Goal: Task Accomplishment & Management: Manage account settings

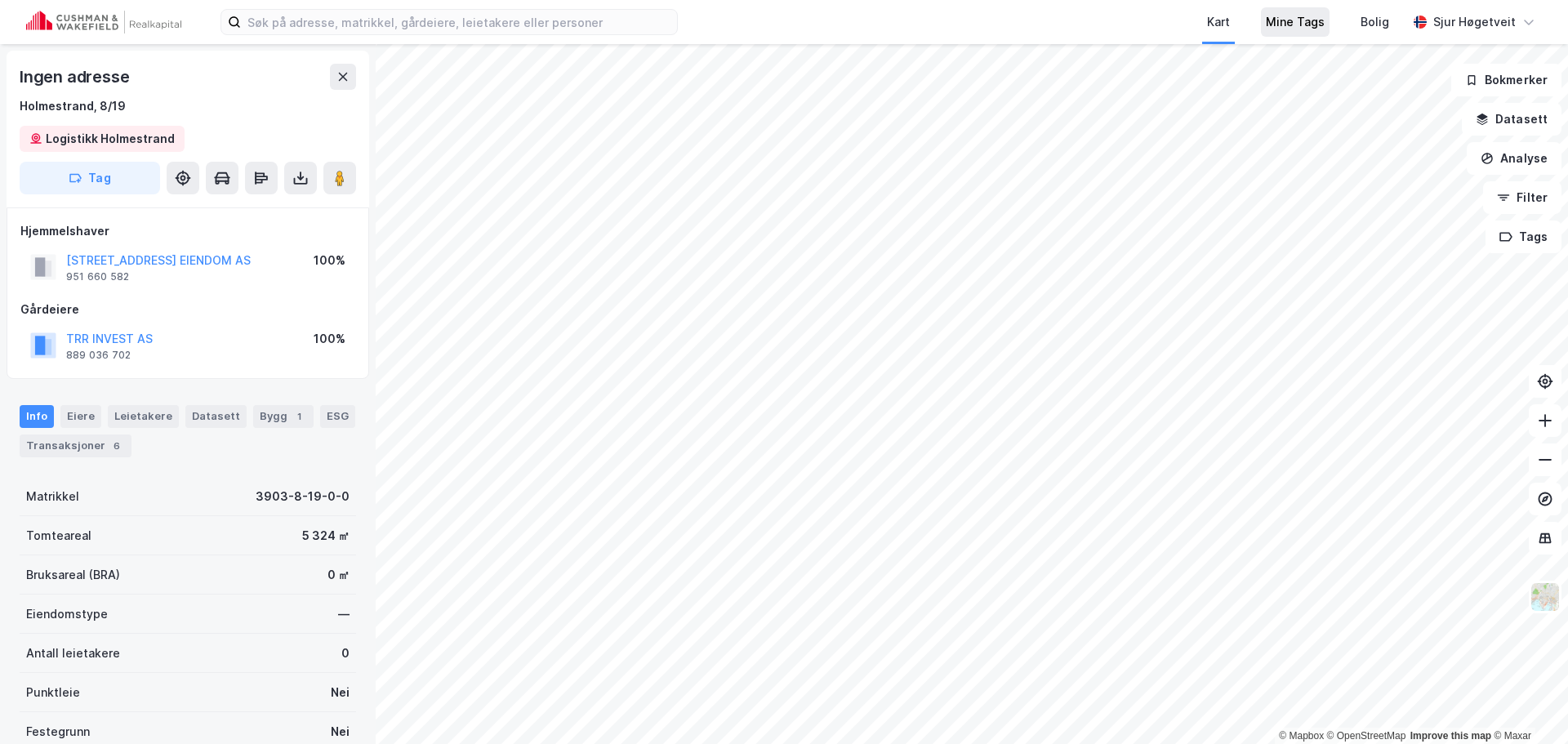
click at [1311, 26] on div "Mine Tags" at bounding box center [1295, 23] width 59 height 20
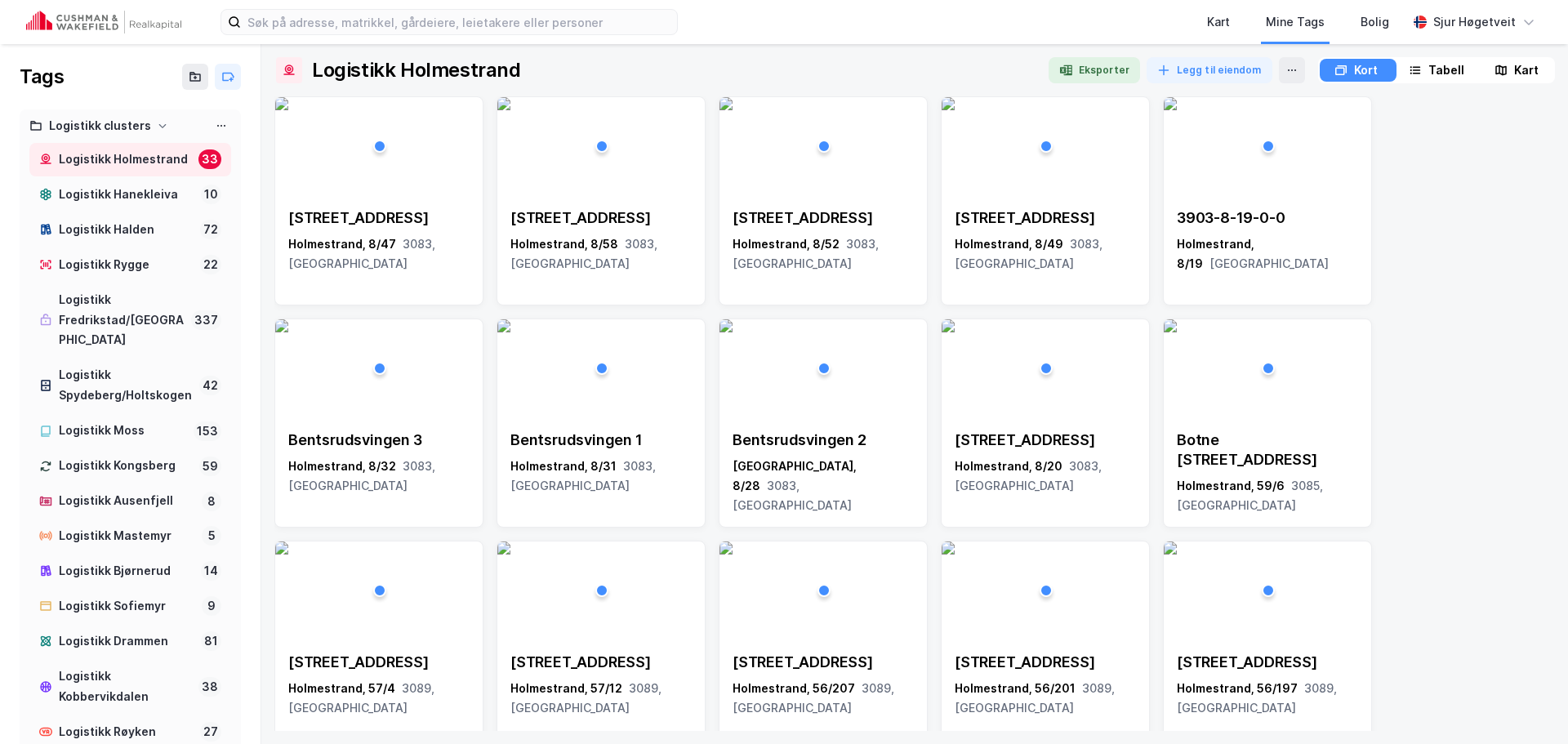
click at [1537, 70] on div "Kart" at bounding box center [1516, 69] width 73 height 23
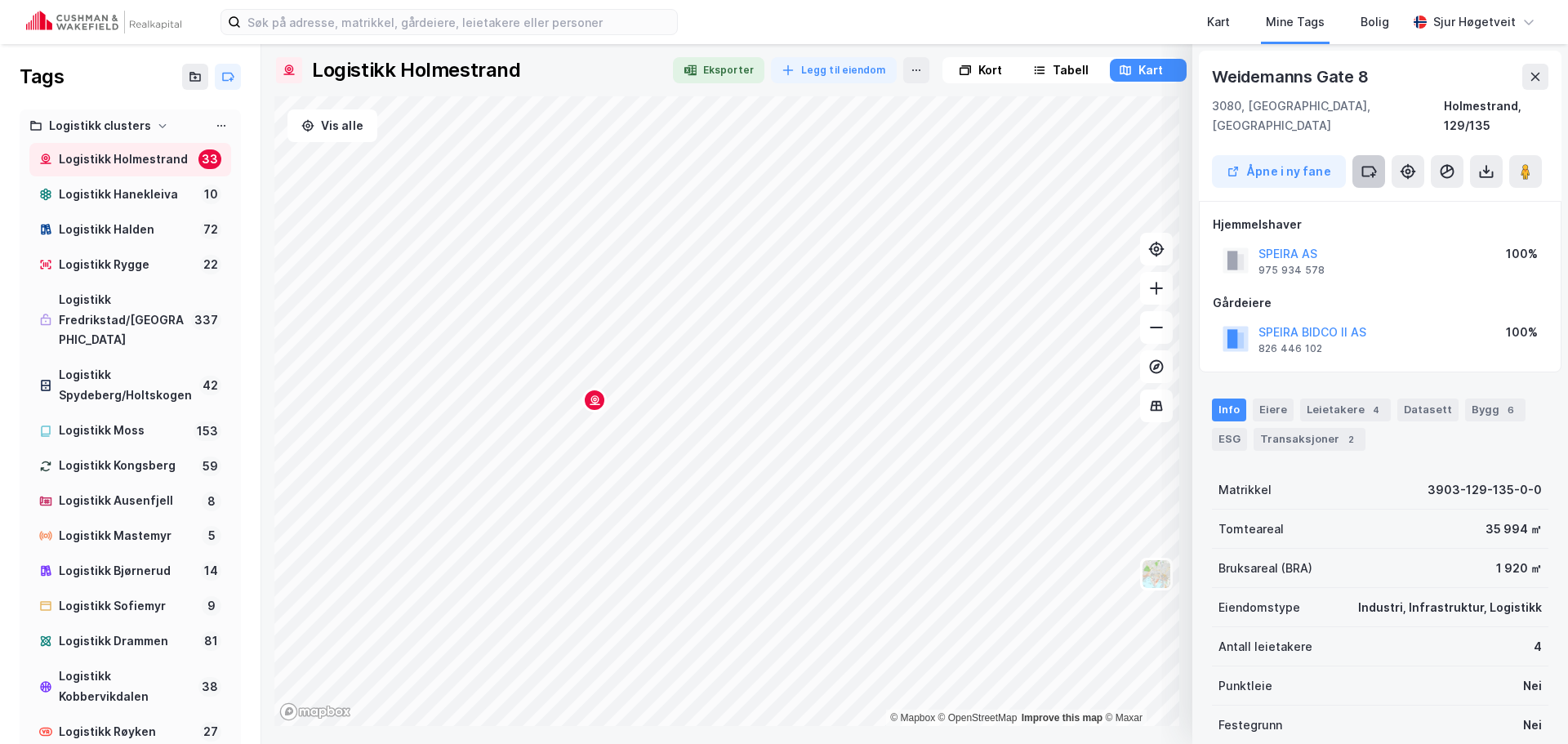
click at [1372, 163] on icon at bounding box center [1369, 171] width 16 height 16
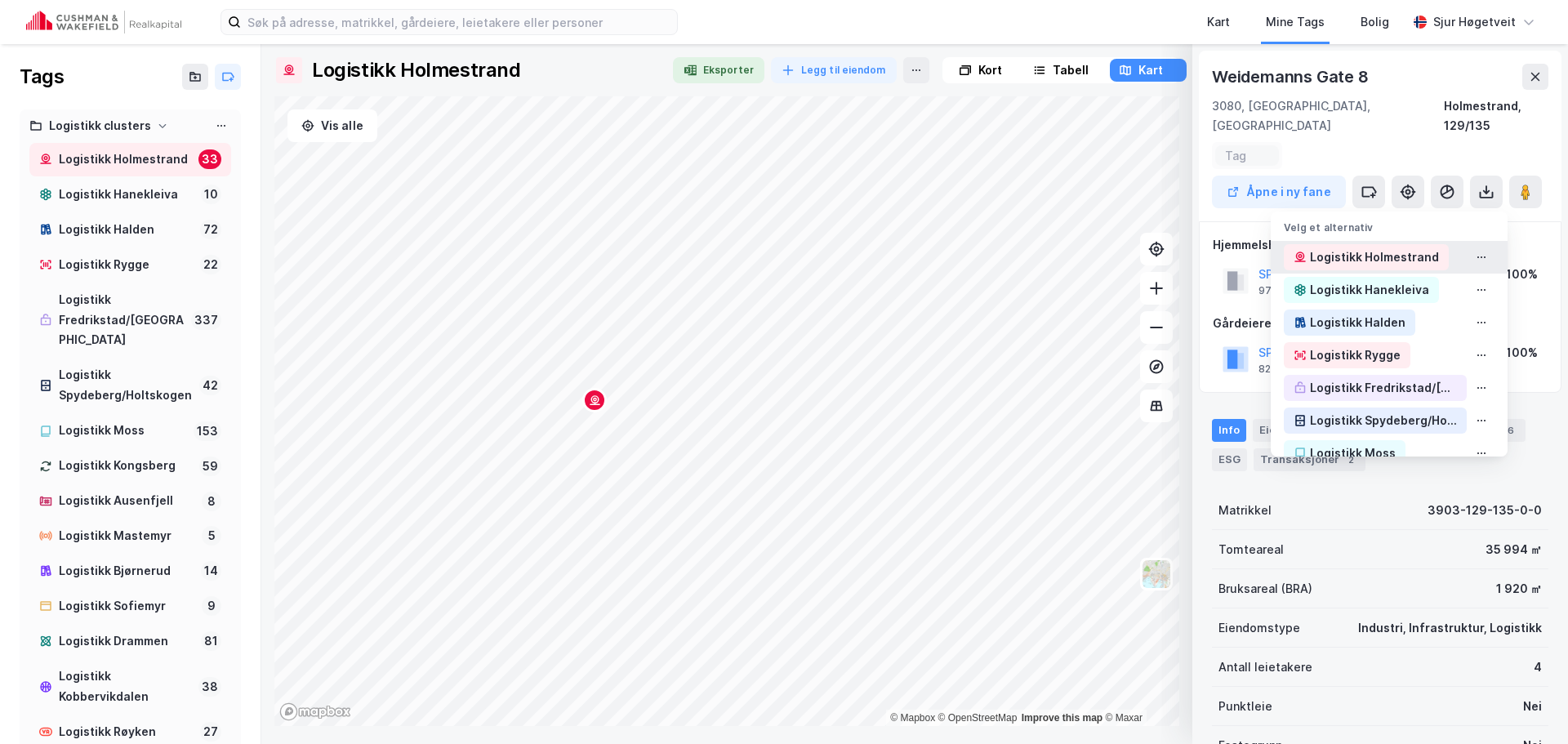
click at [1396, 247] on div "Logistikk Holmestrand" at bounding box center [1374, 257] width 129 height 20
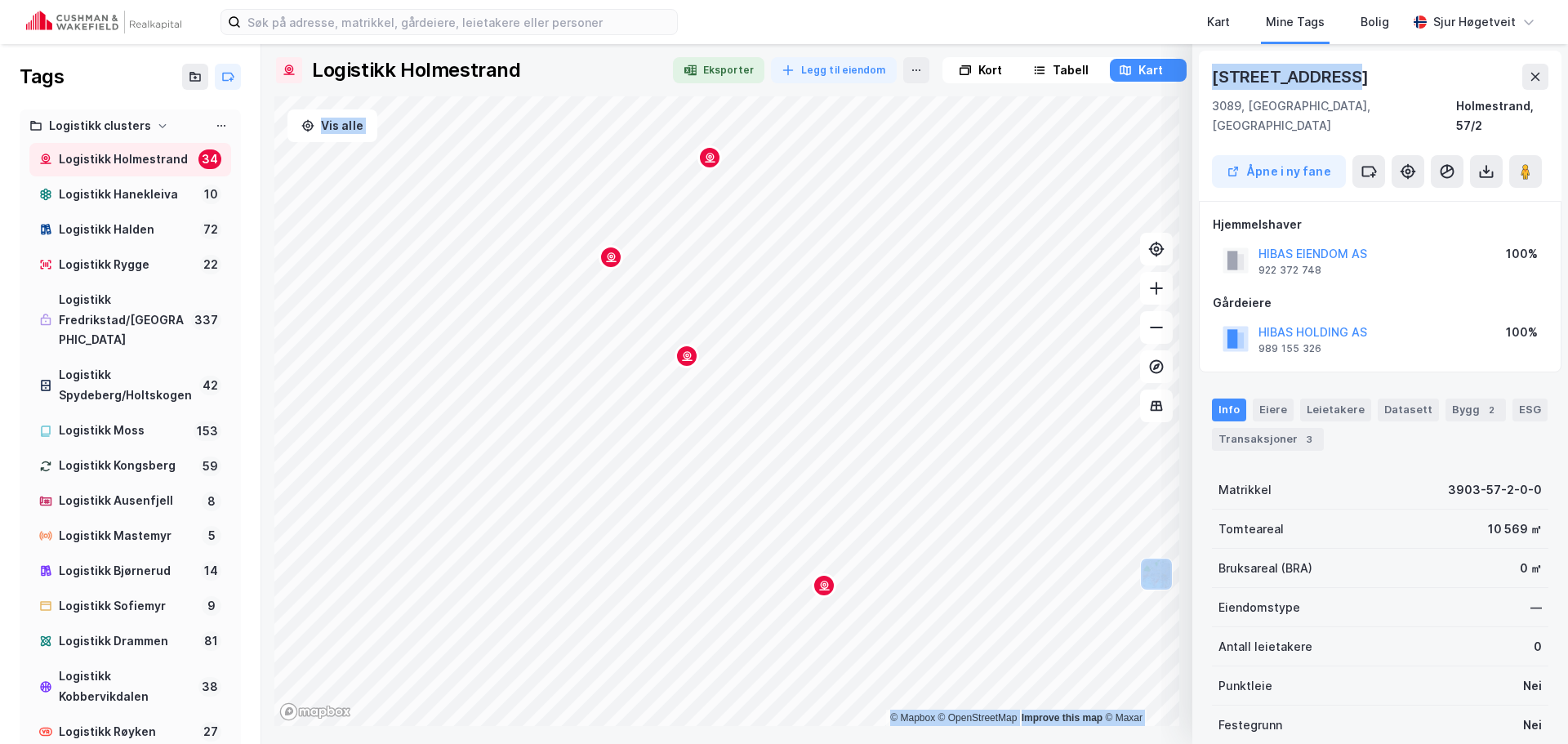
drag, startPoint x: 1332, startPoint y: 72, endPoint x: 1155, endPoint y: 74, distance: 177.0
click at [1150, 70] on div "Logistikk Holmestrand Eksporter Legg til eiendom Kort Tabell Kart Vis alle © Ma…" at bounding box center [914, 390] width 1280 height 668
copy div "rt Vis alle © Mapbox © OpenStreetMap Improve this map © Maxar [STREET_ADDRESS]"
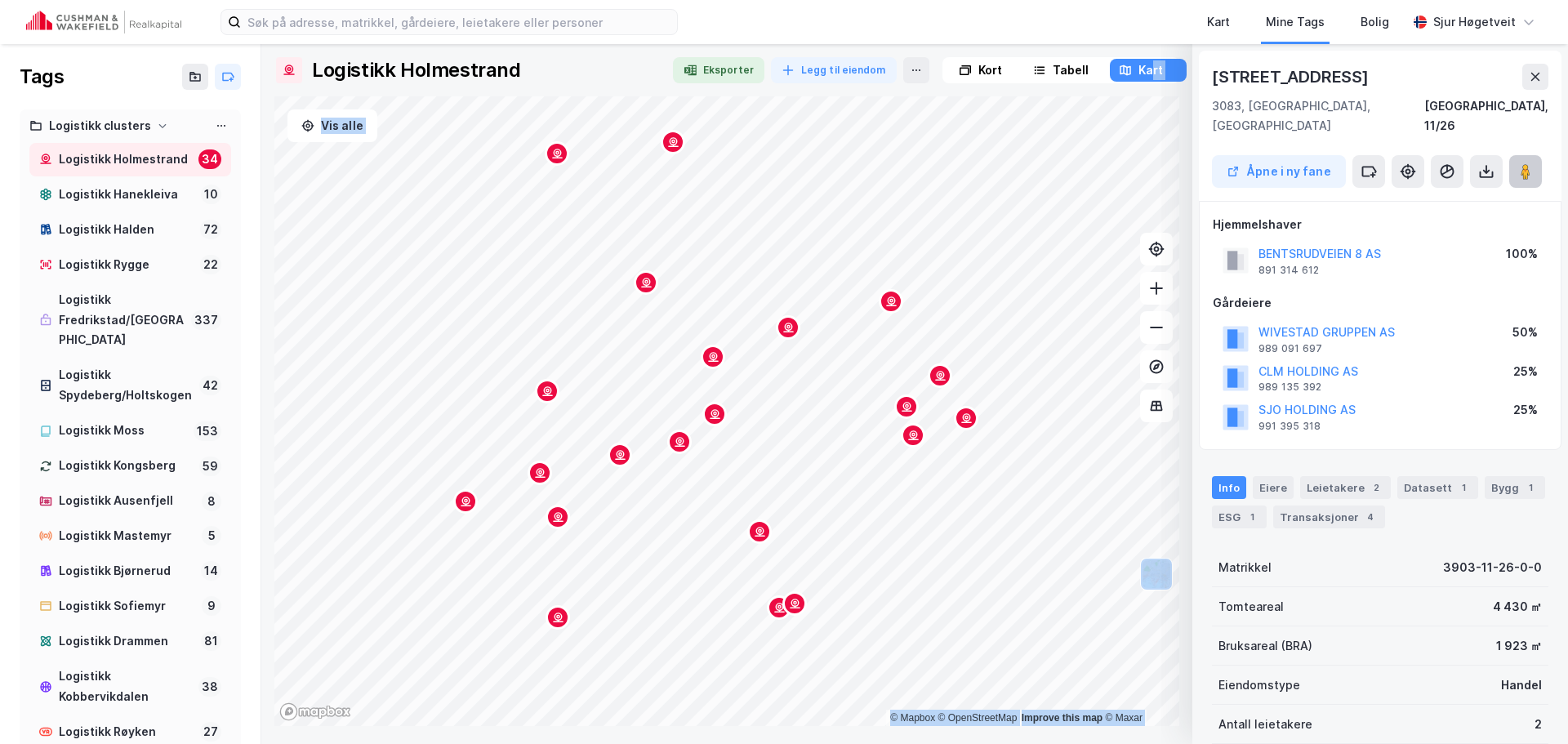
click at [1526, 155] on button at bounding box center [1526, 171] width 32 height 32
click at [1360, 115] on div "3083, [GEOGRAPHIC_DATA], [GEOGRAPHIC_DATA]" at bounding box center [1317, 115] width 212 height 39
click at [1363, 167] on icon at bounding box center [1370, 171] width 13 height 9
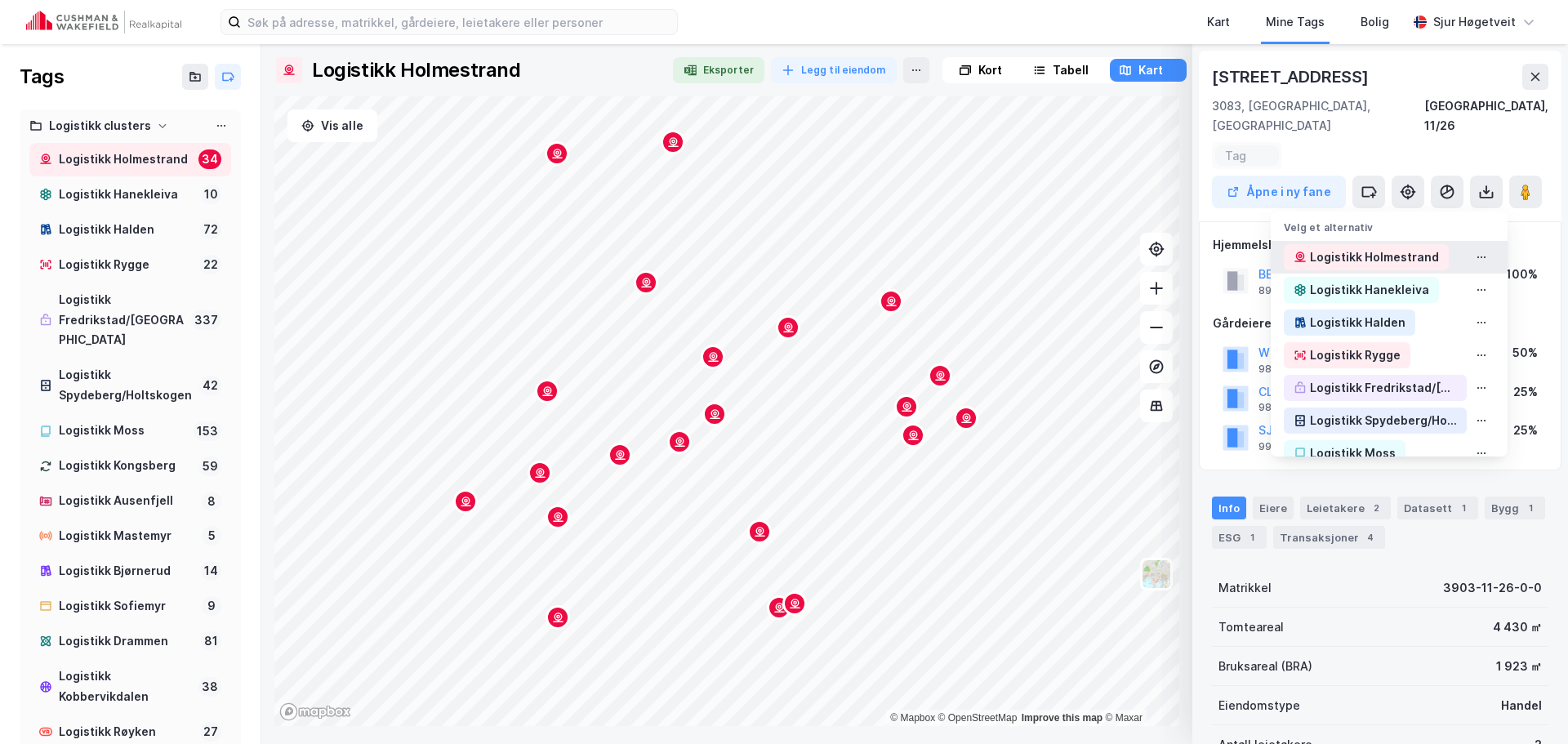
click at [1395, 247] on div "Logistikk Holmestrand" at bounding box center [1374, 257] width 129 height 20
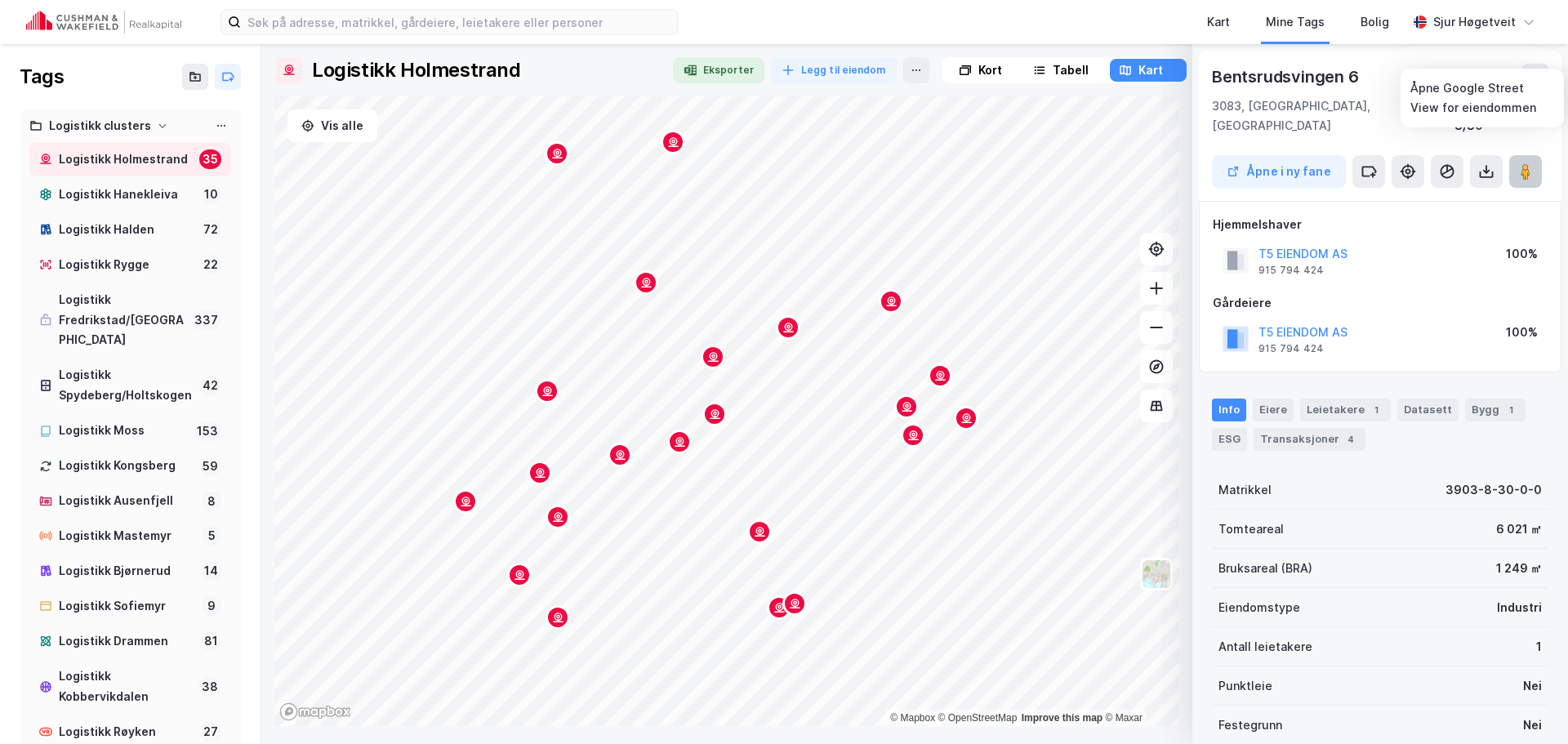
click at [1529, 163] on image at bounding box center [1525, 171] width 10 height 16
click at [236, 304] on div "Tags Logistikk clusters Logistikk Holmestrand 35 Logistikk Hanekleiva 10 Logist…" at bounding box center [784, 394] width 1568 height 700
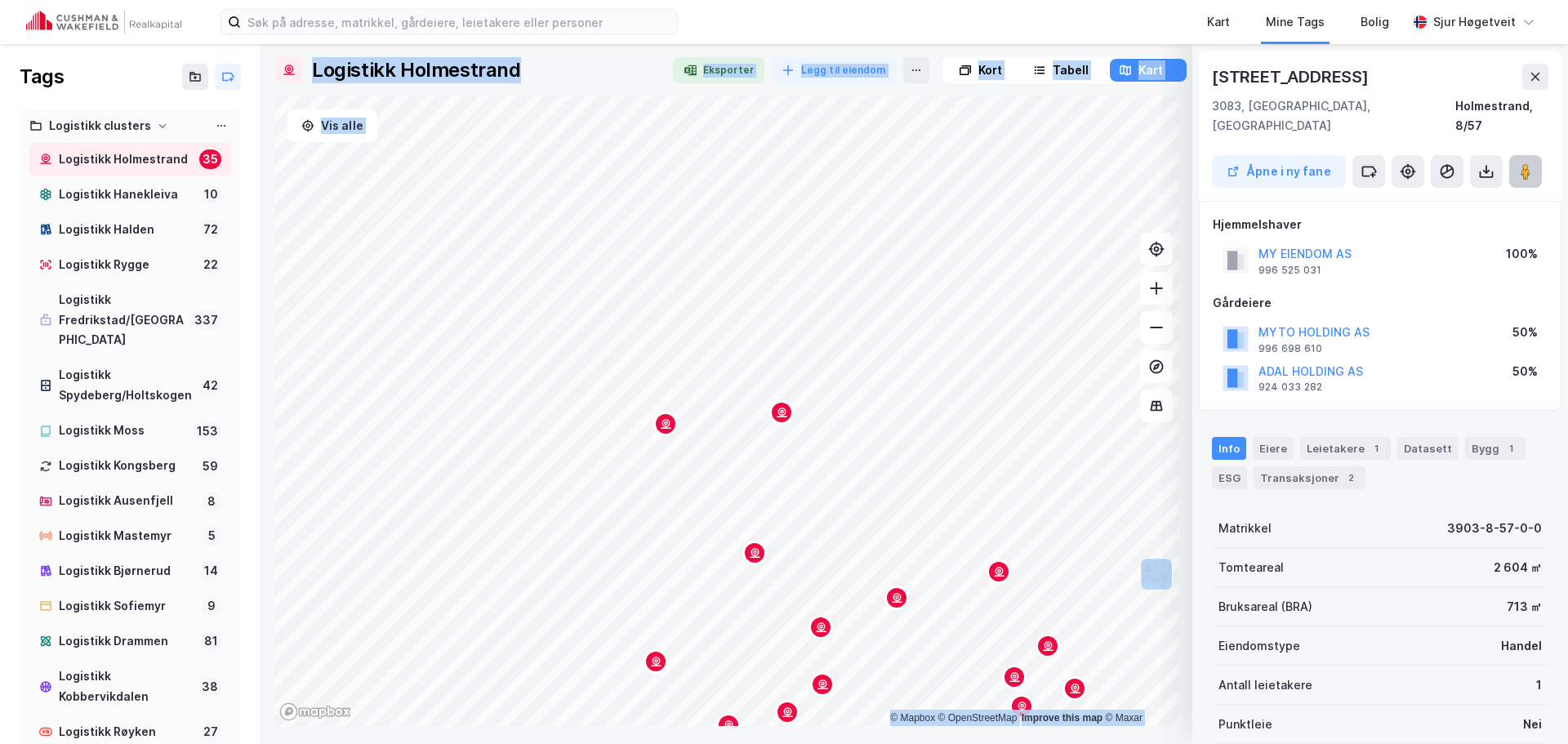
click at [1523, 163] on image at bounding box center [1525, 171] width 10 height 16
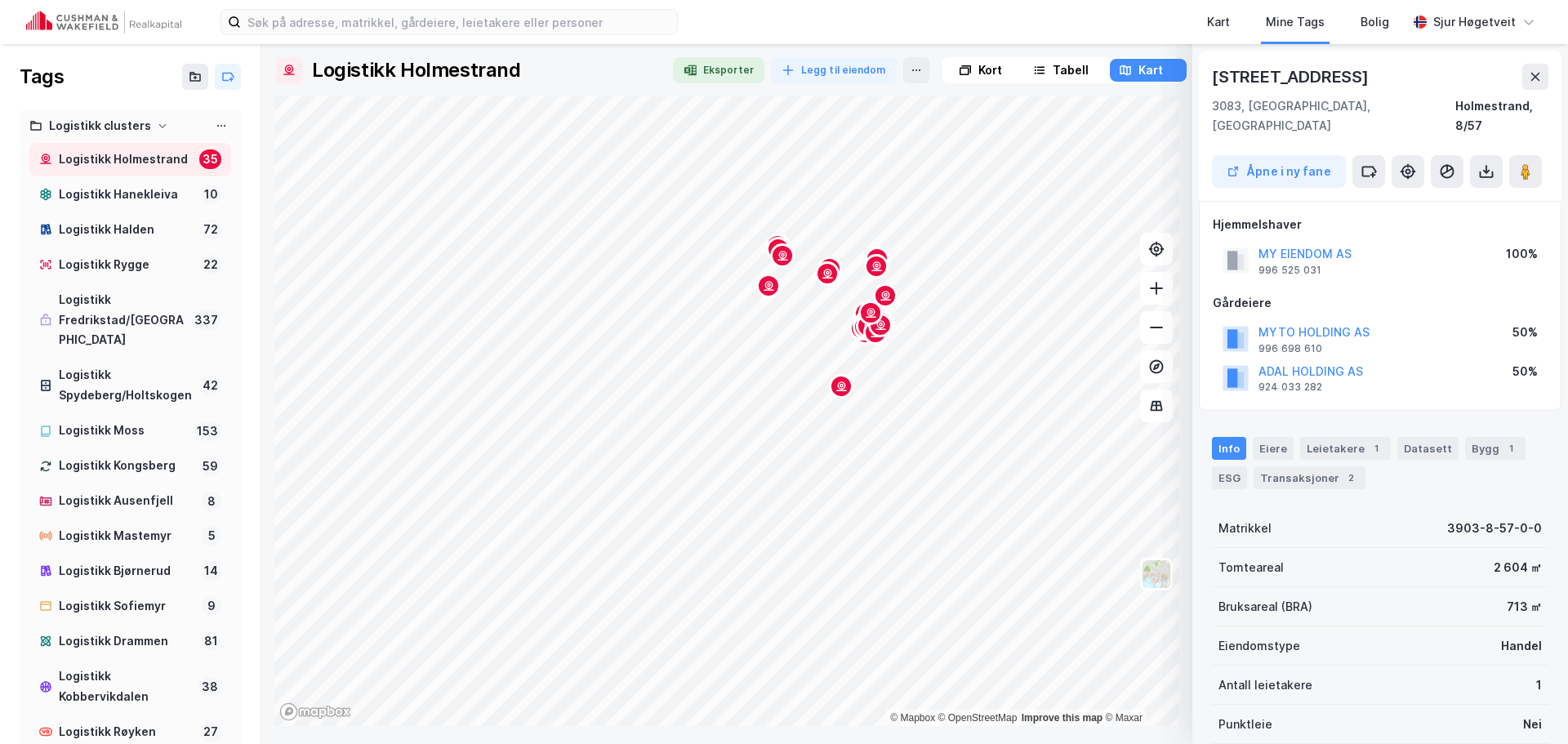
click at [1210, 712] on div "Bentsrudveien 1a 3083, [GEOGRAPHIC_DATA], [GEOGRAPHIC_DATA] [GEOGRAPHIC_DATA], …" at bounding box center [1379, 383] width 375 height 719
click at [979, 69] on div "Kort" at bounding box center [990, 70] width 23 height 20
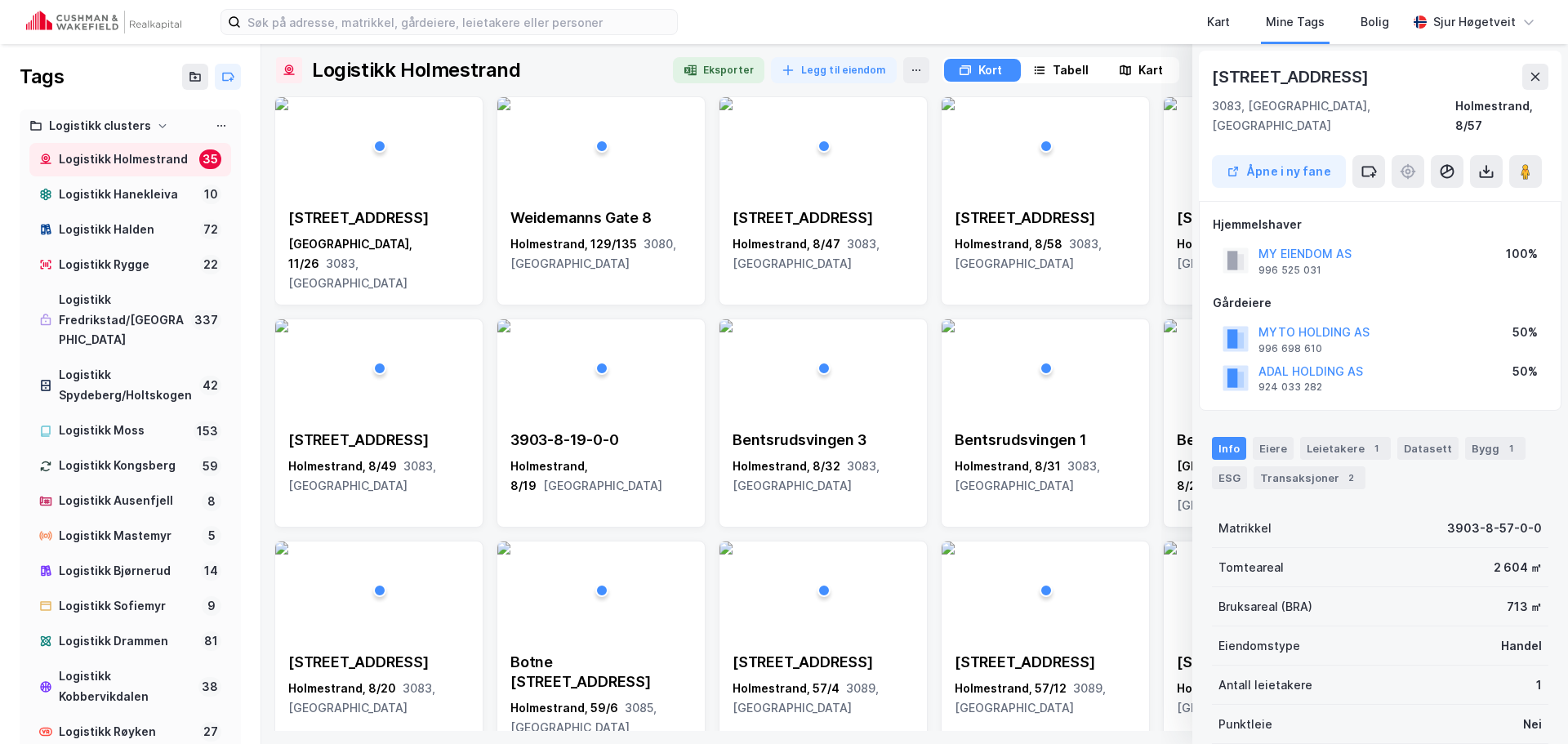
click at [158, 124] on icon at bounding box center [162, 125] width 10 height 10
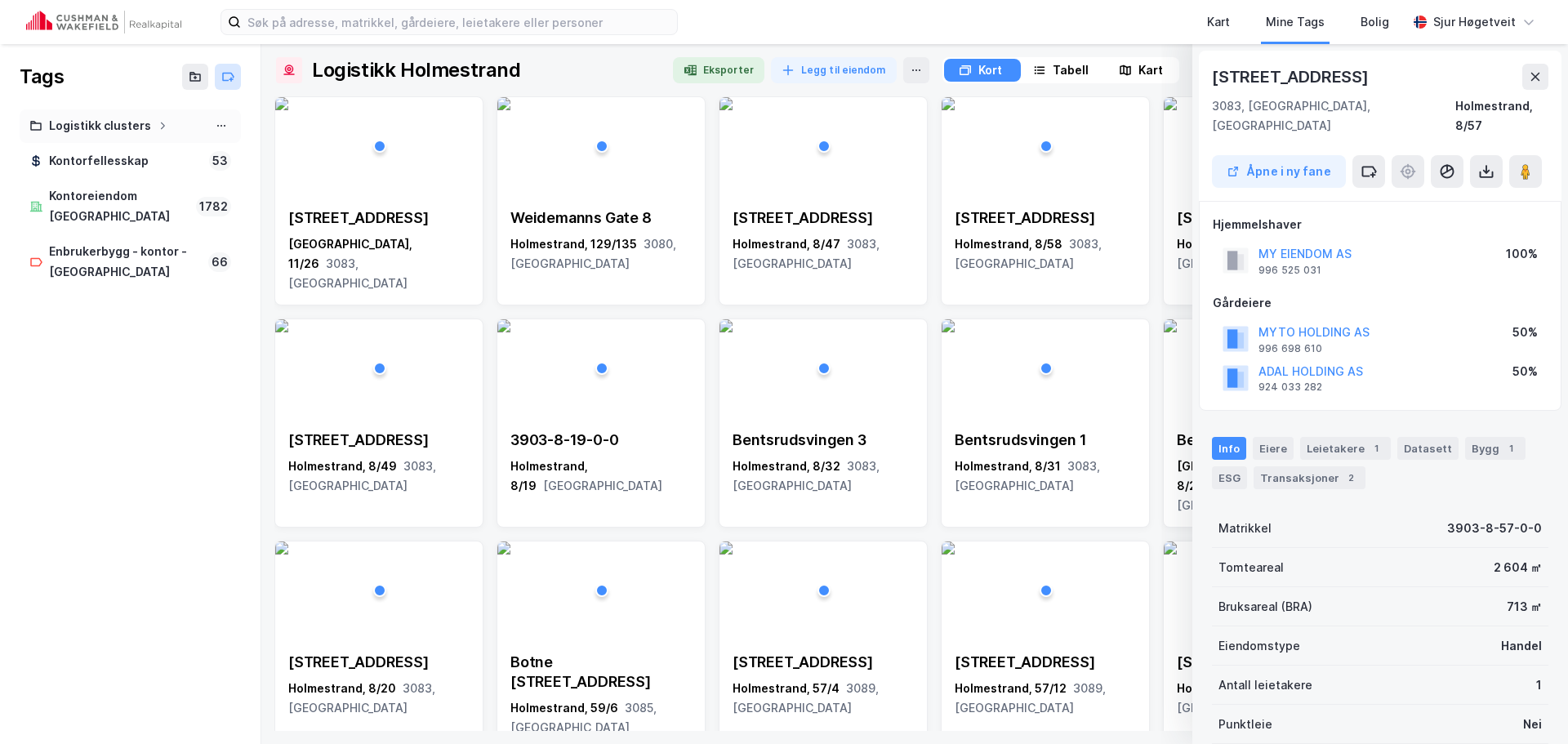
click at [225, 74] on icon at bounding box center [227, 77] width 13 height 13
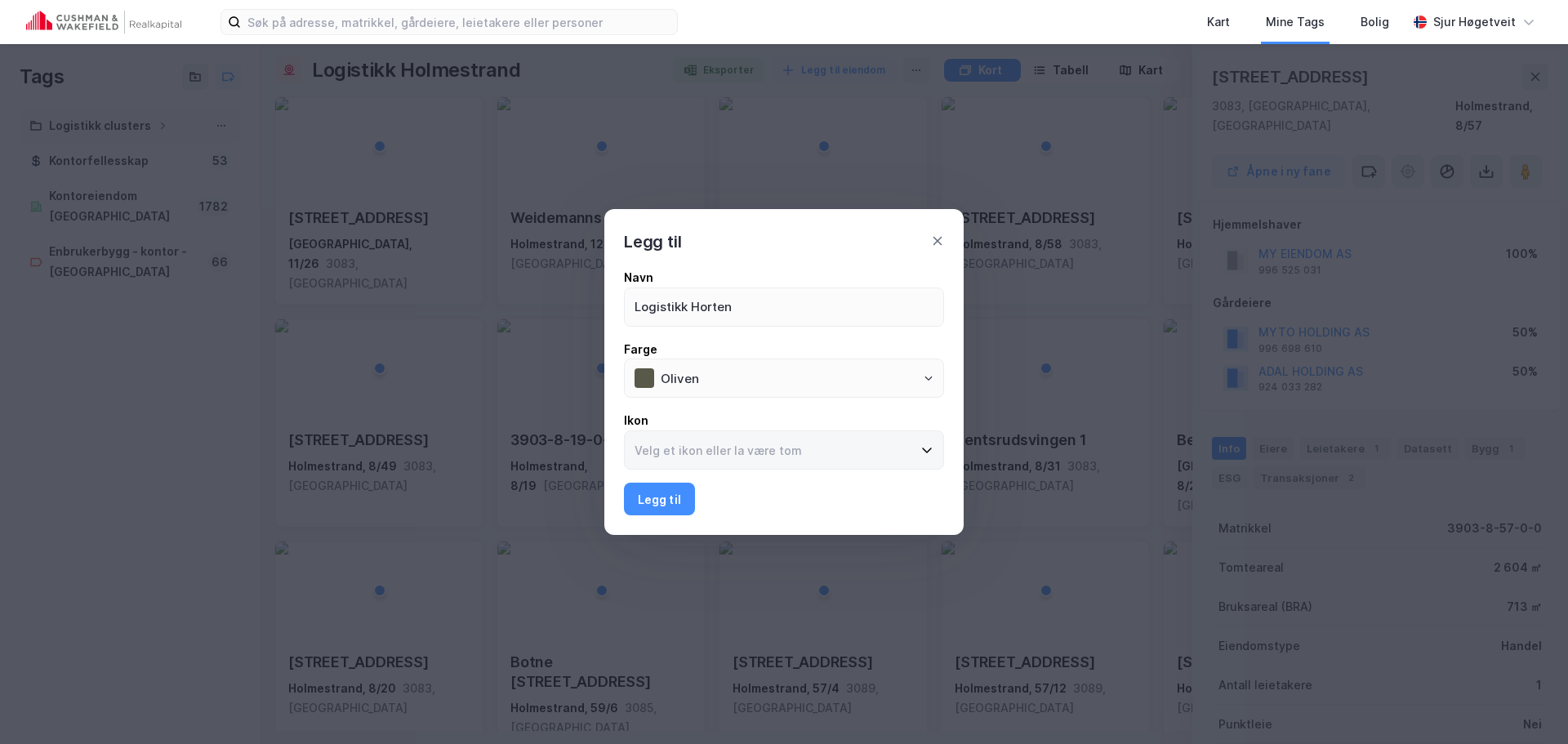
type input "Logistikk Horten"
click at [710, 460] on input at bounding box center [773, 450] width 299 height 38
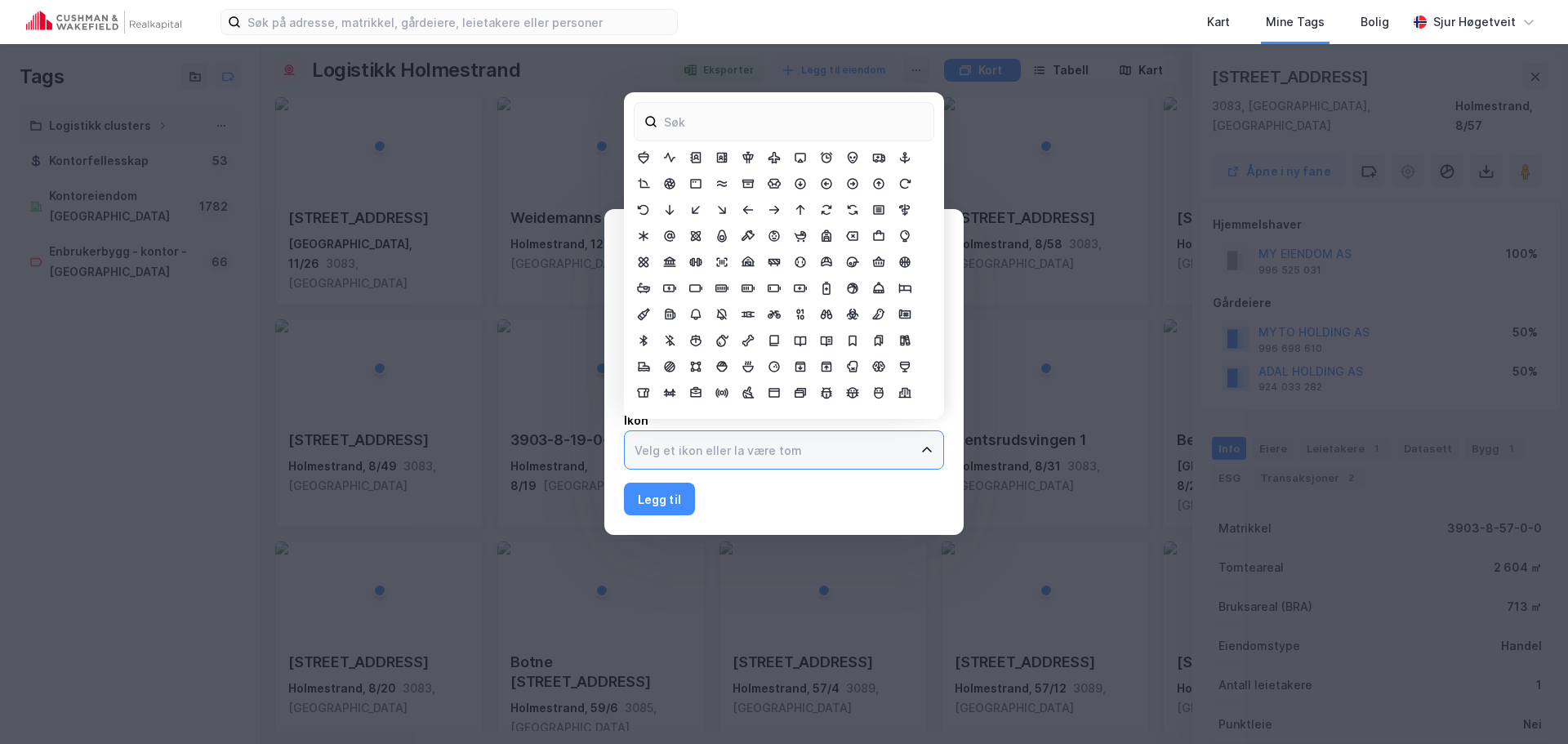
scroll to position [163, 0]
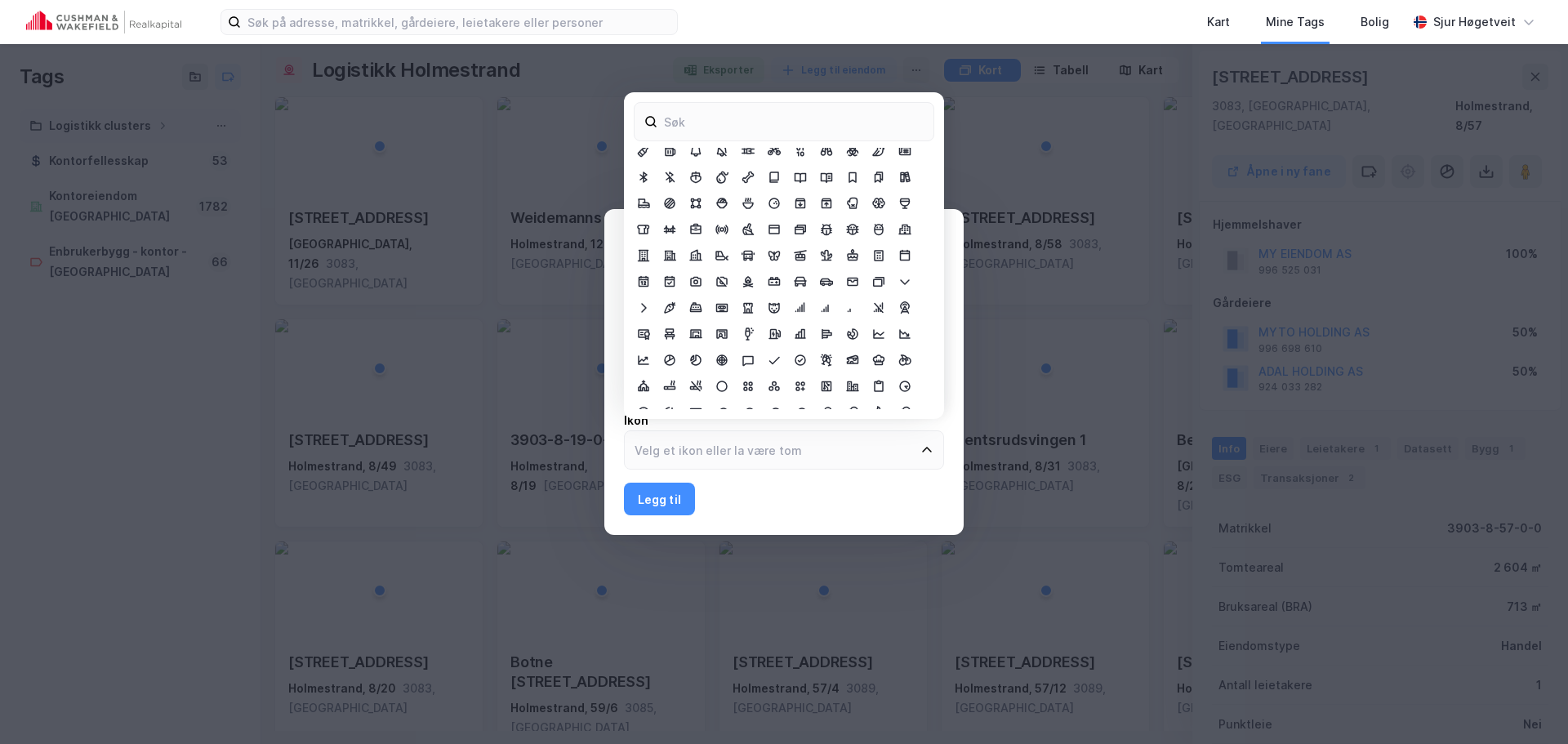
click at [853, 375] on div at bounding box center [783, 279] width 300 height 262
click at [853, 387] on icon at bounding box center [853, 387] width 13 height 11
type input "City"
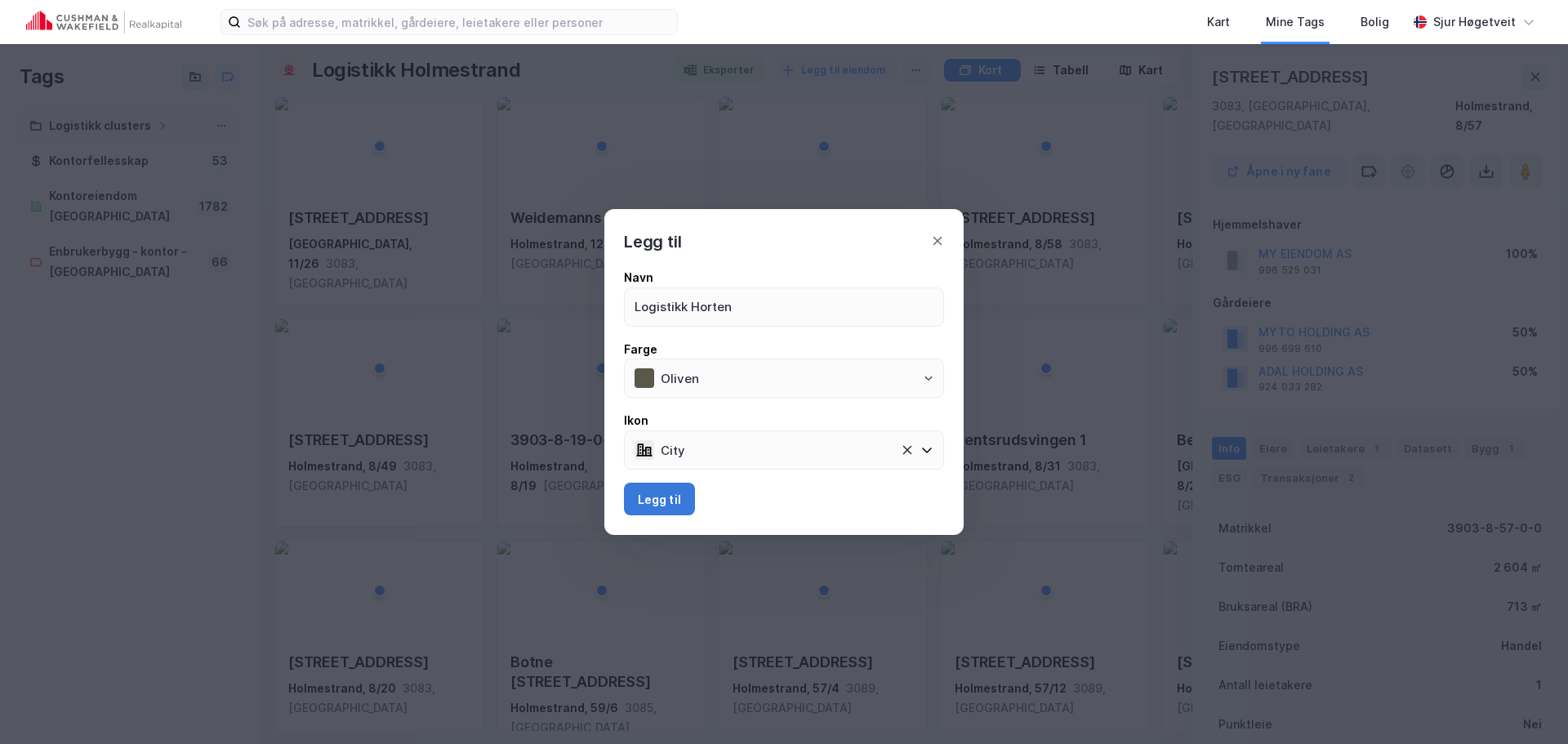
click at [682, 502] on button "Legg til" at bounding box center [659, 499] width 71 height 32
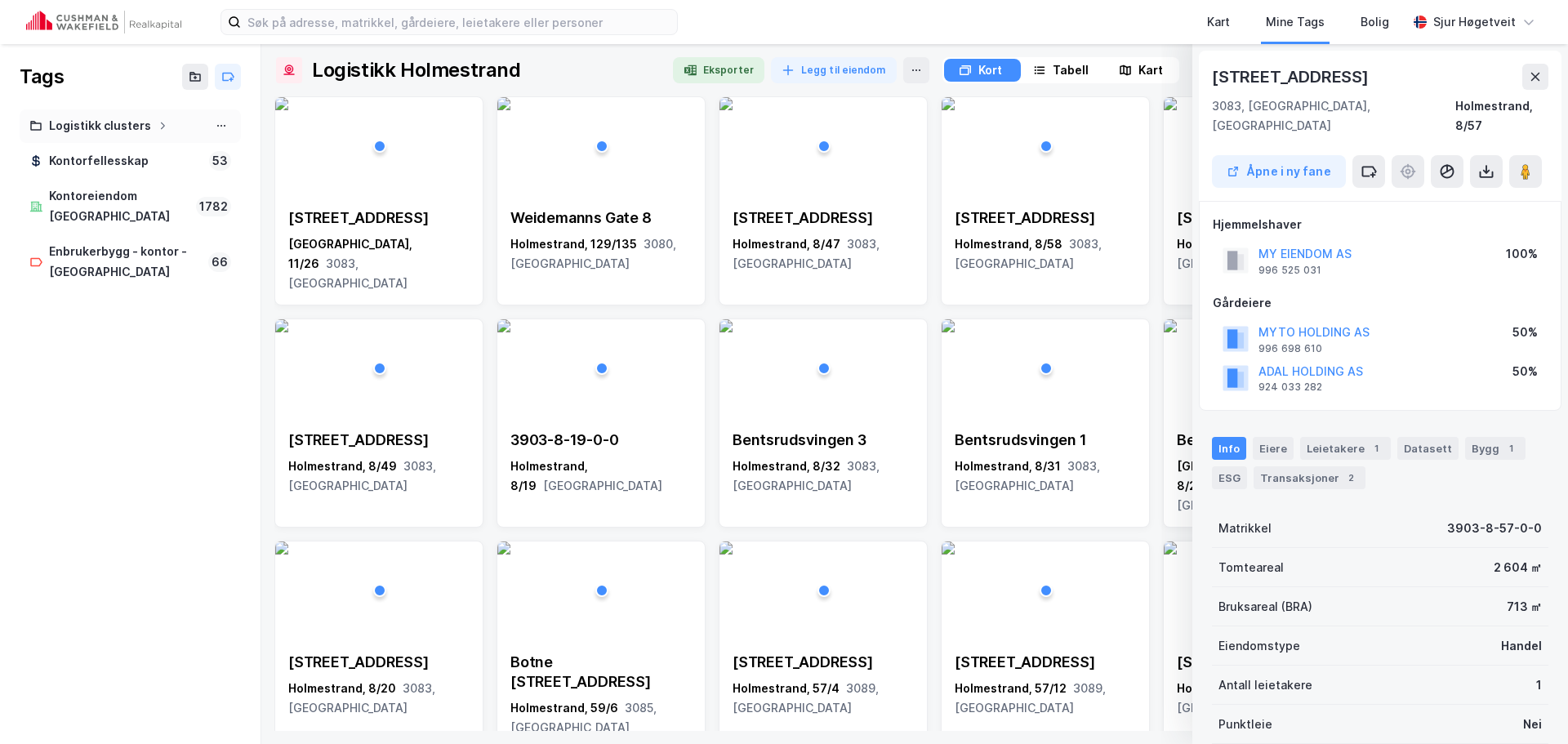
click at [158, 122] on icon at bounding box center [162, 125] width 10 height 10
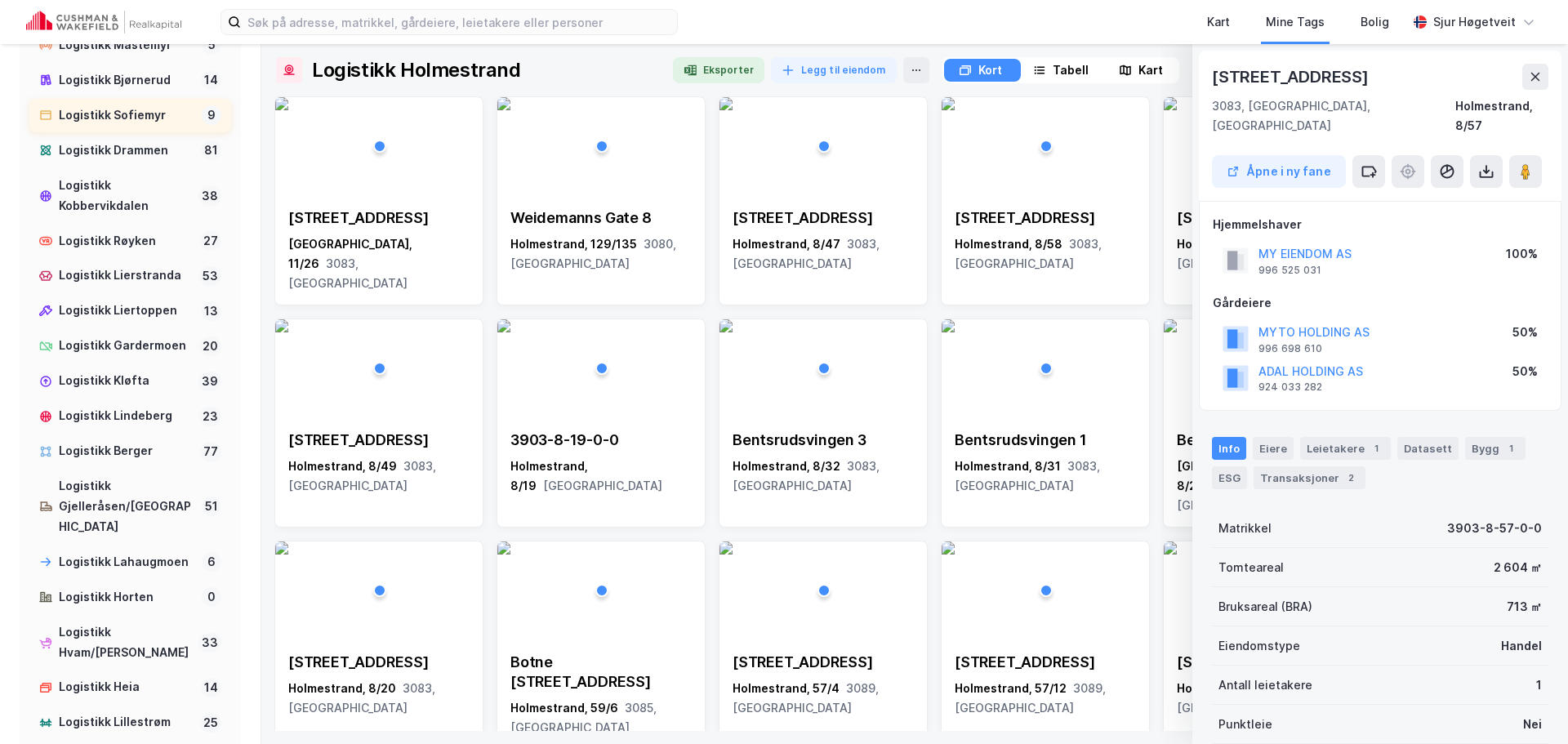
scroll to position [477, 0]
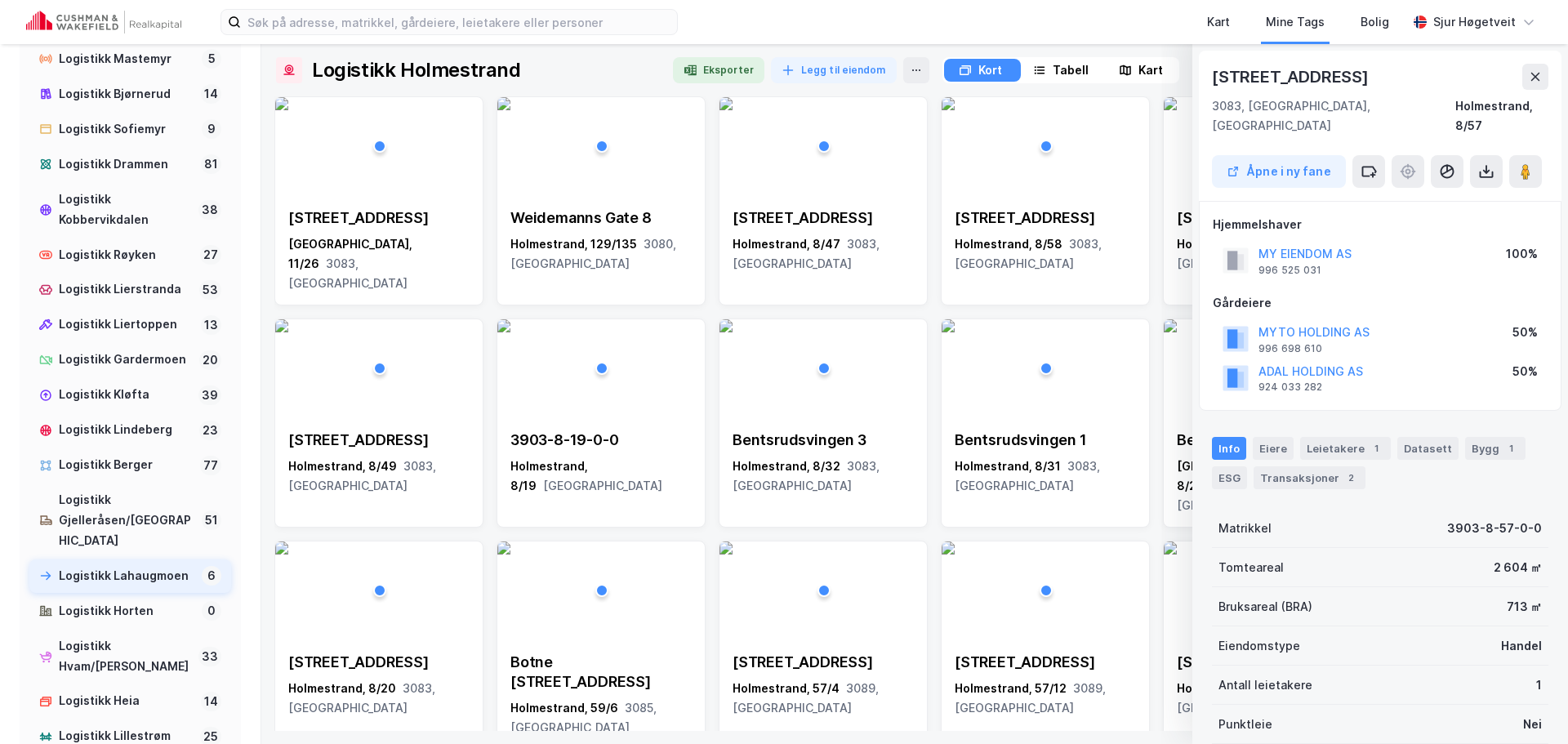
drag, startPoint x: 143, startPoint y: 646, endPoint x: 138, endPoint y: 594, distance: 52.2
click at [143, 621] on div "Logistikk Horten" at bounding box center [126, 611] width 136 height 21
click at [139, 604] on div "Logistikk Holmestrand 35 Logistikk Hanekleiva 10 Logistikk Halden 72 Logistikk …" at bounding box center [131, 378] width 202 height 1423
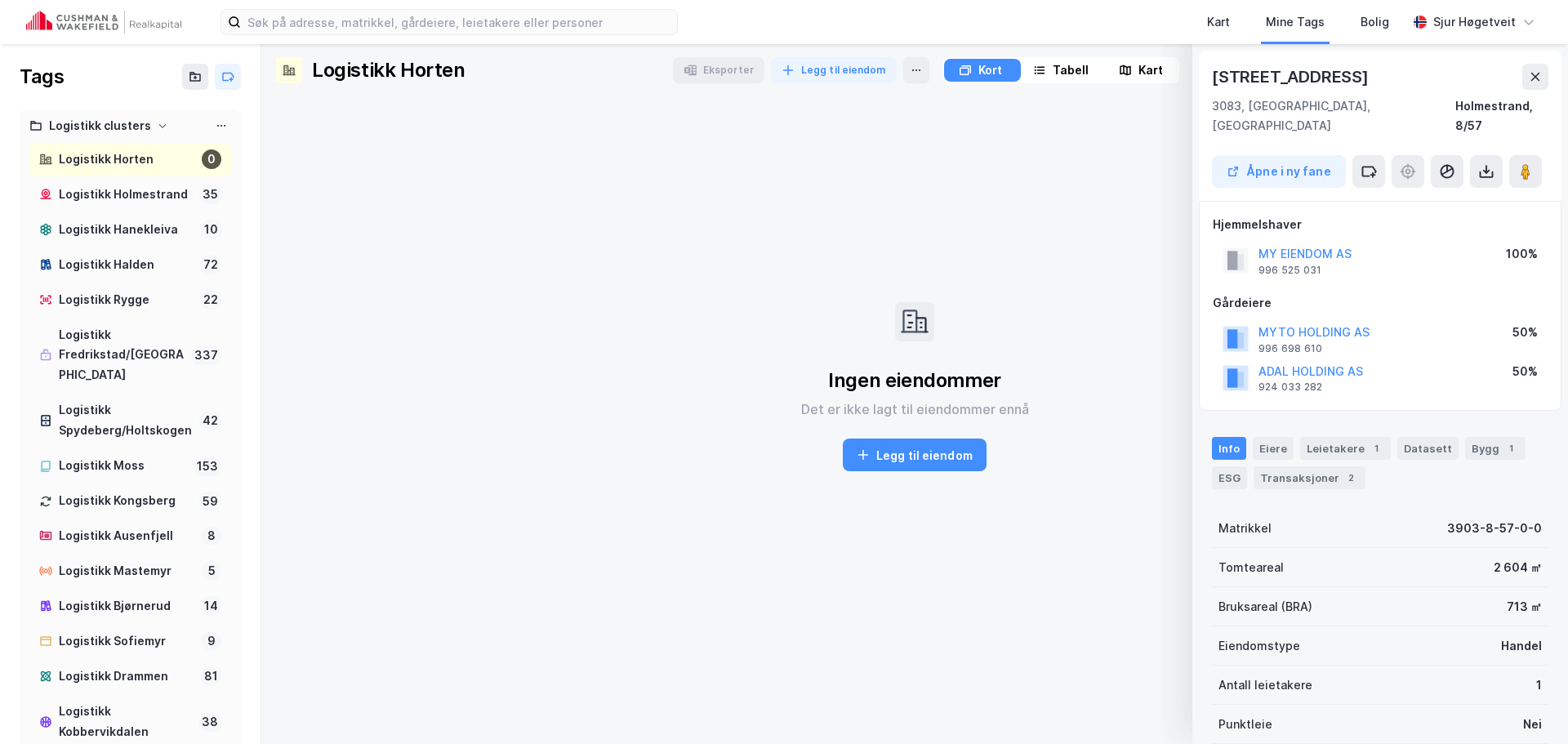
click at [124, 22] on img at bounding box center [104, 22] width 155 height 23
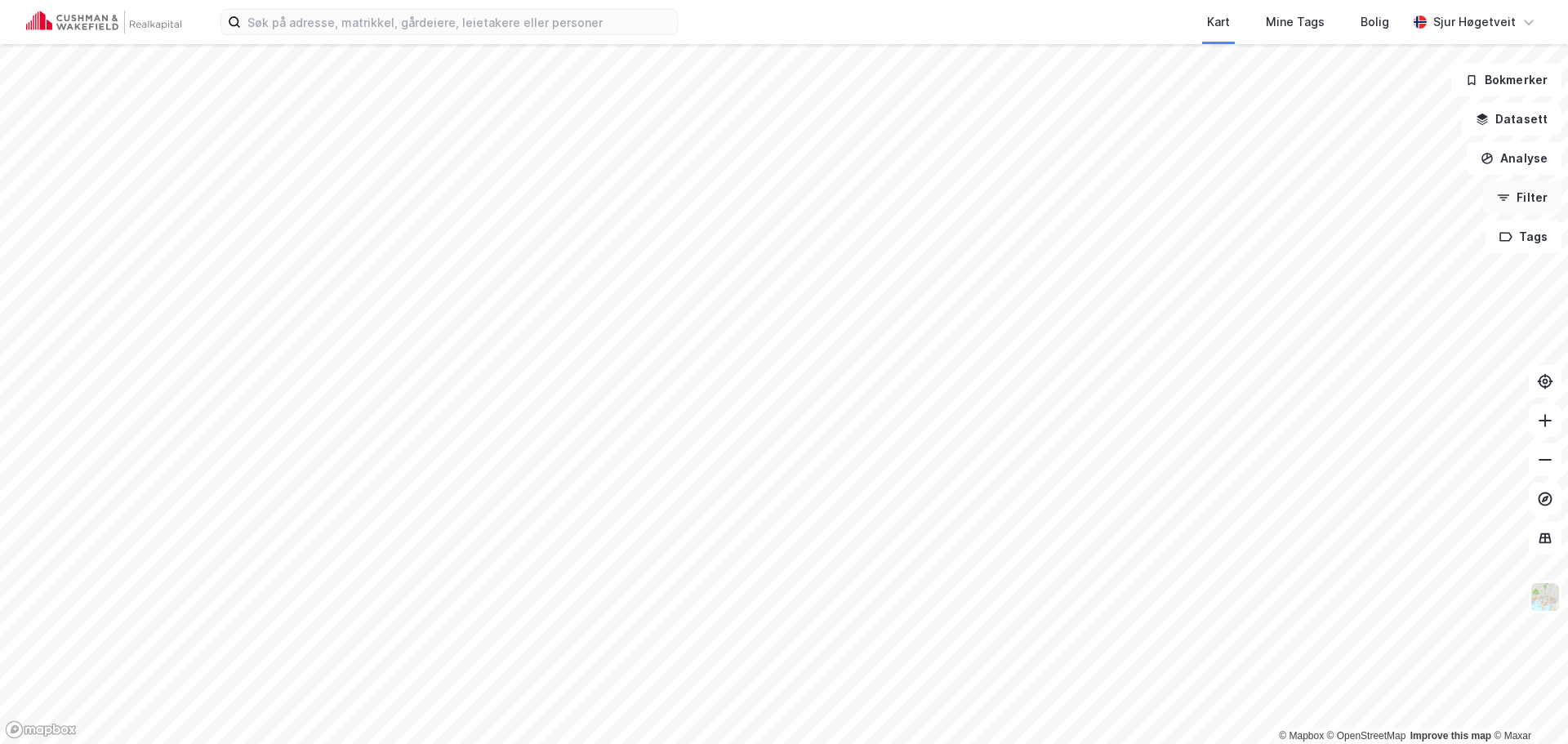
click at [1522, 192] on button "Filter" at bounding box center [1522, 197] width 78 height 32
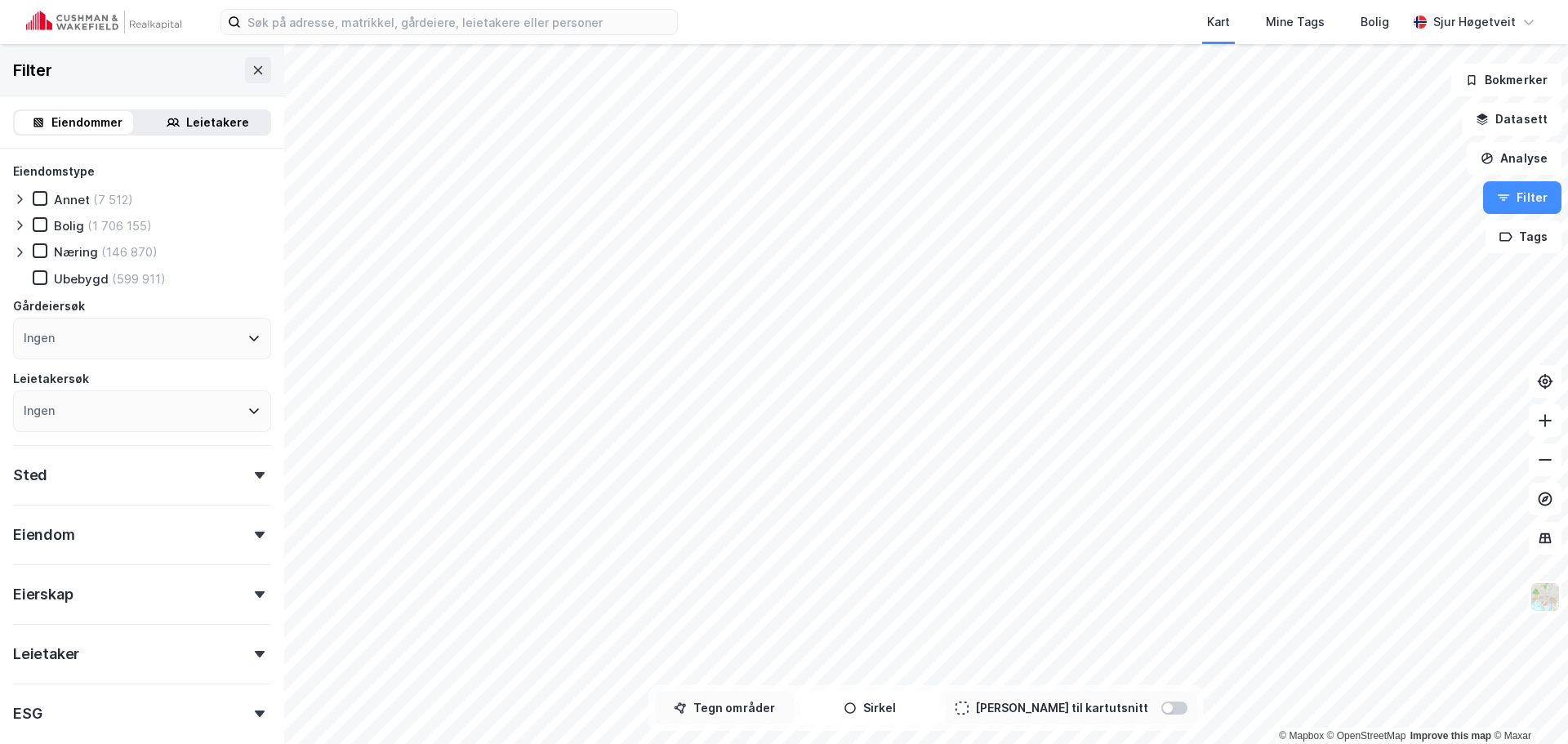
click at [792, 712] on button "Tegn områder" at bounding box center [724, 708] width 139 height 32
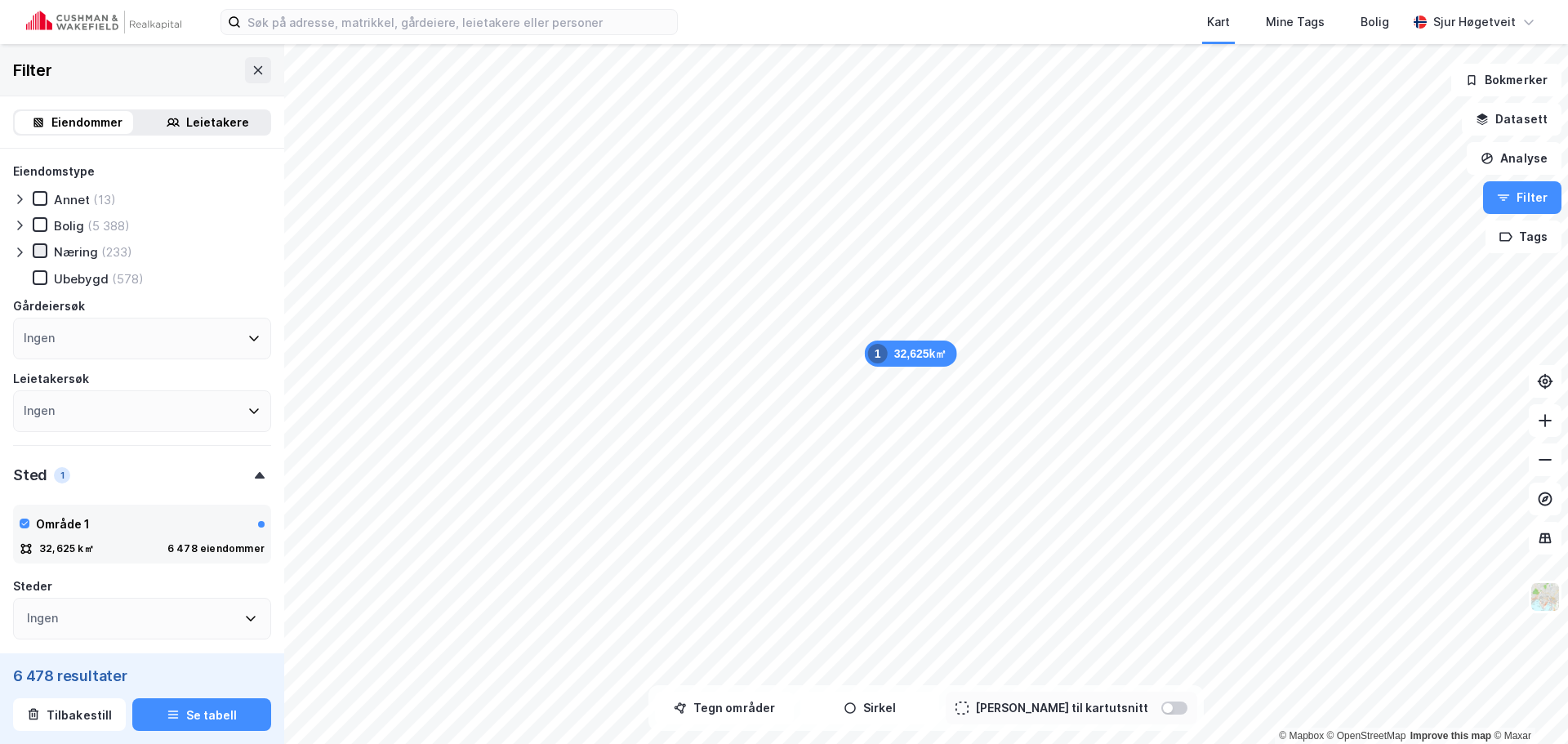
click at [42, 254] on icon at bounding box center [40, 251] width 12 height 12
click at [217, 721] on button "Se tabell" at bounding box center [202, 714] width 139 height 32
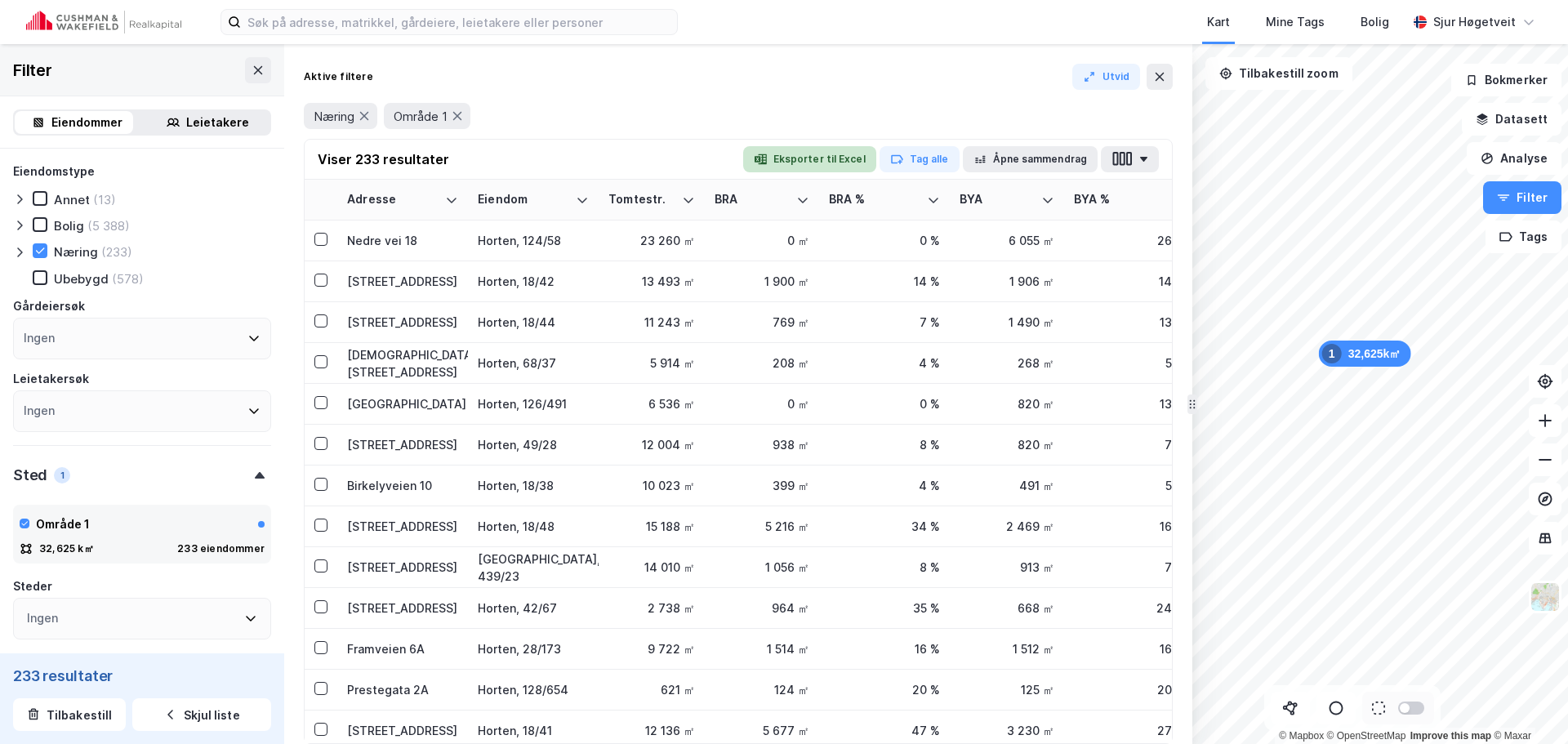
click at [833, 153] on button "Eksporter til Excel" at bounding box center [810, 159] width 134 height 26
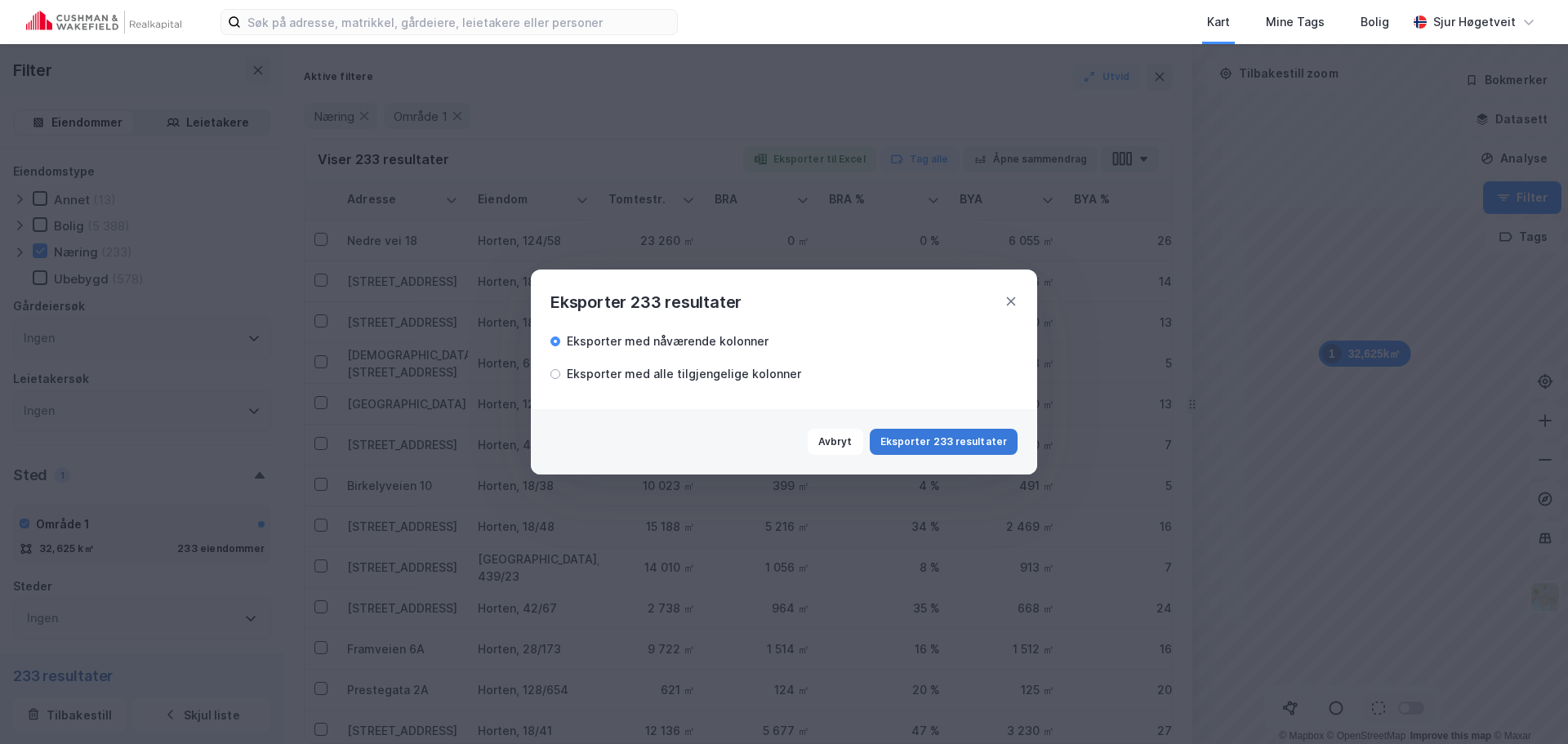
click at [965, 443] on button "Eksporter 233 resultater" at bounding box center [944, 441] width 148 height 26
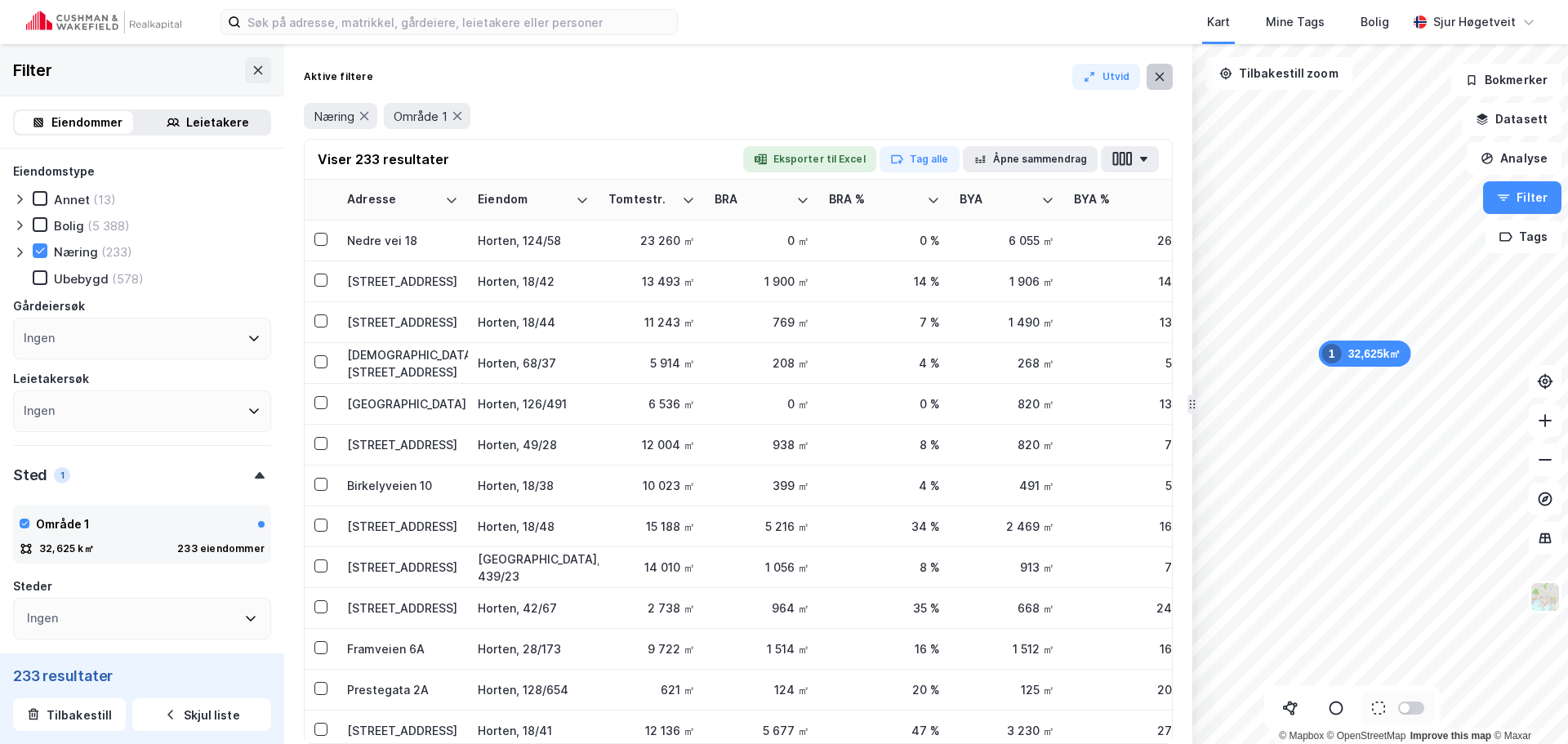
click at [1162, 80] on icon at bounding box center [1160, 77] width 9 height 8
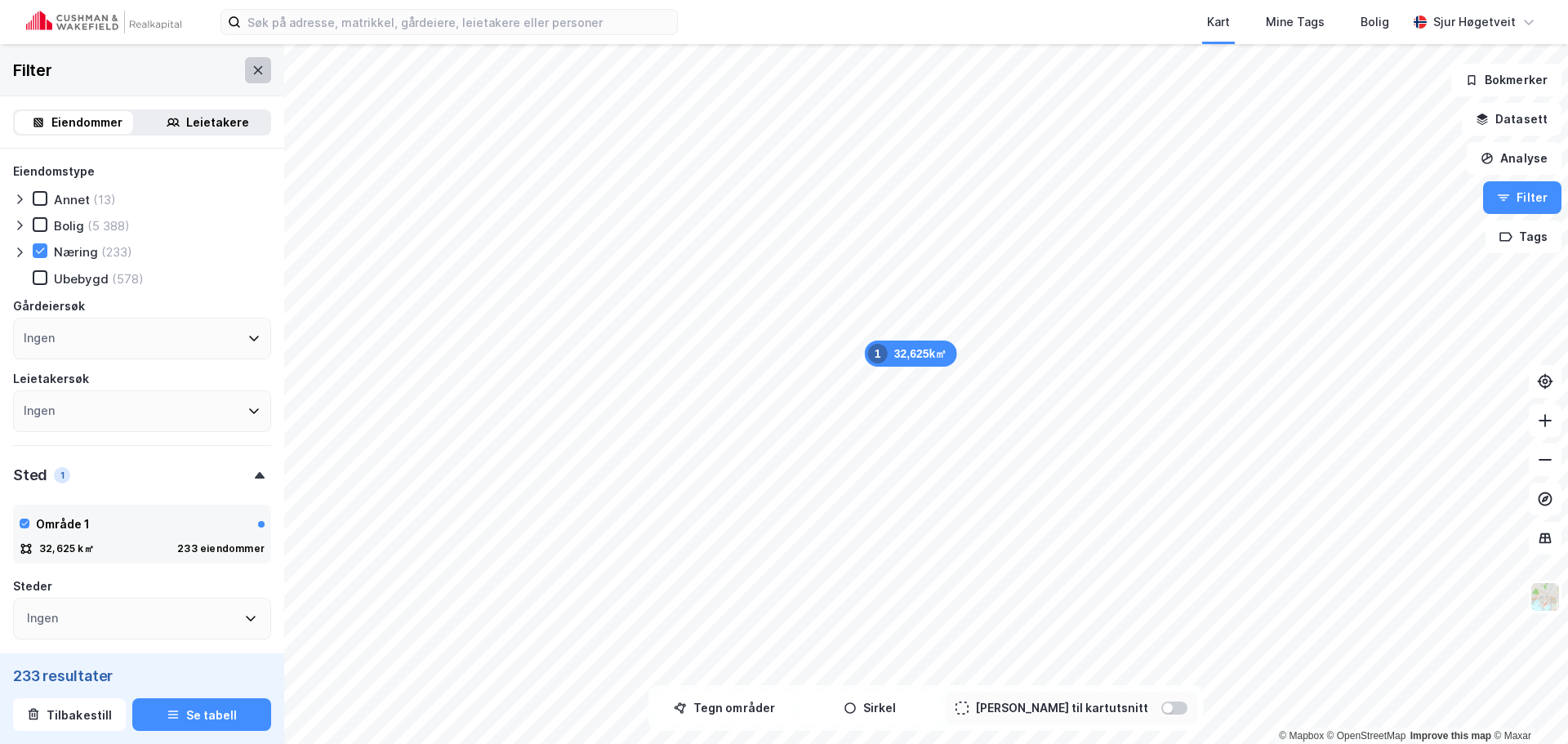
click at [245, 73] on button at bounding box center [258, 69] width 26 height 26
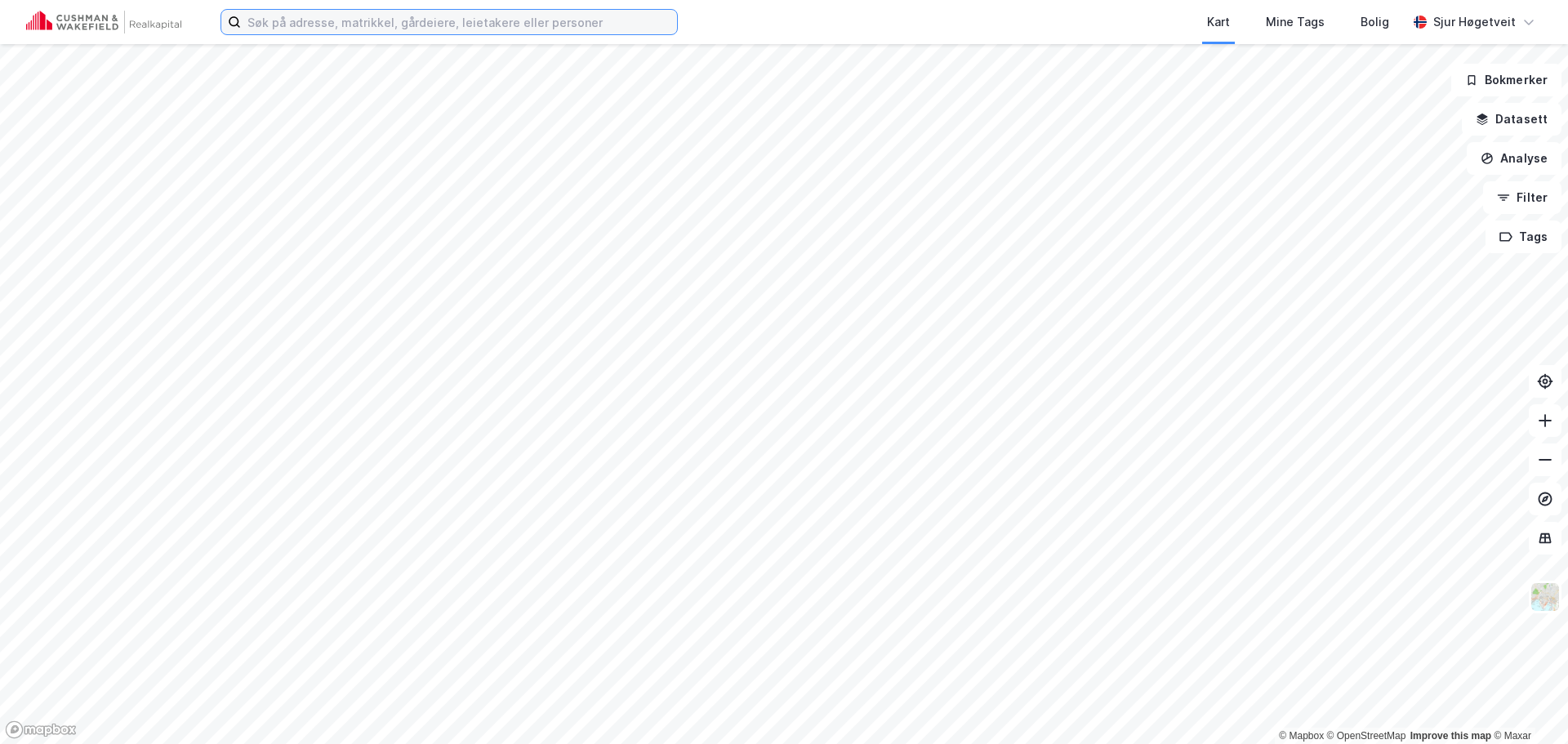
click at [373, 17] on input at bounding box center [458, 22] width 436 height 24
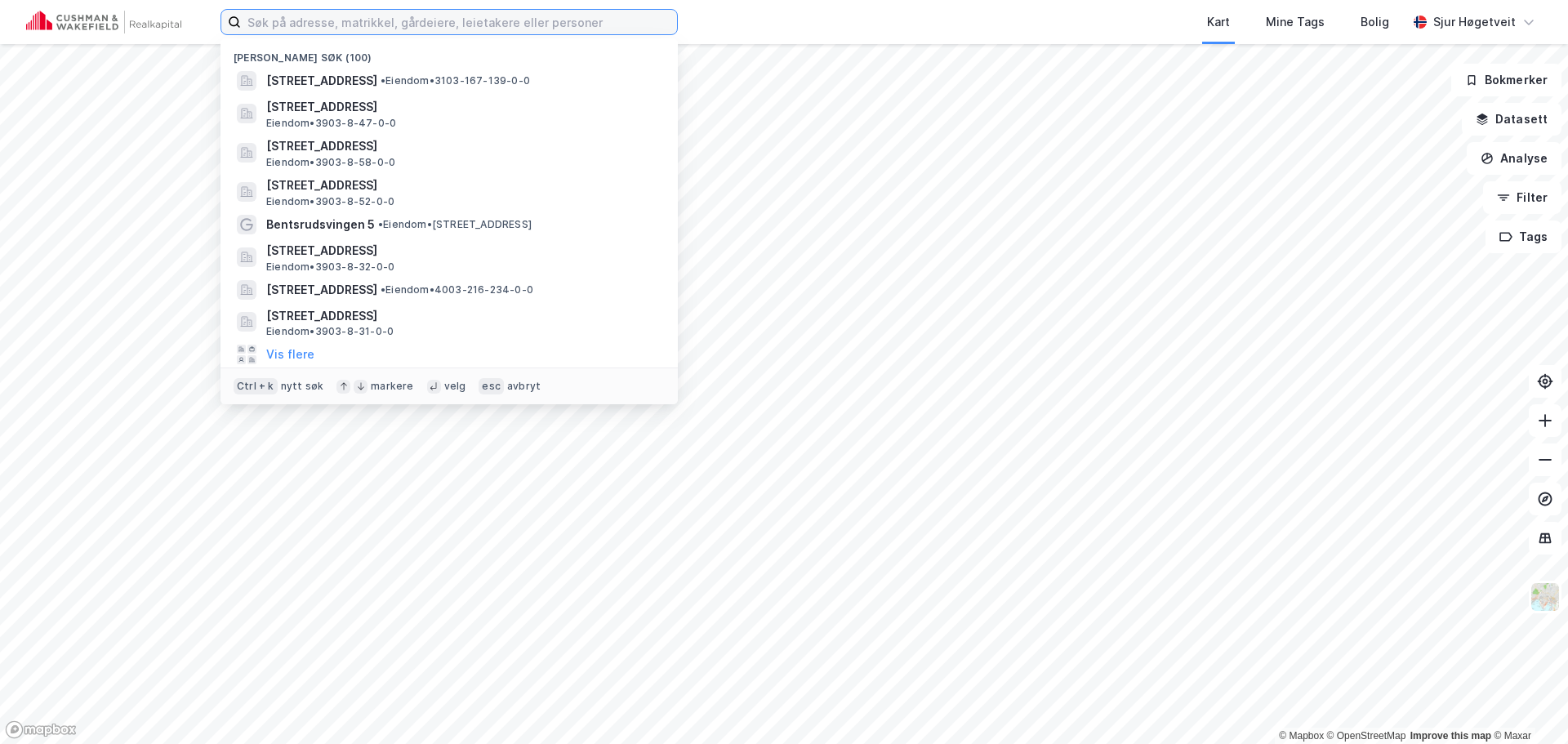
paste input "Nedre vei 8"
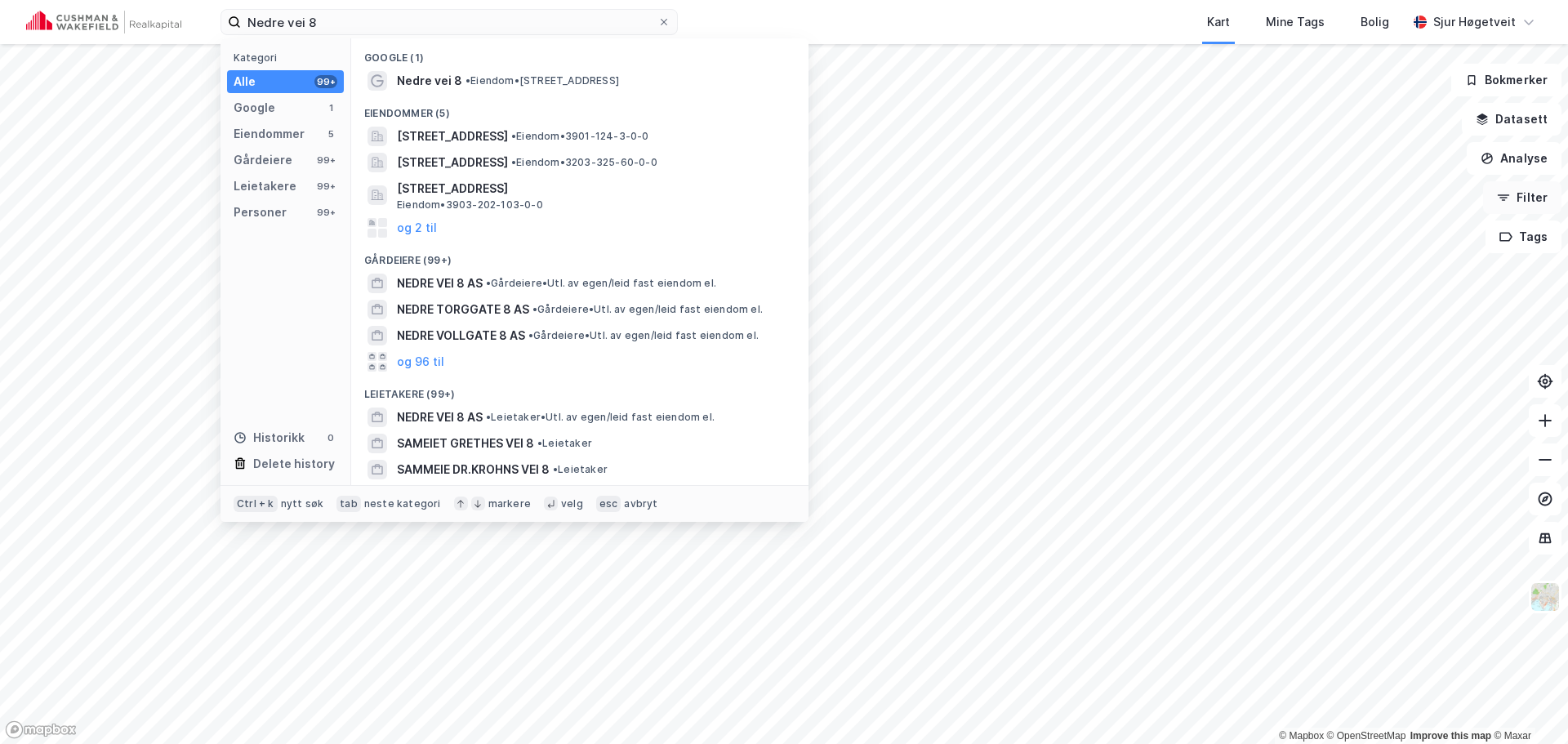
click at [1527, 198] on button "Filter" at bounding box center [1522, 197] width 78 height 32
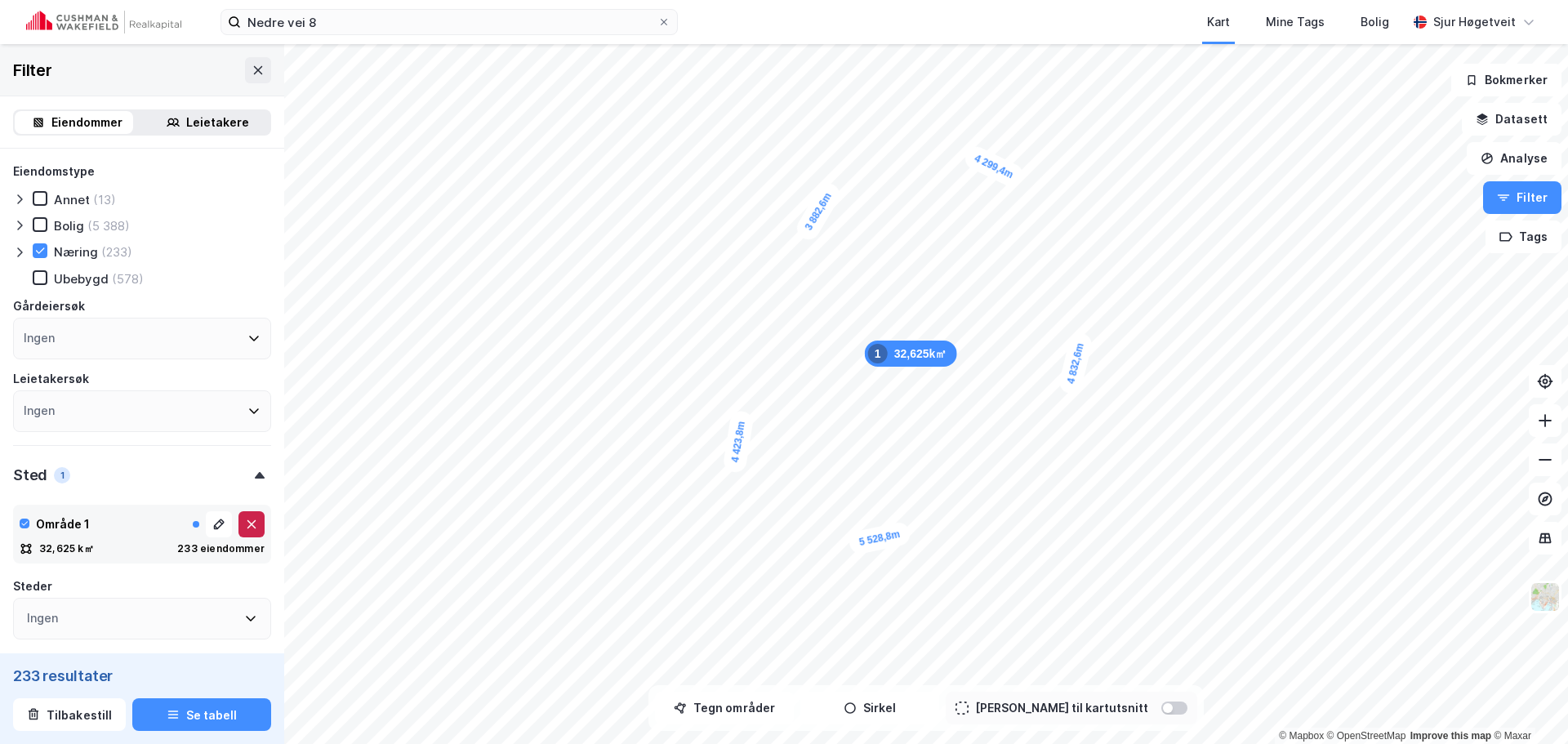
click at [245, 523] on icon at bounding box center [252, 524] width 13 height 13
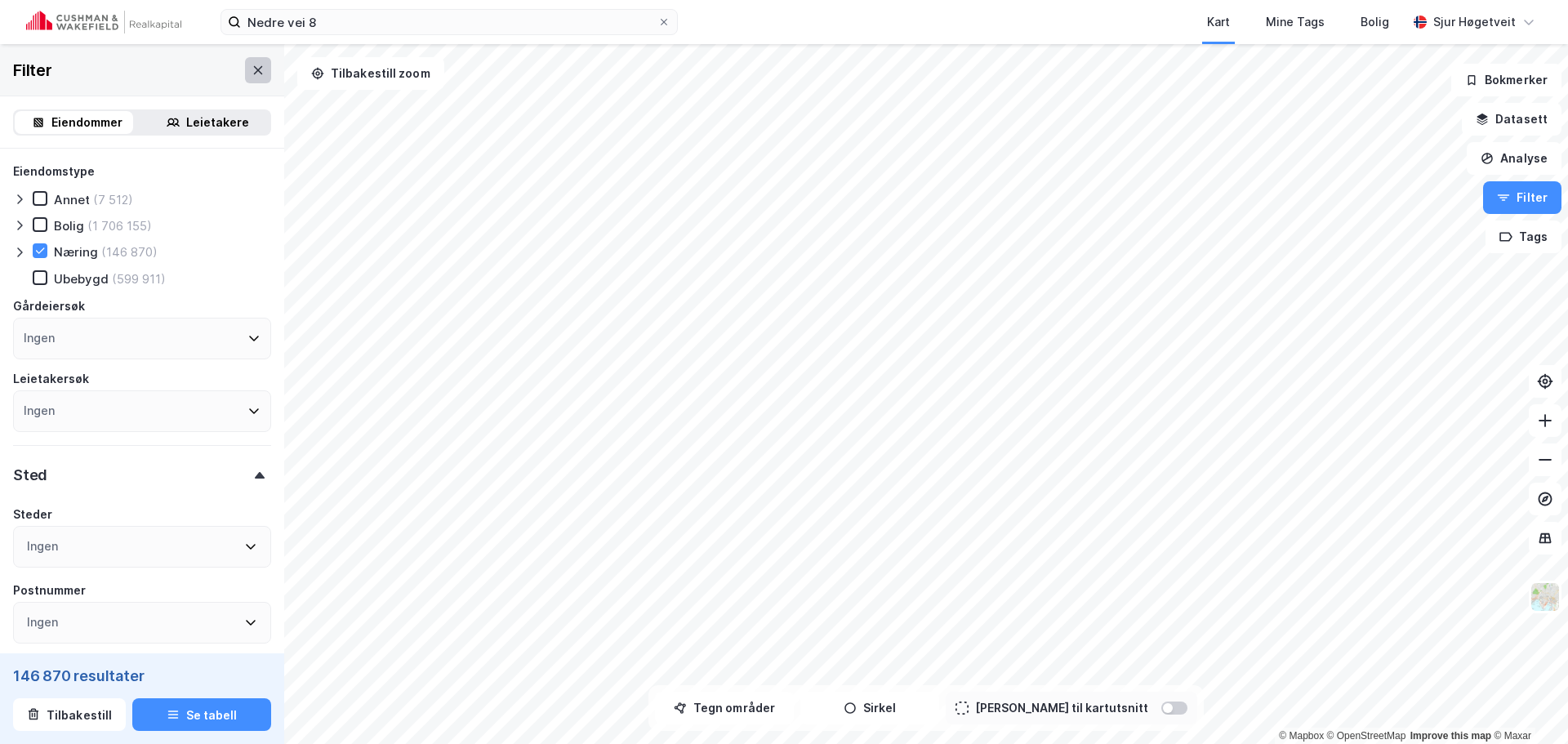
click at [245, 81] on button at bounding box center [258, 69] width 26 height 26
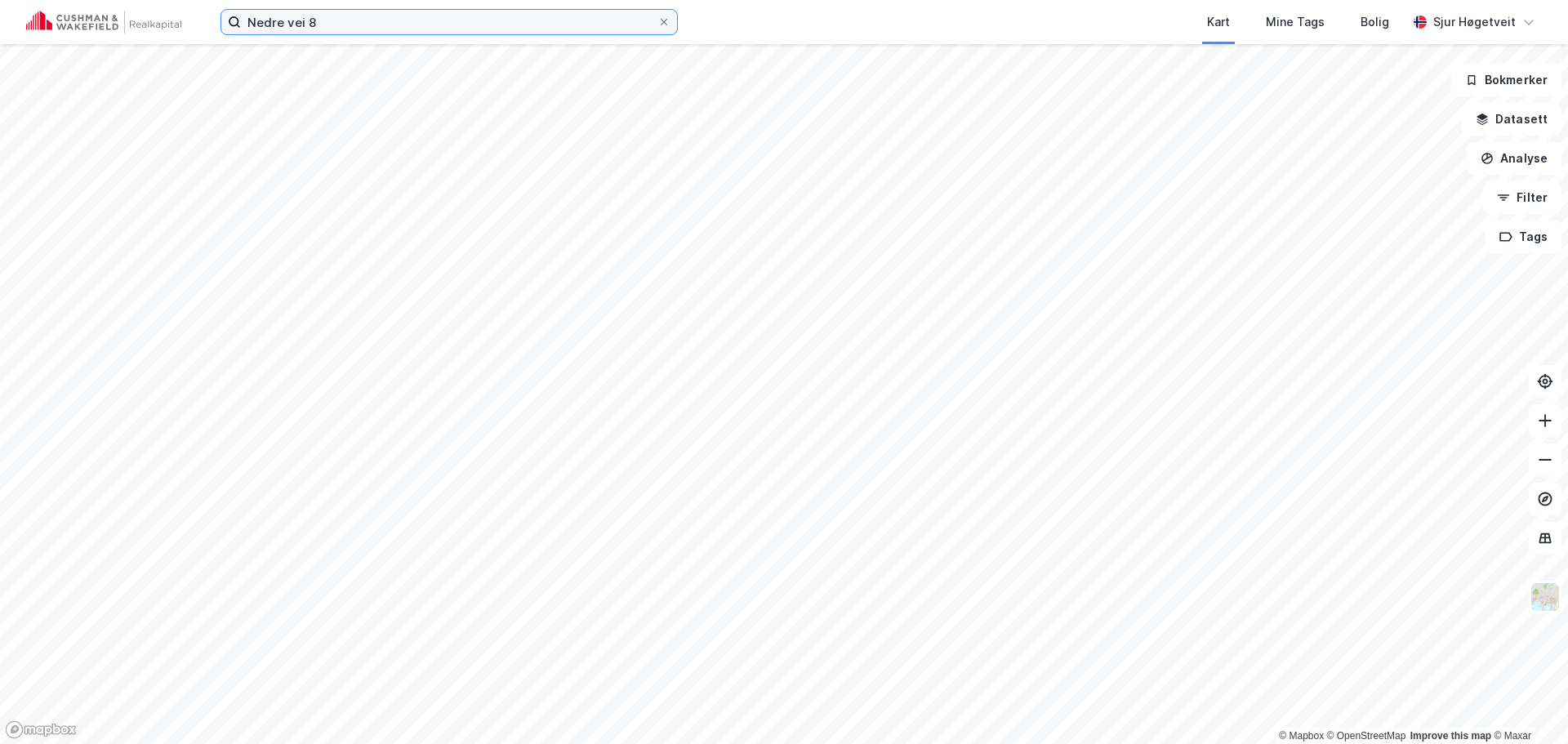
click at [390, 12] on input "Nedre vei 8" at bounding box center [449, 22] width 417 height 24
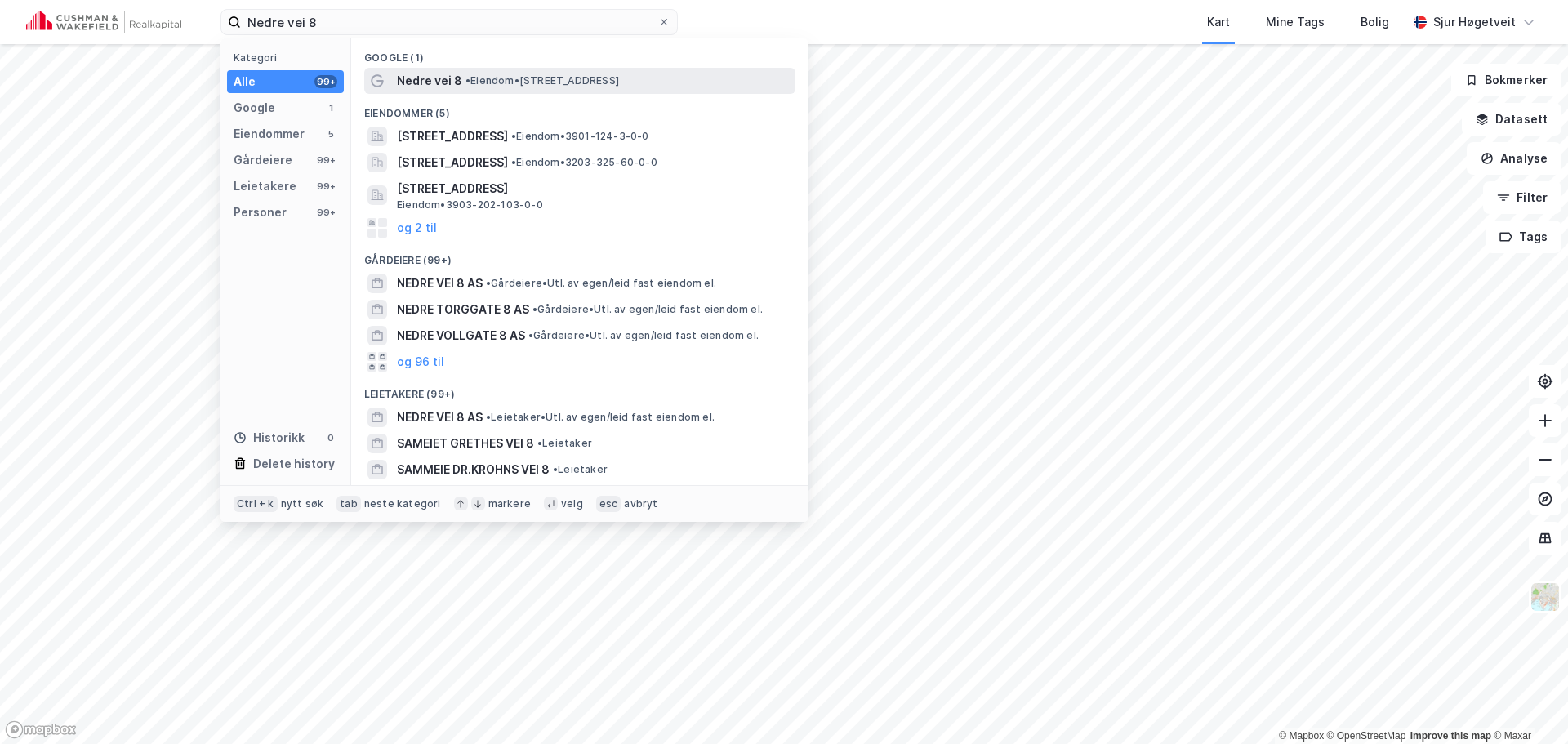
click at [538, 68] on div "Nedre vei 8 • Eiendom • [STREET_ADDRESS]" at bounding box center [580, 80] width 431 height 26
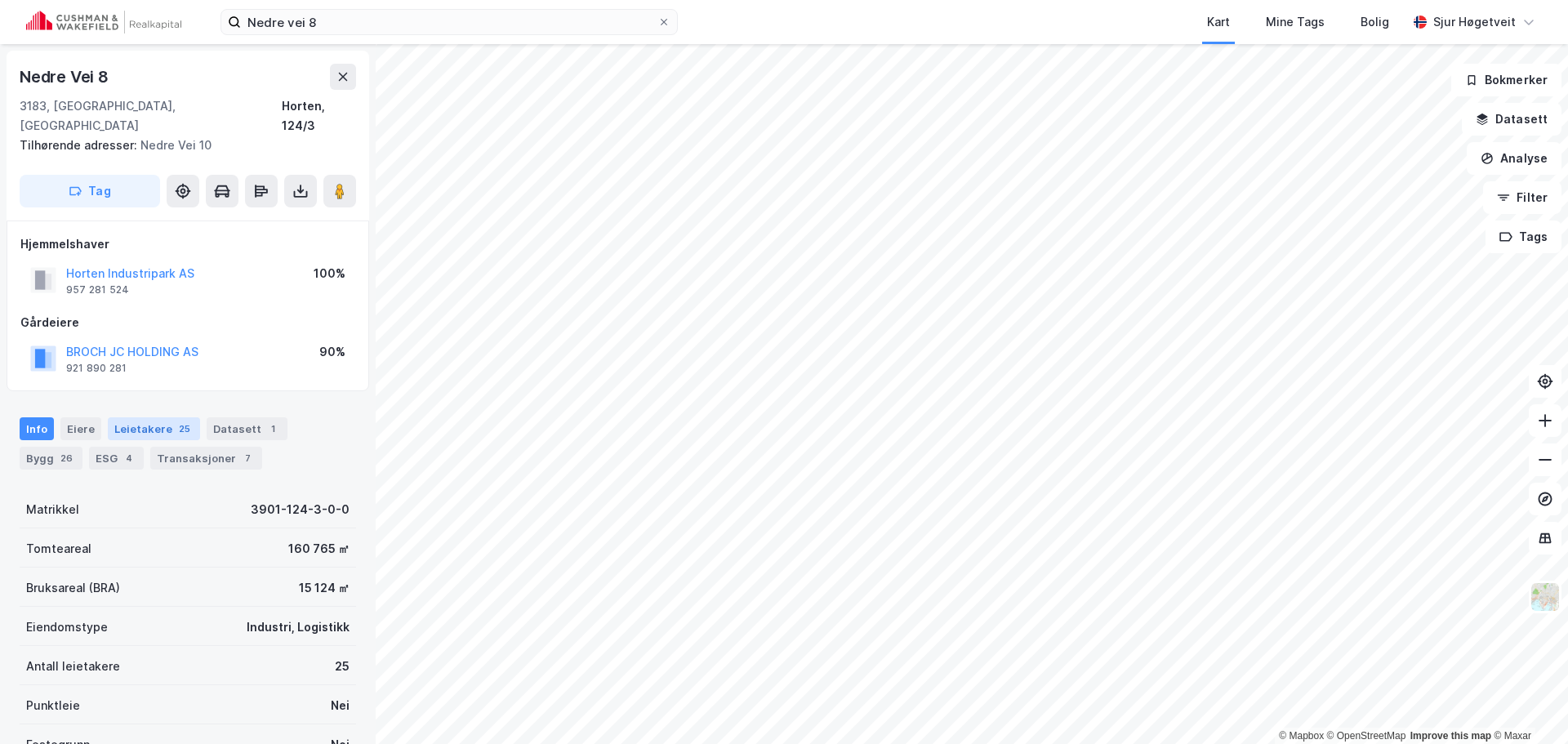
click at [176, 420] on div "25" at bounding box center [185, 428] width 18 height 16
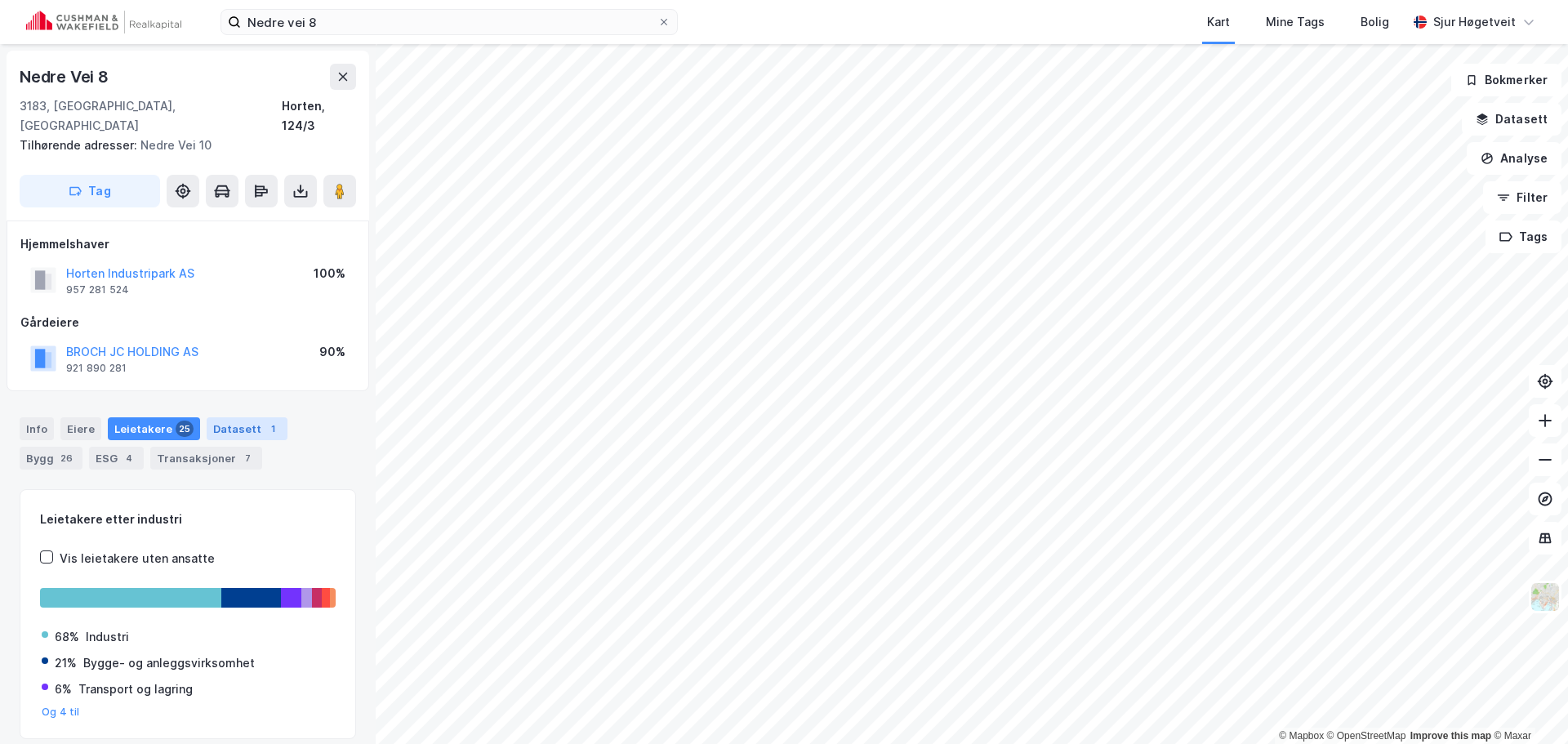
click at [235, 418] on div "Datasett 1" at bounding box center [247, 428] width 81 height 23
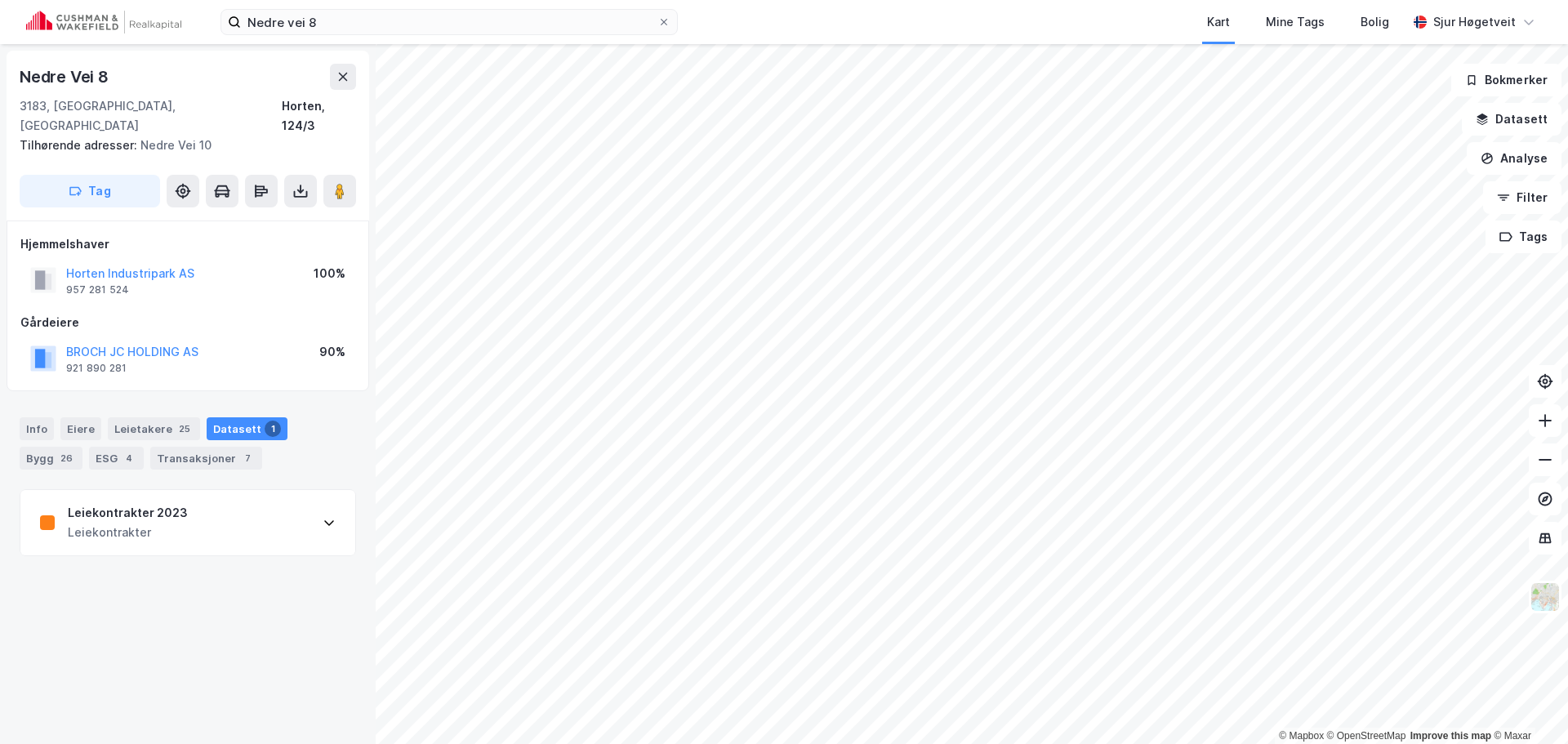
click at [250, 490] on div "Leiekontrakter 2023 Leiekontrakter" at bounding box center [188, 522] width 335 height 65
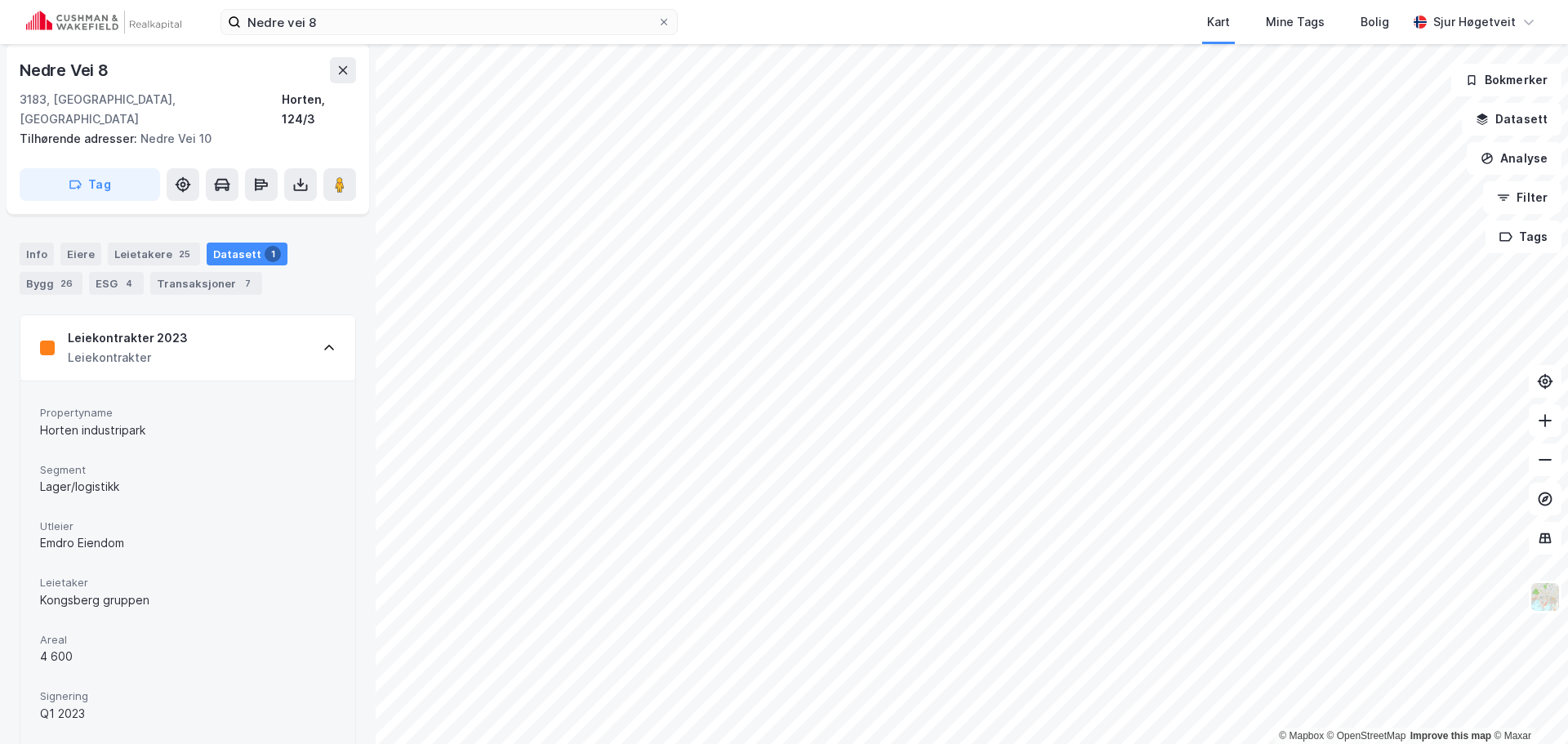
scroll to position [154, 0]
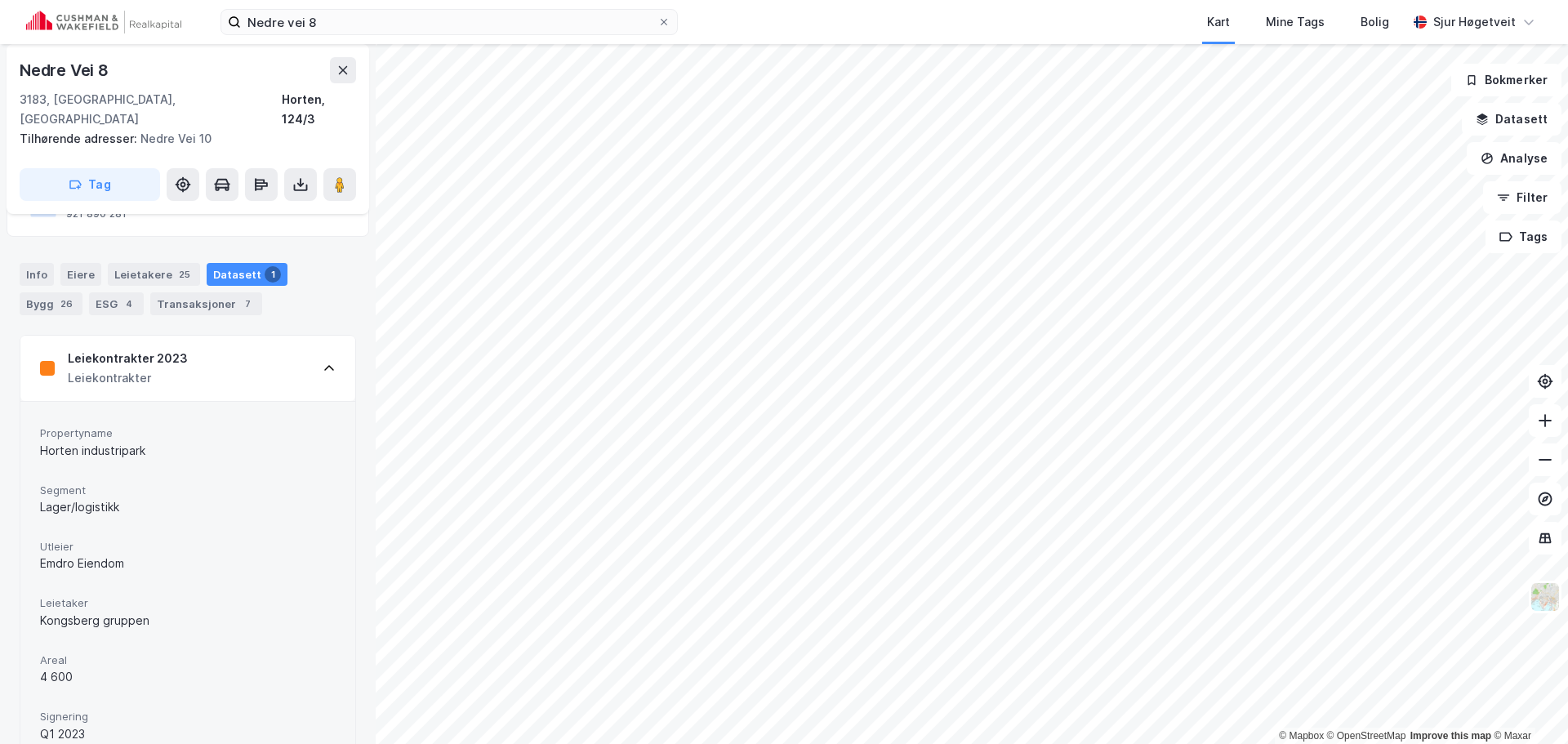
click at [259, 353] on div "Leiekontrakter 2023 Leiekontrakter" at bounding box center [188, 368] width 335 height 65
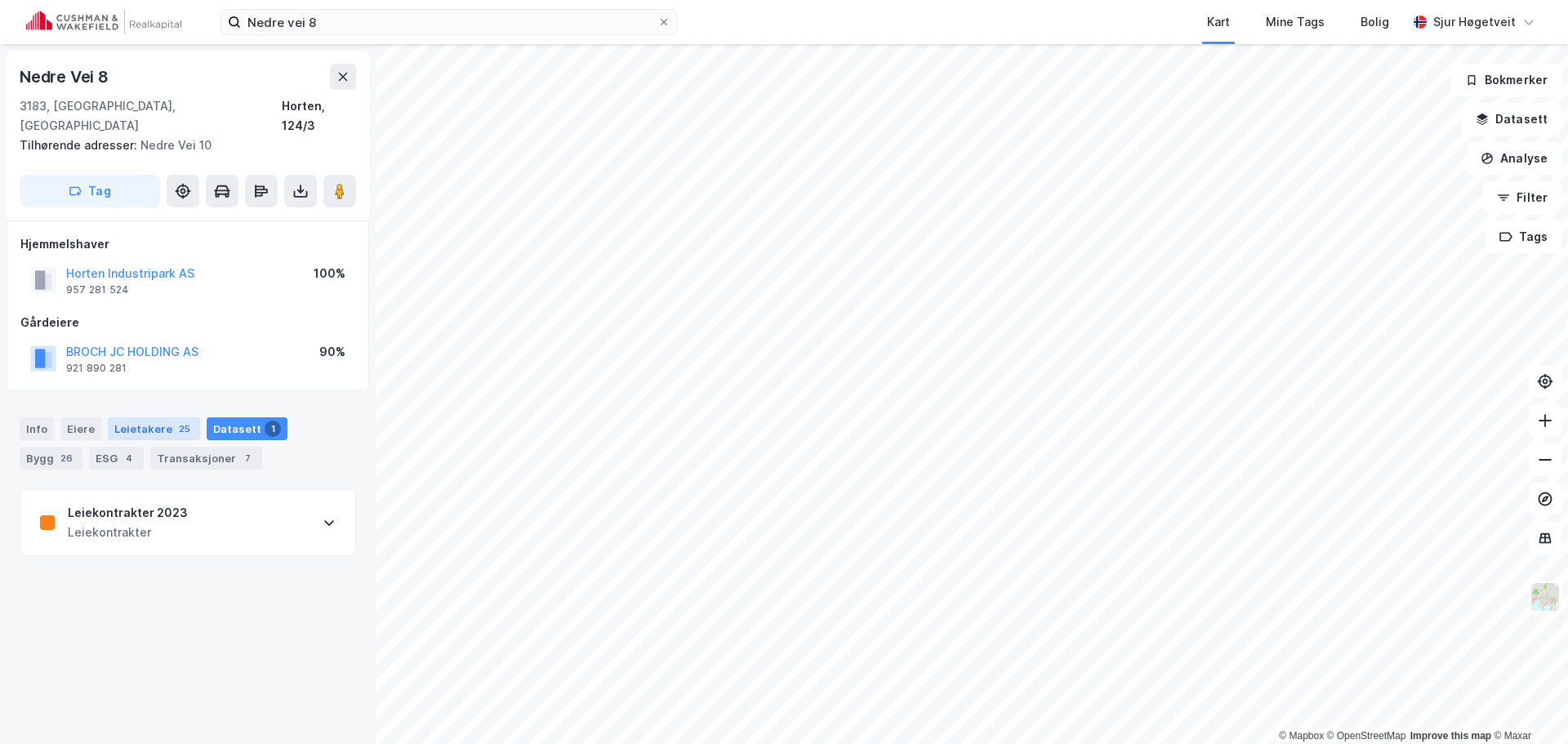
click at [168, 418] on div "Leietakere 25" at bounding box center [153, 428] width 92 height 23
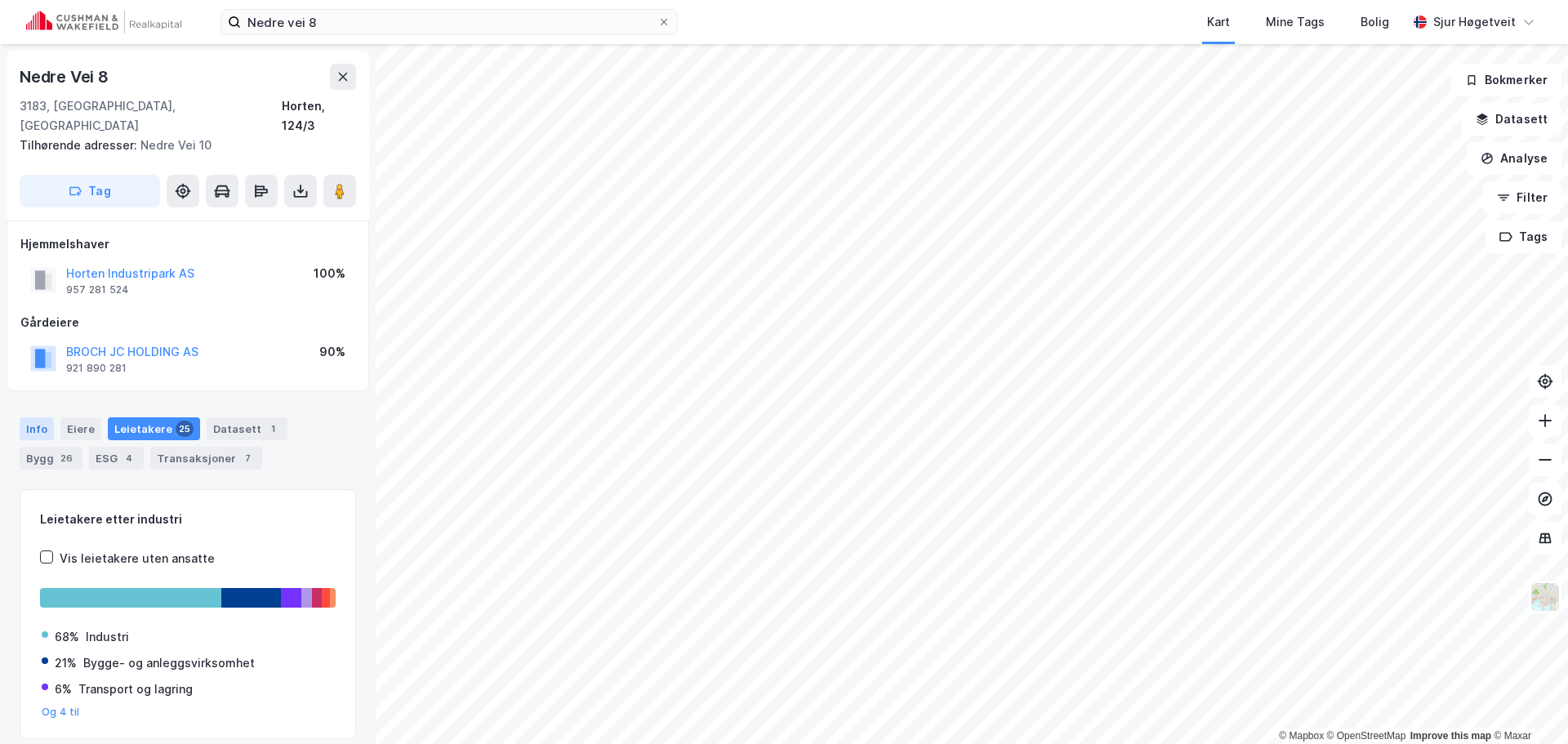
click at [28, 418] on div "Info" at bounding box center [37, 428] width 34 height 23
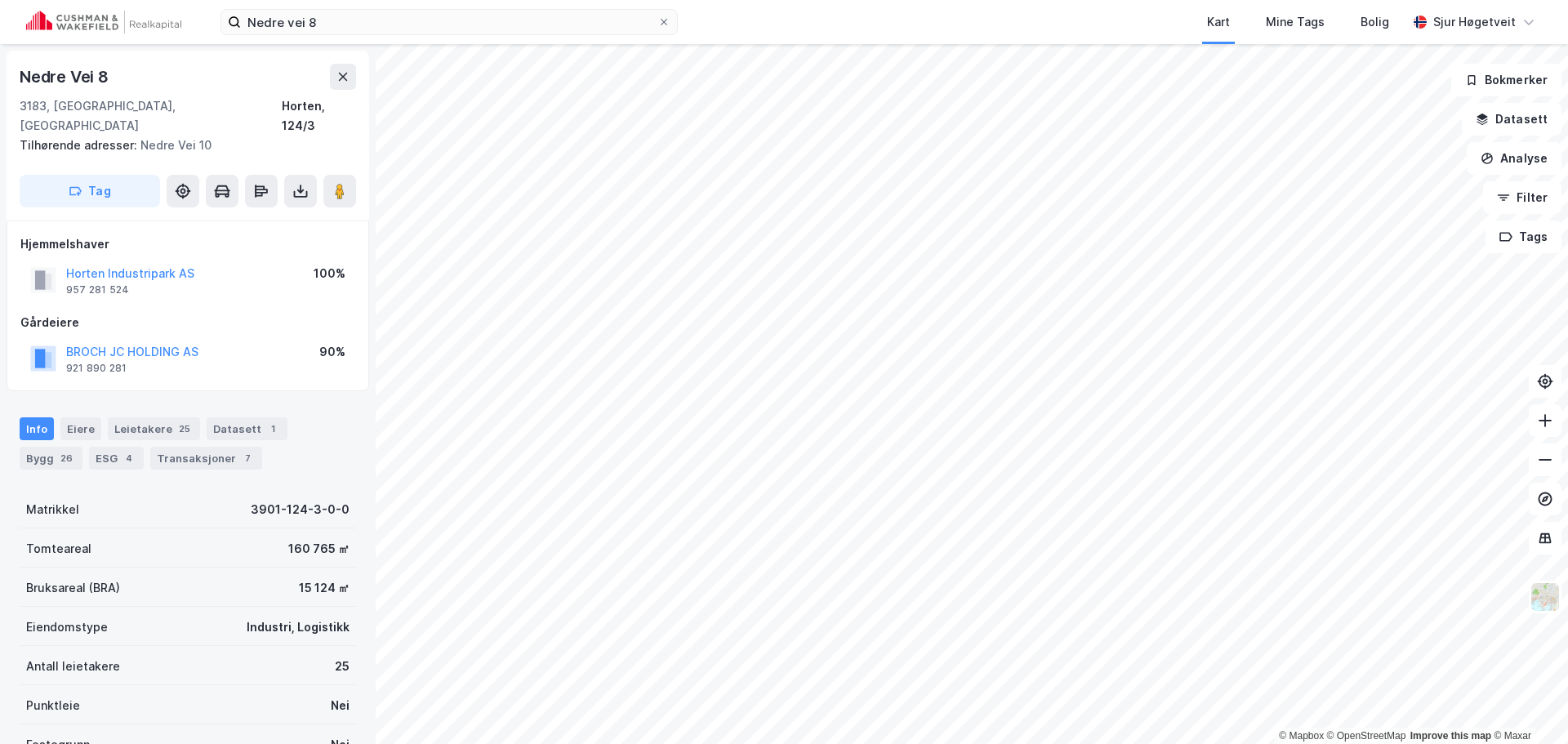
click at [30, 418] on div "Info" at bounding box center [37, 428] width 34 height 23
click at [348, 175] on button at bounding box center [339, 191] width 32 height 32
click at [99, 175] on button "Tag" at bounding box center [90, 191] width 141 height 32
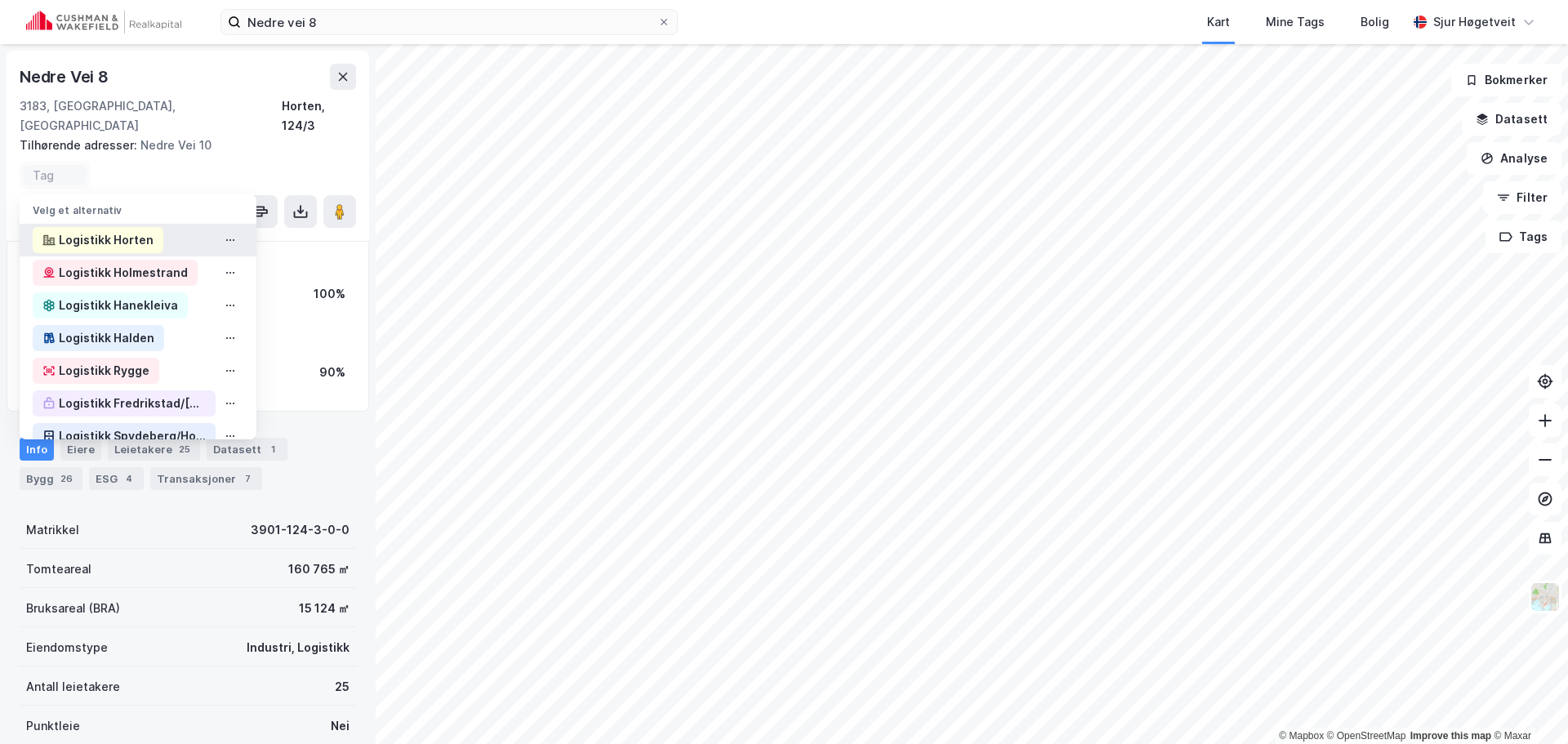
click at [112, 230] on div "Logistikk Horten" at bounding box center [106, 240] width 95 height 20
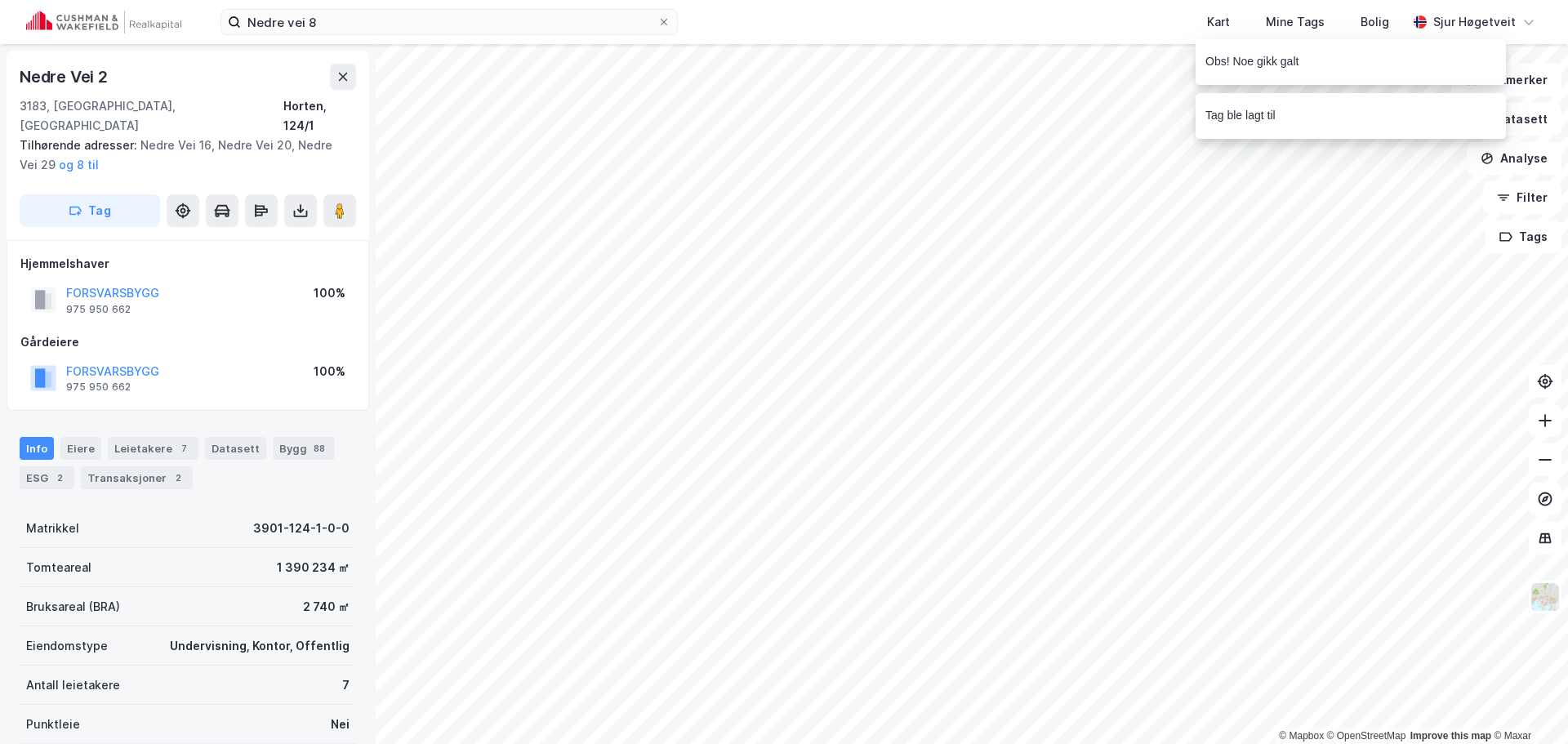
scroll to position [1, 0]
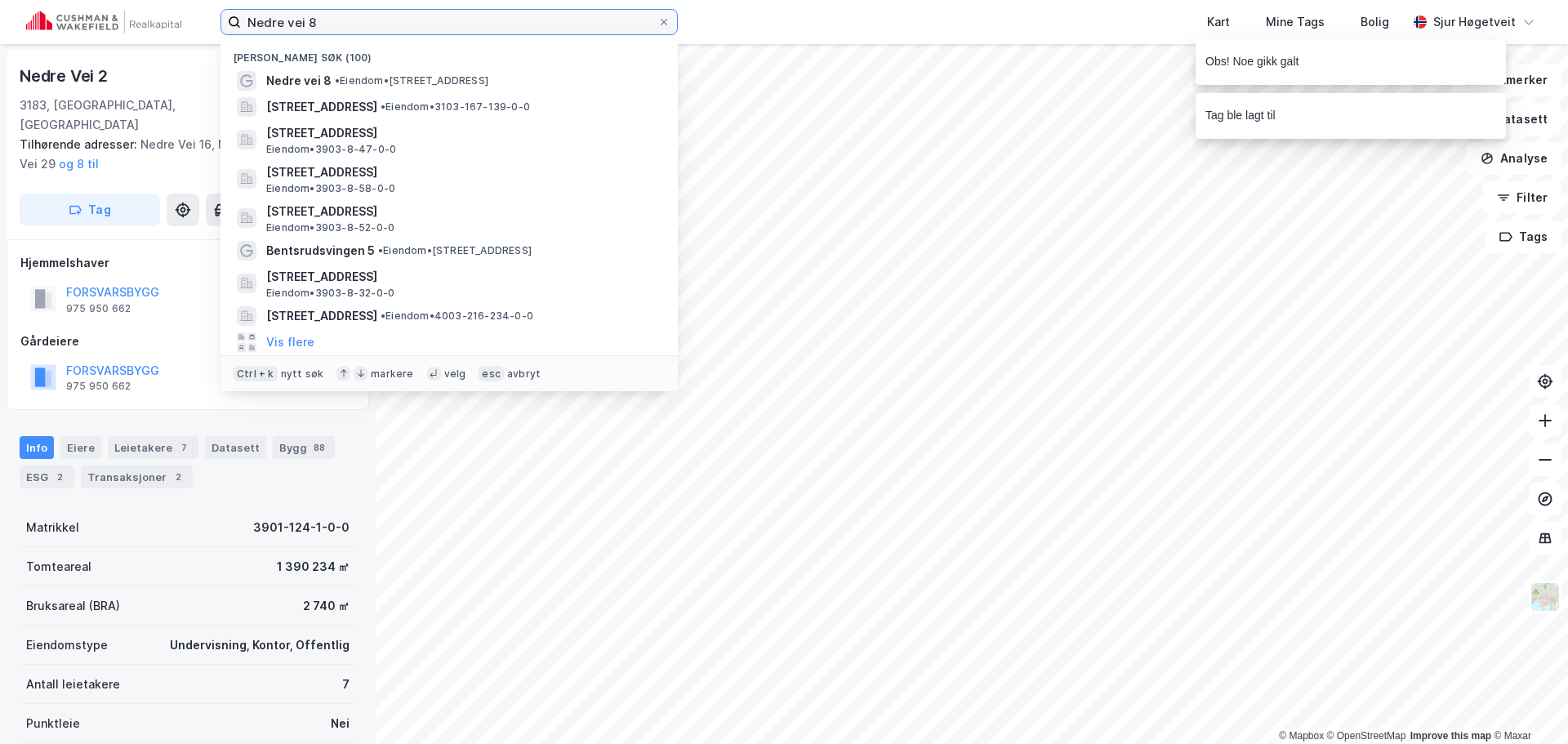
drag, startPoint x: 247, startPoint y: 5, endPoint x: 198, endPoint y: 0, distance: 49.3
click at [194, 0] on div "Nedre vei 8 Nylige søk (100) Nedre vei 8 • Eiendom • [STREET_ADDRESS] • Eiendom…" at bounding box center [784, 22] width 1568 height 44
paste input "Horten, 124/25"
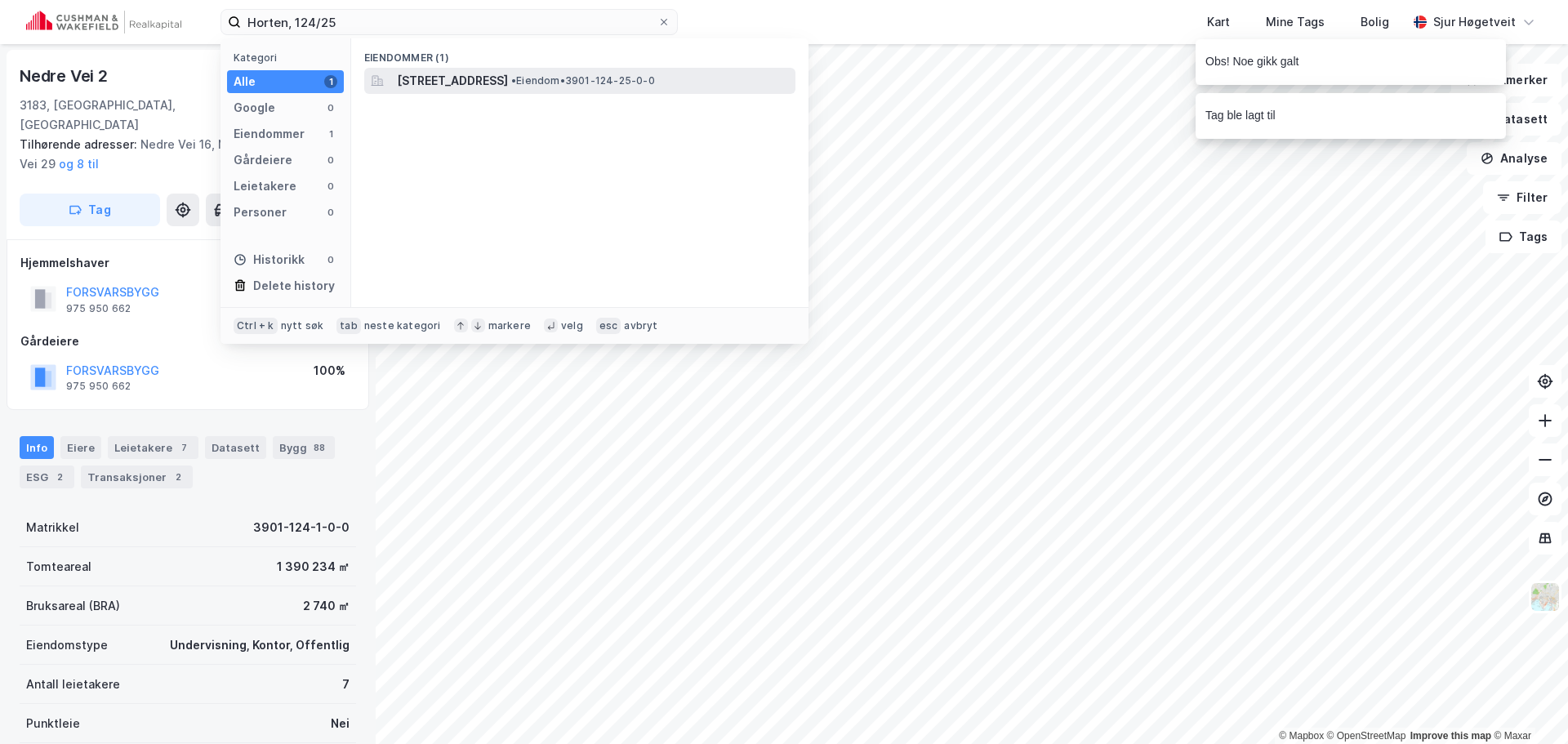
click at [469, 71] on span "[STREET_ADDRESS]" at bounding box center [452, 81] width 111 height 20
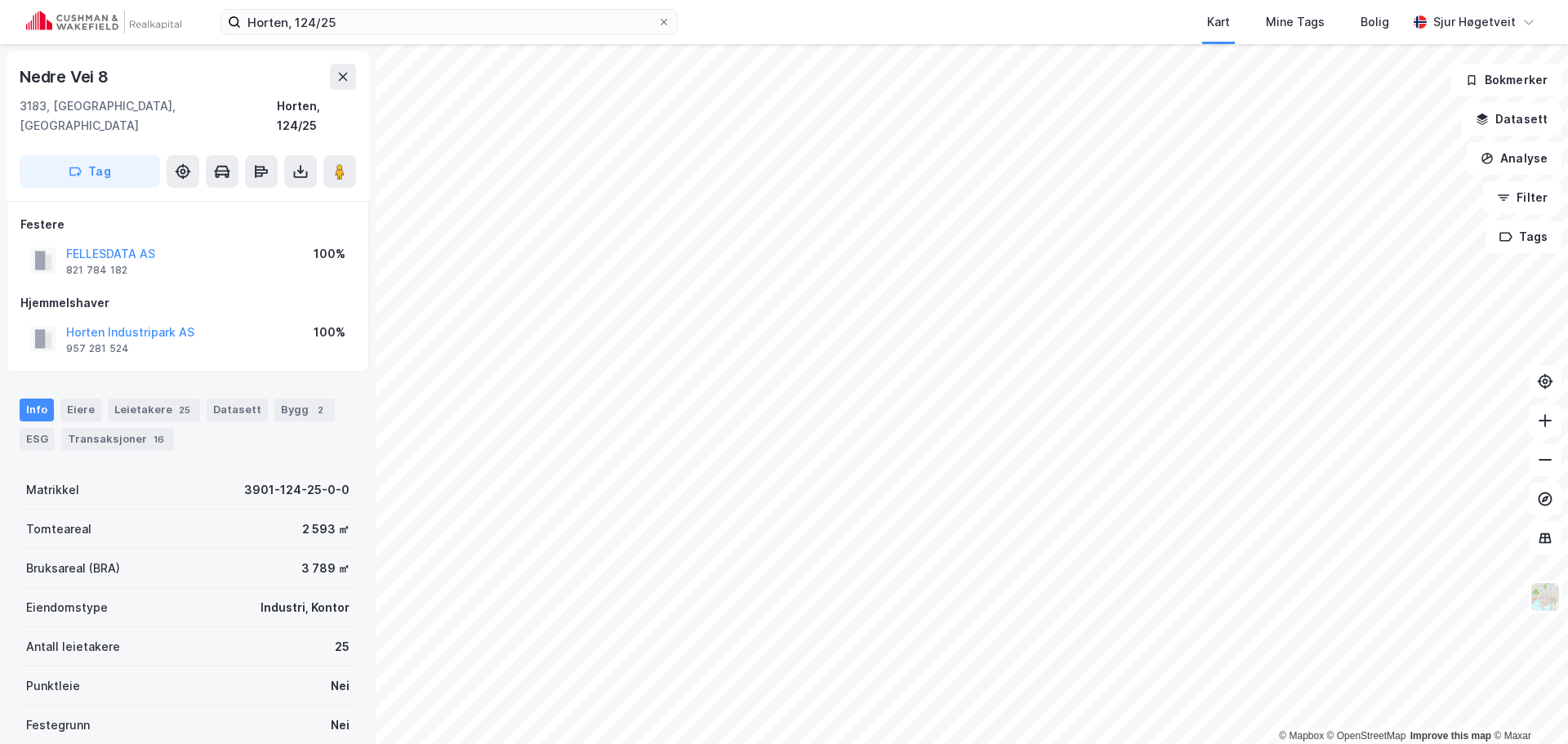
scroll to position [1, 0]
click at [333, 162] on icon at bounding box center [339, 170] width 16 height 16
click at [133, 155] on button "Tag" at bounding box center [90, 170] width 141 height 32
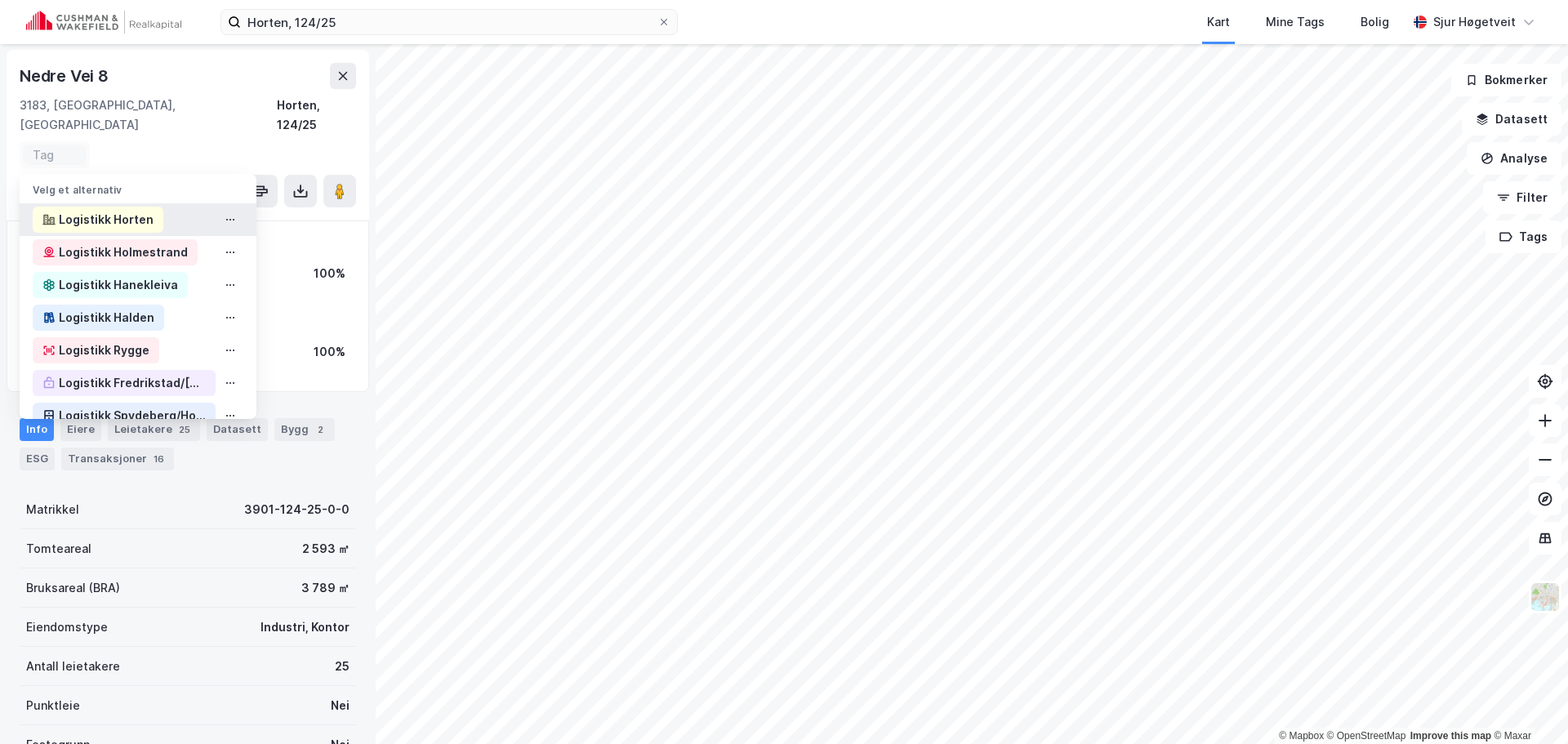
click at [146, 210] on div "Logistikk Horten" at bounding box center [106, 220] width 95 height 20
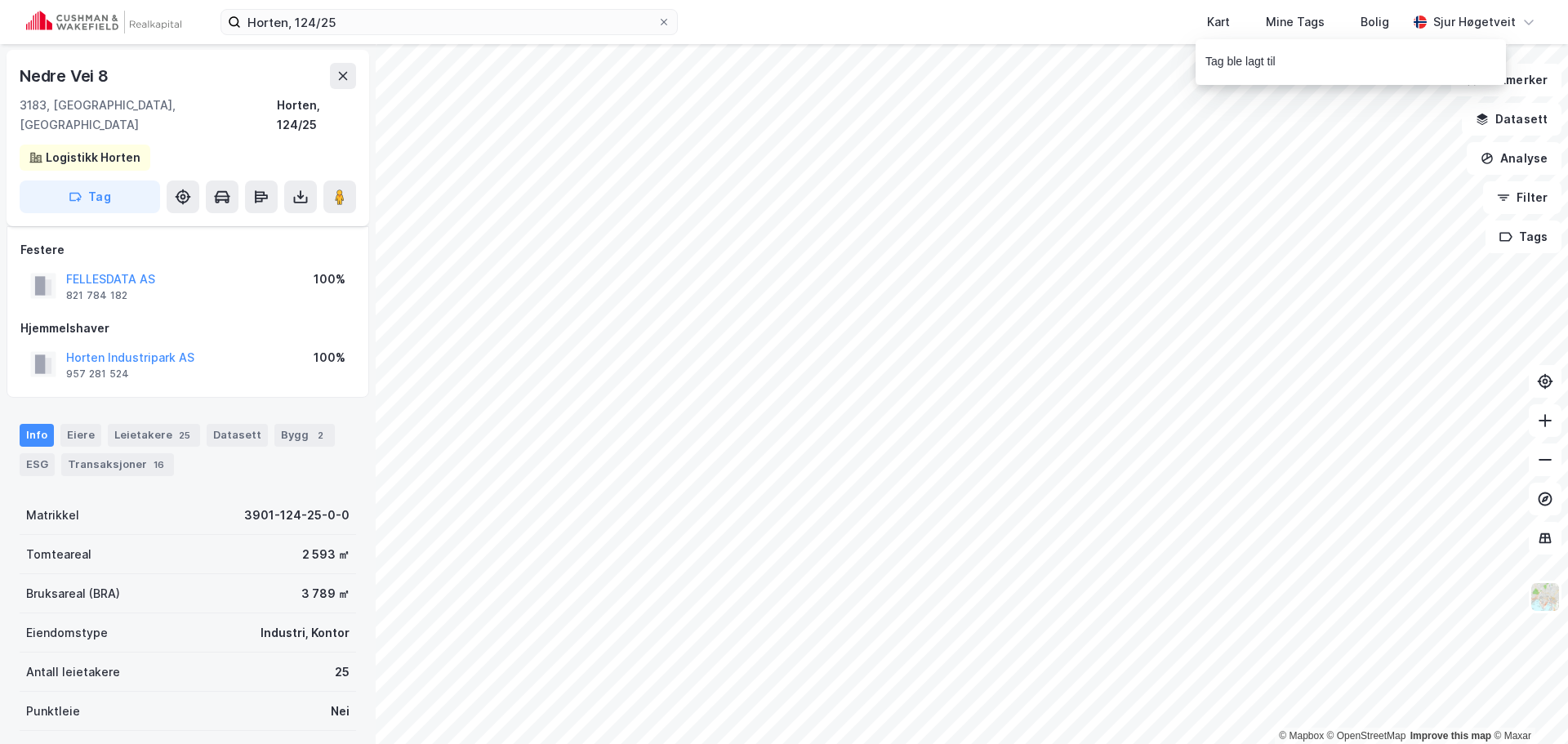
scroll to position [6, 0]
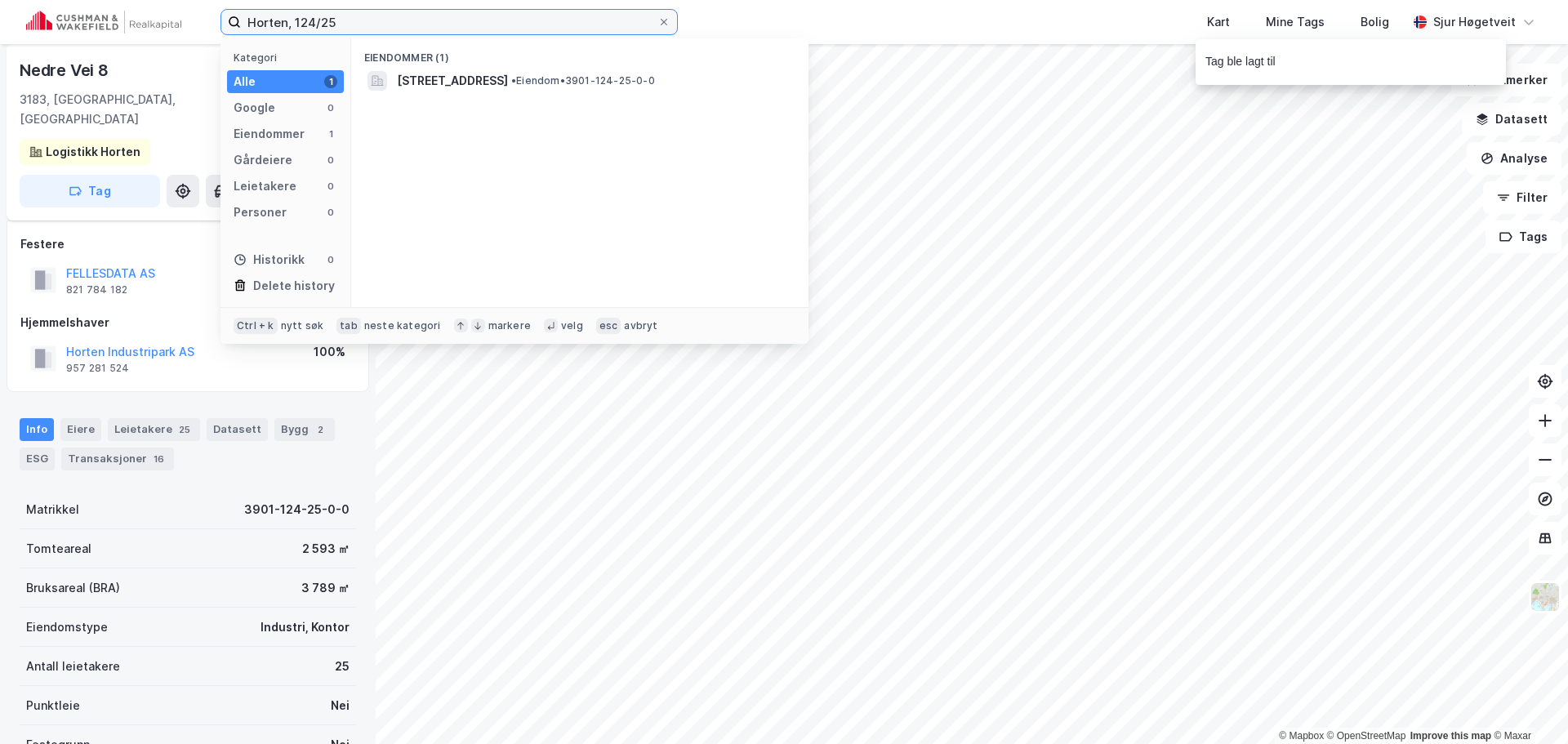
drag, startPoint x: 178, startPoint y: -16, endPoint x: 84, endPoint y: -23, distance: 94.3
click at [84, 0] on html "Horten, 124/25 Kategori Alle 1 Google 0 Eiendommer 1 Gårdeiere 0 Leietakere 0 P…" at bounding box center [784, 372] width 1568 height 744
paste input "Tollbugata 4"
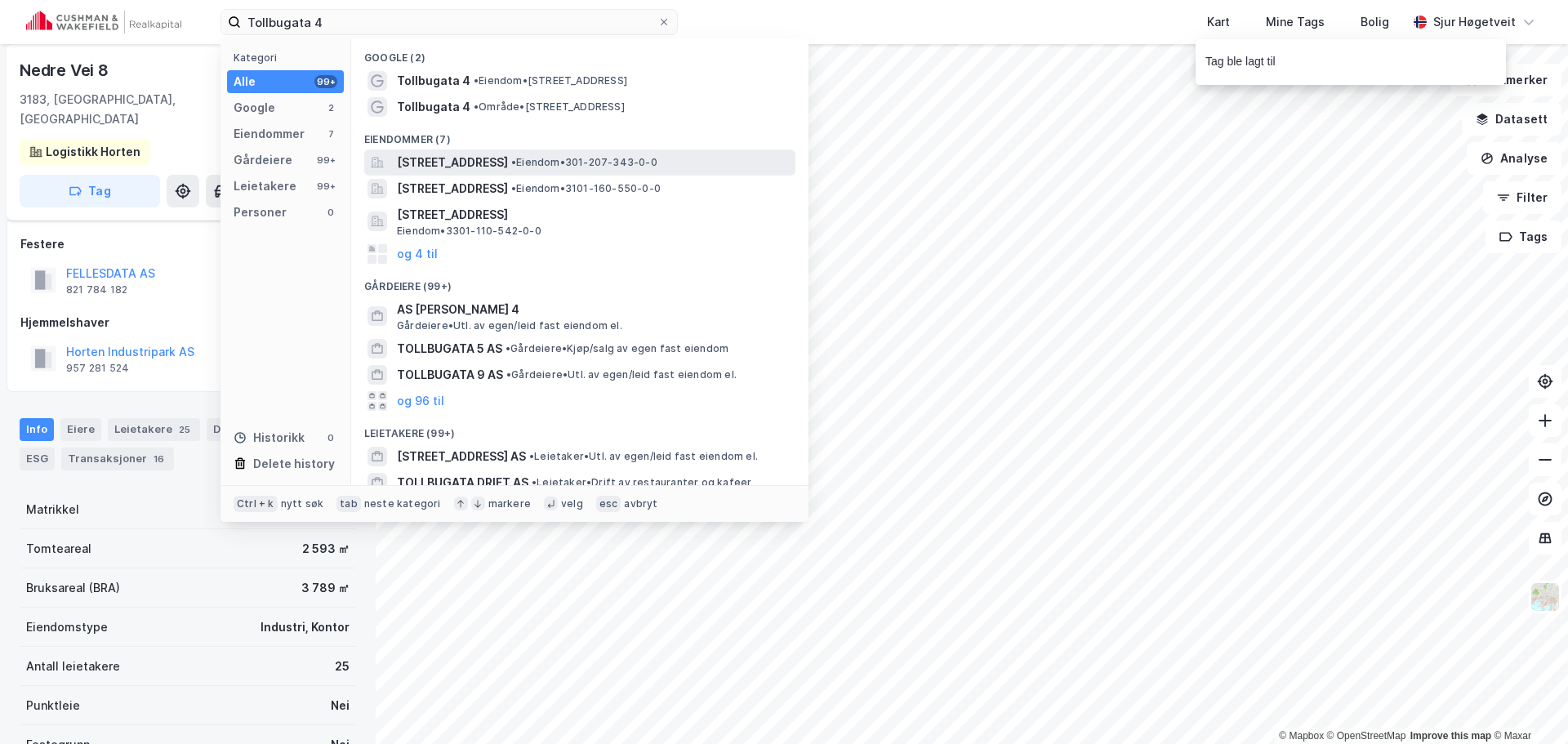
click at [508, 158] on span "[STREET_ADDRESS]" at bounding box center [452, 162] width 111 height 20
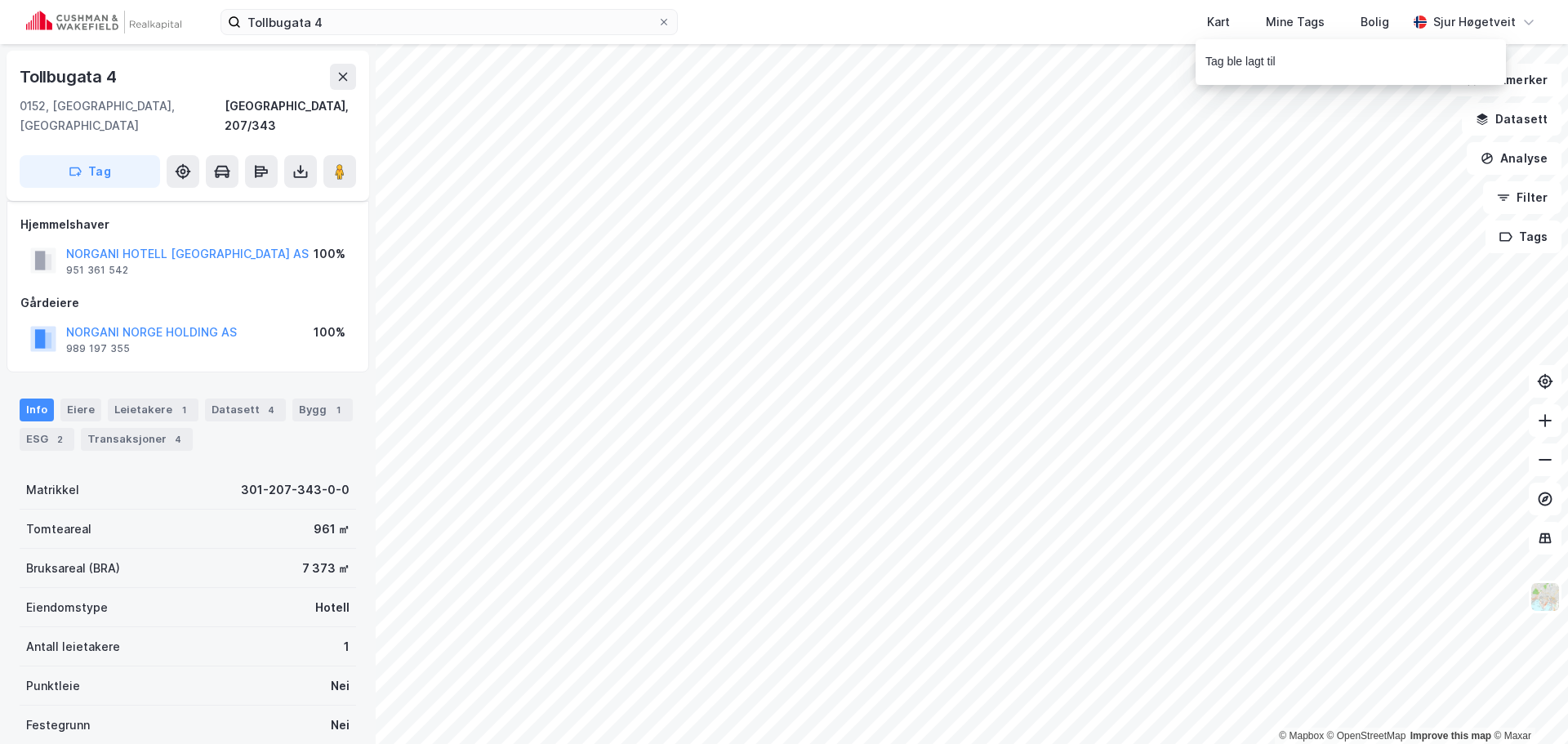
scroll to position [6, 0]
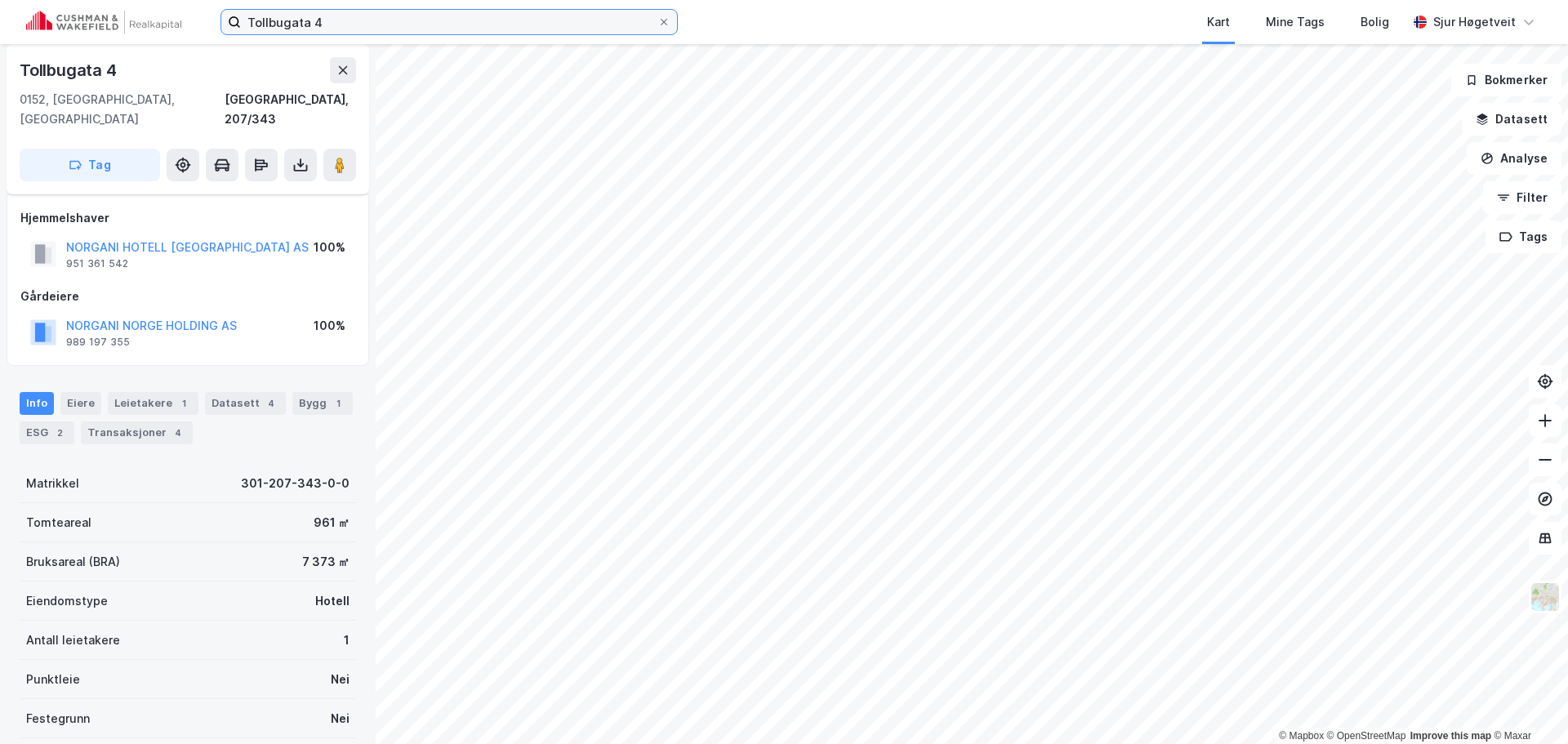
click at [370, 20] on input "Tollbugata 4" at bounding box center [449, 22] width 417 height 24
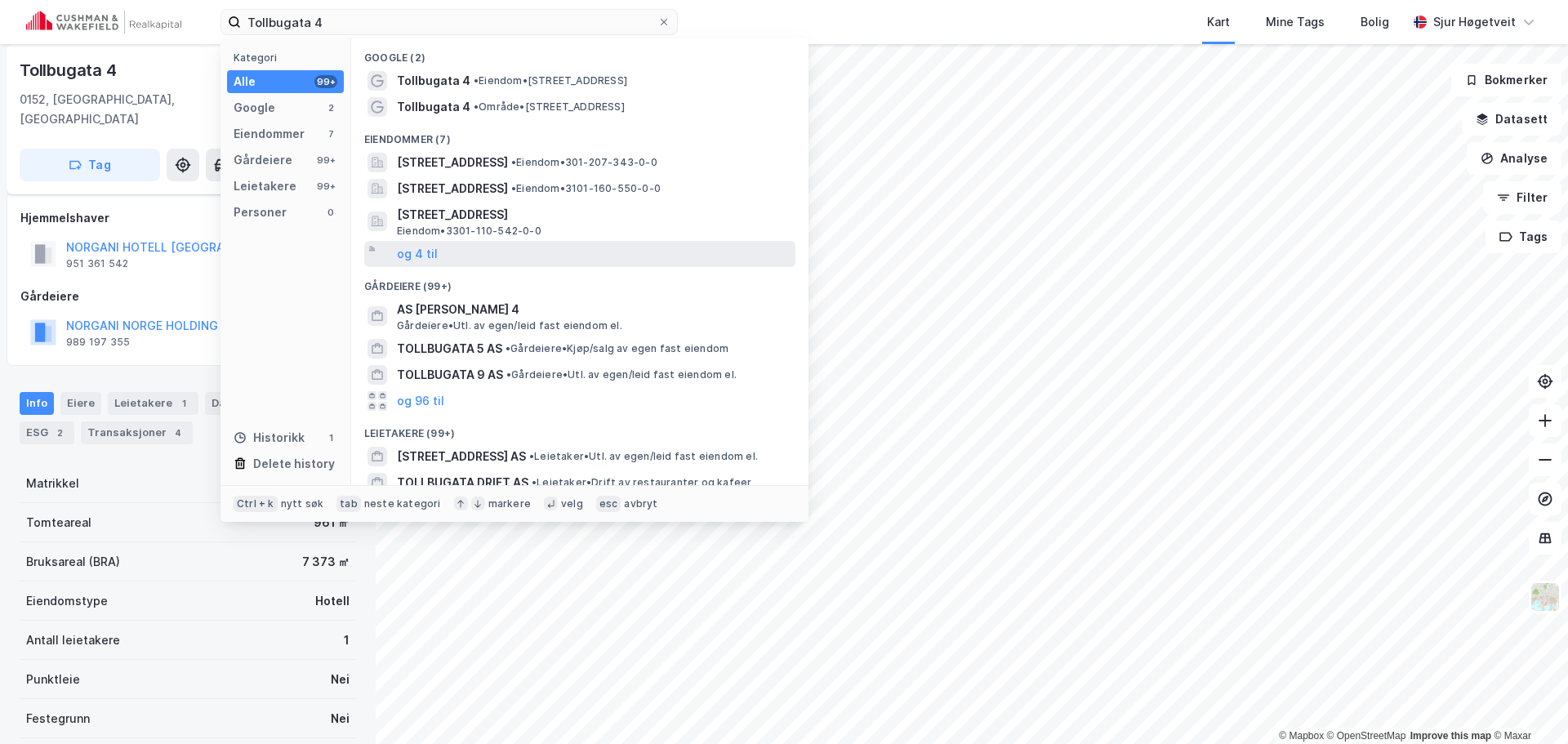
click at [643, 245] on div "og 4 til" at bounding box center [580, 253] width 431 height 26
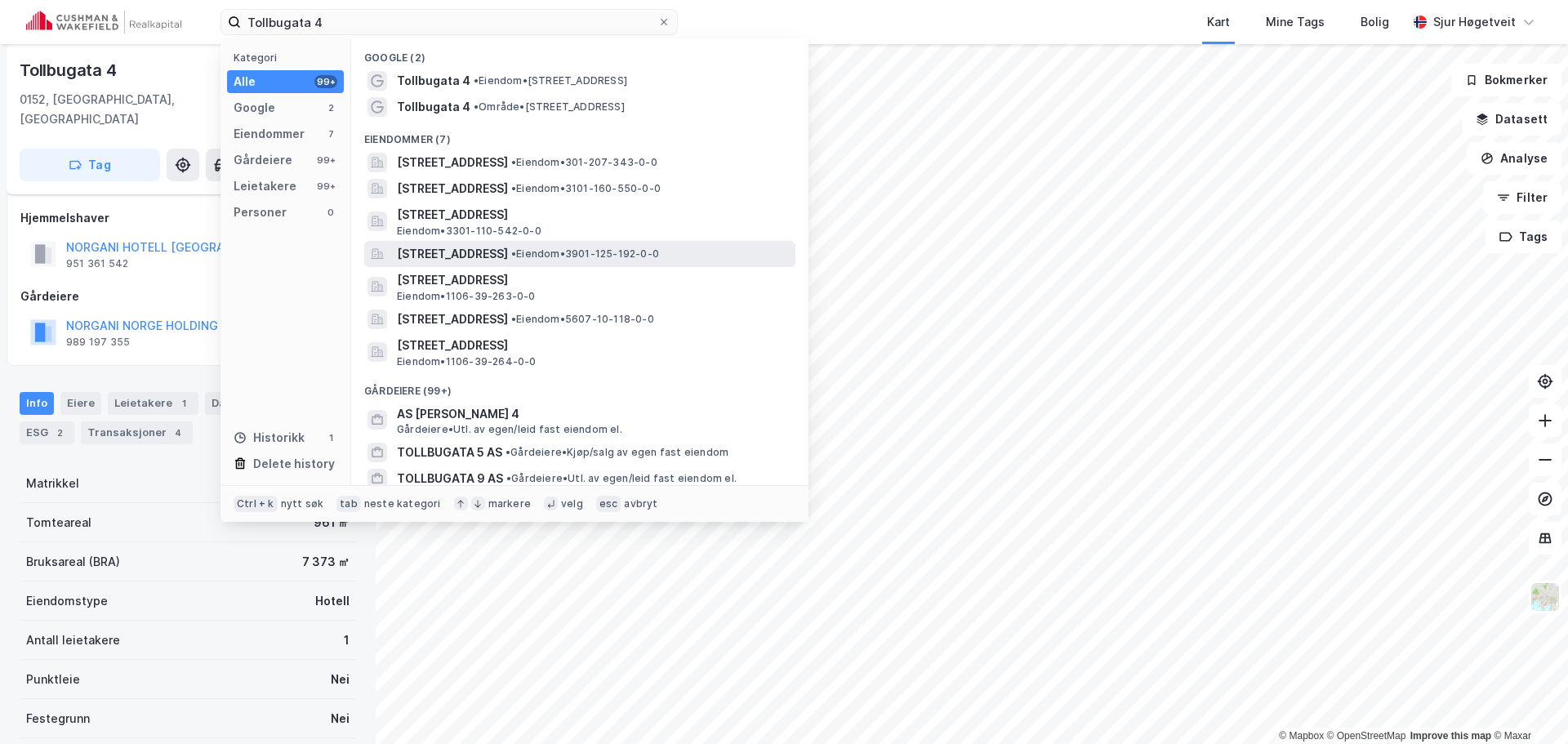
click at [650, 256] on span "• Eiendom • 3901-125-192-0-0" at bounding box center [586, 253] width 148 height 13
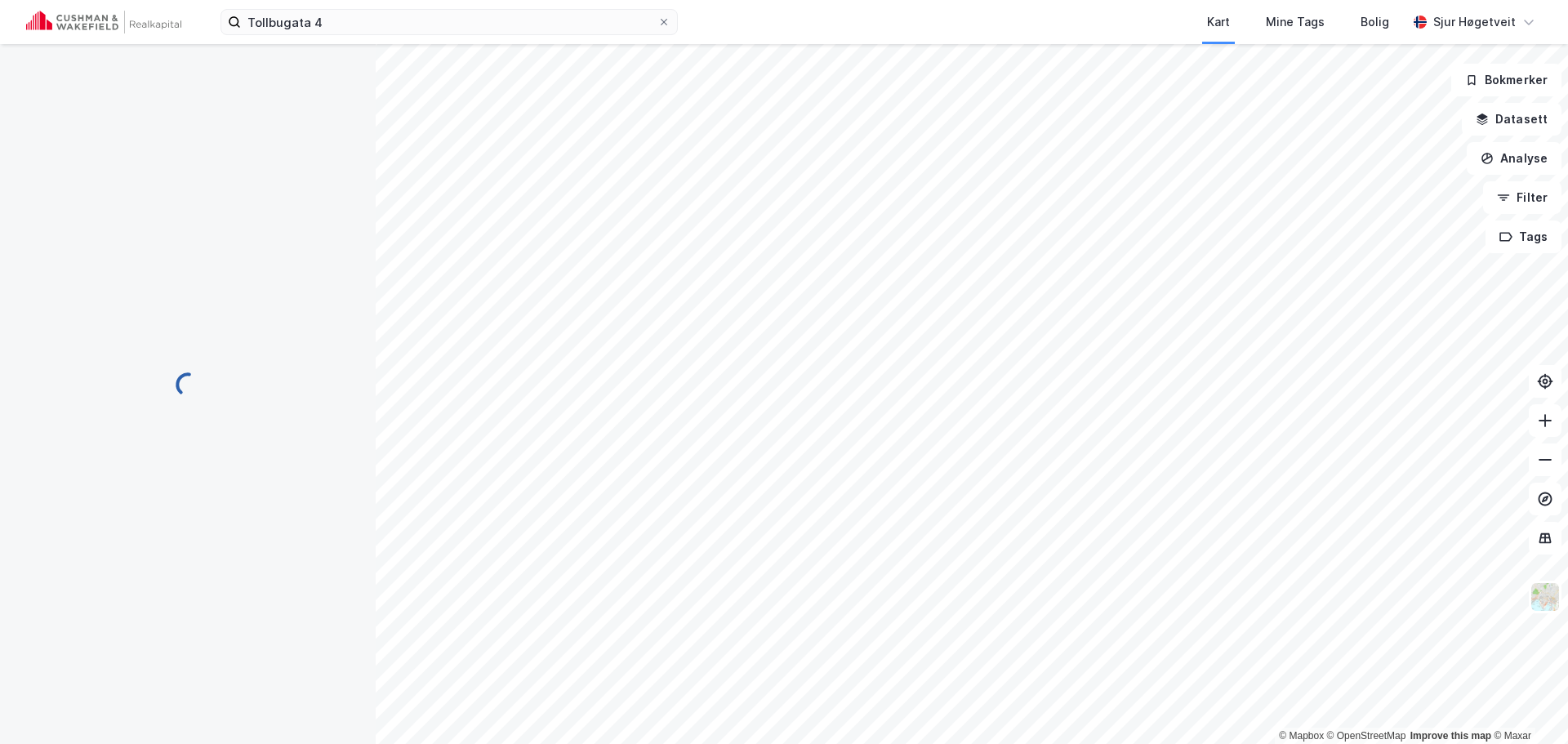
scroll to position [6, 0]
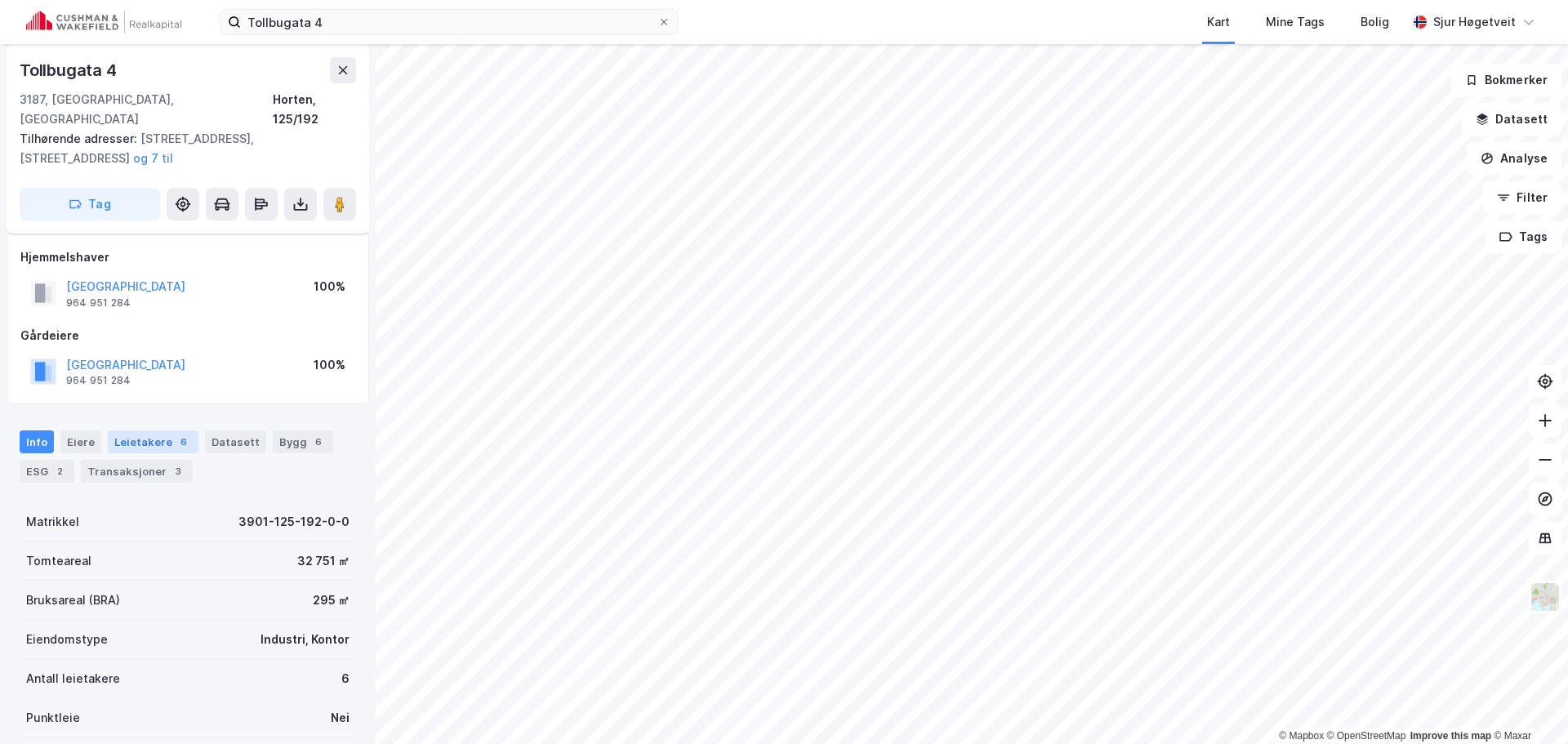
click at [183, 430] on div "Leietakere 6" at bounding box center [152, 441] width 90 height 23
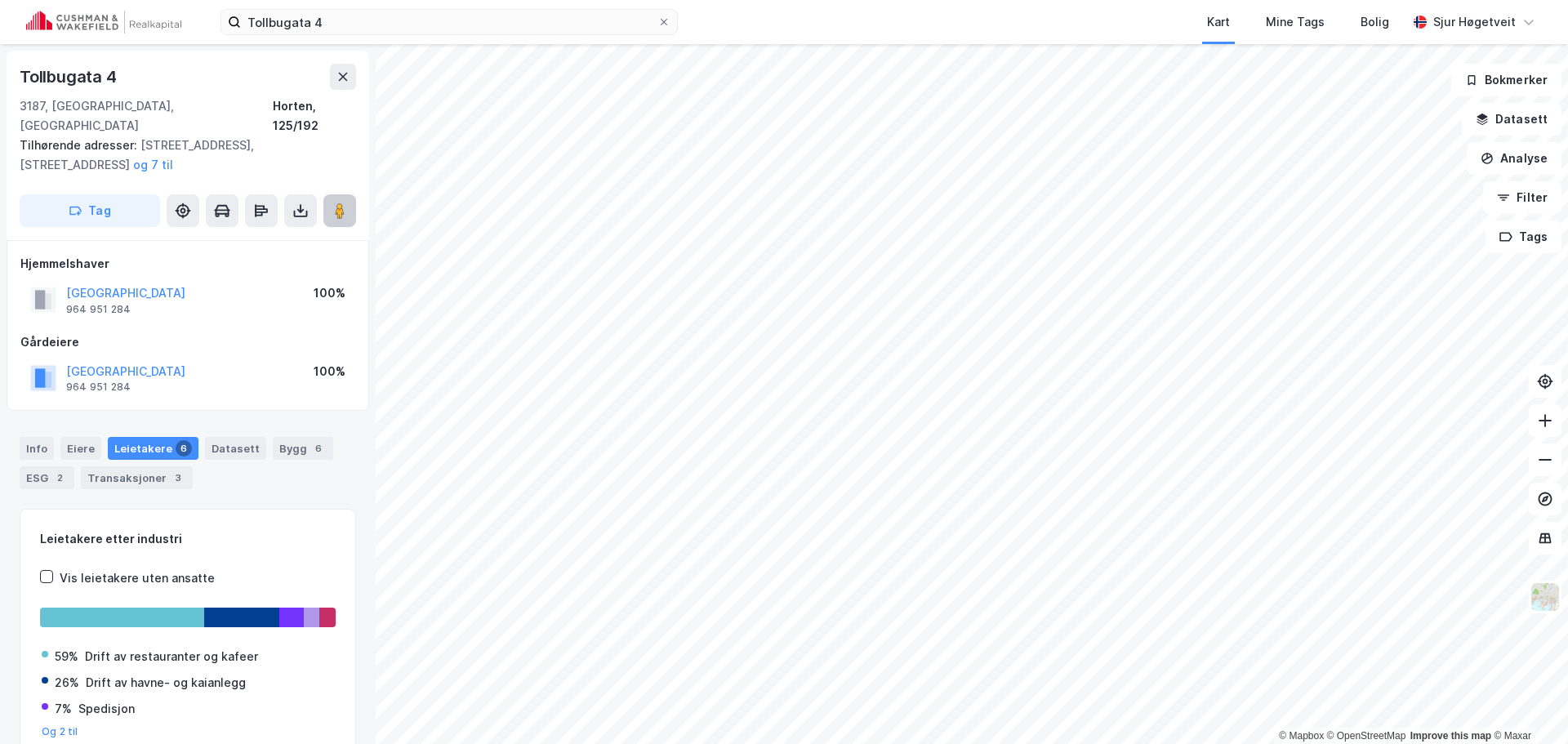
click at [351, 194] on button at bounding box center [339, 210] width 32 height 32
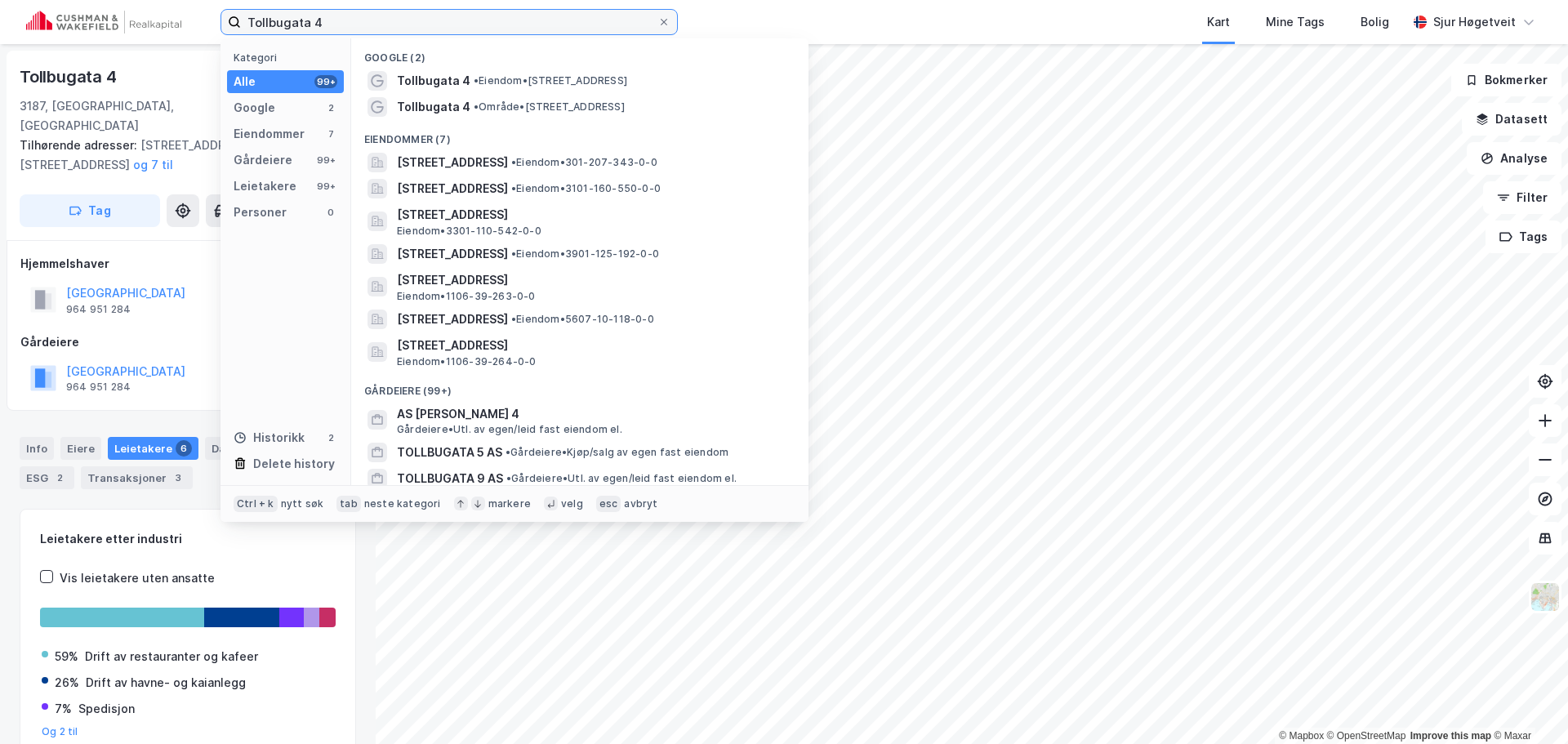
click at [466, 22] on input "Tollbugata 4" at bounding box center [449, 22] width 417 height 24
paste input "Moloveien 3"
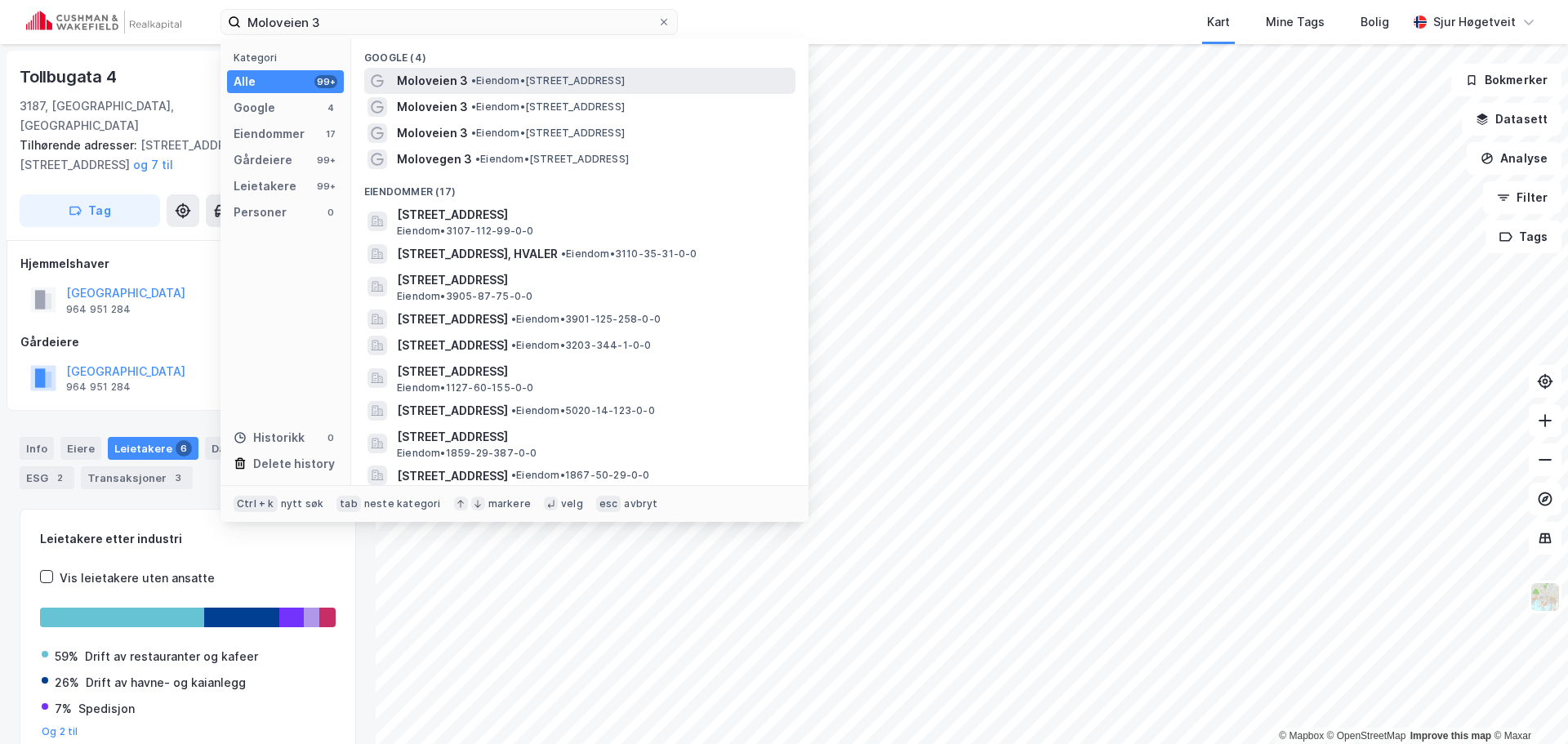
click at [549, 74] on span "• Eiendom • [STREET_ADDRESS]" at bounding box center [548, 80] width 153 height 13
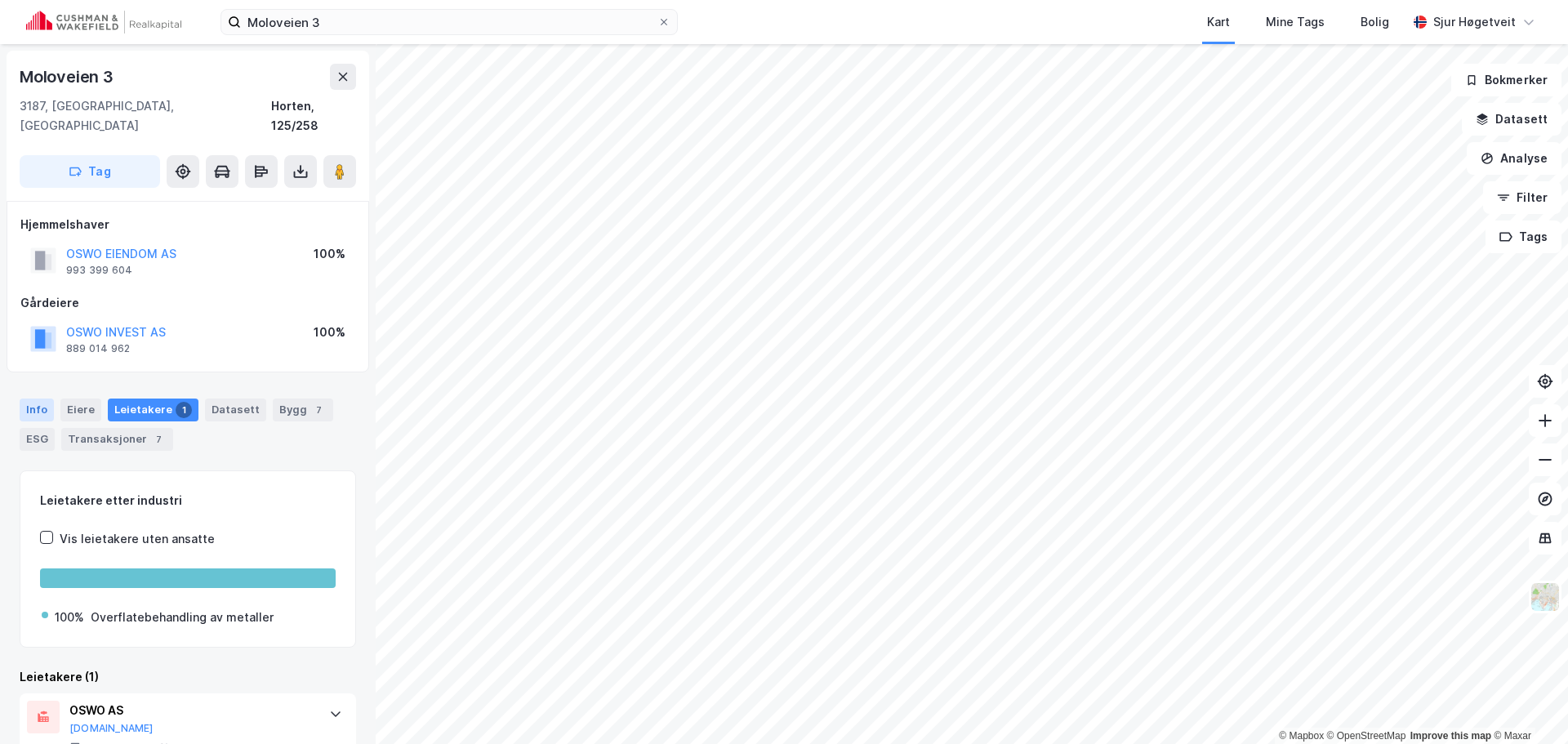
click at [37, 399] on div "Info" at bounding box center [37, 409] width 34 height 23
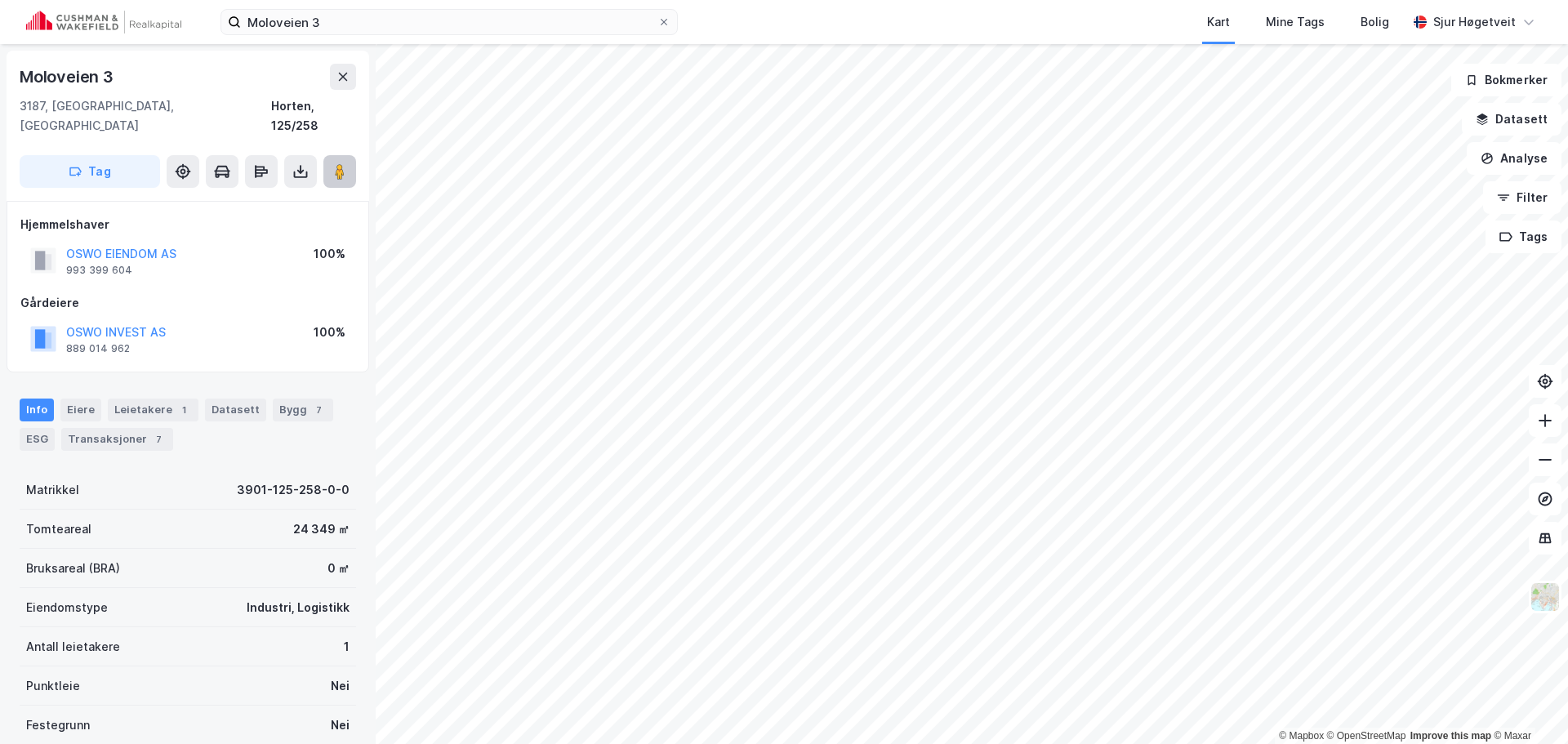
click at [344, 163] on image at bounding box center [339, 171] width 10 height 16
click at [129, 161] on button "Tag" at bounding box center [90, 171] width 141 height 32
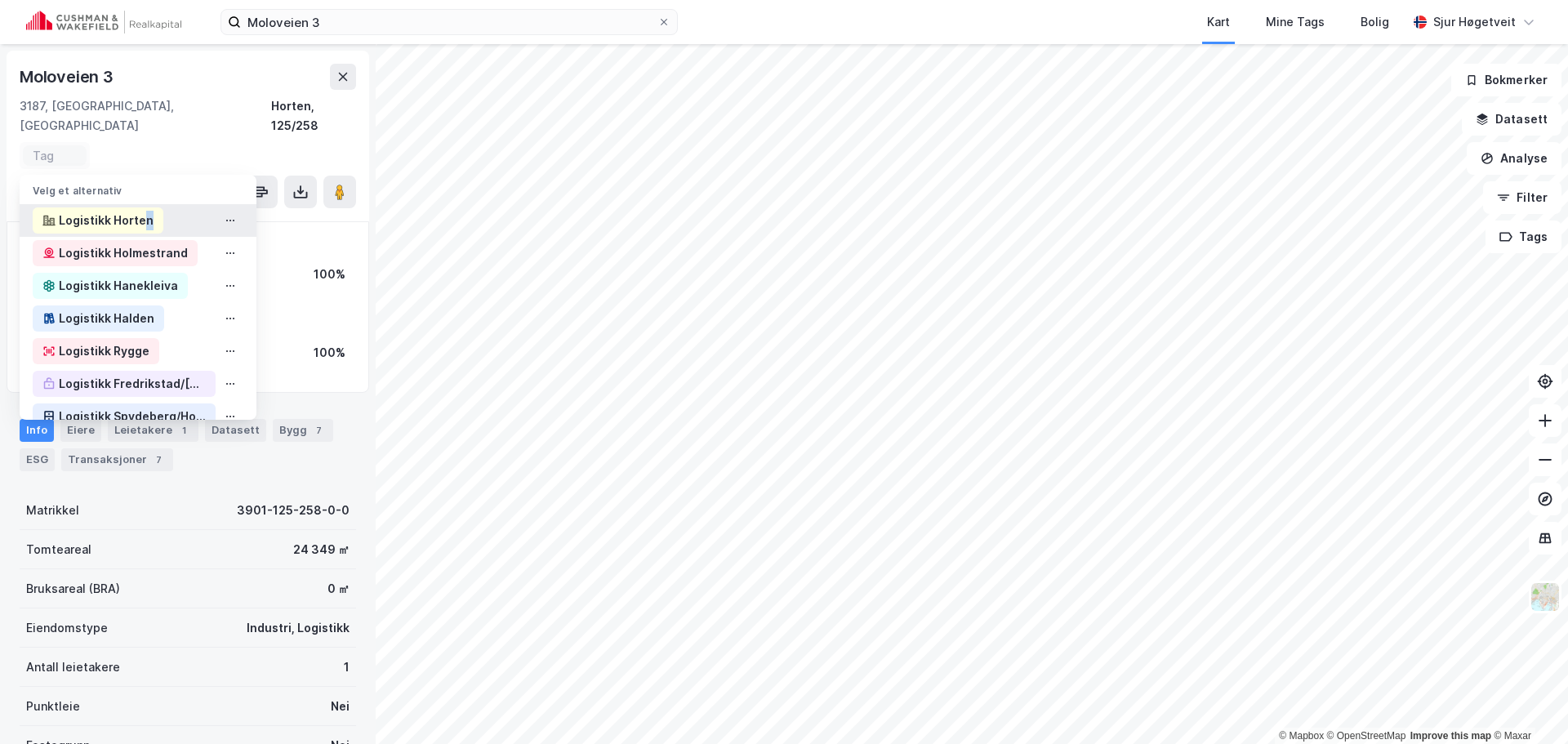
click at [147, 211] on div "Logistikk Horten" at bounding box center [106, 221] width 95 height 20
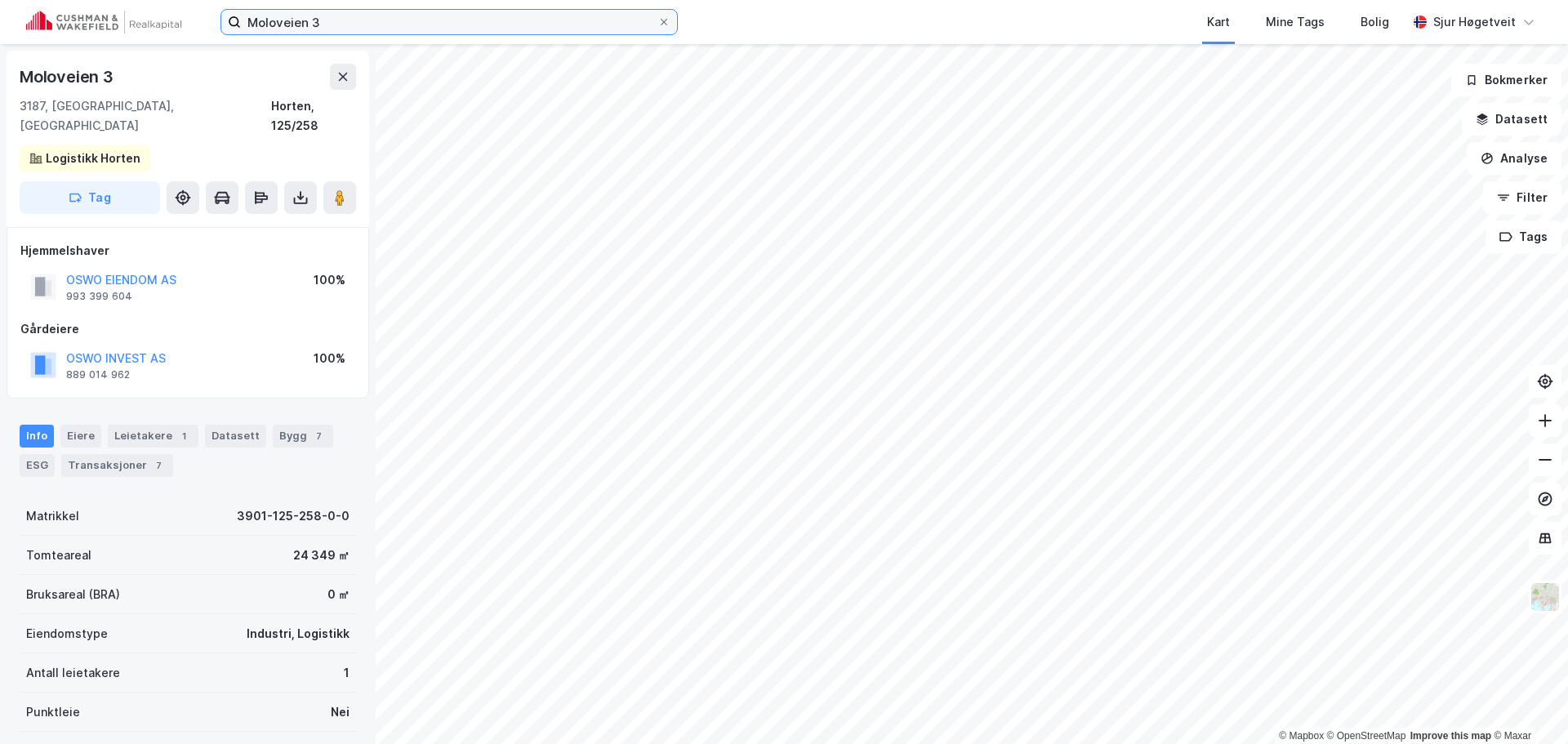
click at [359, 22] on input "Moloveien 3" at bounding box center [449, 22] width 417 height 24
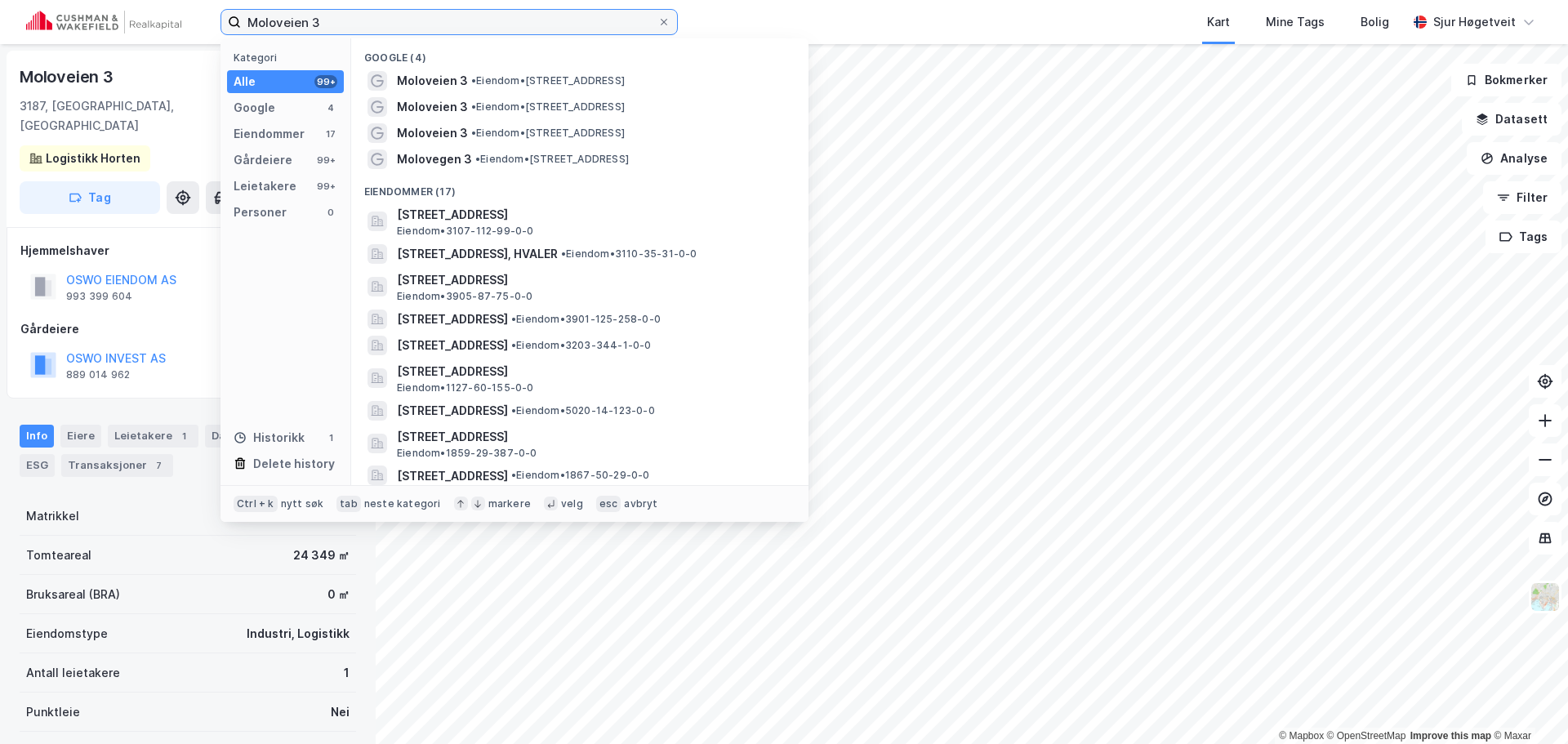
click at [360, 21] on input "Moloveien 3" at bounding box center [449, 22] width 417 height 24
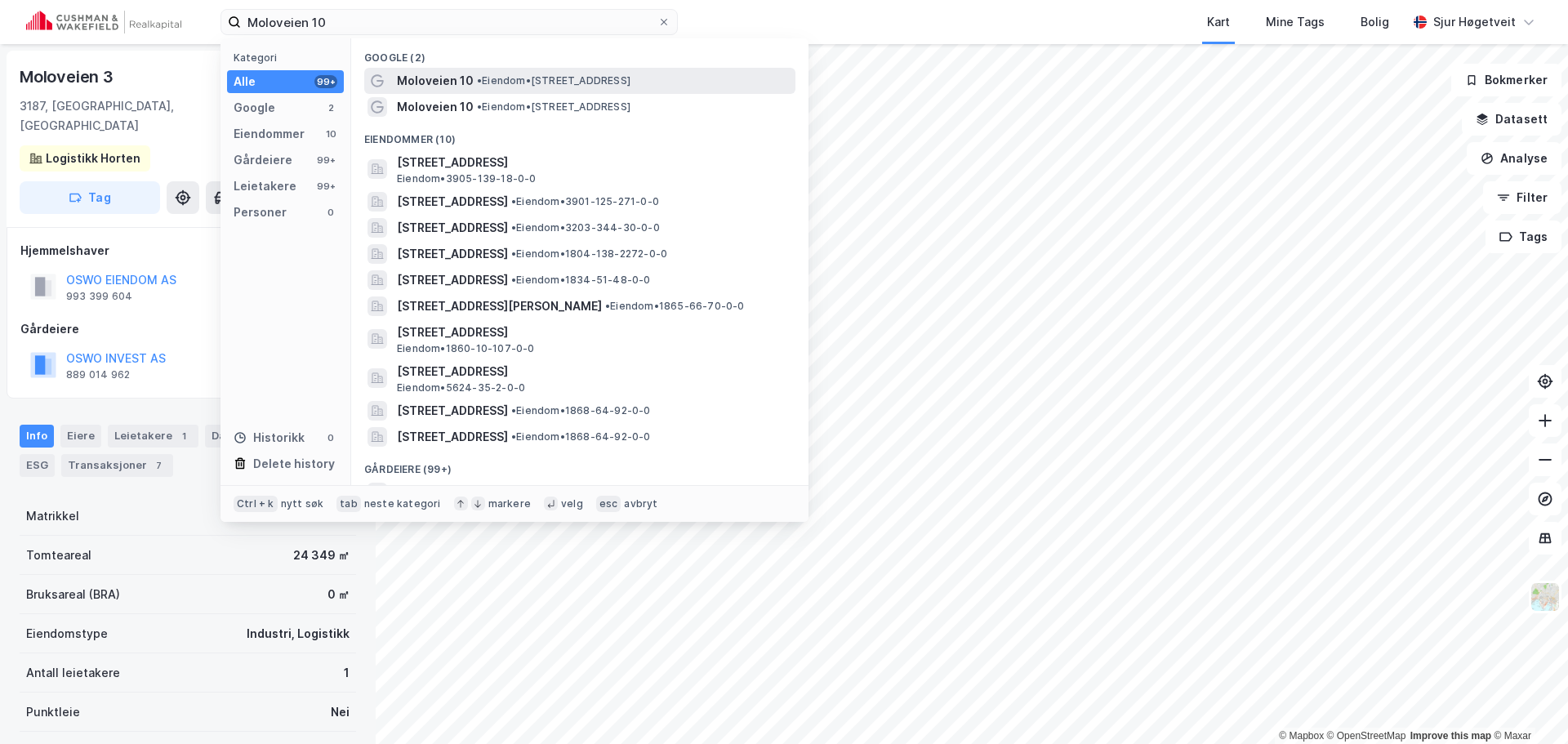
click at [631, 78] on span "• Eiendom • [STREET_ADDRESS]" at bounding box center [554, 80] width 153 height 13
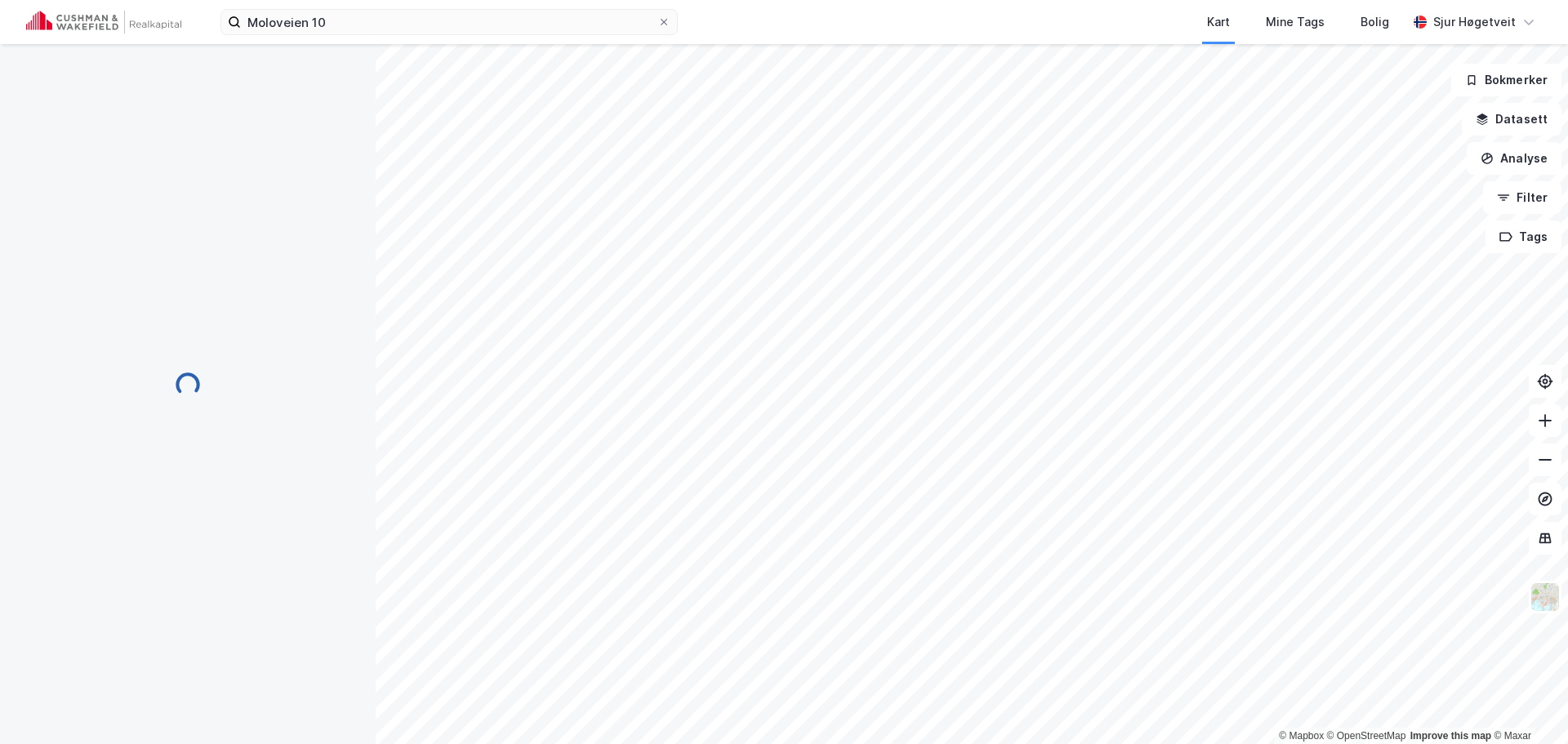
scroll to position [23, 0]
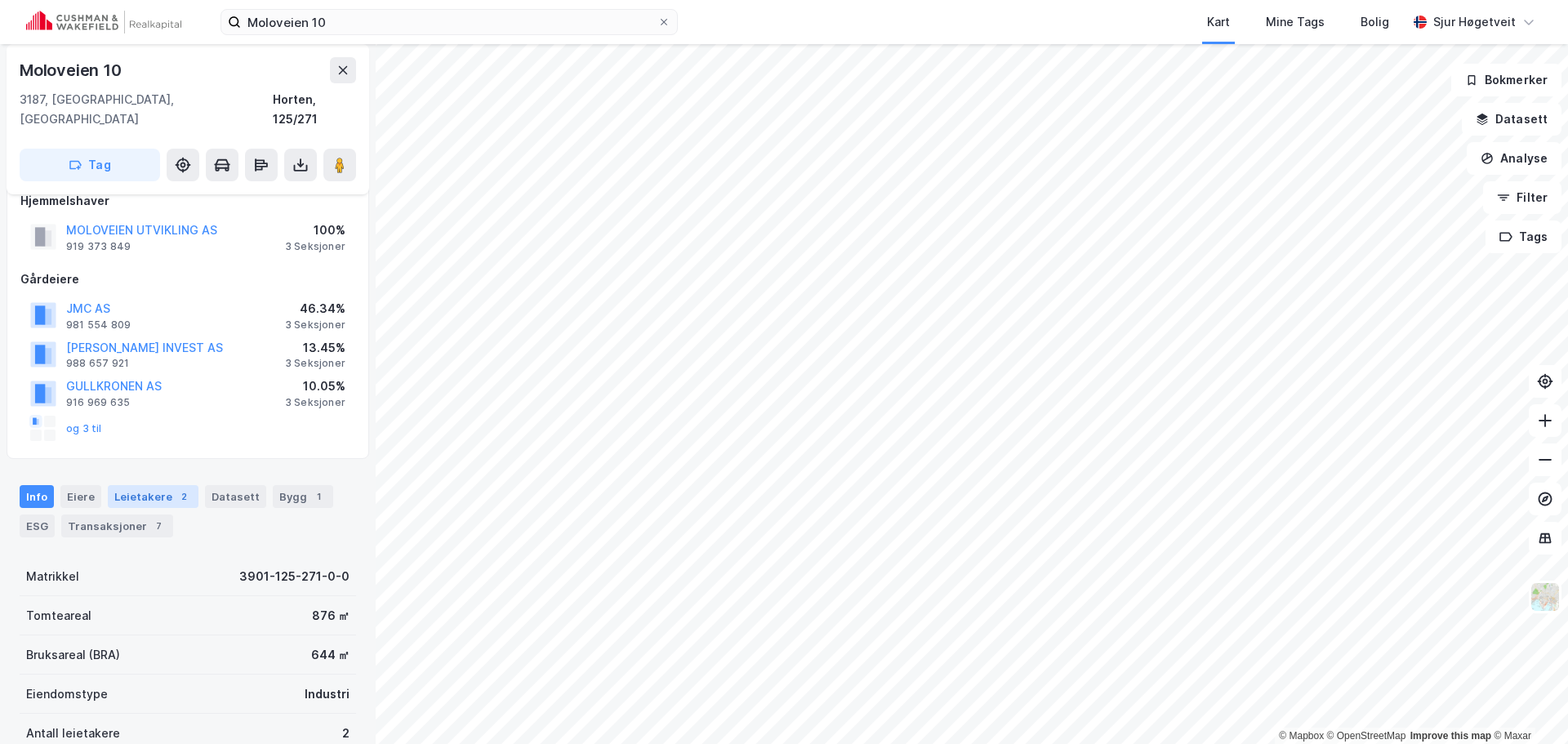
click at [176, 488] on div "2" at bounding box center [184, 496] width 16 height 16
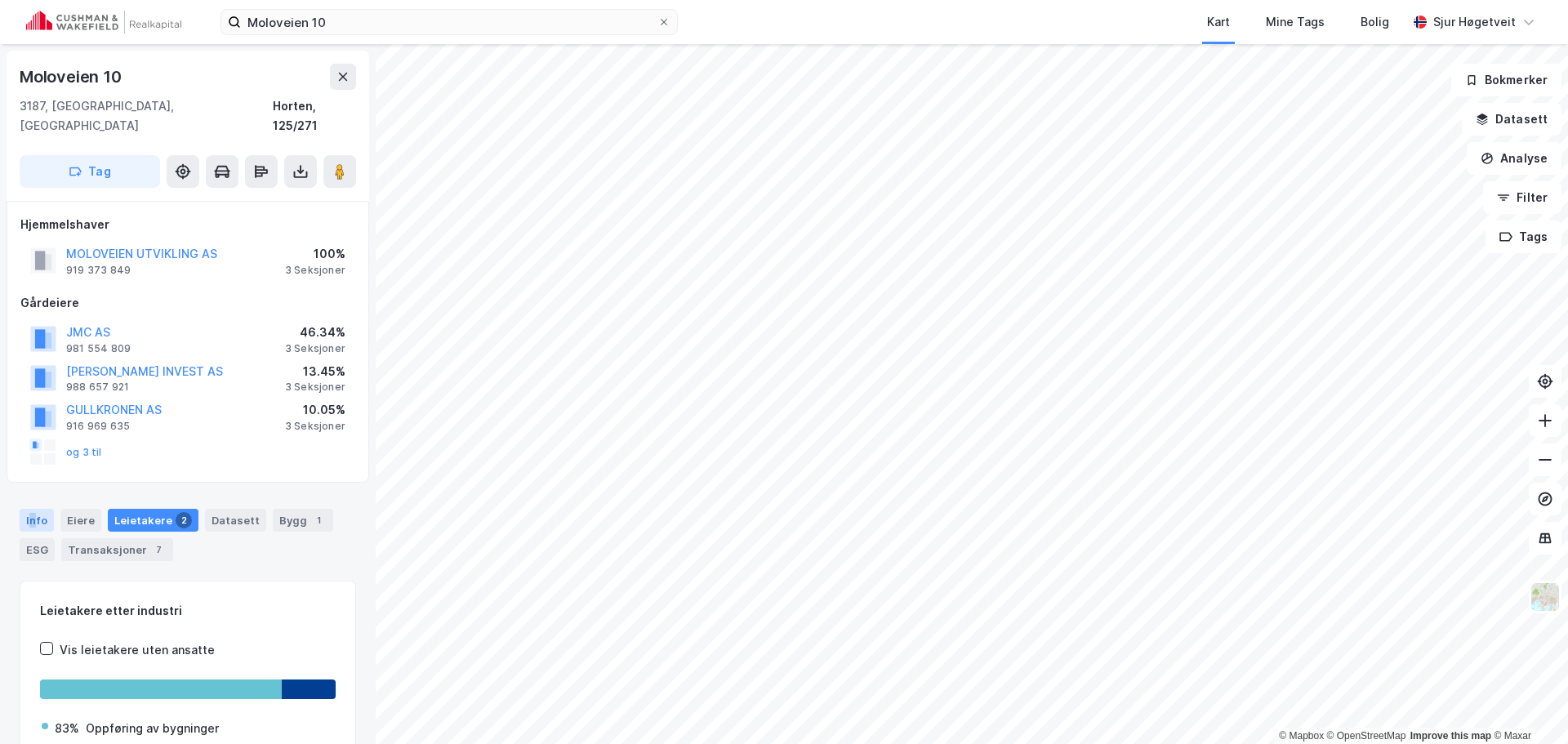
click at [32, 509] on div "Info" at bounding box center [37, 519] width 34 height 23
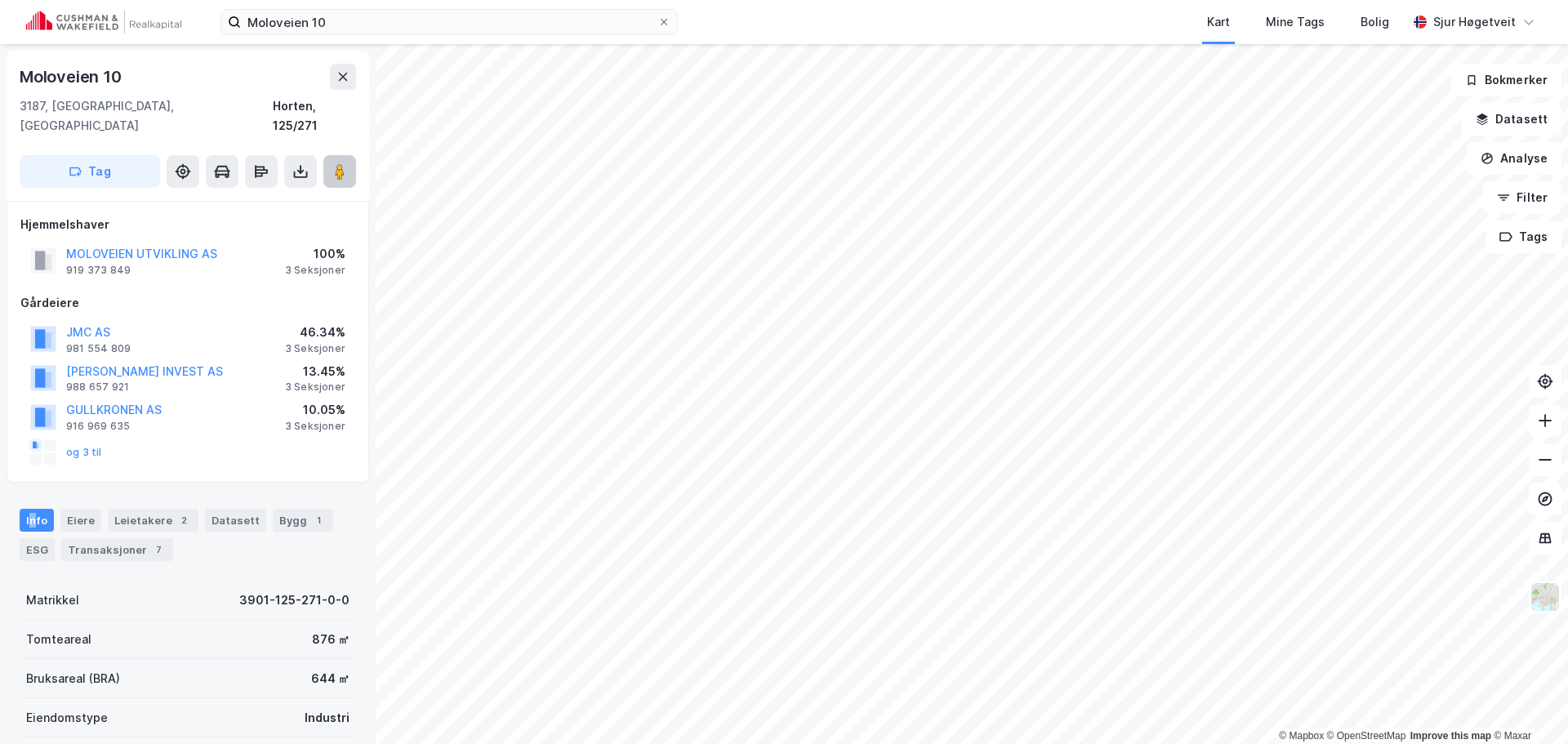
click at [348, 159] on button at bounding box center [339, 171] width 32 height 32
click at [152, 509] on div "Leietakere 2" at bounding box center [152, 519] width 90 height 23
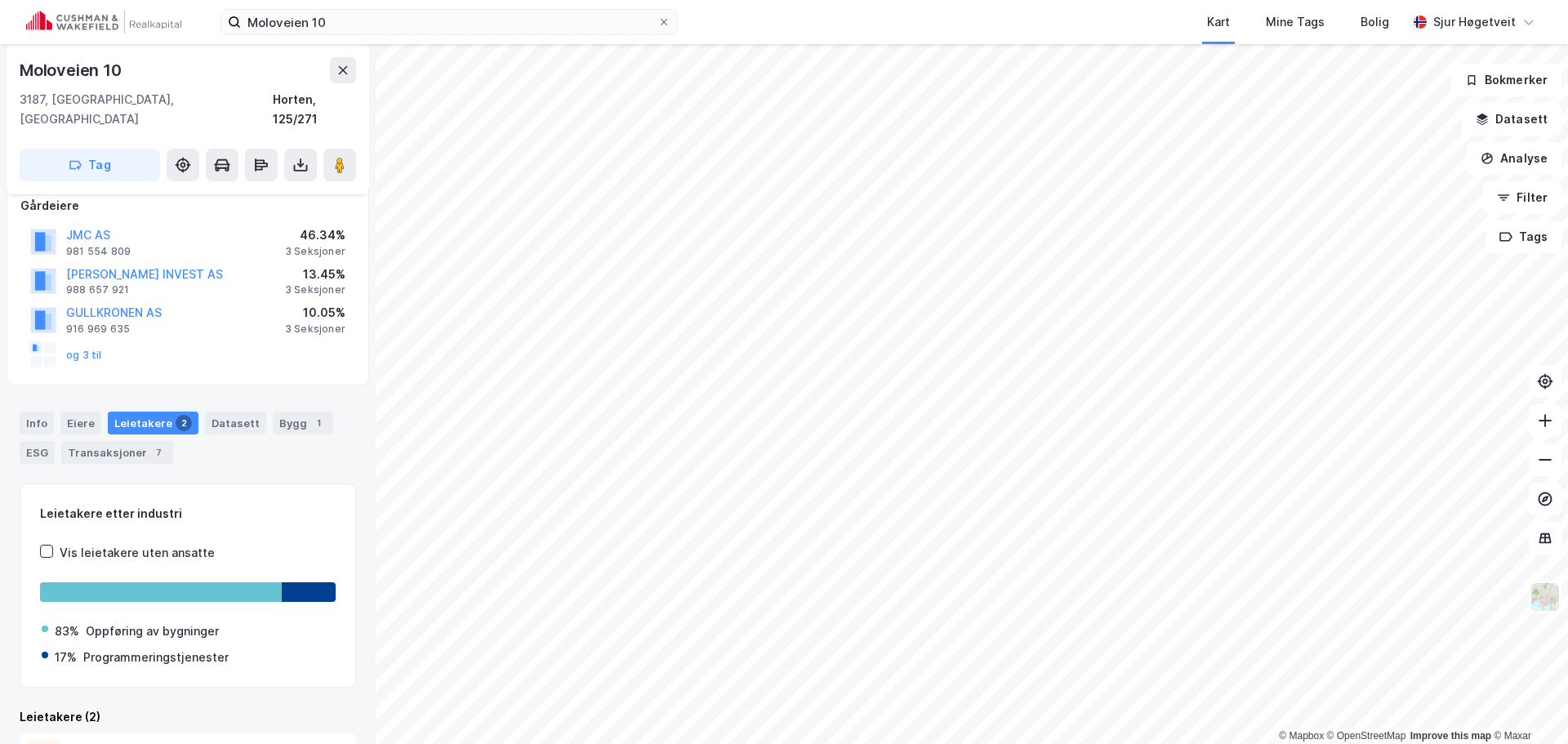
scroll to position [262, 0]
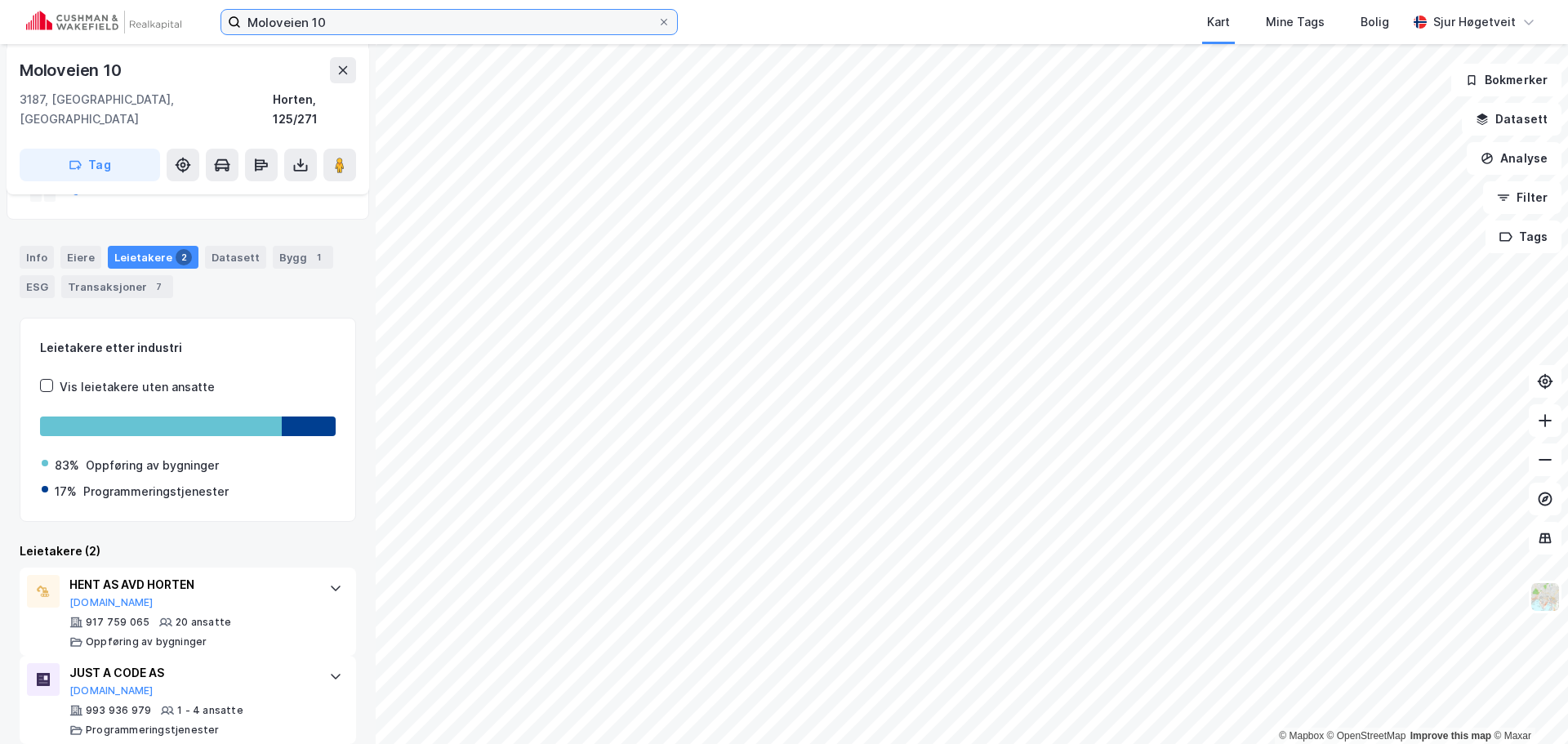
click at [472, 14] on input "Moloveien 10" at bounding box center [449, 22] width 417 height 24
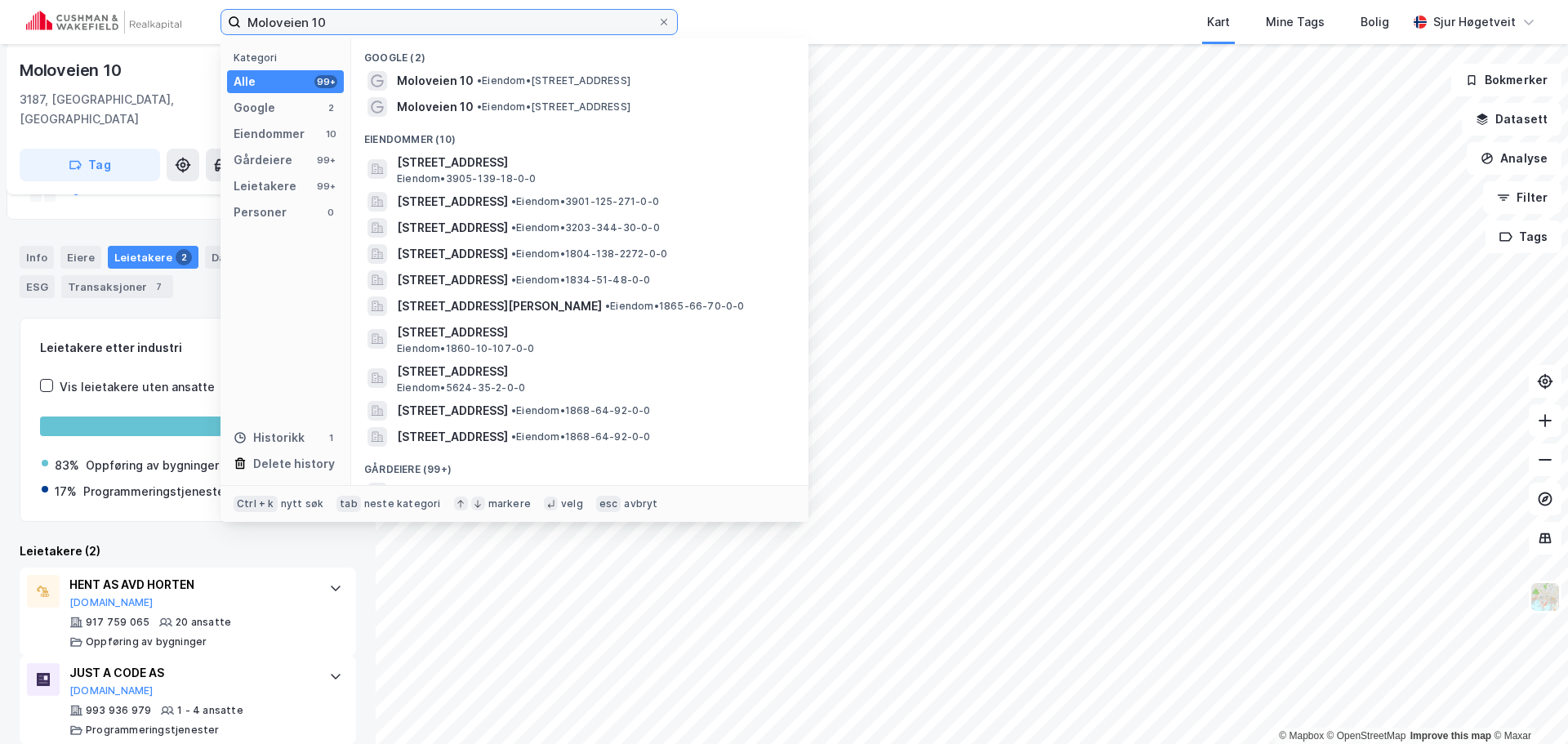
click at [472, 14] on input "Moloveien 10" at bounding box center [449, 22] width 417 height 24
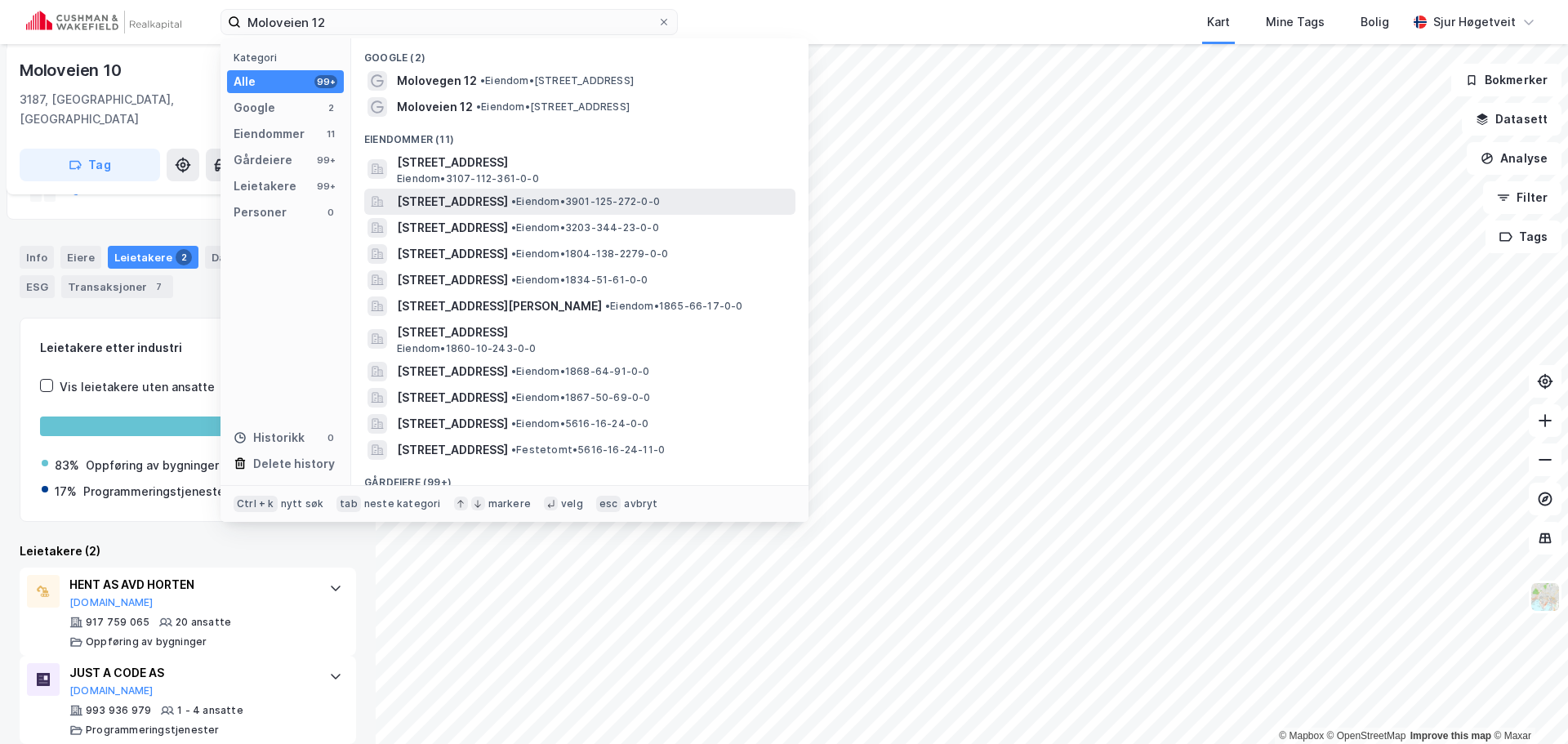
click at [665, 208] on div "[STREET_ADDRESS] • Eiendom • 3901-125-272-0-0" at bounding box center [595, 202] width 395 height 20
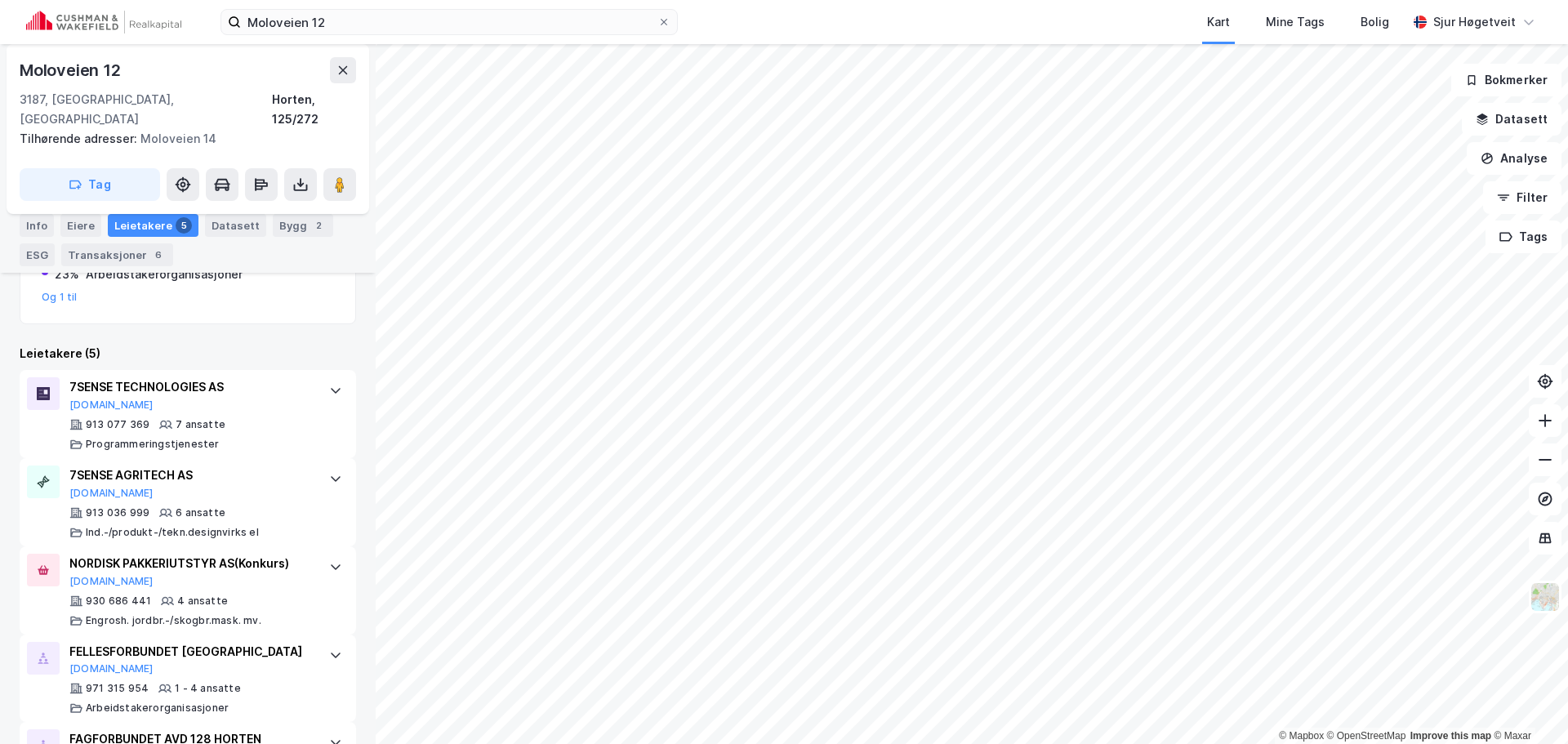
scroll to position [490, 0]
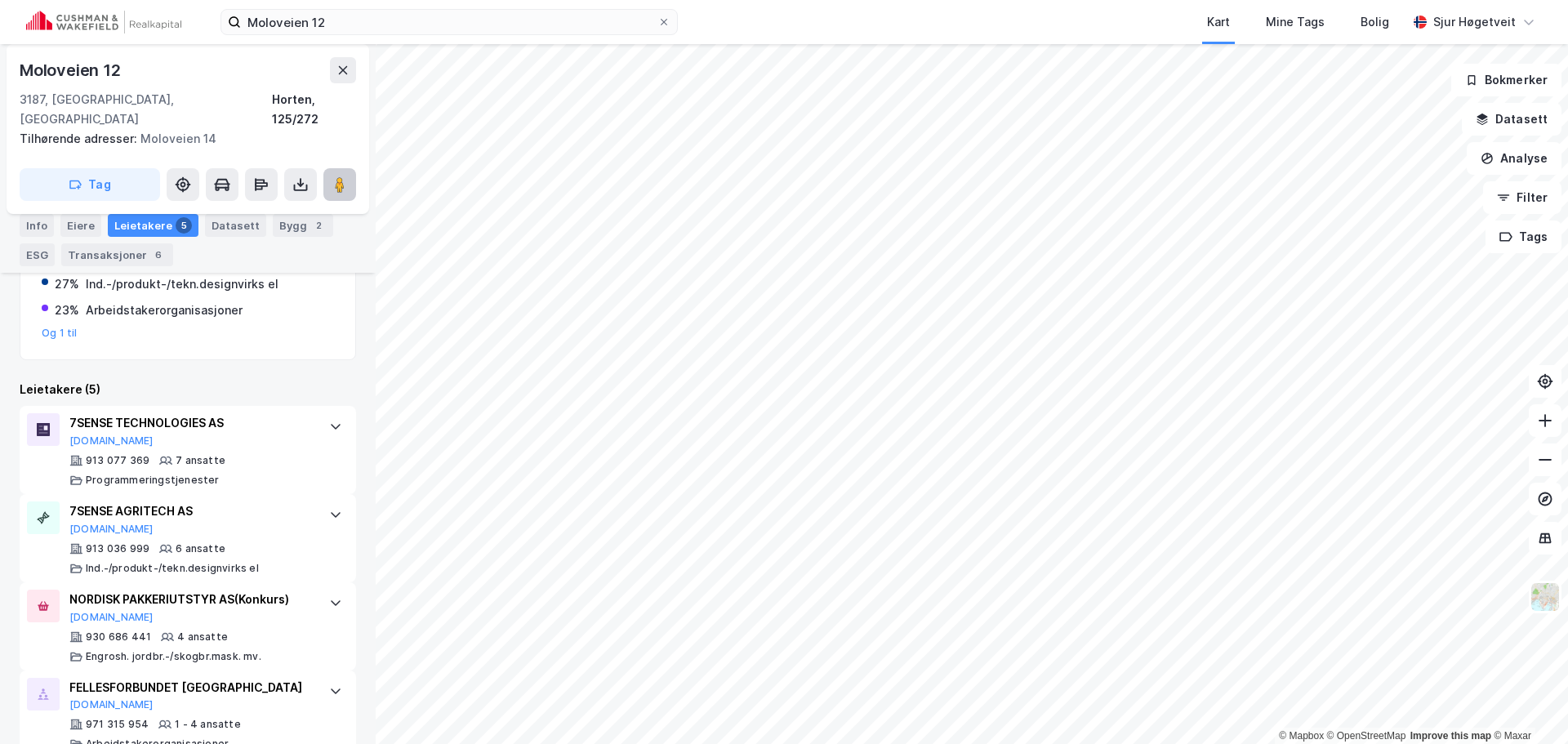
click at [341, 177] on image at bounding box center [339, 185] width 10 height 16
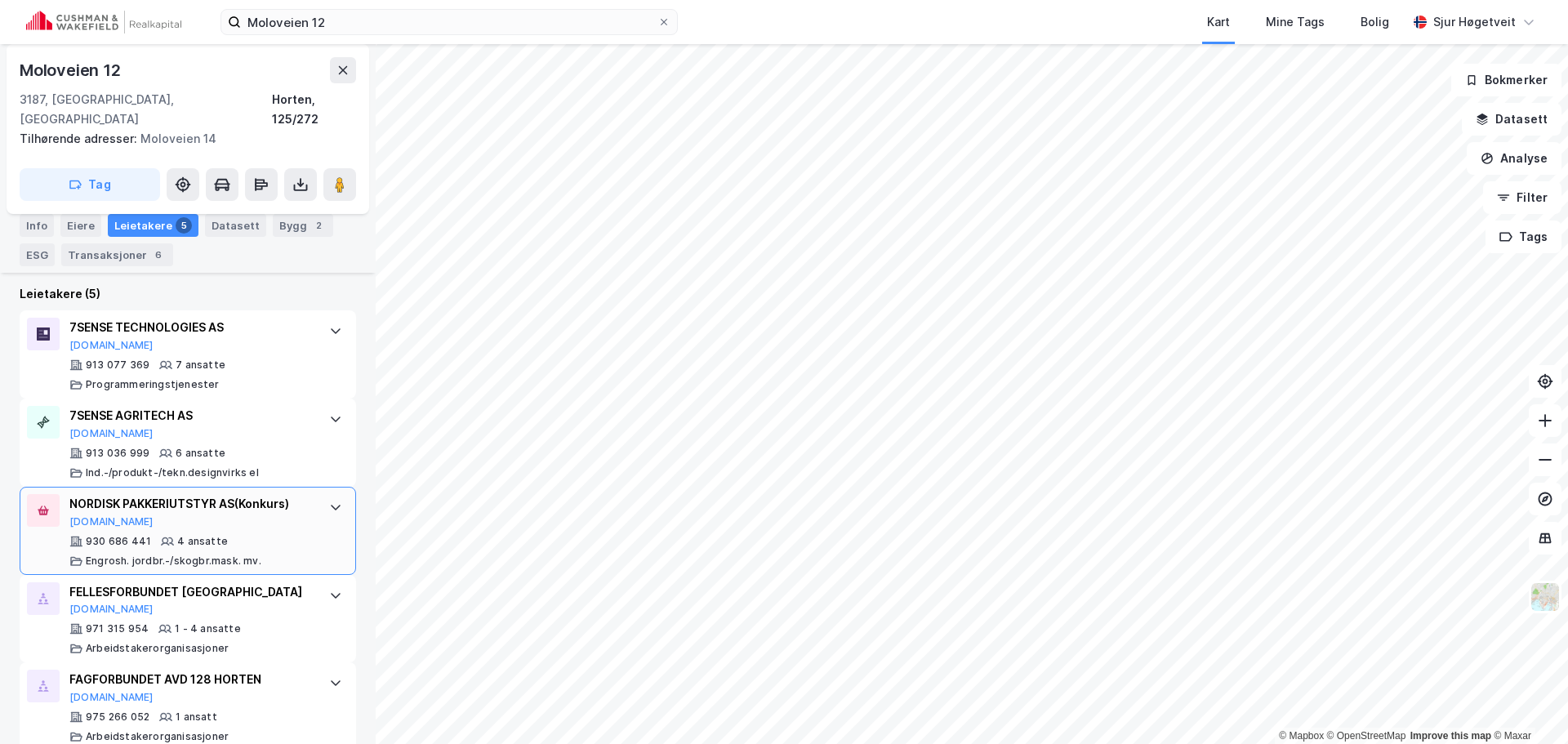
scroll to position [592, 0]
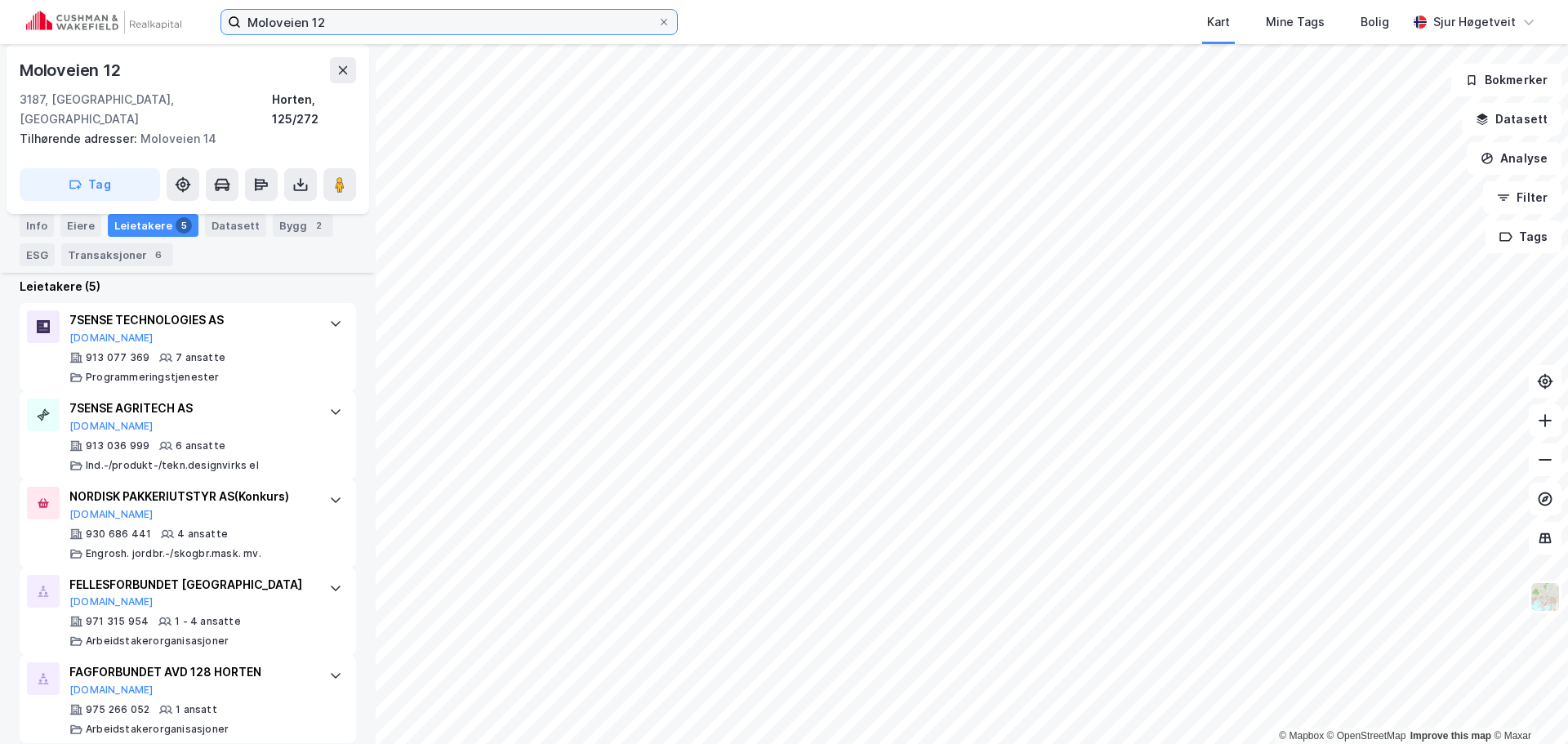
click at [364, 25] on input "Moloveien 12" at bounding box center [449, 22] width 417 height 24
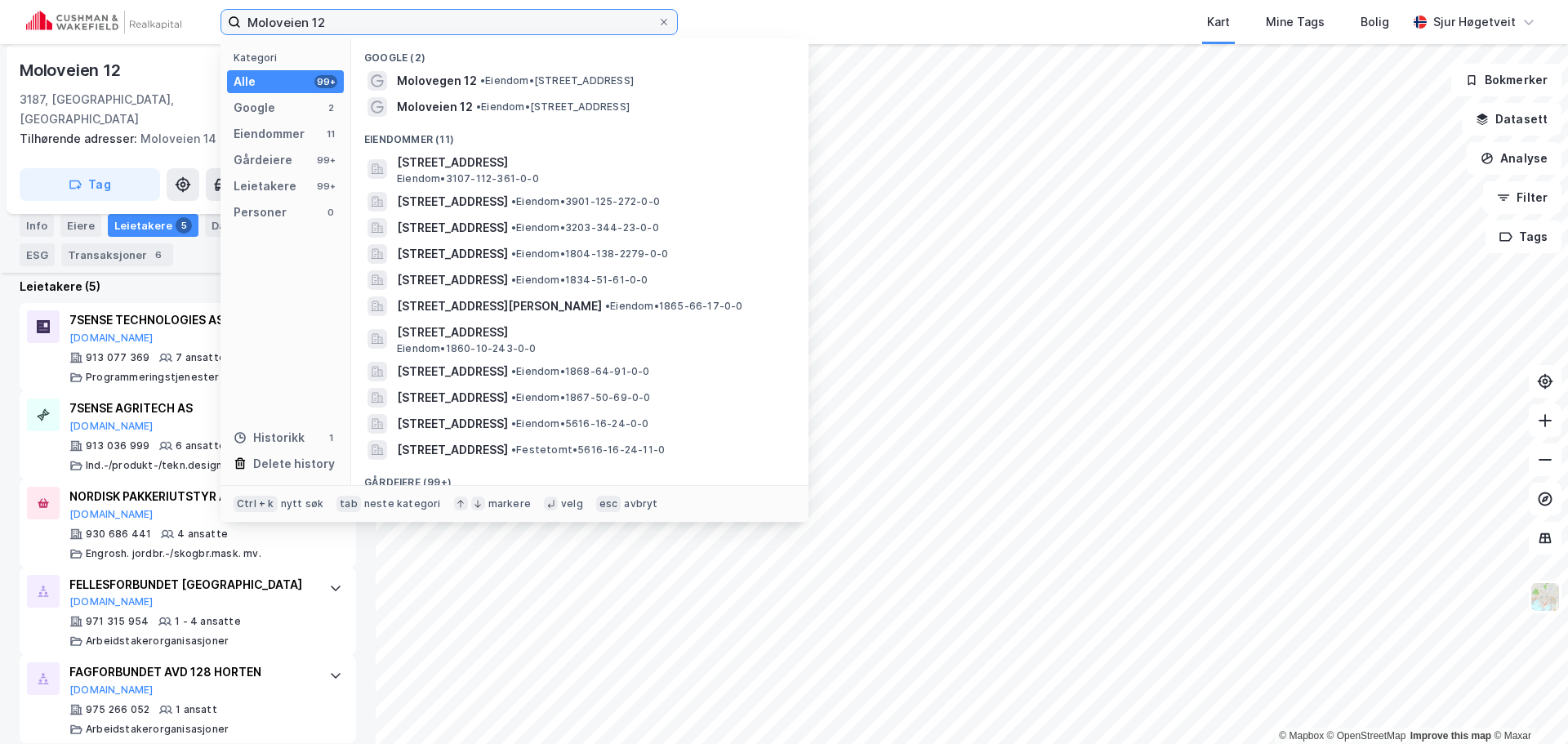
drag, startPoint x: 328, startPoint y: 25, endPoint x: 135, endPoint y: 22, distance: 193.0
click at [135, 22] on div "Moloveien 12 Kategori Alle 99+ Google 2 Eiendommer 11 Gårdeiere 99+ Leietakere …" at bounding box center [784, 22] width 1568 height 44
paste input "Tollbugata 20"
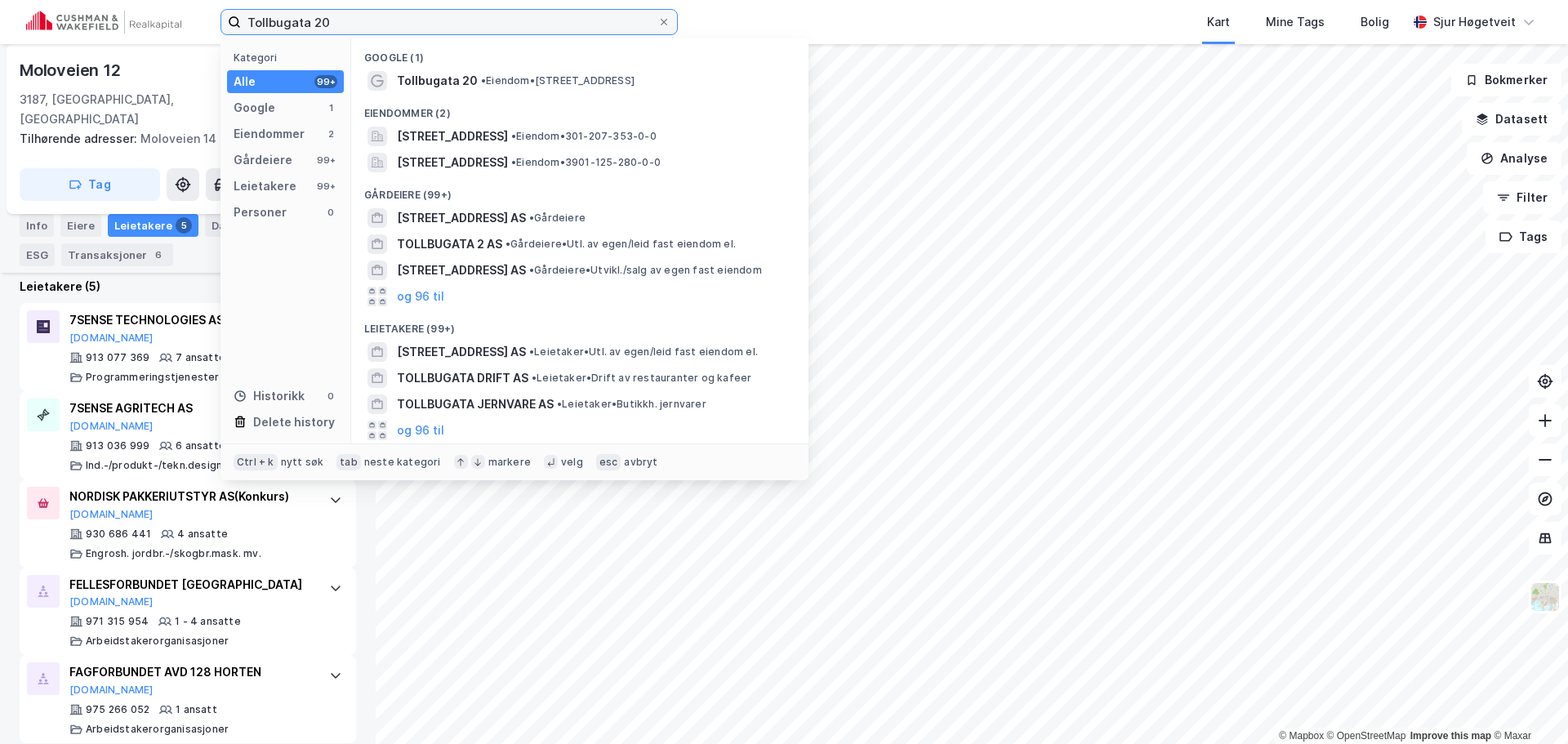
type input "Tollbugata 20"
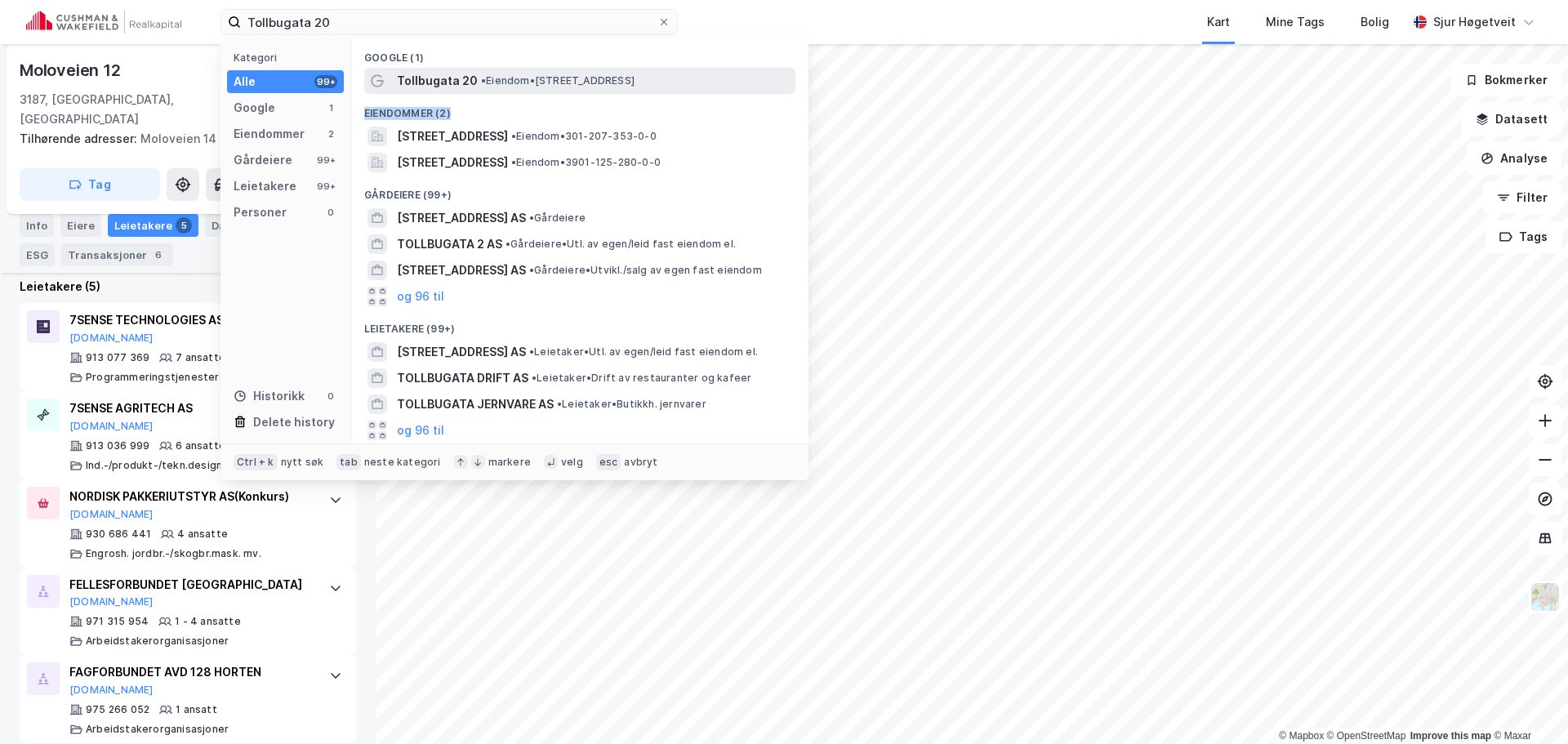
drag, startPoint x: 539, startPoint y: 120, endPoint x: 617, endPoint y: 69, distance: 93.2
click at [617, 69] on div "Google (1) Tollbugata 20 • Eiendom • [STREET_ADDRESS] Eiendommer (2) [STREET_AD…" at bounding box center [579, 241] width 457 height 405
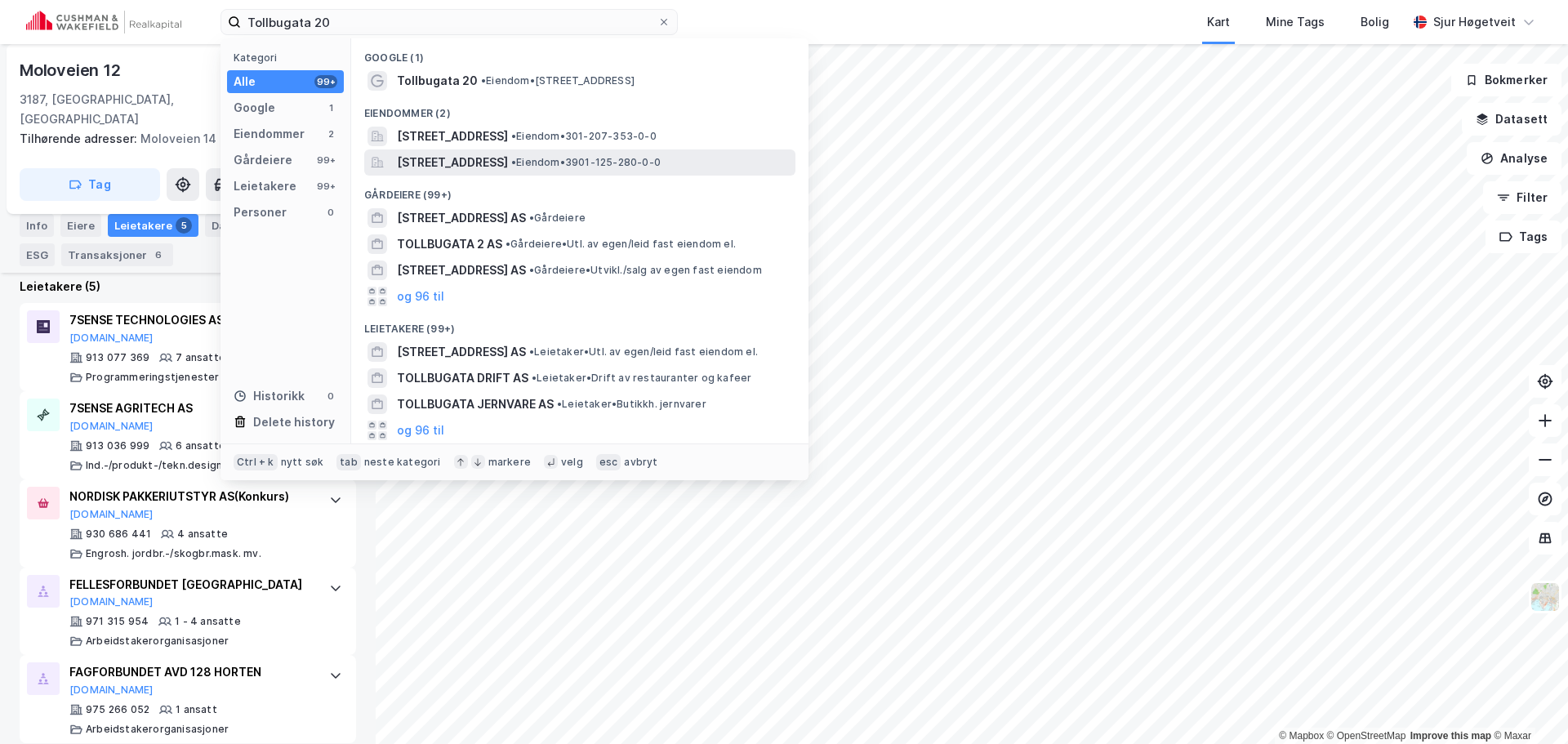
click at [629, 156] on span "• Eiendom • 3901-125-280-0-0" at bounding box center [586, 162] width 150 height 13
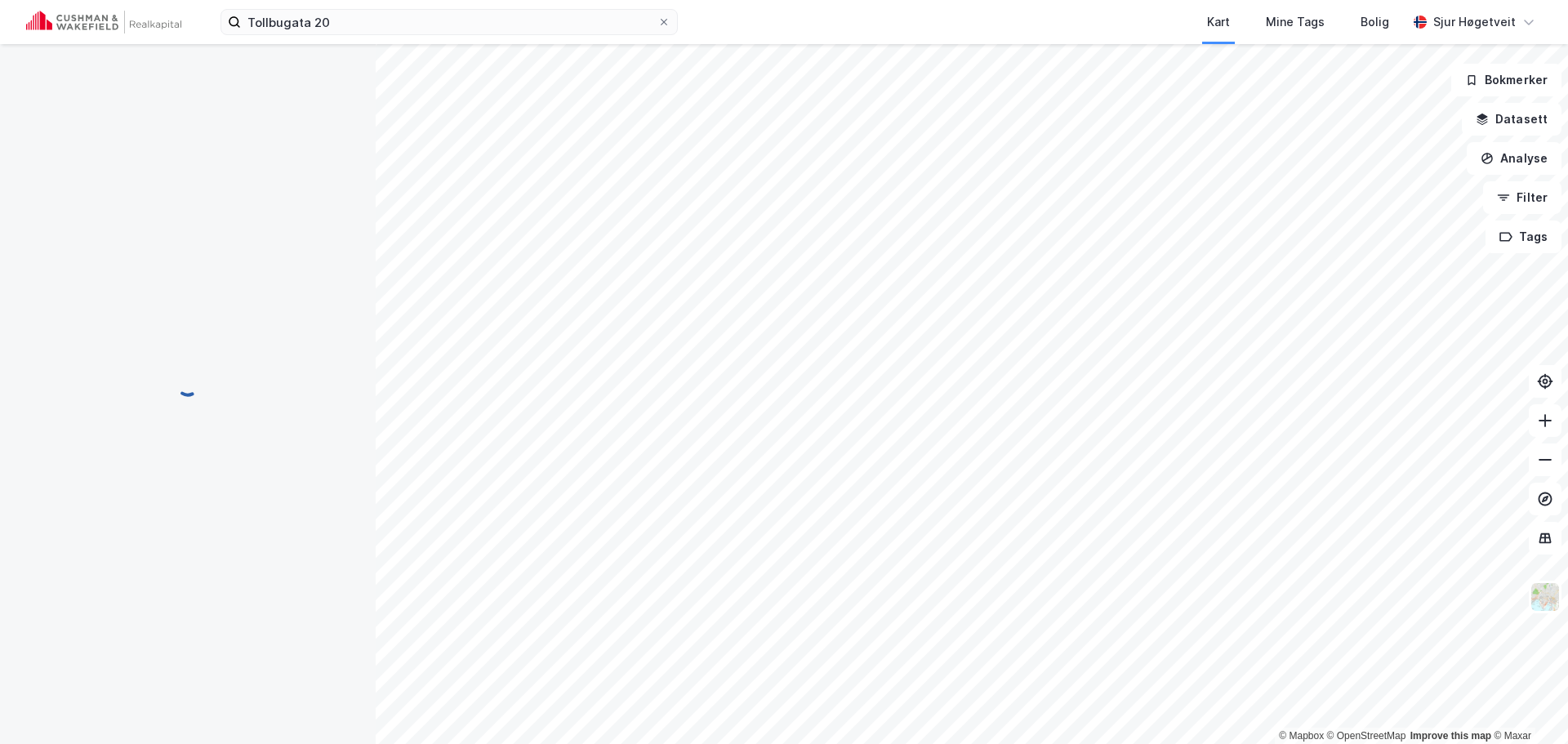
scroll to position [4, 0]
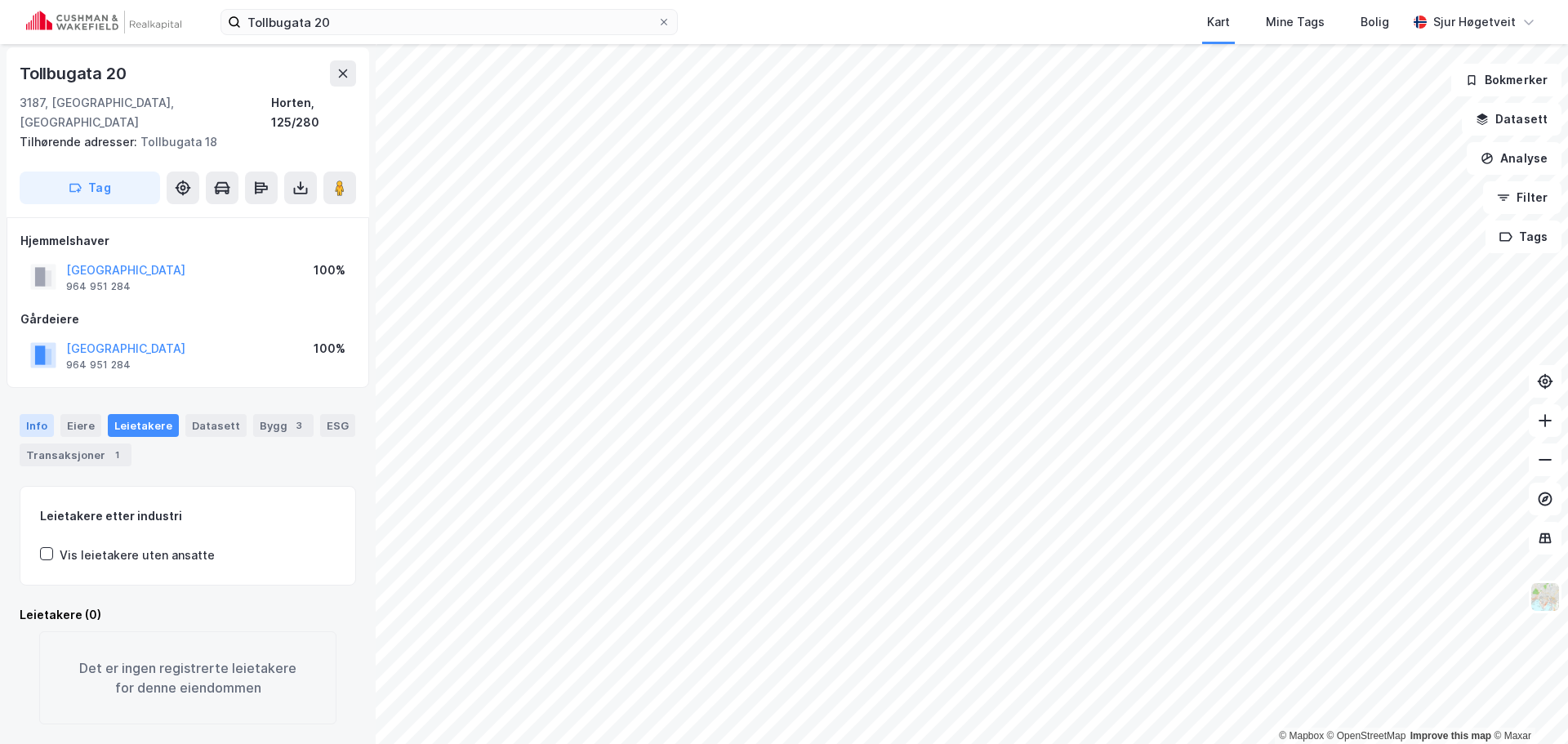
click at [34, 414] on div "Info" at bounding box center [37, 425] width 34 height 23
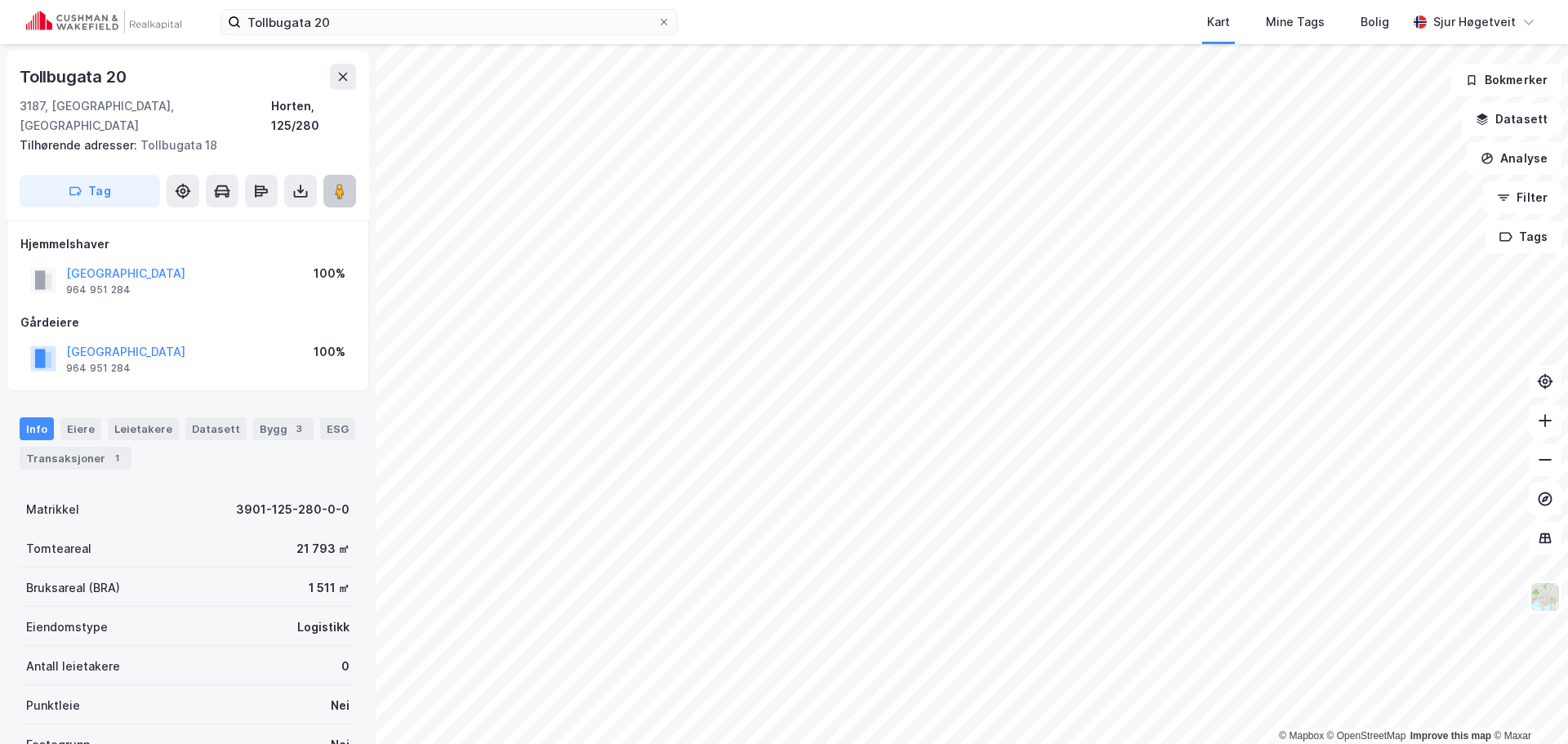
click at [349, 176] on button at bounding box center [339, 191] width 32 height 32
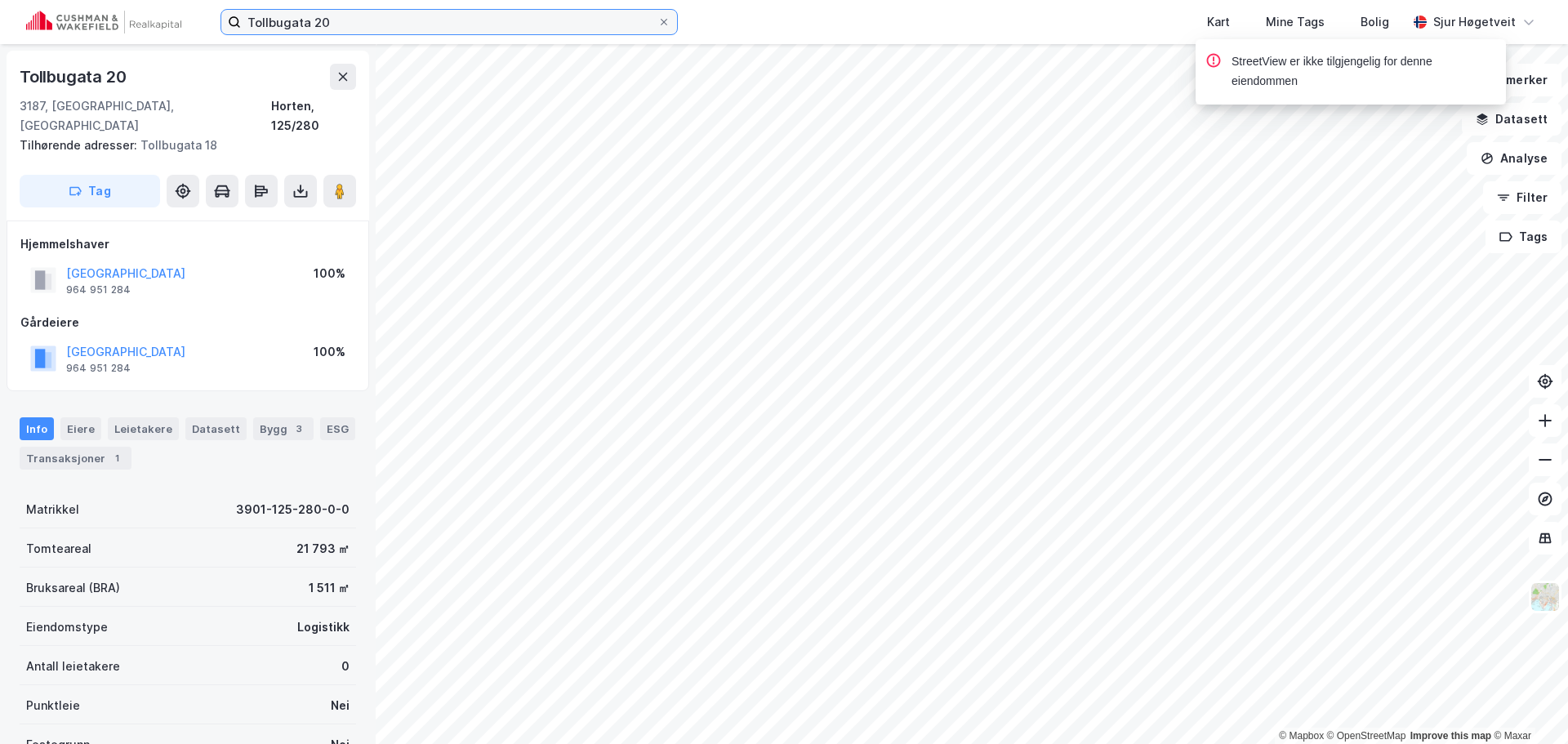
drag, startPoint x: 495, startPoint y: 22, endPoint x: 83, endPoint y: -25, distance: 414.7
click at [83, 0] on html "Tollbugata 20 Kart Mine Tags Bolig [PERSON_NAME] © Mapbox © OpenStreetMap Impro…" at bounding box center [784, 372] width 1568 height 744
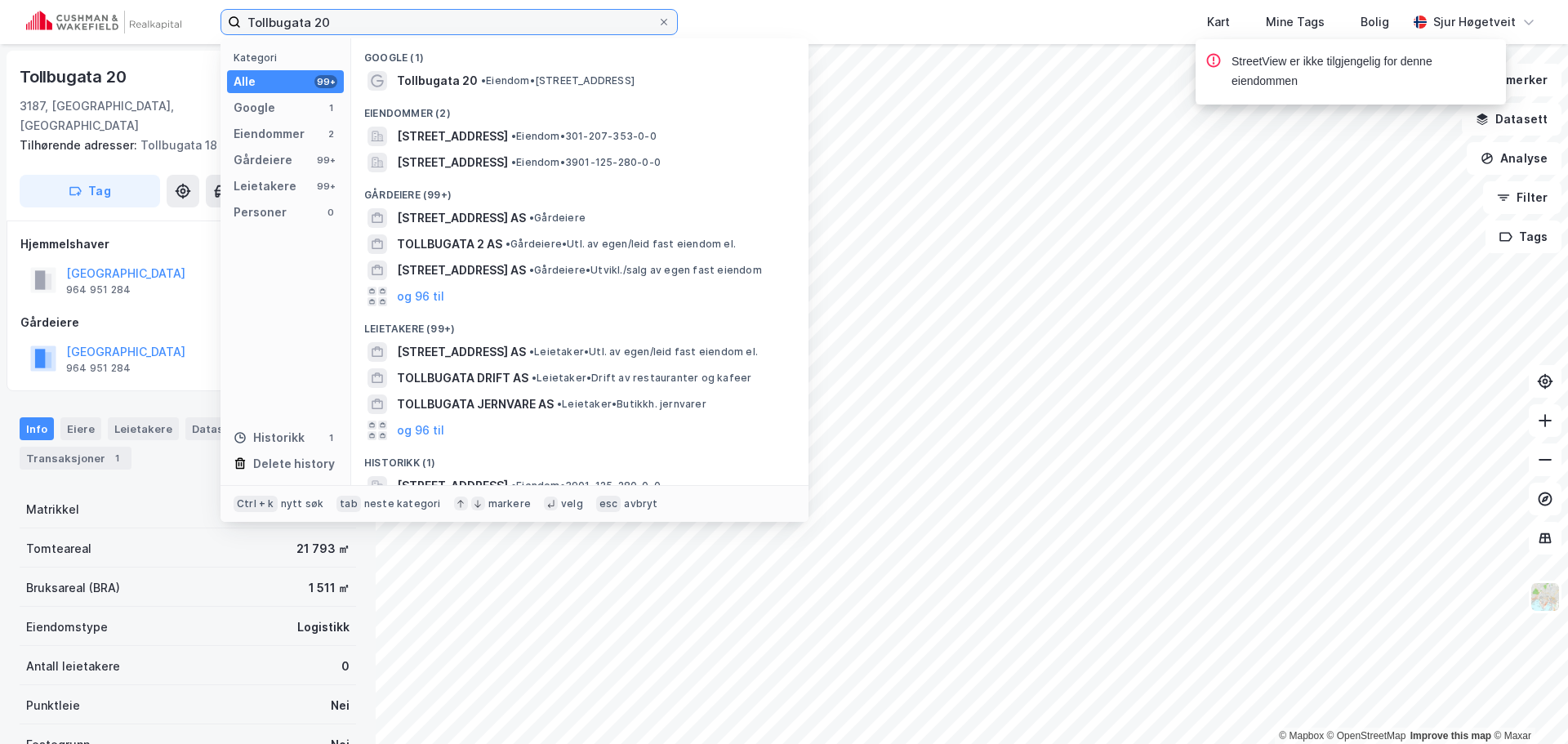
paste input "Moloveien 7"
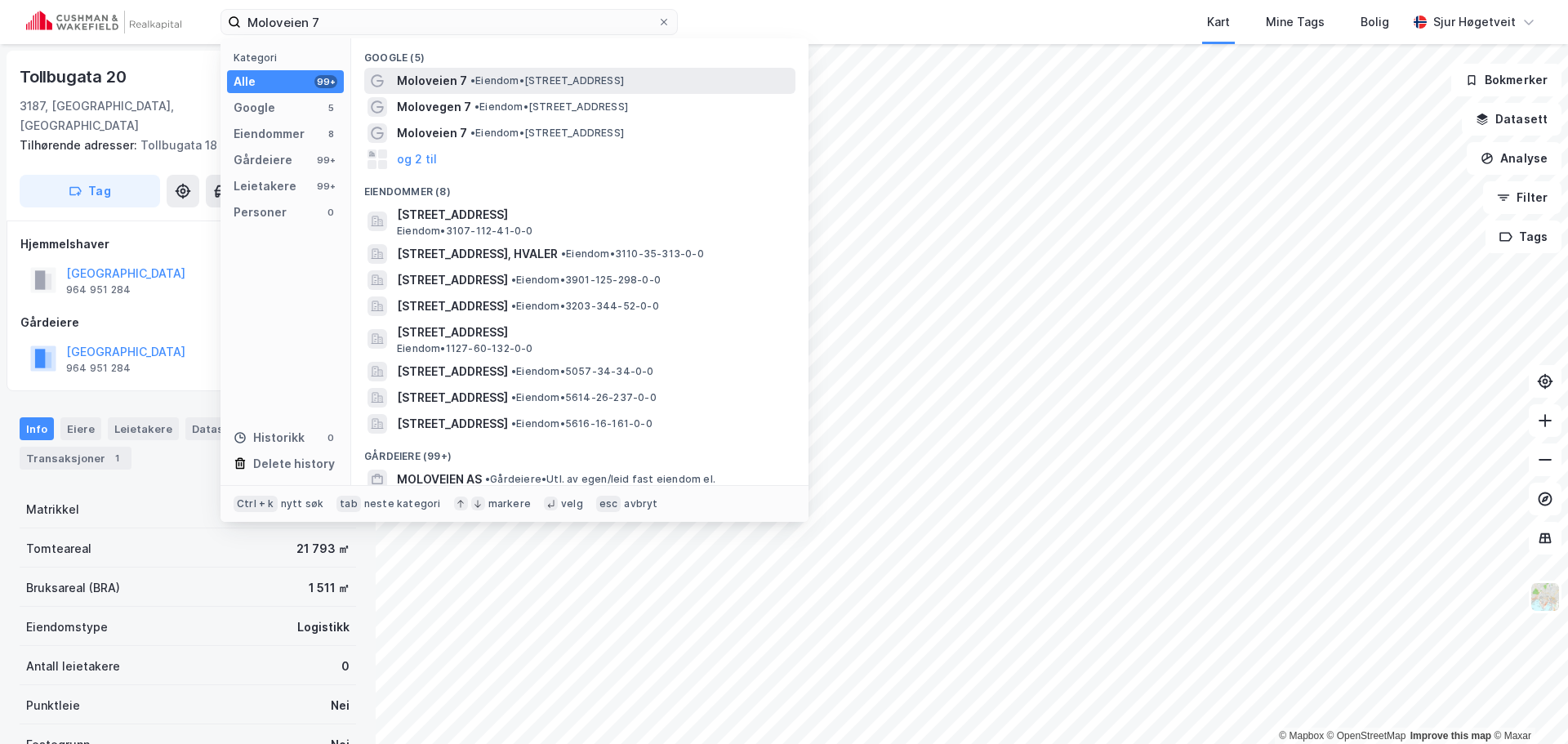
click at [678, 81] on div "Moloveien 7 • Eiendom • [STREET_ADDRESS]" at bounding box center [595, 81] width 395 height 20
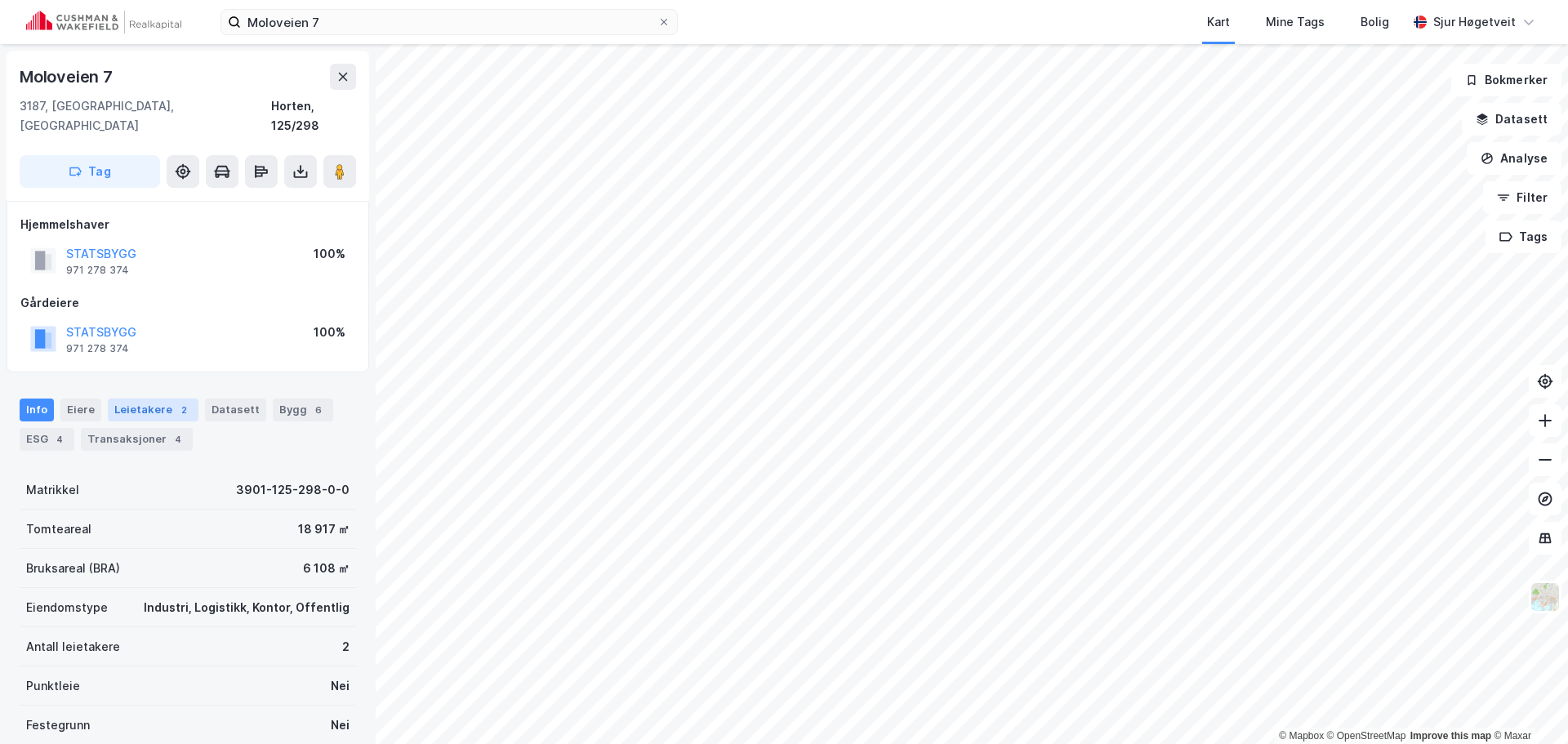
click at [150, 399] on div "Leietakere 2" at bounding box center [152, 409] width 90 height 23
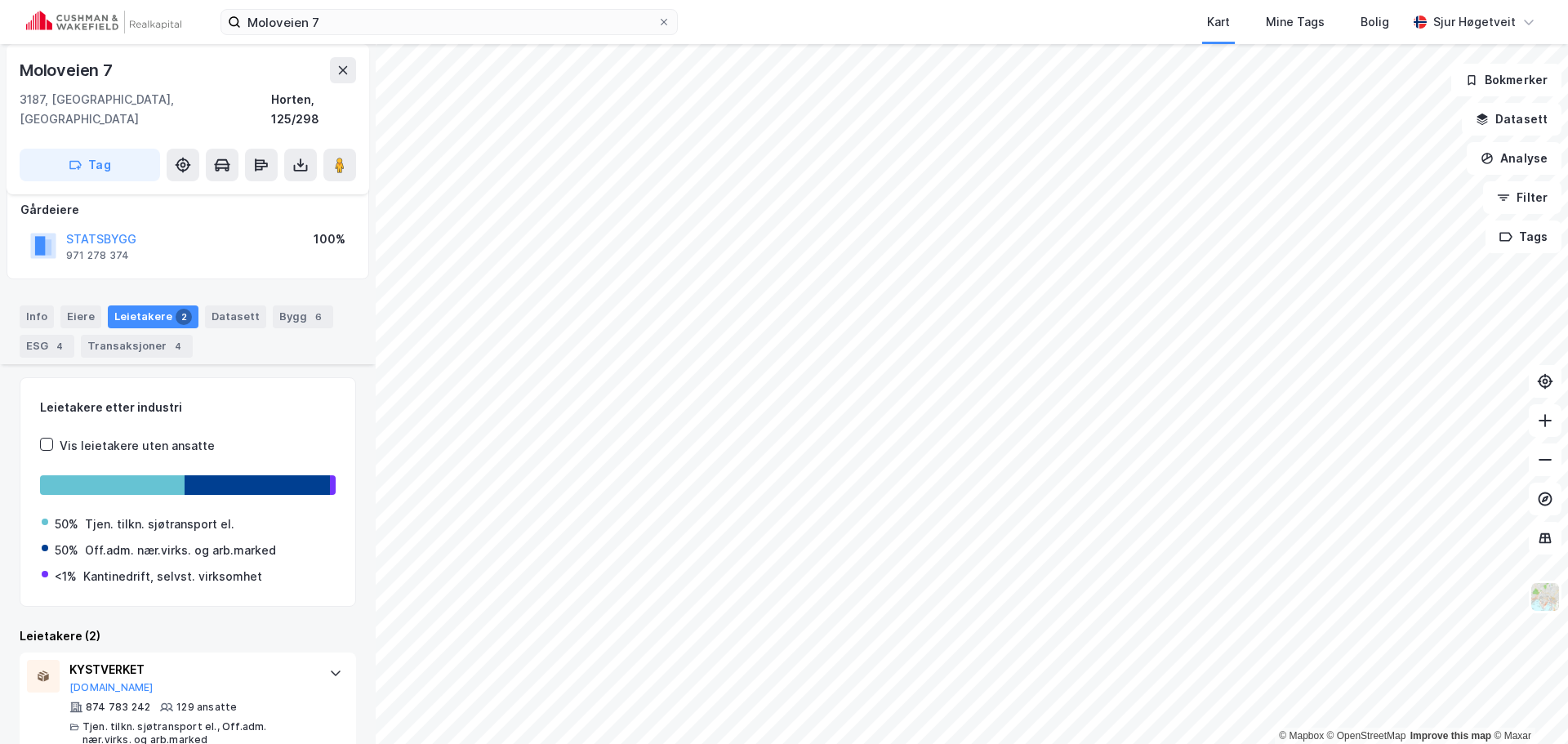
scroll to position [211, 0]
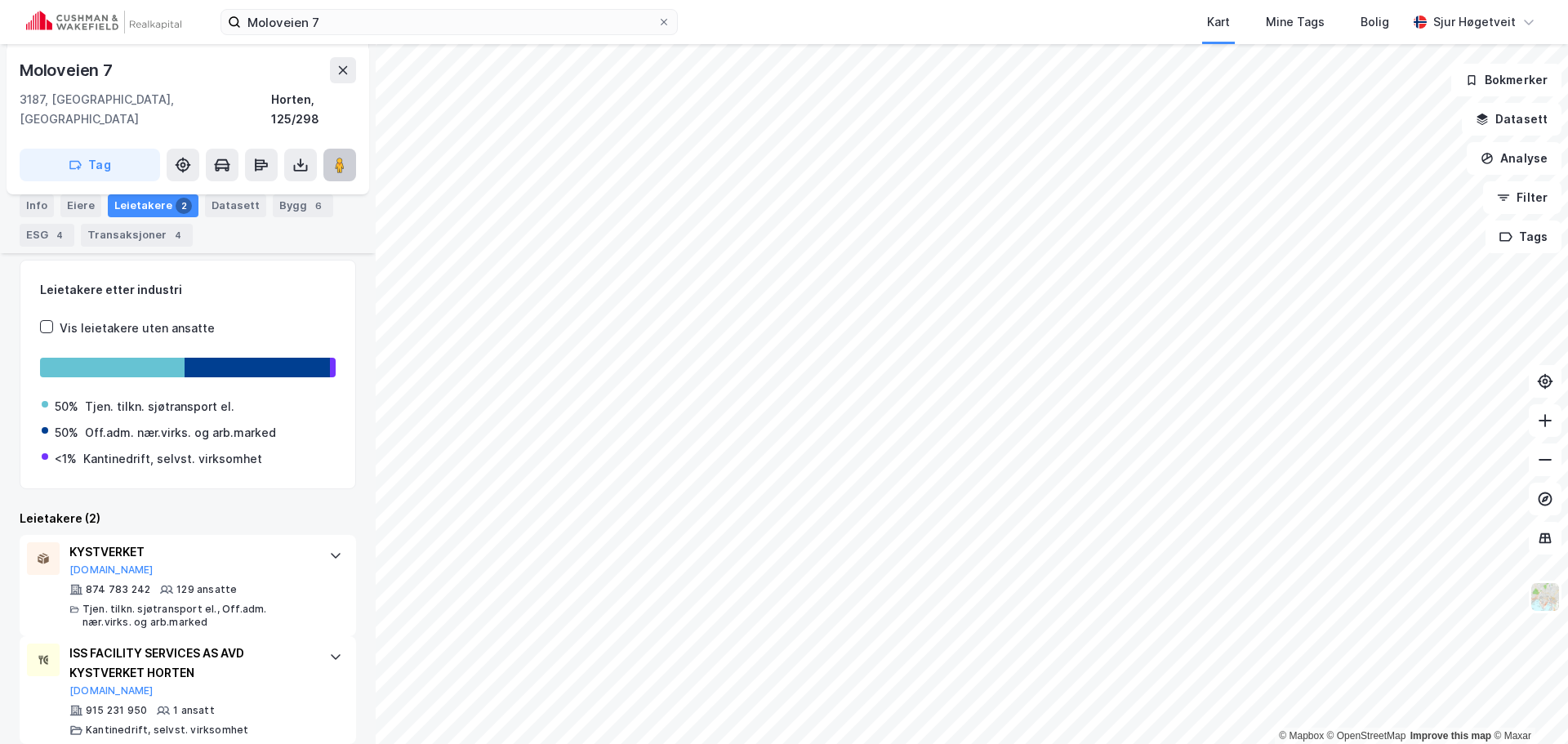
click at [342, 157] on image at bounding box center [339, 165] width 10 height 16
click at [35, 210] on div "Info" at bounding box center [37, 205] width 34 height 23
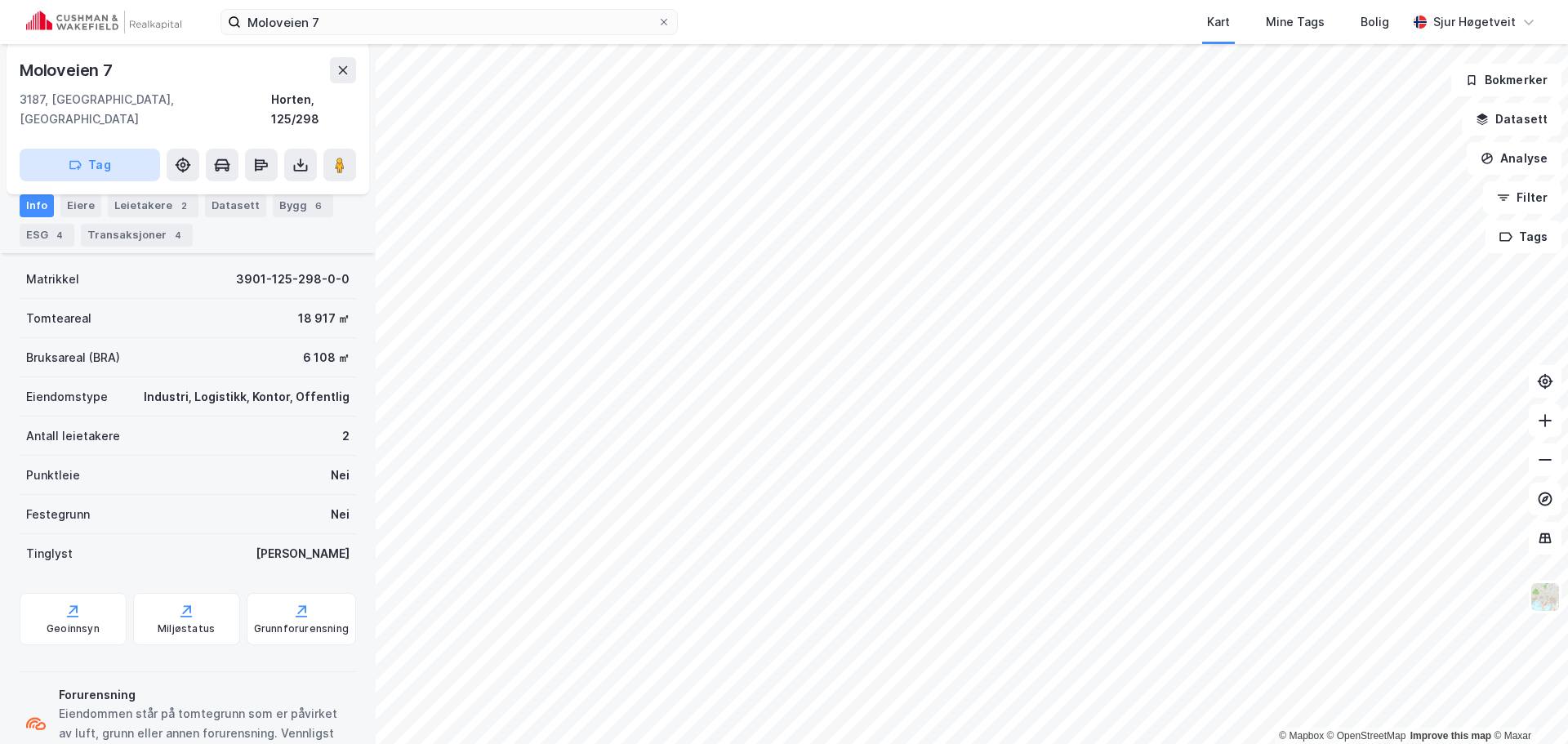
click at [142, 149] on button "Tag" at bounding box center [90, 165] width 141 height 32
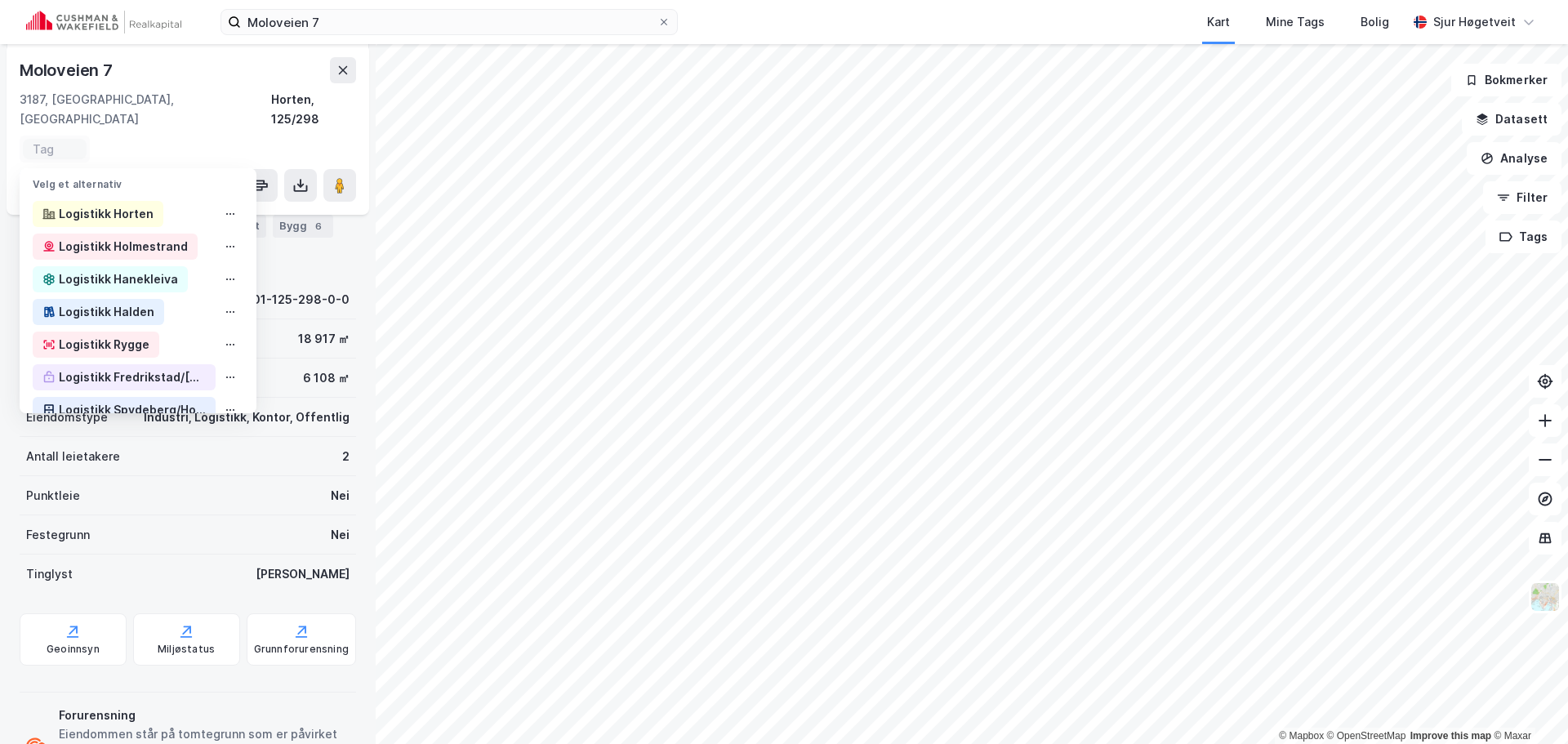
scroll to position [231, 0]
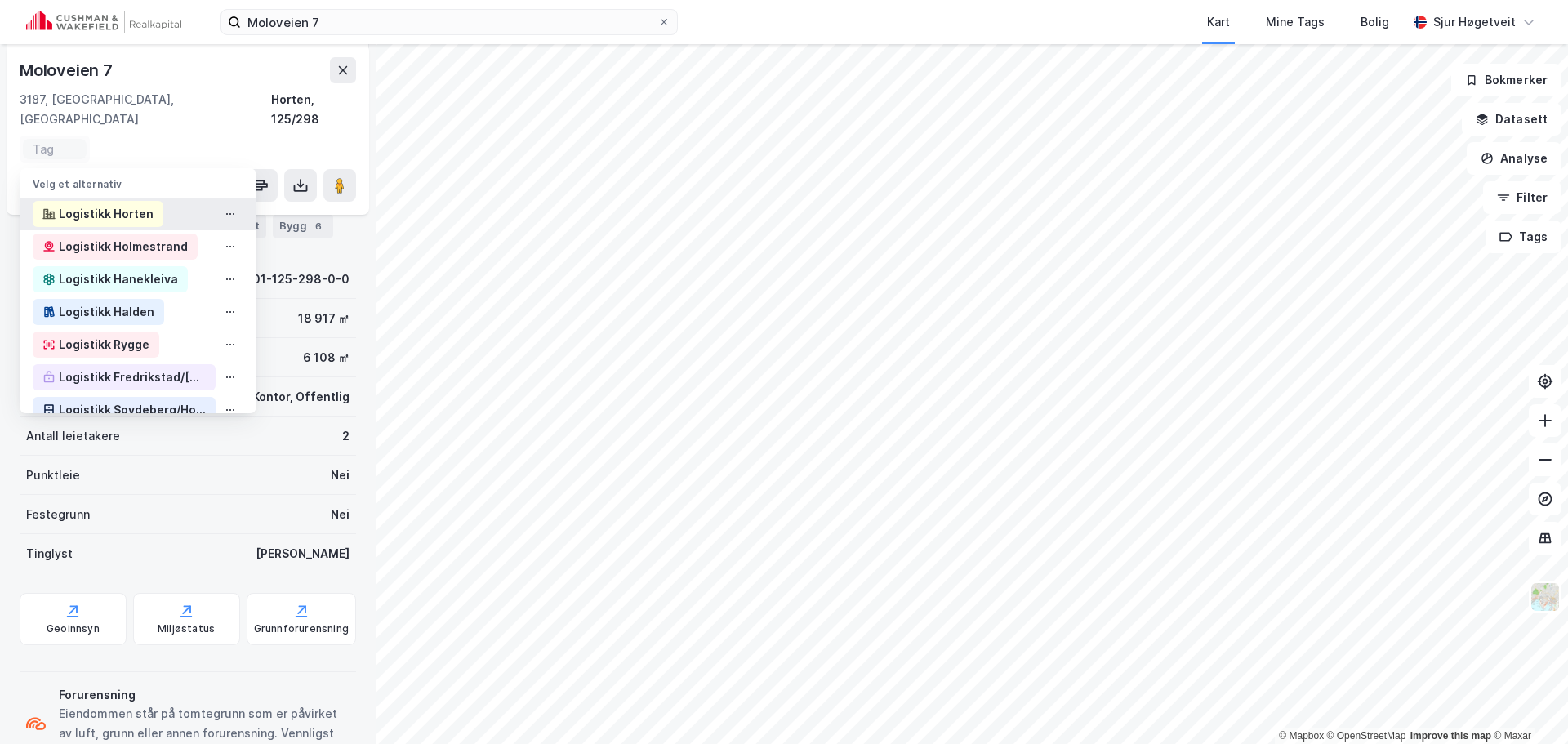
click at [134, 204] on div "Logistikk Horten" at bounding box center [106, 214] width 95 height 20
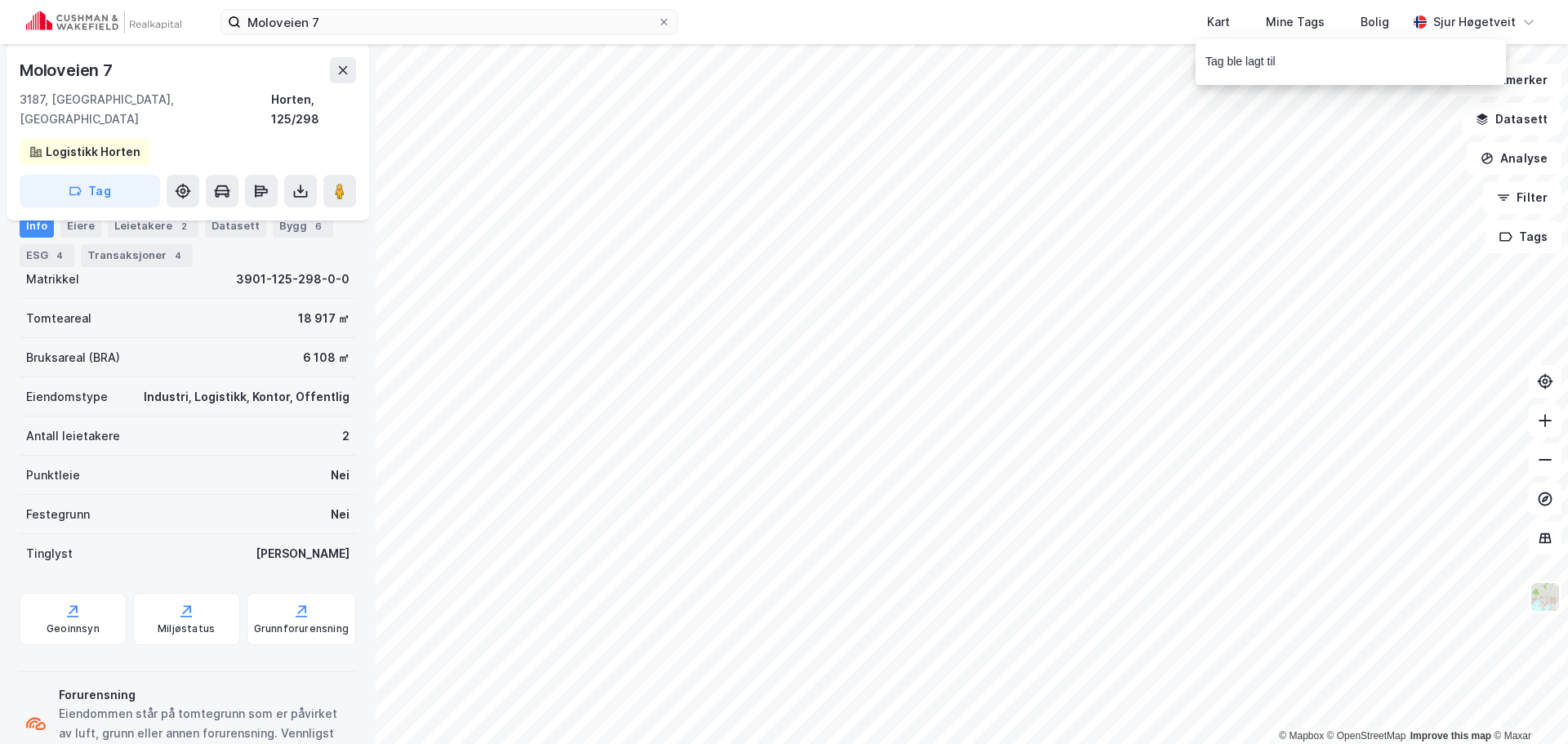
scroll to position [0, 0]
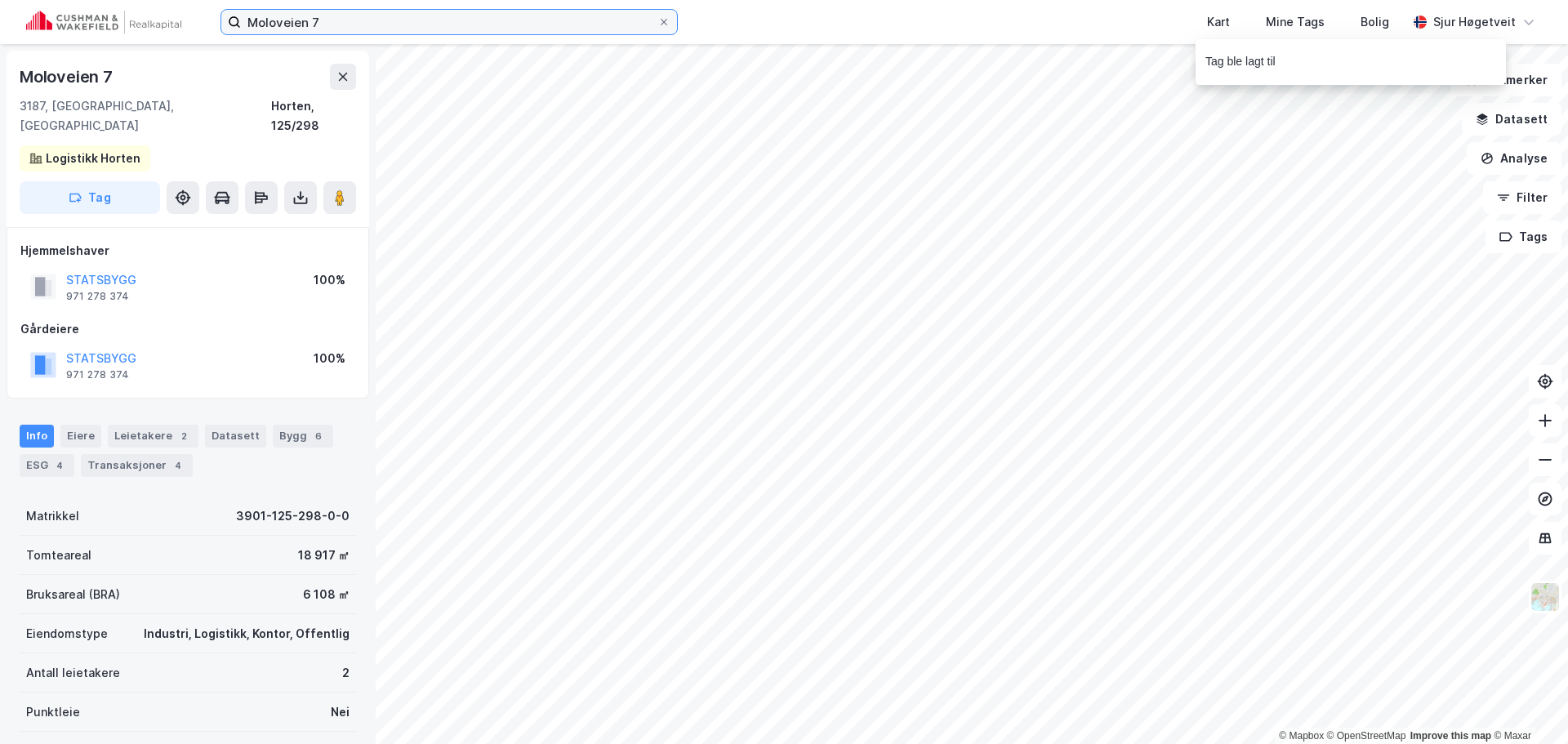
click at [465, 32] on input "Moloveien 7" at bounding box center [449, 22] width 417 height 24
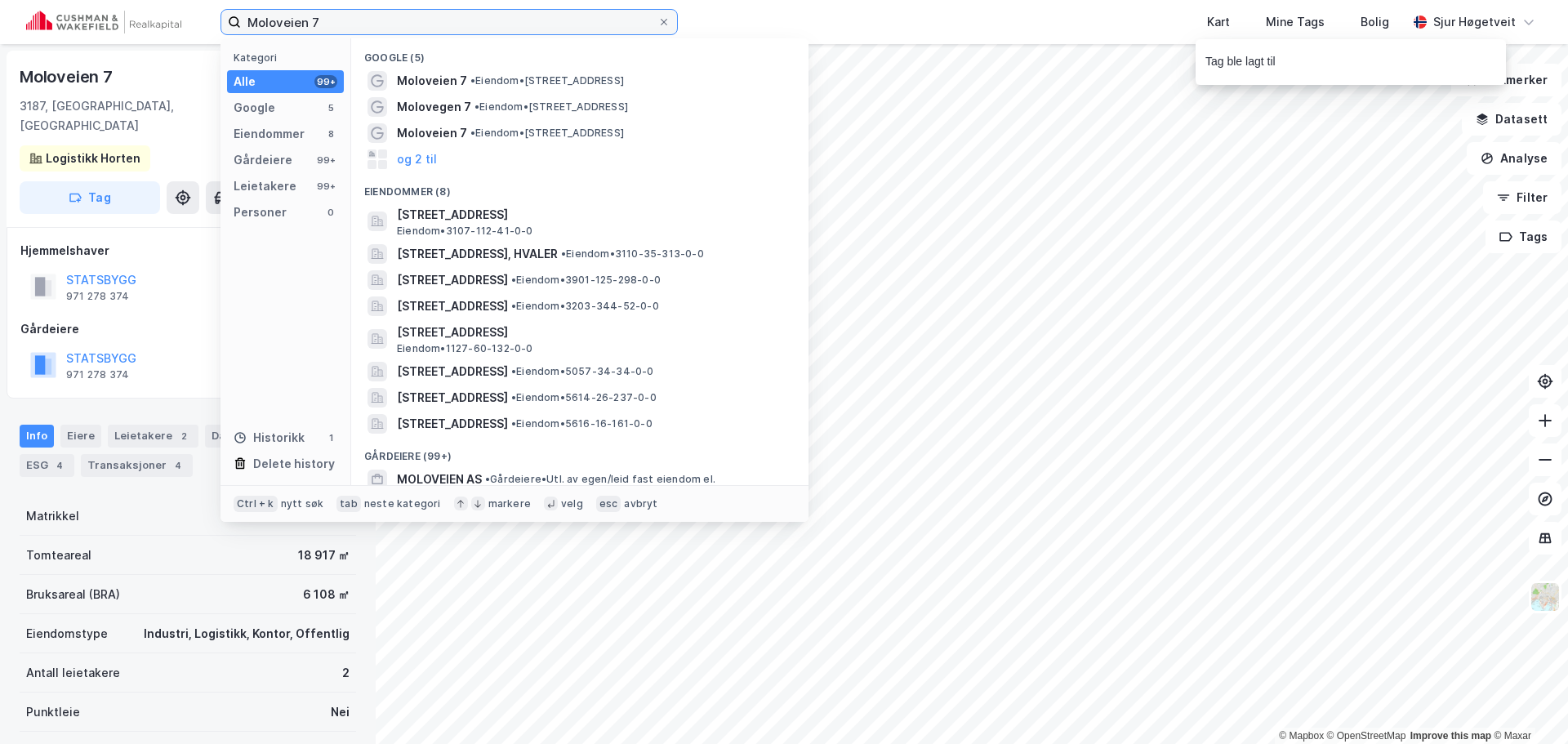
click at [465, 30] on input "Moloveien 7" at bounding box center [449, 22] width 417 height 24
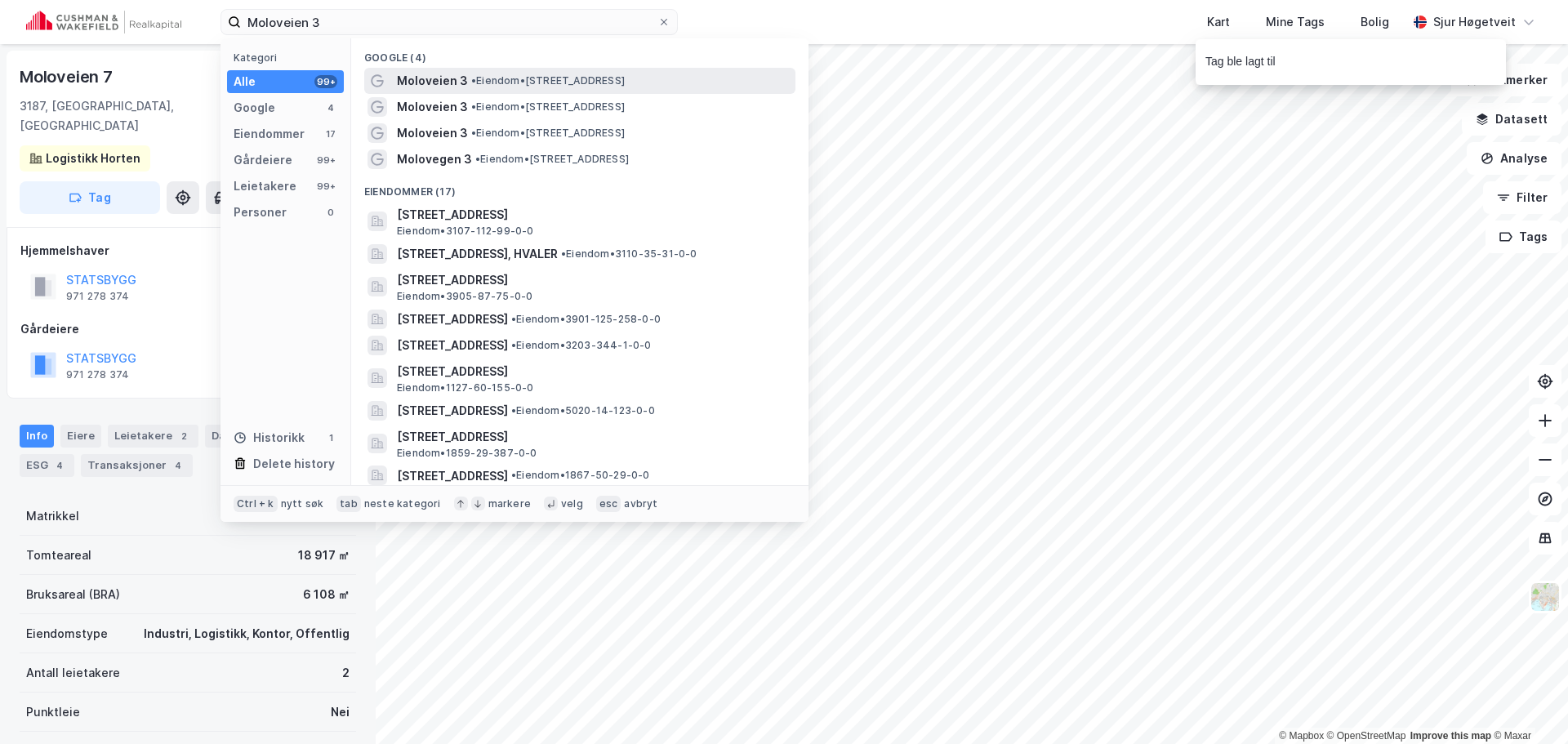
click at [671, 80] on div "Moloveien 3 • Eiendom • [STREET_ADDRESS]" at bounding box center [595, 81] width 395 height 20
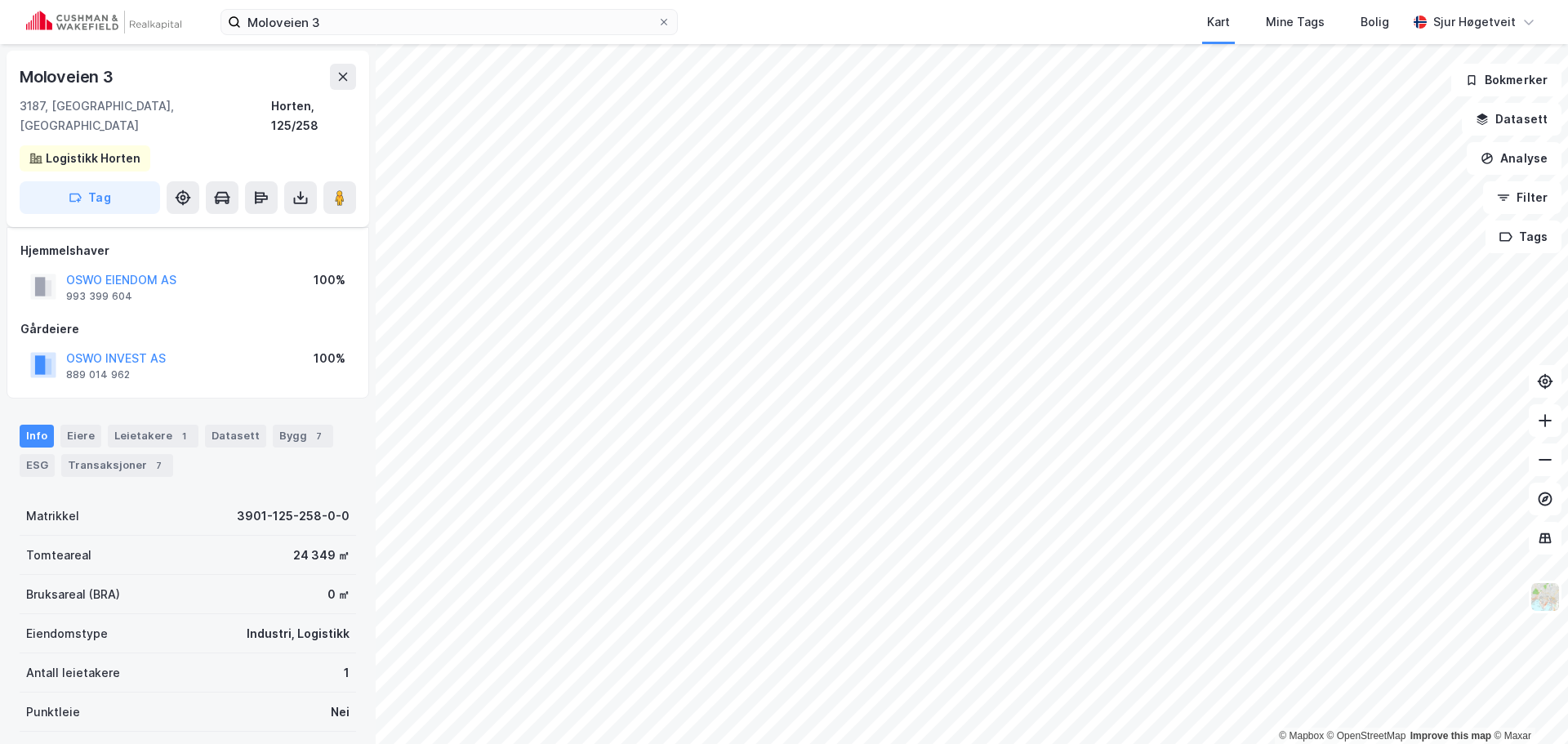
scroll to position [11, 0]
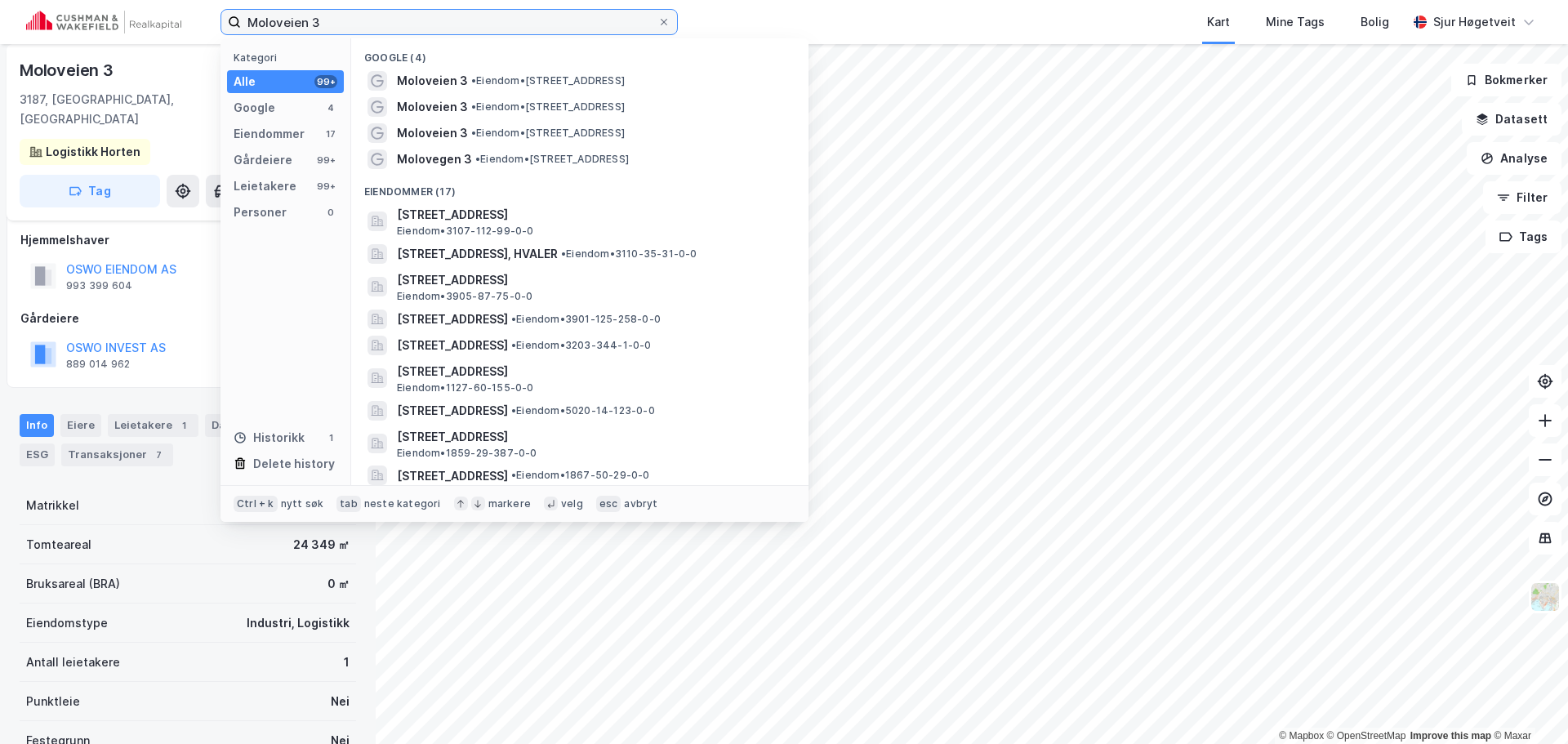
drag, startPoint x: 503, startPoint y: 14, endPoint x: 115, endPoint y: 0, distance: 388.3
click at [115, 0] on div "Moloveien 3 Kategori Alle 99+ Google 4 Eiendommer 17 Gårdeiere 99+ Leietakere 9…" at bounding box center [784, 22] width 1568 height 44
paste input "[STREET_ADDRESS]"
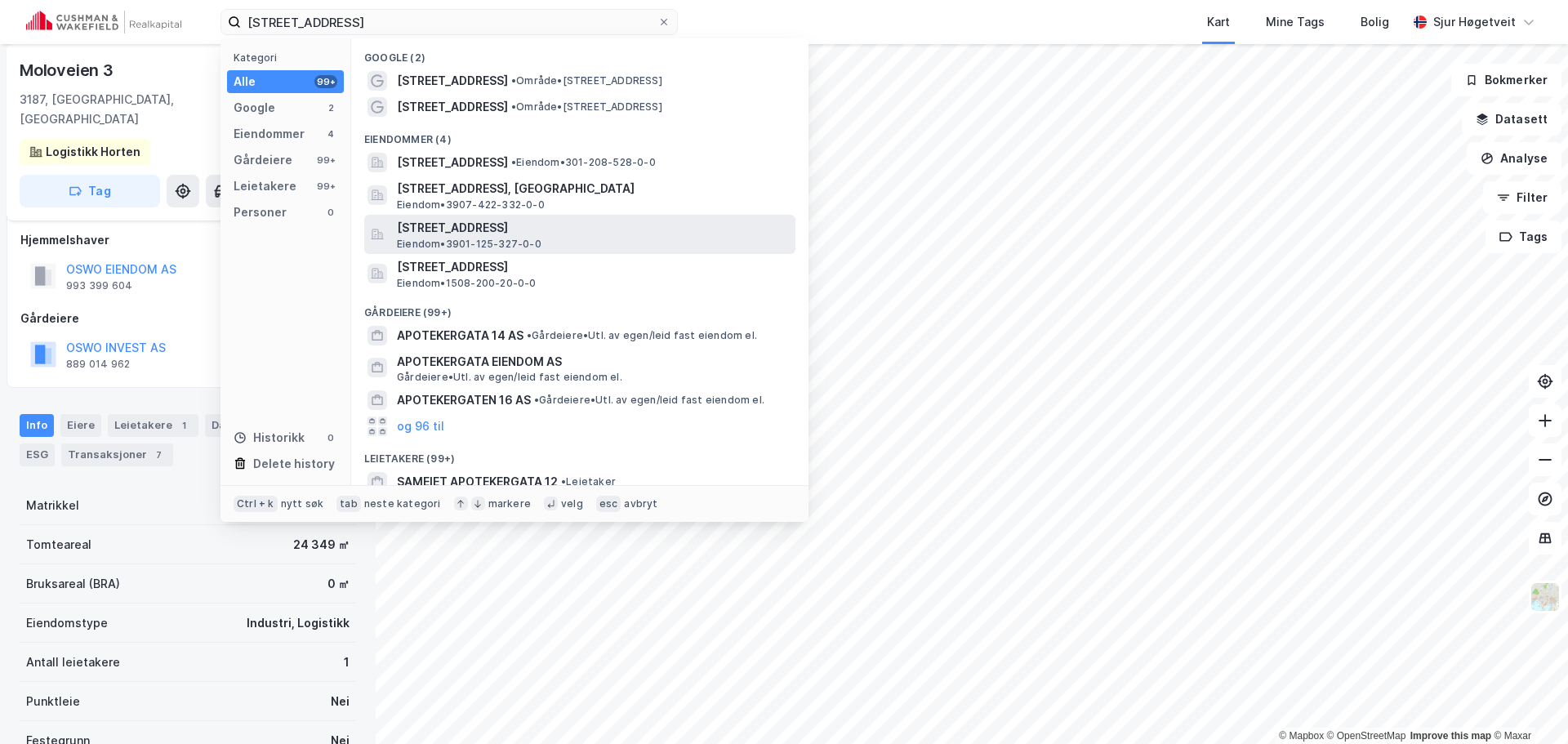
click at [694, 226] on span "[STREET_ADDRESS]" at bounding box center [593, 228] width 392 height 20
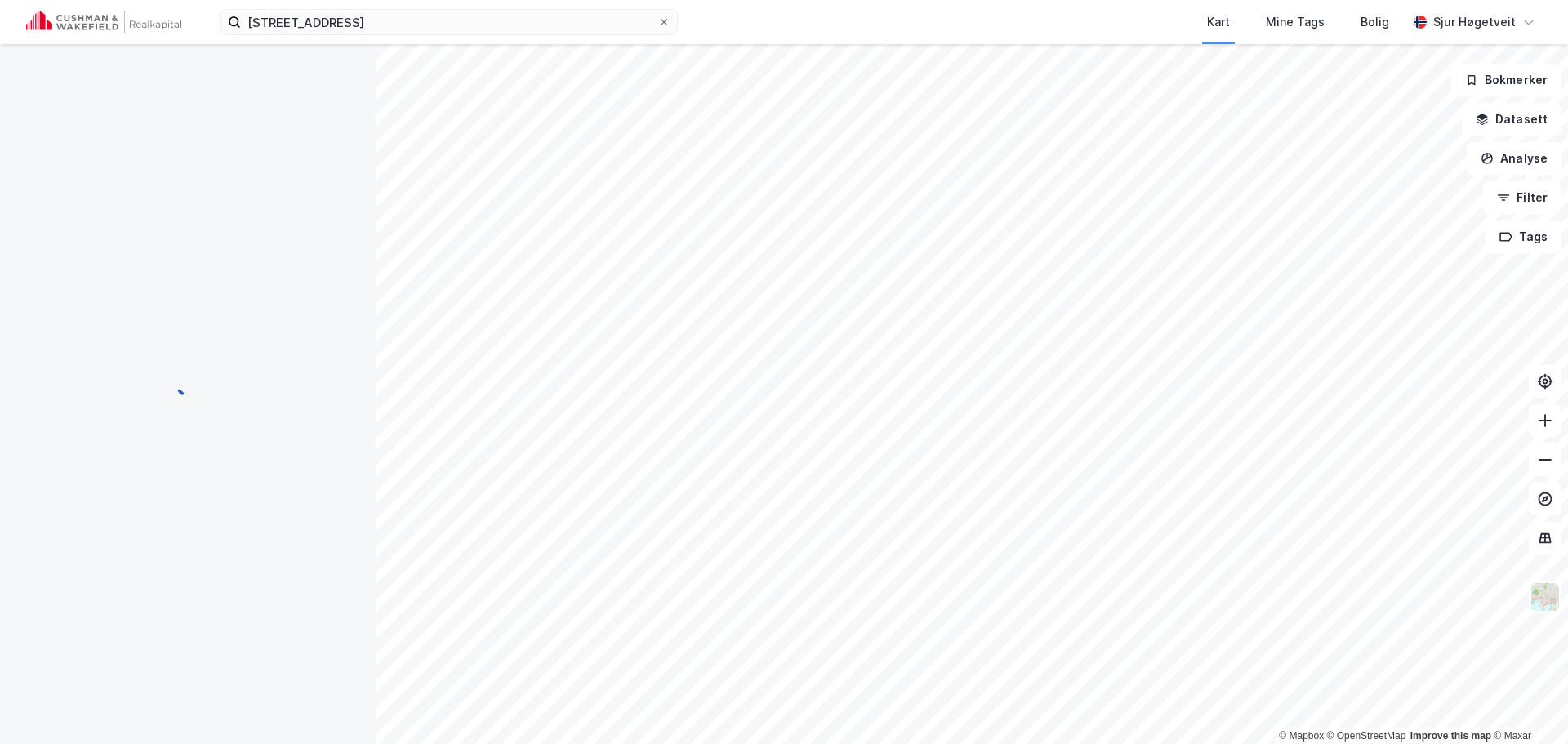
scroll to position [11, 0]
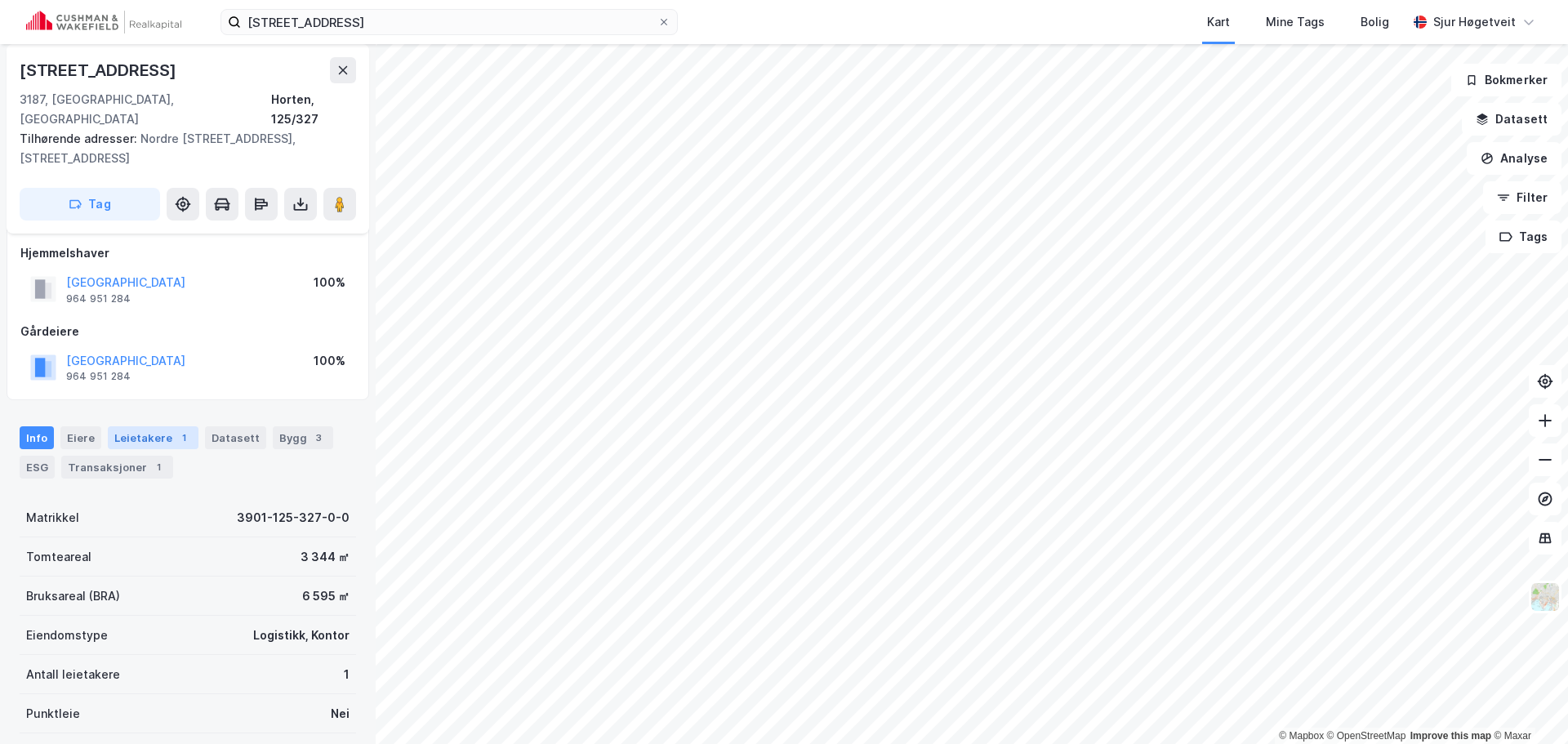
click at [176, 429] on div "1" at bounding box center [184, 437] width 16 height 16
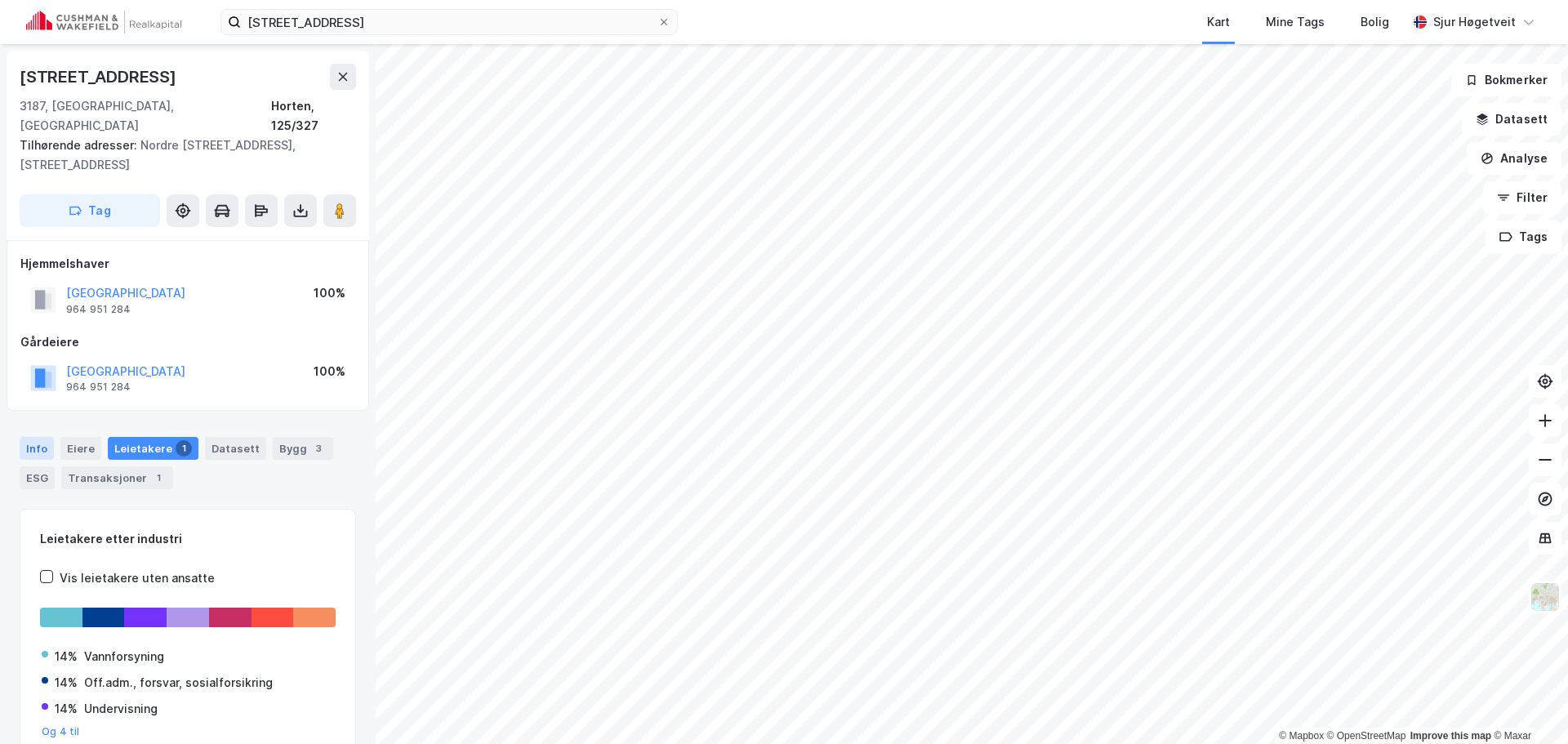
click at [35, 436] on div "Info" at bounding box center [37, 447] width 34 height 23
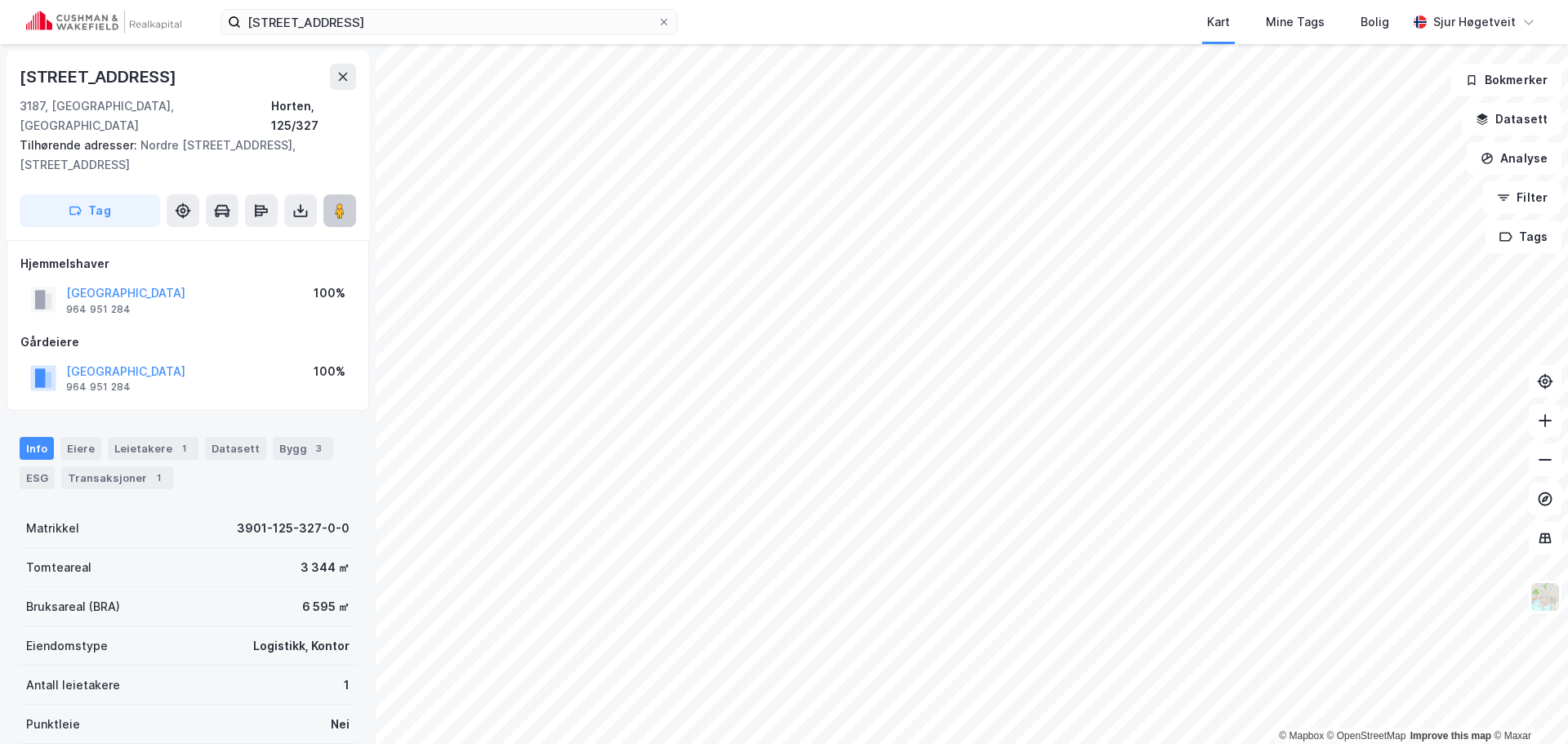
click at [353, 199] on button at bounding box center [339, 210] width 32 height 32
drag, startPoint x: 190, startPoint y: 23, endPoint x: 143, endPoint y: 22, distance: 47.0
click at [140, 23] on div "[STREET_ADDRESS] Kart Mine Tags Bolig [PERSON_NAME]" at bounding box center [784, 22] width 1568 height 44
paste input "[STREET_ADDRESS]"
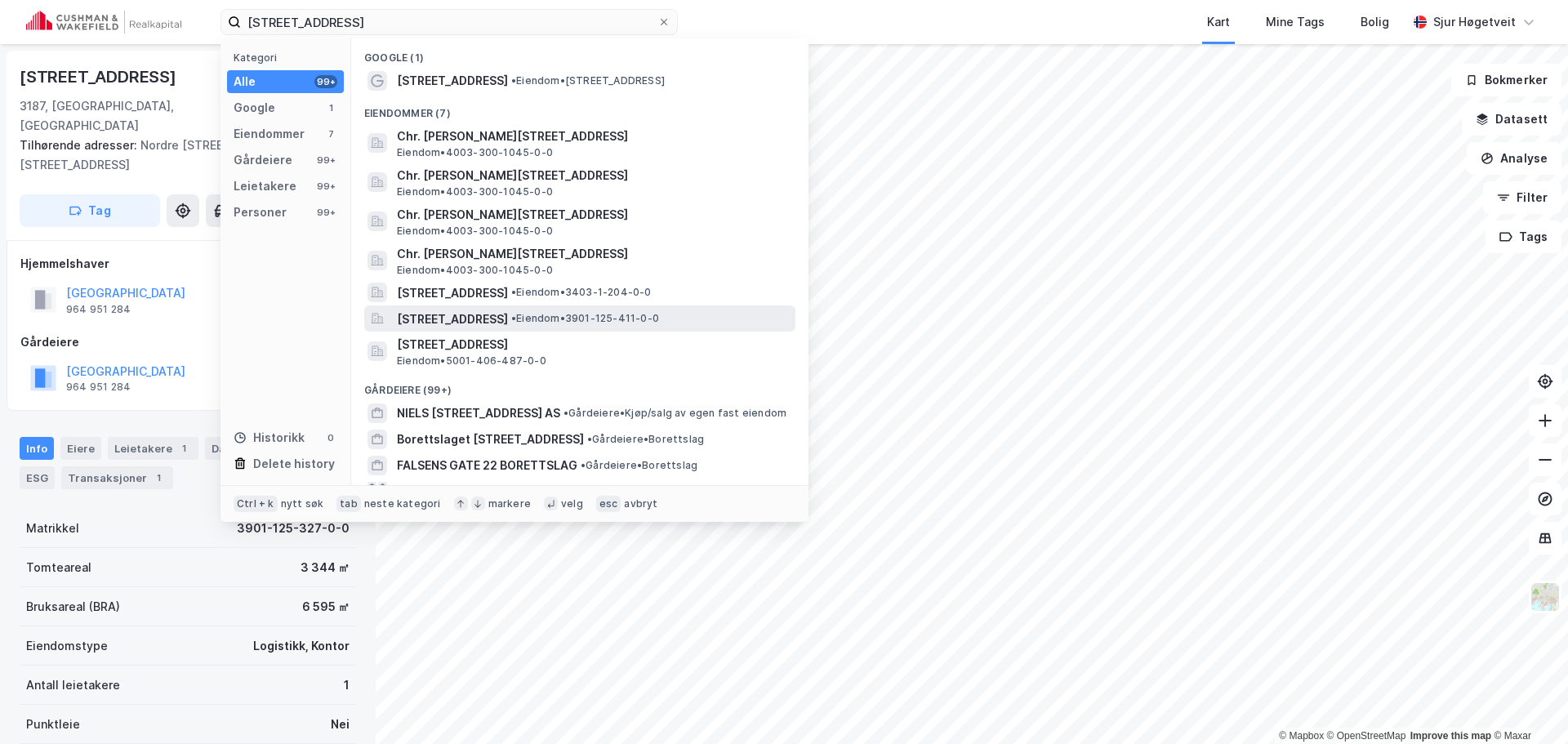
click at [659, 321] on span "• Eiendom • 3901-125-411-0-0" at bounding box center [586, 318] width 148 height 13
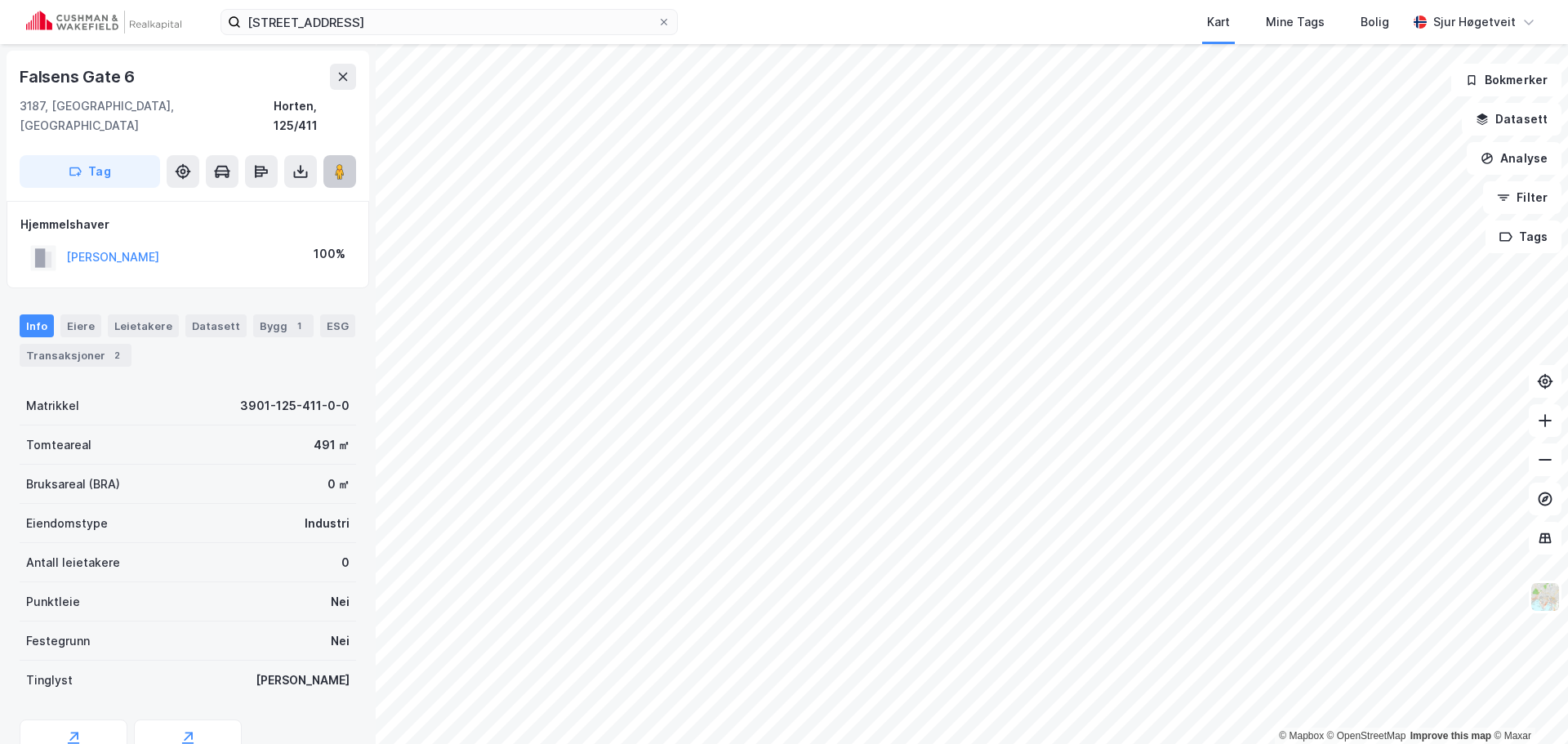
click at [344, 167] on button at bounding box center [339, 171] width 32 height 32
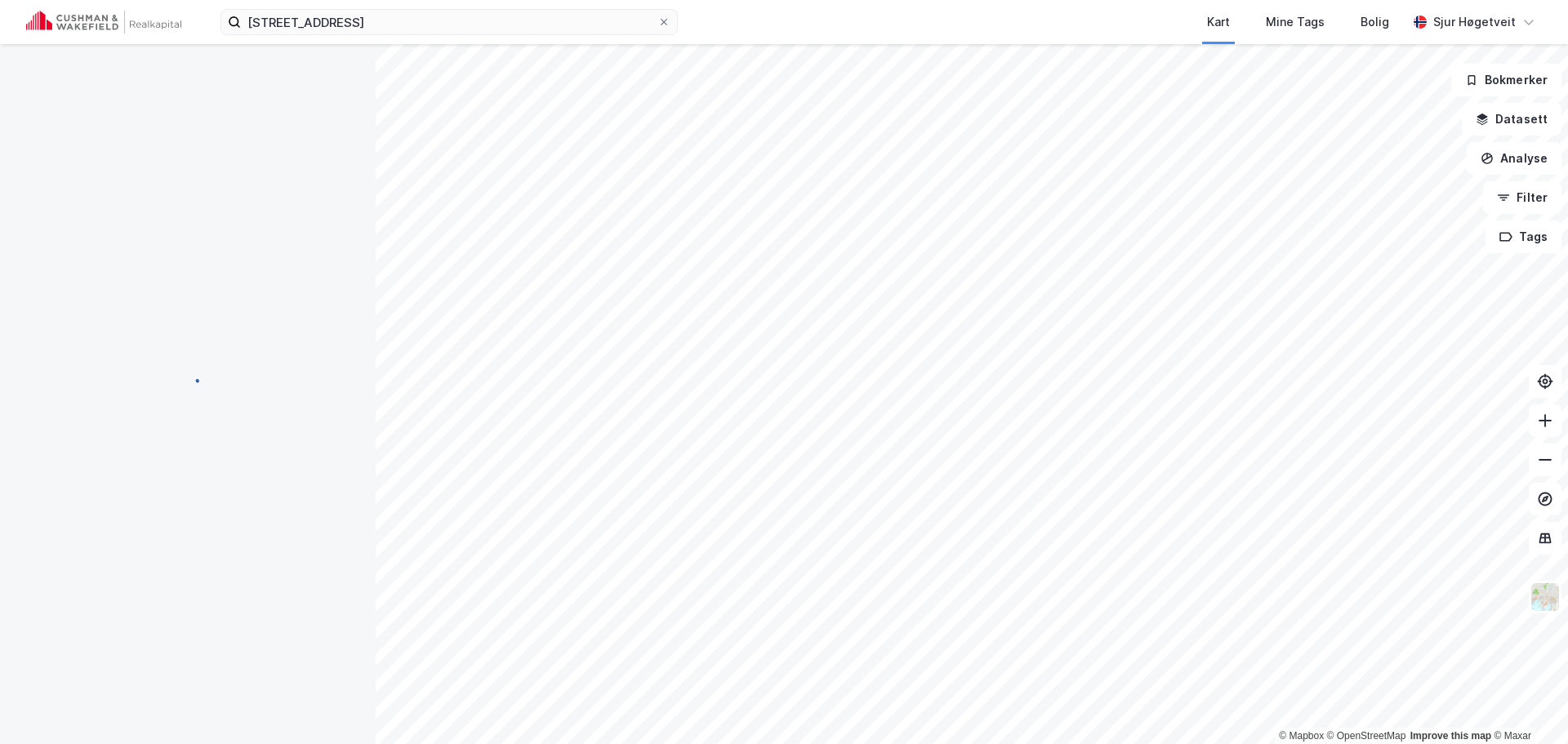
scroll to position [1, 0]
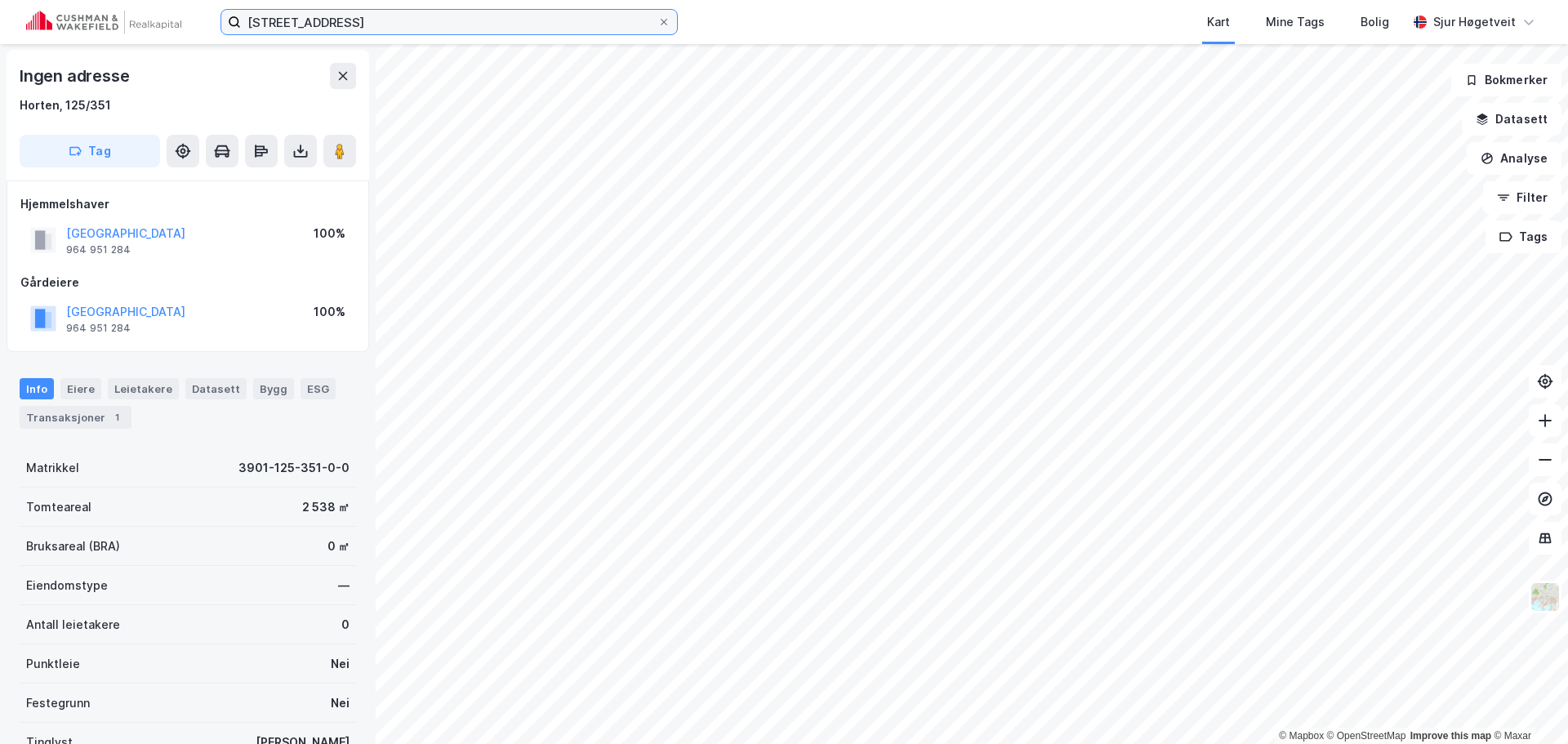
click at [189, 9] on div "Falsens gate 6 Kart Mine Tags Bolig [PERSON_NAME]" at bounding box center [784, 22] width 1568 height 44
paste input "[STREET_ADDRESS]"
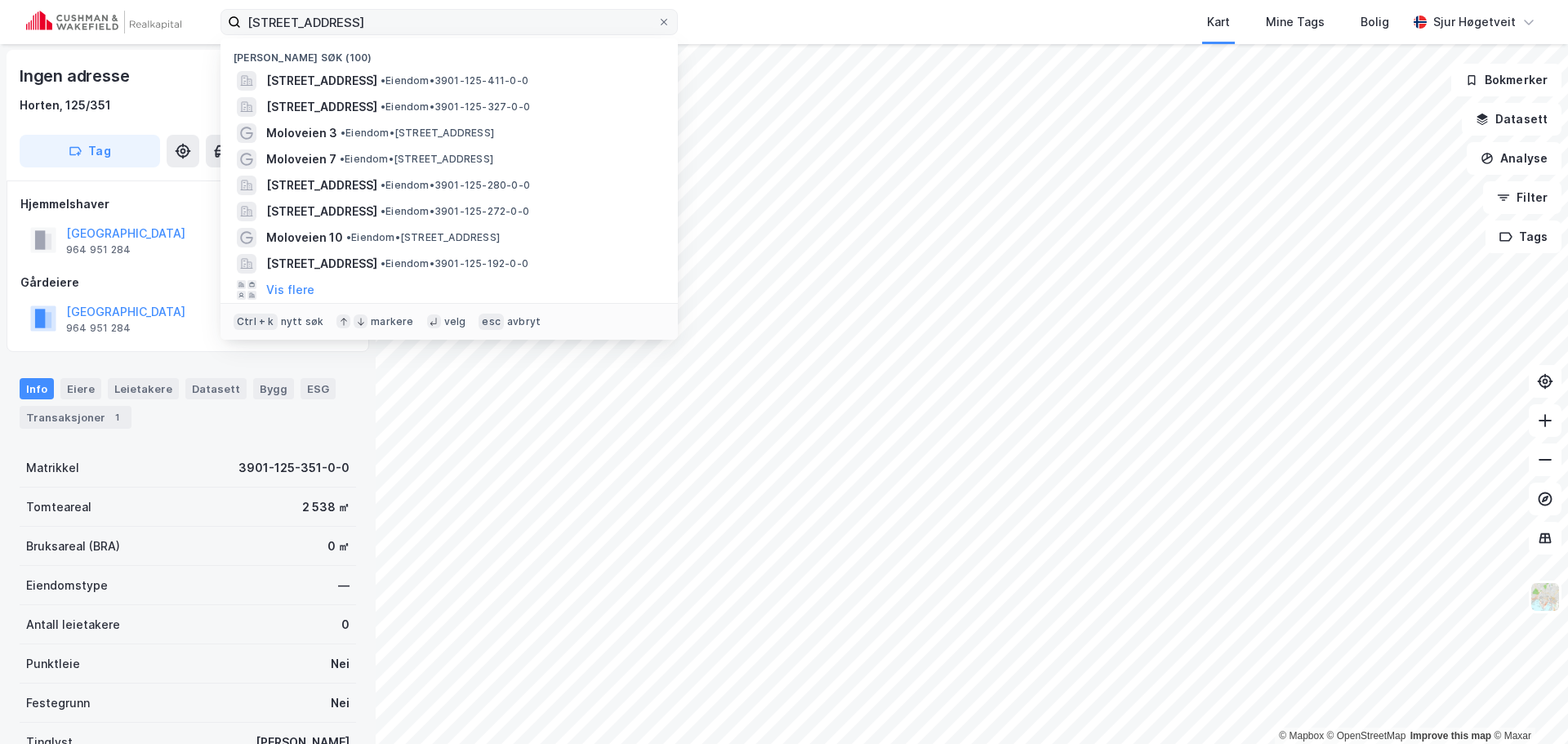
click at [309, 8] on div "[STREET_ADDRESS] søk (100) [STREET_ADDRESS] • Eiendom • 3901-125-411-0-0 [STREE…" at bounding box center [784, 22] width 1568 height 44
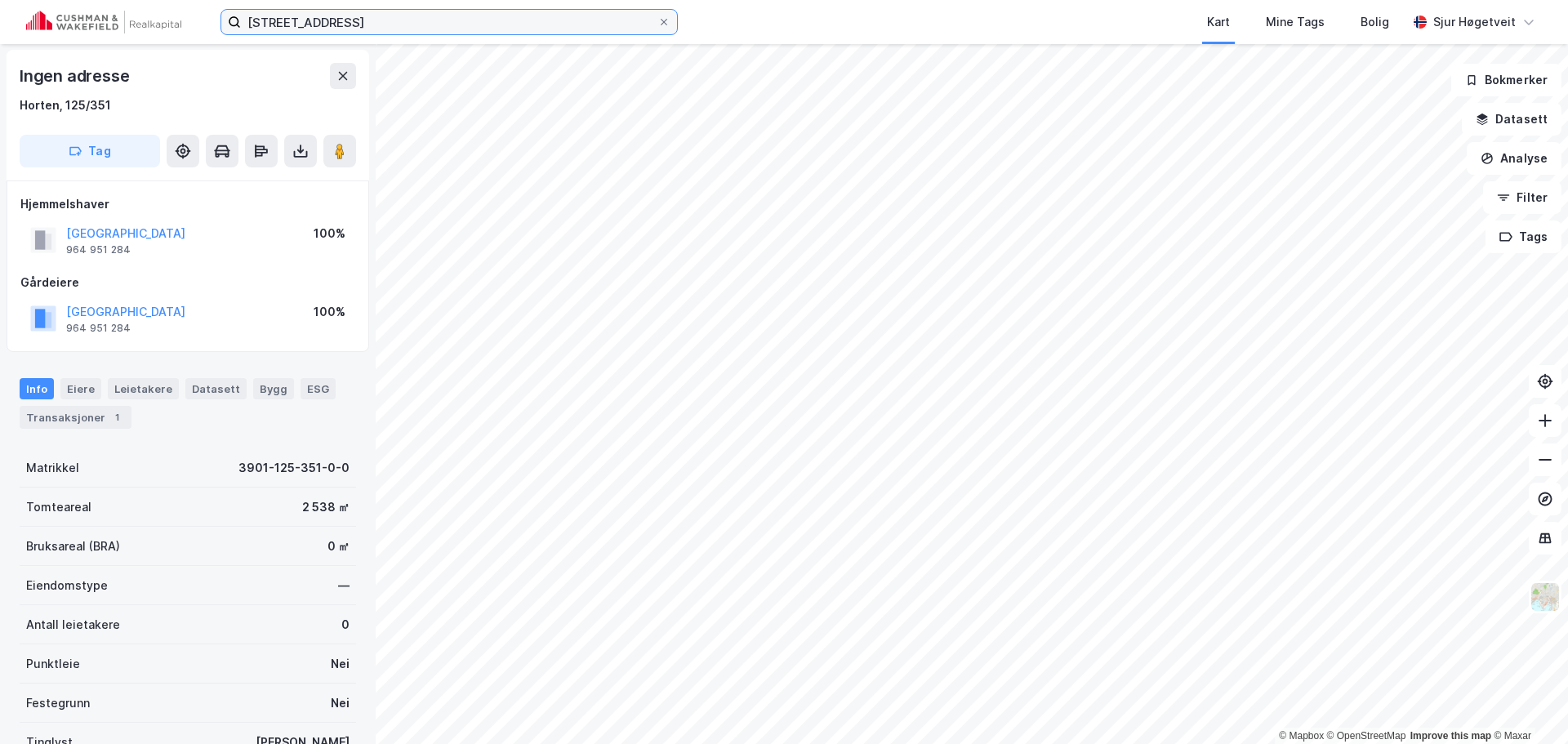
click at [306, 21] on input "[STREET_ADDRESS]" at bounding box center [449, 22] width 417 height 24
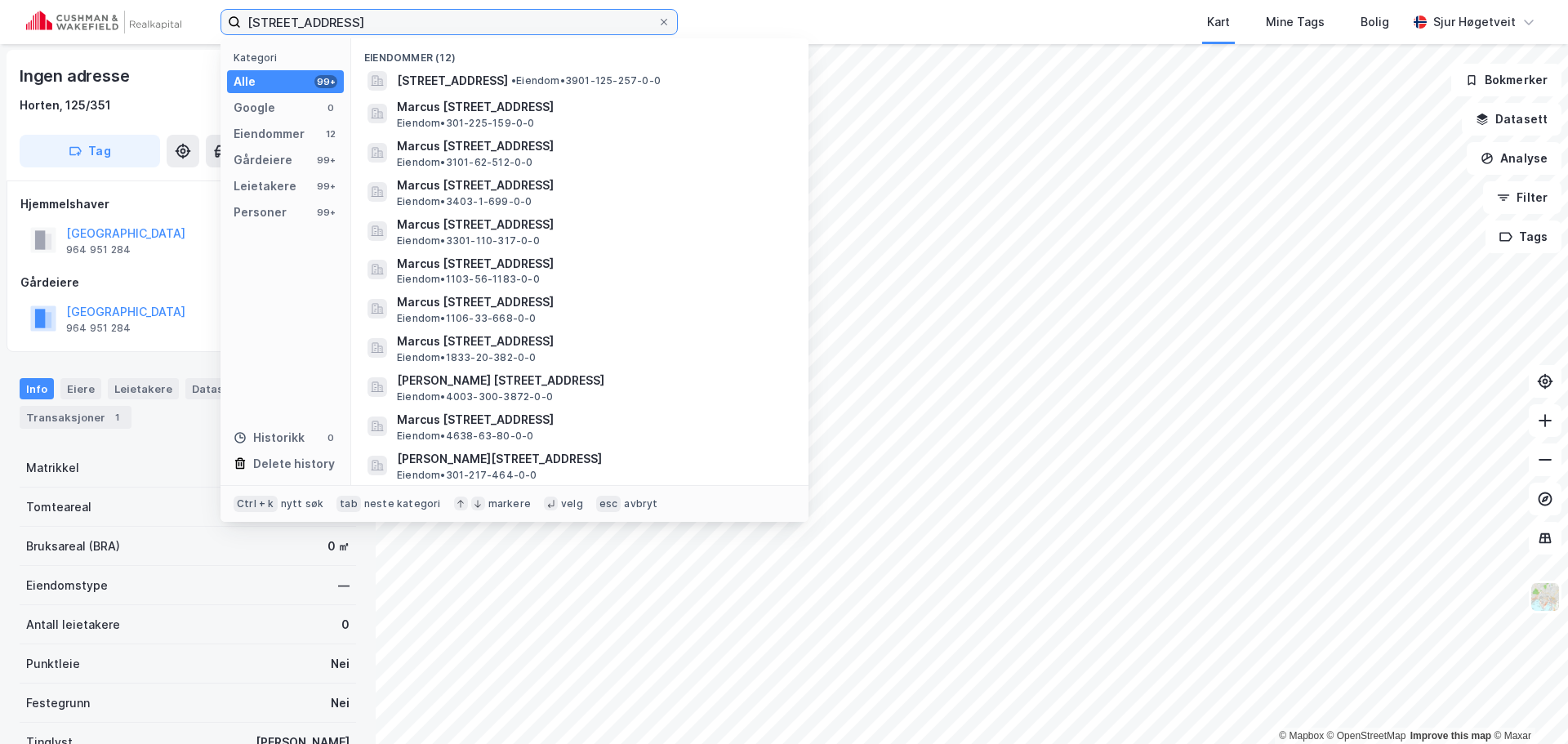
click at [306, 21] on input "[STREET_ADDRESS]" at bounding box center [449, 22] width 417 height 24
paste input
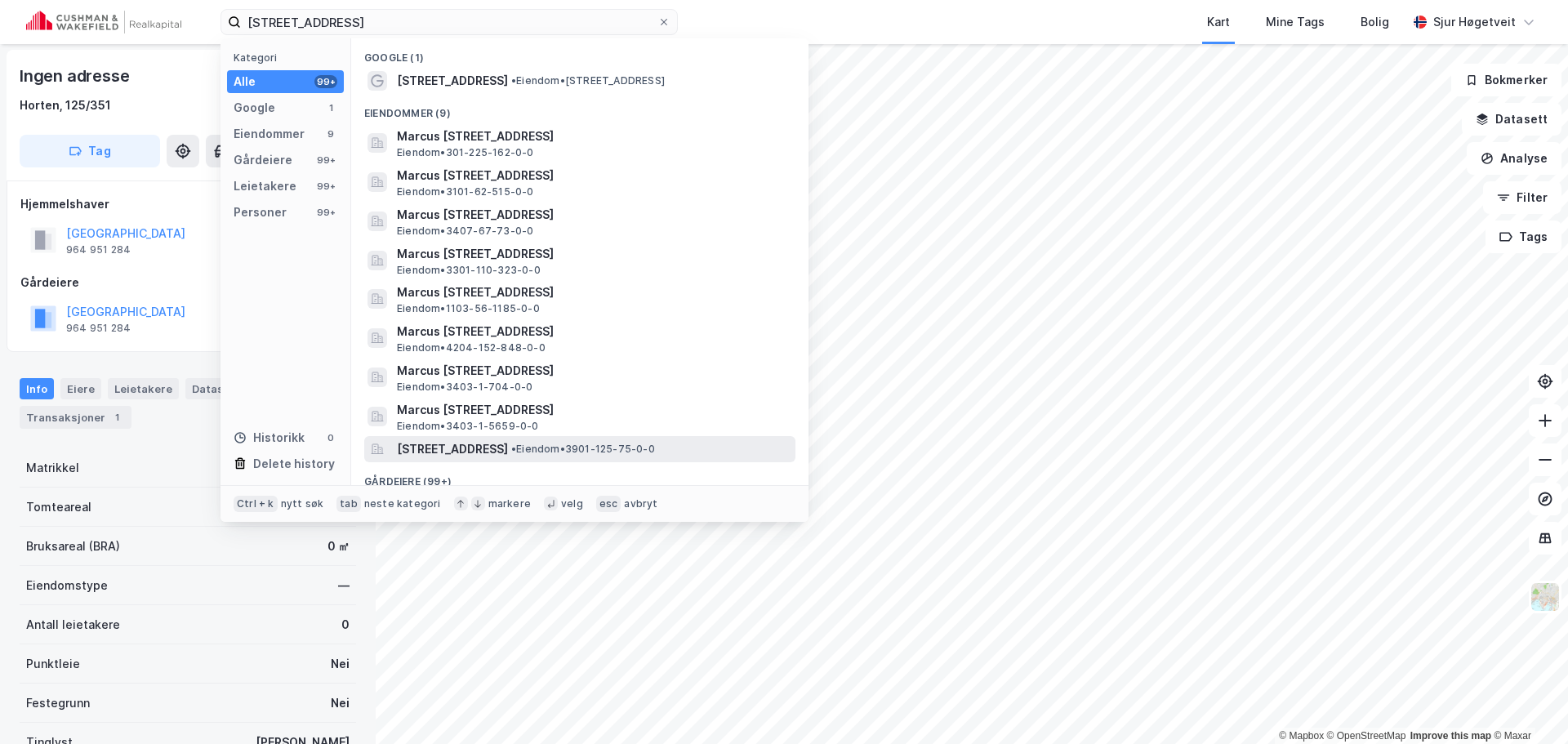
click at [508, 443] on span "[STREET_ADDRESS]" at bounding box center [452, 449] width 111 height 20
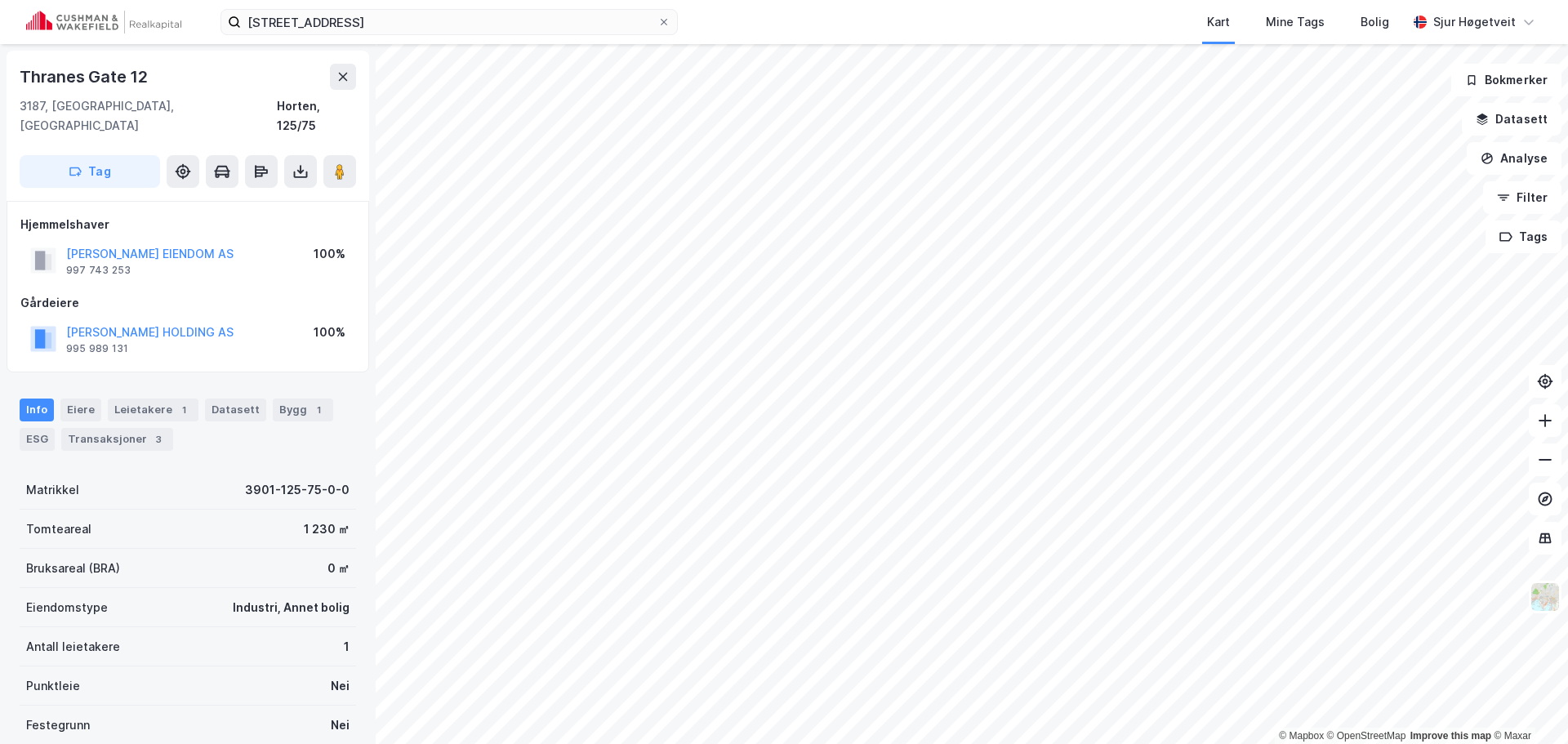
scroll to position [1, 0]
click at [160, 398] on div "Leietakere 1" at bounding box center [152, 409] width 90 height 23
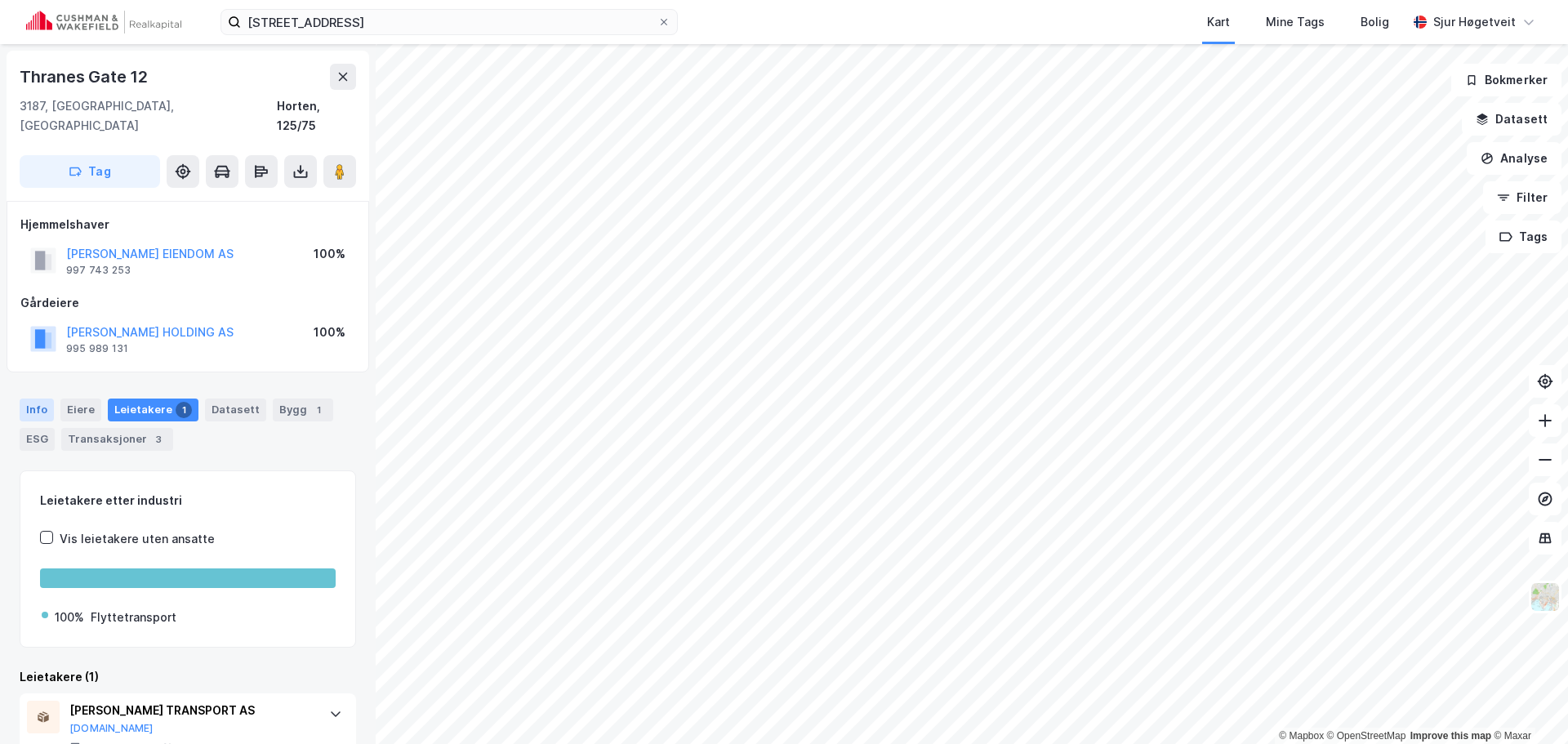
click at [30, 399] on div "Info" at bounding box center [37, 409] width 34 height 23
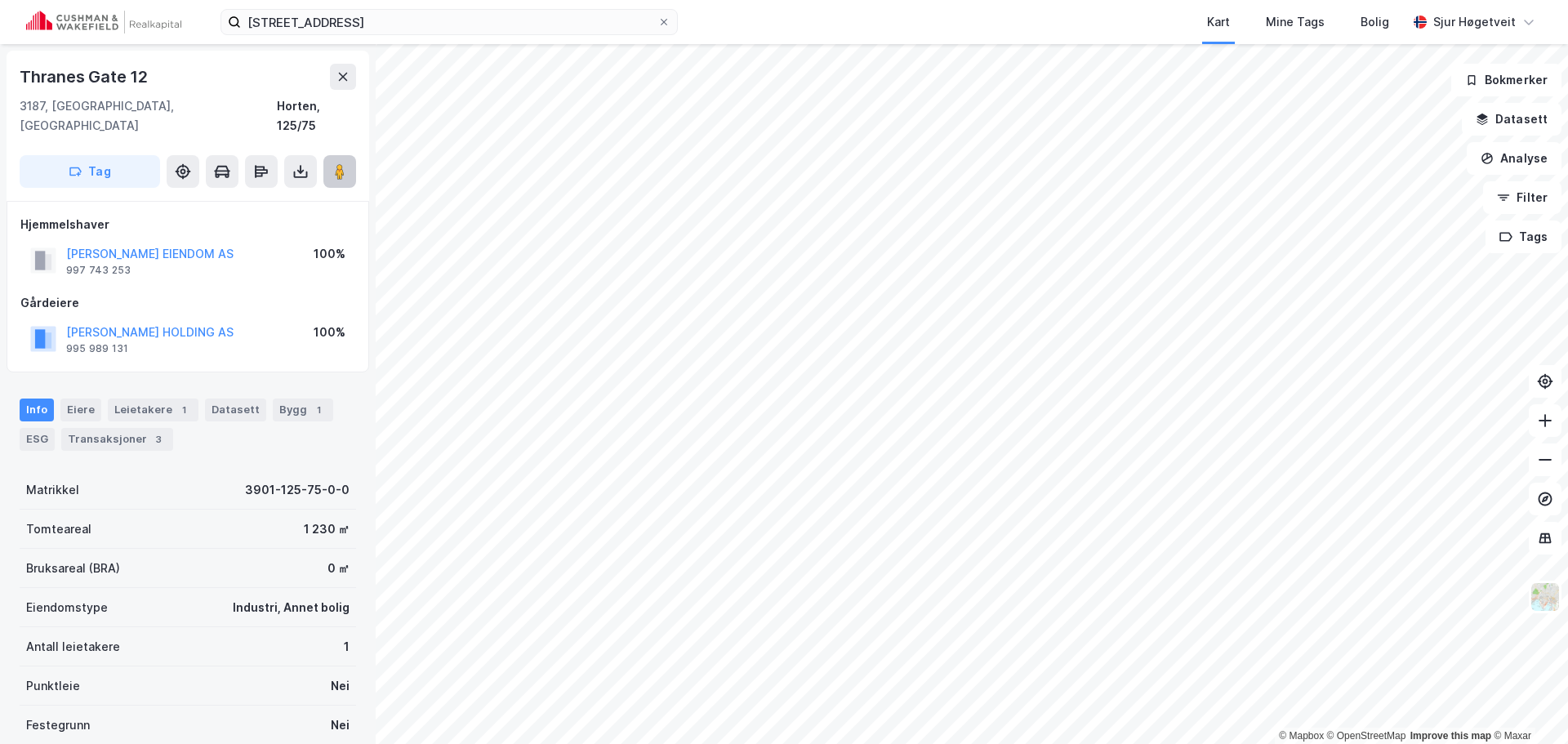
click at [348, 155] on button at bounding box center [339, 171] width 32 height 32
click at [64, 155] on button "Tag" at bounding box center [90, 171] width 141 height 32
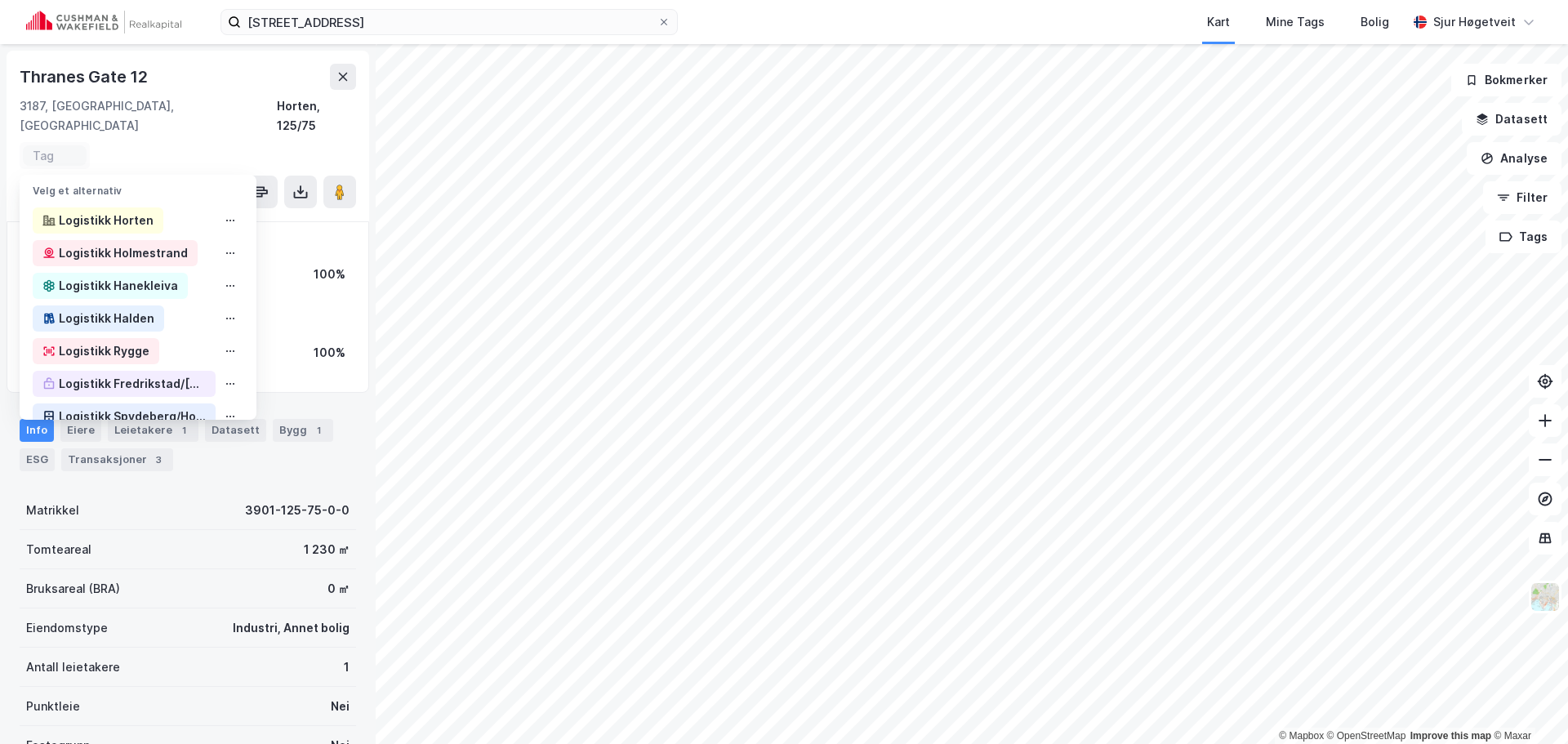
drag, startPoint x: 64, startPoint y: 137, endPoint x: 235, endPoint y: 116, distance: 172.3
click at [234, 116] on div "Thranes Gate 12 3187, [GEOGRAPHIC_DATA], [GEOGRAPHIC_DATA] Horten, 125/75 Tag V…" at bounding box center [188, 135] width 363 height 170
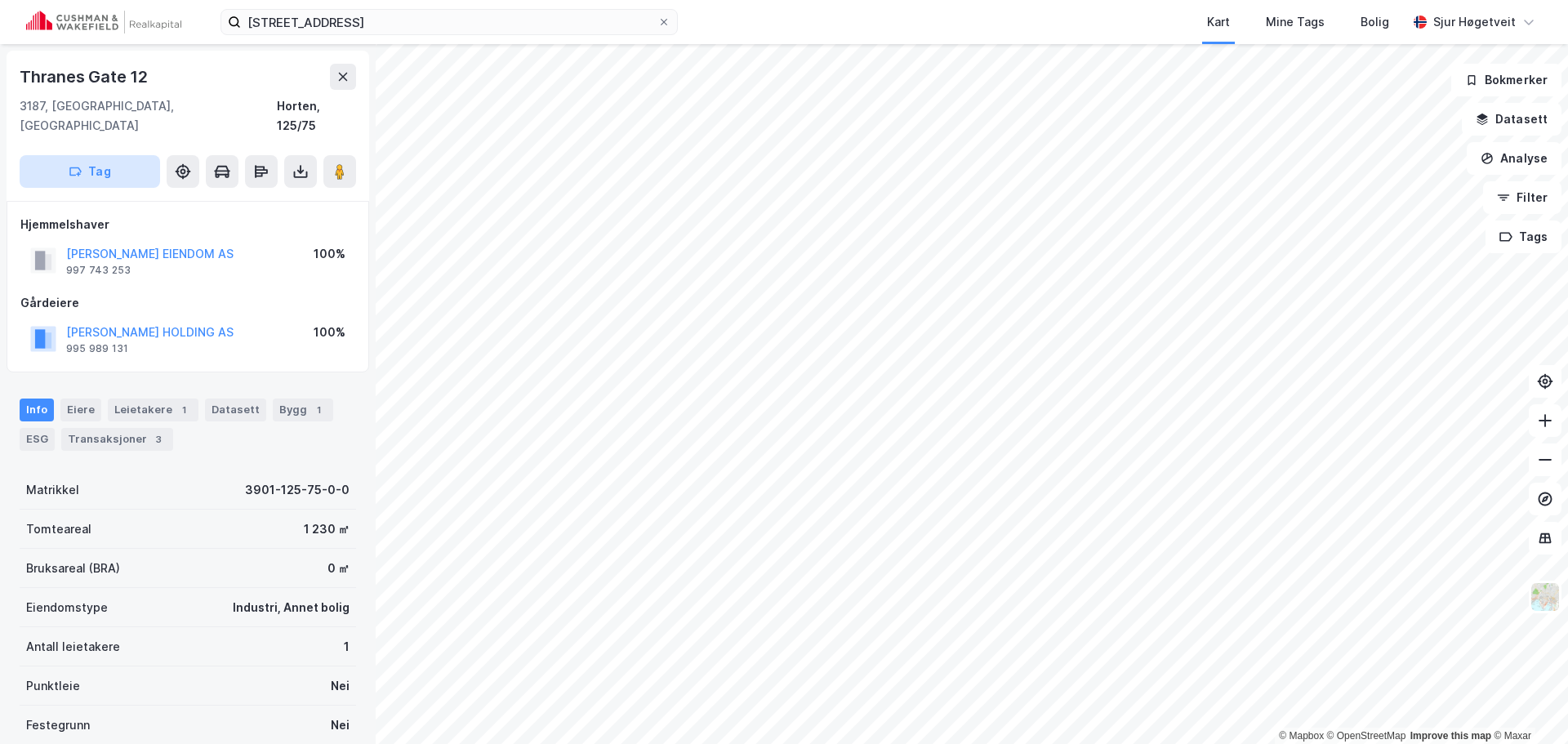
click at [127, 155] on button "Tag" at bounding box center [90, 171] width 141 height 32
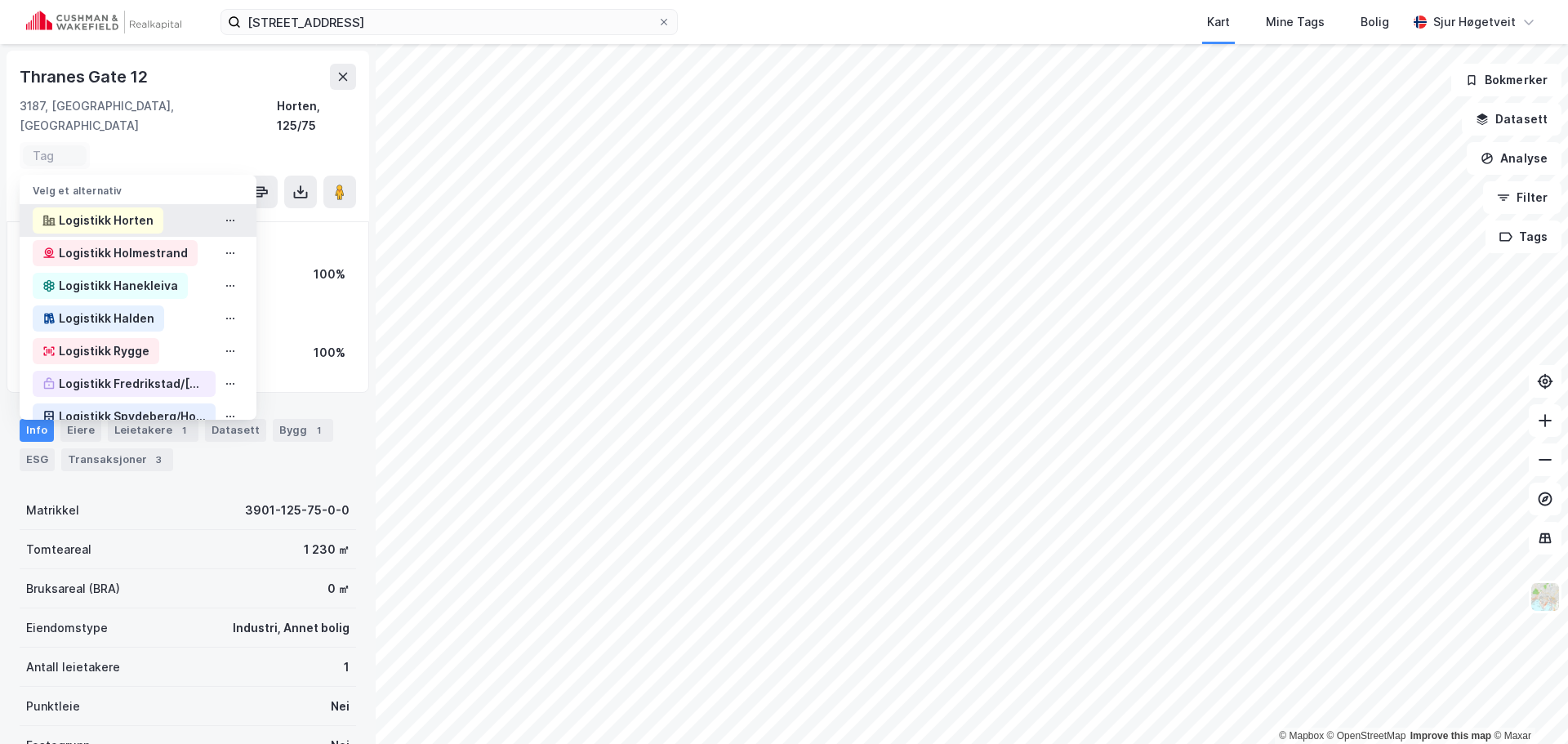
click at [128, 211] on div "Logistikk Horten" at bounding box center [106, 221] width 95 height 20
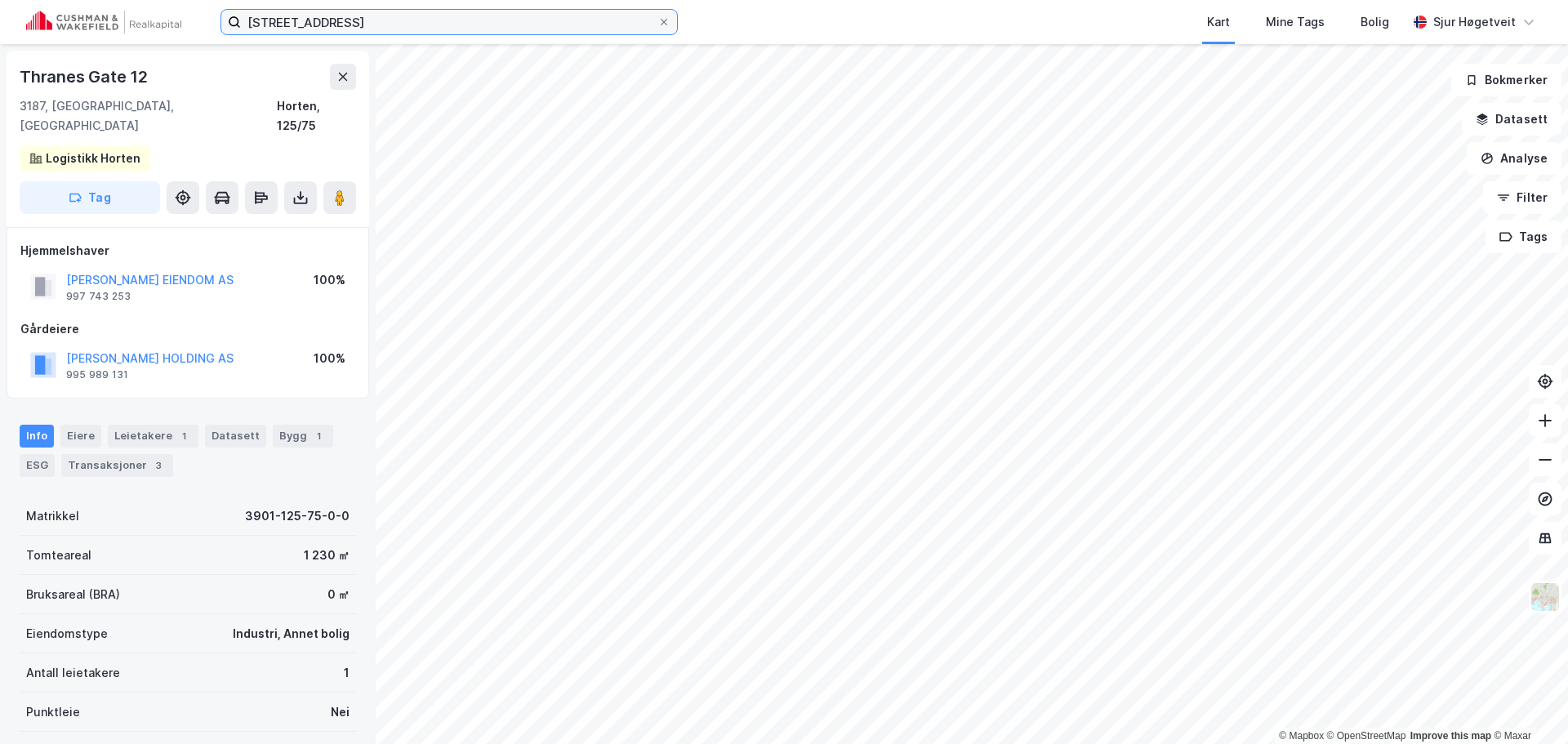
drag, startPoint x: 182, startPoint y: -13, endPoint x: 78, endPoint y: -22, distance: 104.4
click at [78, 0] on html "Thranes gate 12 Kart Mine Tags Bolig [PERSON_NAME] © Mapbox © OpenStreetMap Imp…" at bounding box center [784, 372] width 1568 height 744
paste input "Rustadbrygga 3"
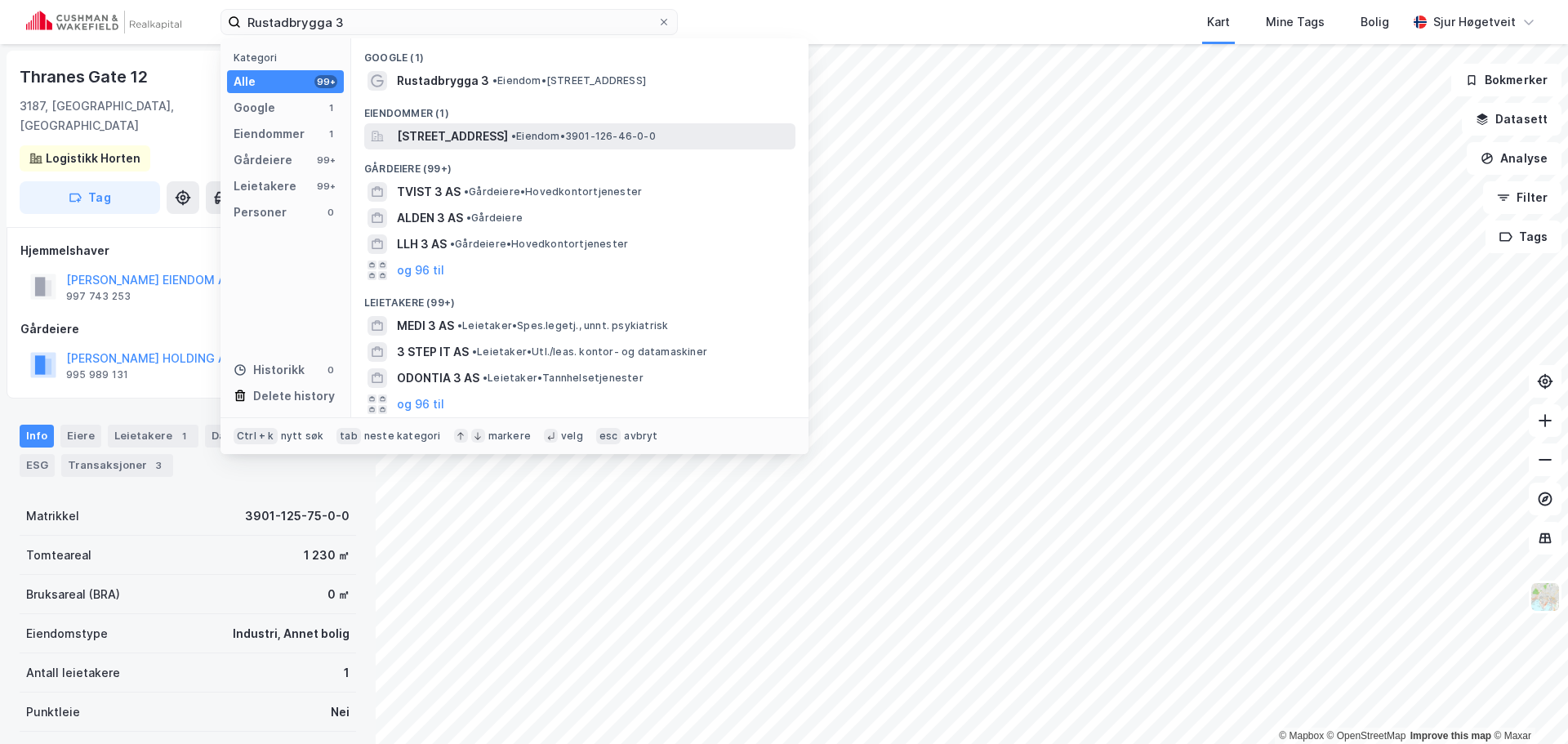
click at [519, 124] on div "[STREET_ADDRESS] • Eiendom • 3901-126-46-0-0" at bounding box center [580, 136] width 431 height 26
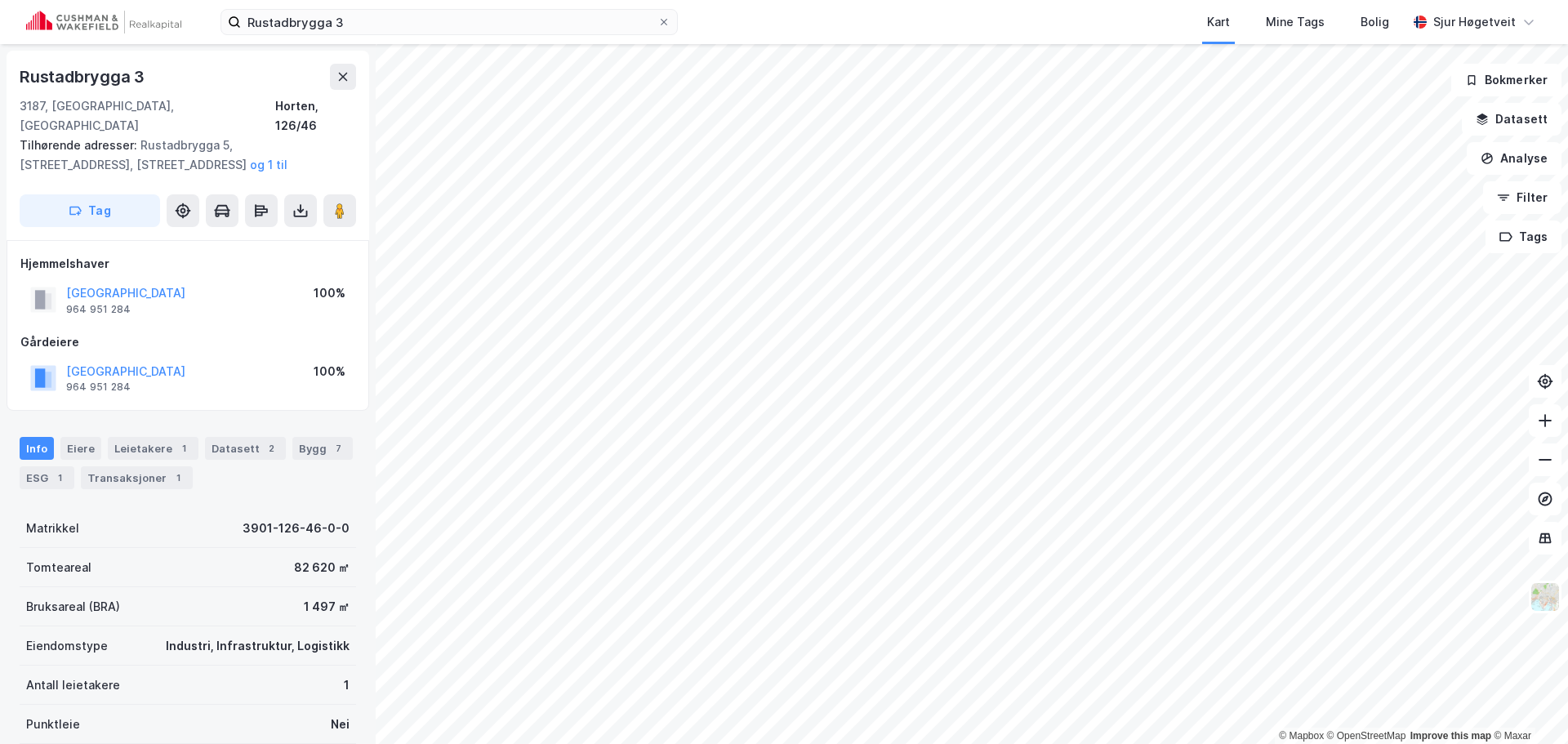
scroll to position [1, 0]
click at [157, 436] on div "Leietakere 1" at bounding box center [152, 446] width 90 height 23
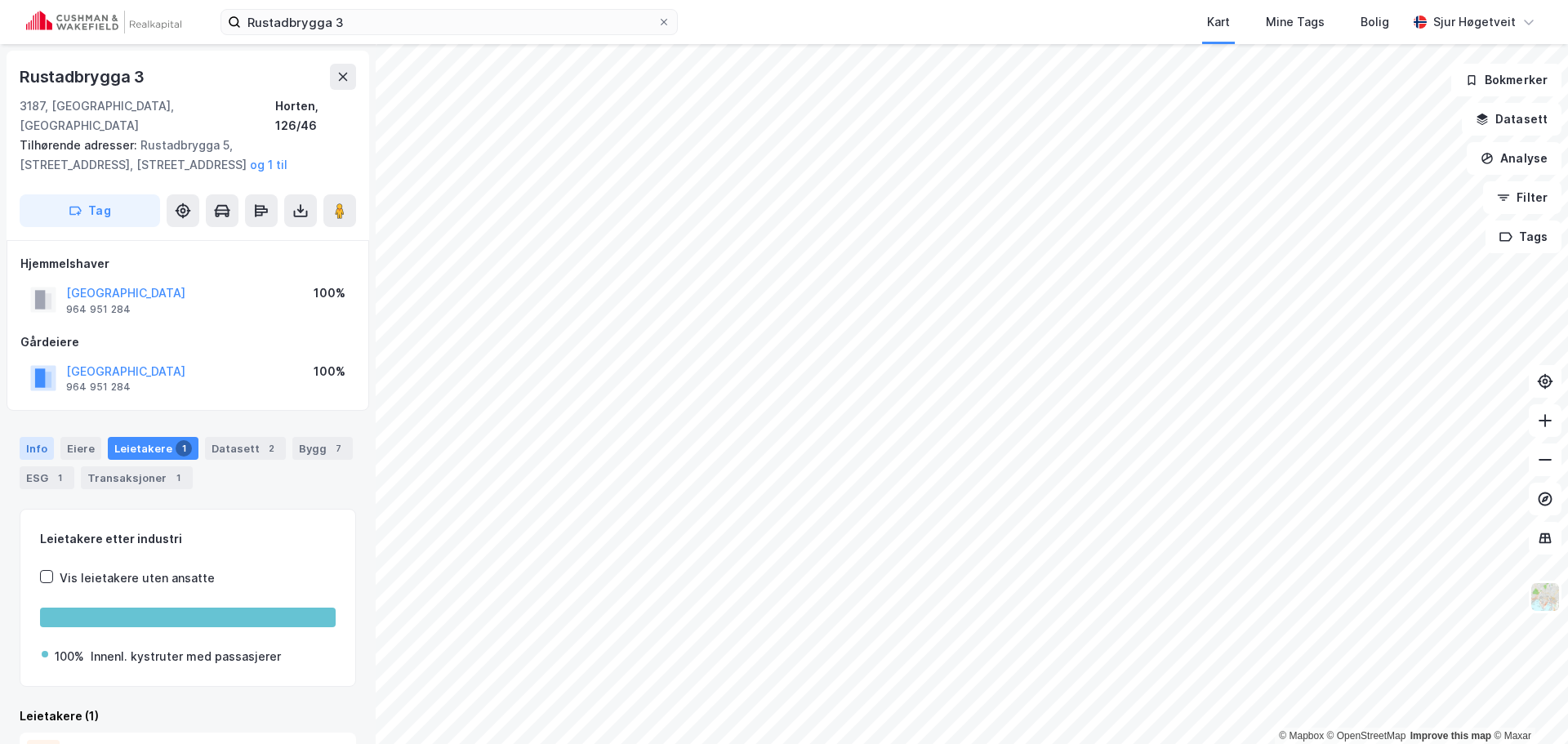
click at [52, 436] on div "Info" at bounding box center [37, 447] width 34 height 23
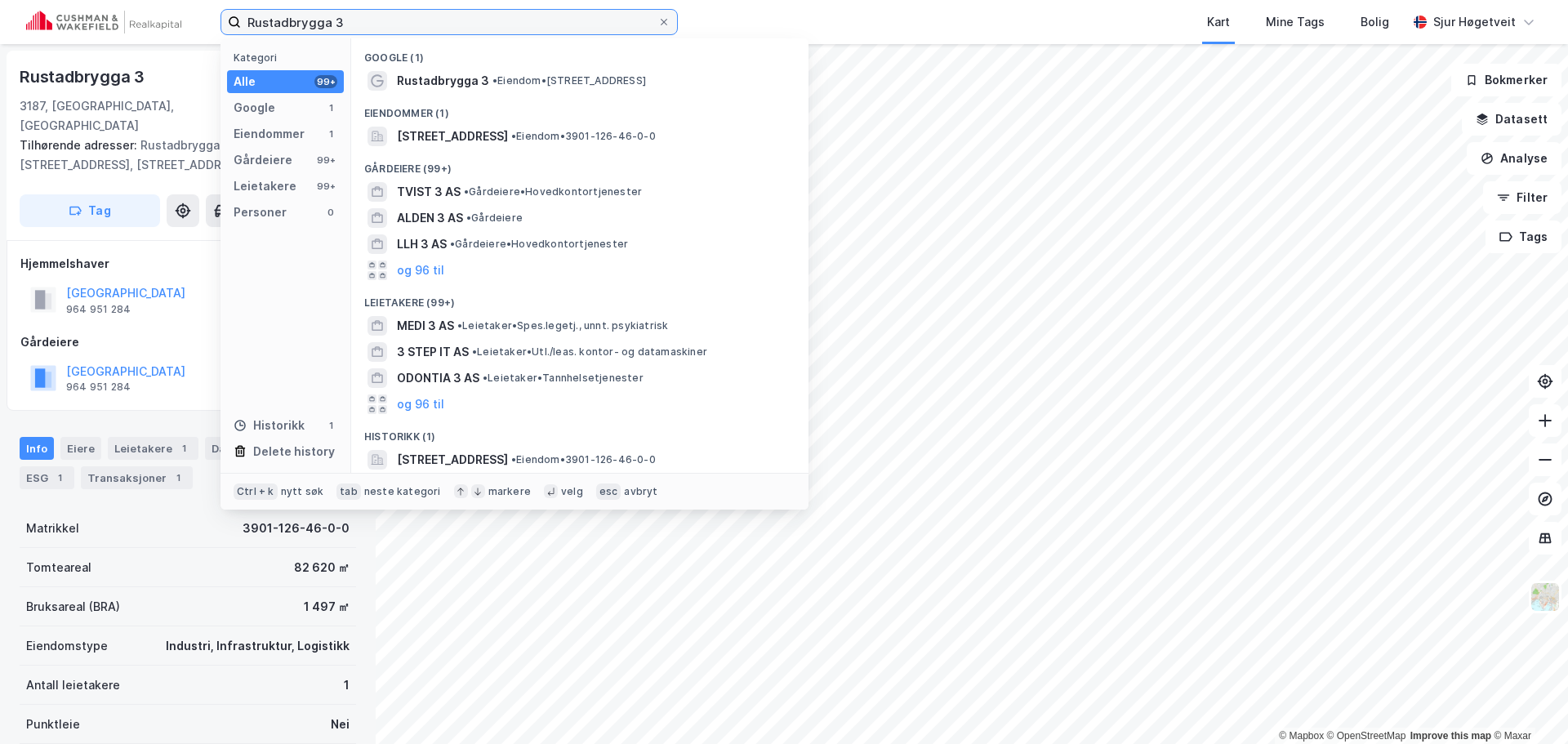
drag, startPoint x: 425, startPoint y: 13, endPoint x: 212, endPoint y: 25, distance: 213.3
click at [212, 25] on div "Rustadbrygga 3 Kategori Alle 99+ Google 1 Eiendommer 1 Gårdeiere 99+ Leietakere…" at bounding box center [784, 22] width 1568 height 44
paste input "[STREET_ADDRESS]"
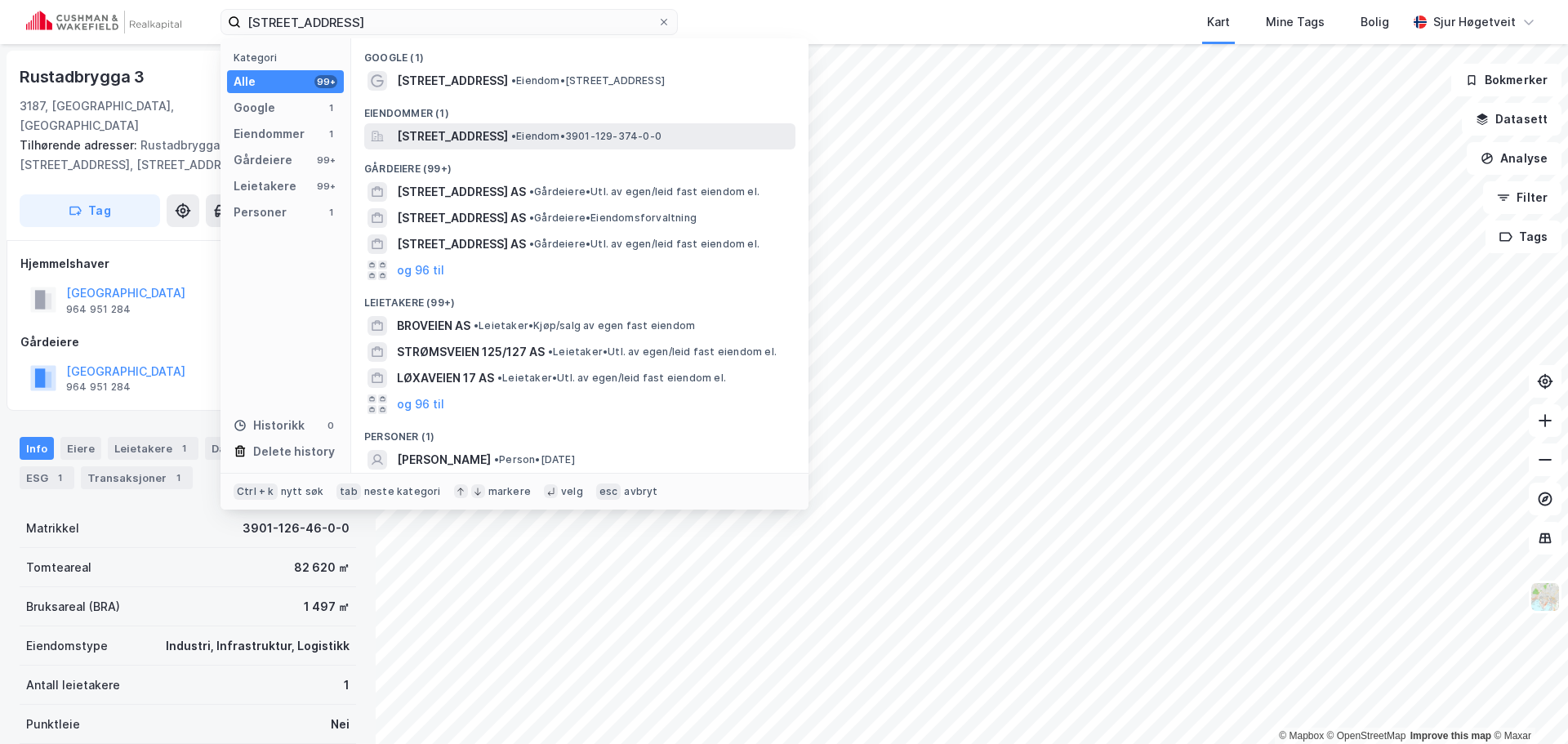
click at [508, 131] on span "[STREET_ADDRESS]" at bounding box center [452, 136] width 111 height 20
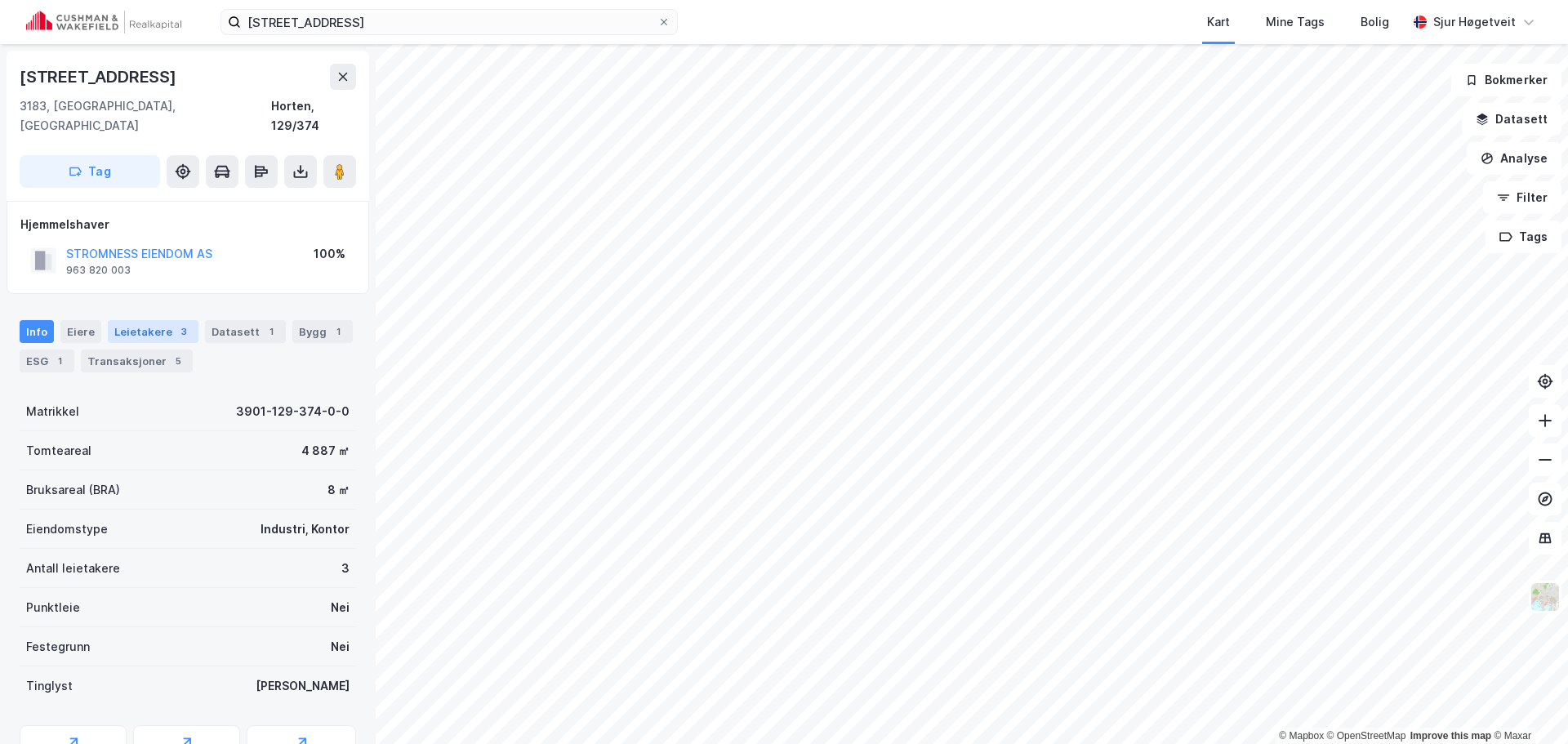
click at [139, 320] on div "Leietakere 3" at bounding box center [152, 331] width 90 height 23
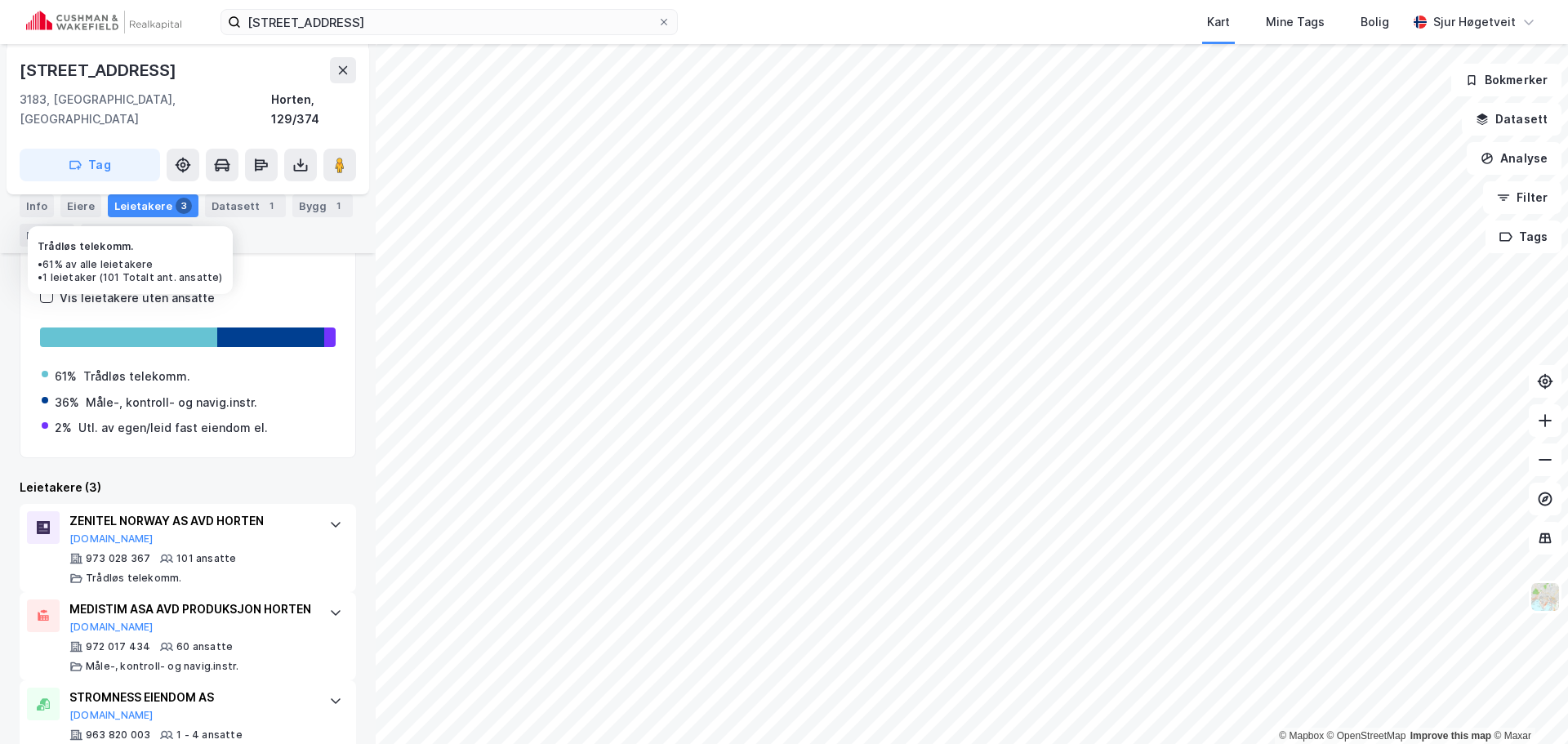
scroll to position [207, 0]
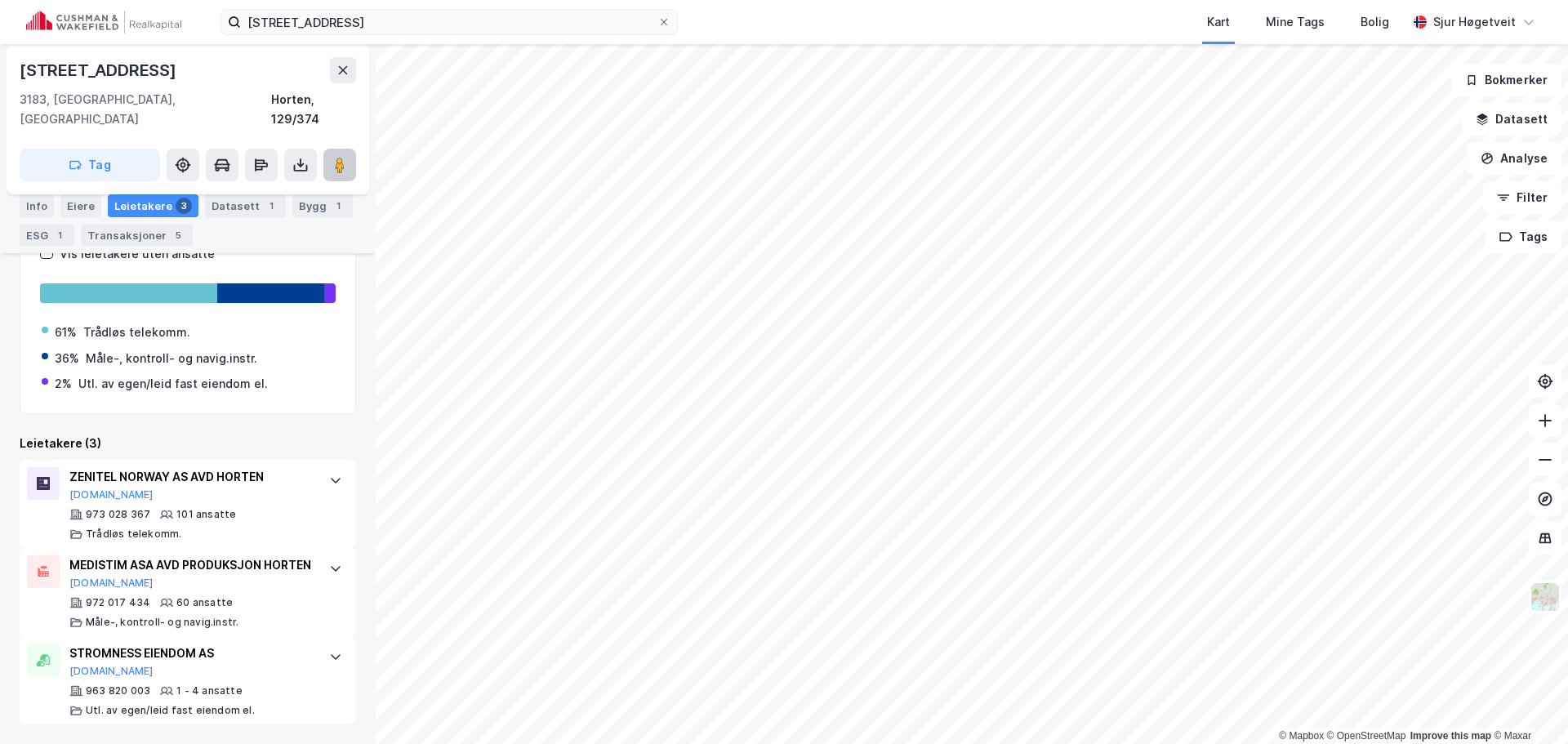
click at [353, 149] on button at bounding box center [339, 165] width 32 height 32
click at [431, 21] on input "[STREET_ADDRESS]" at bounding box center [449, 22] width 417 height 24
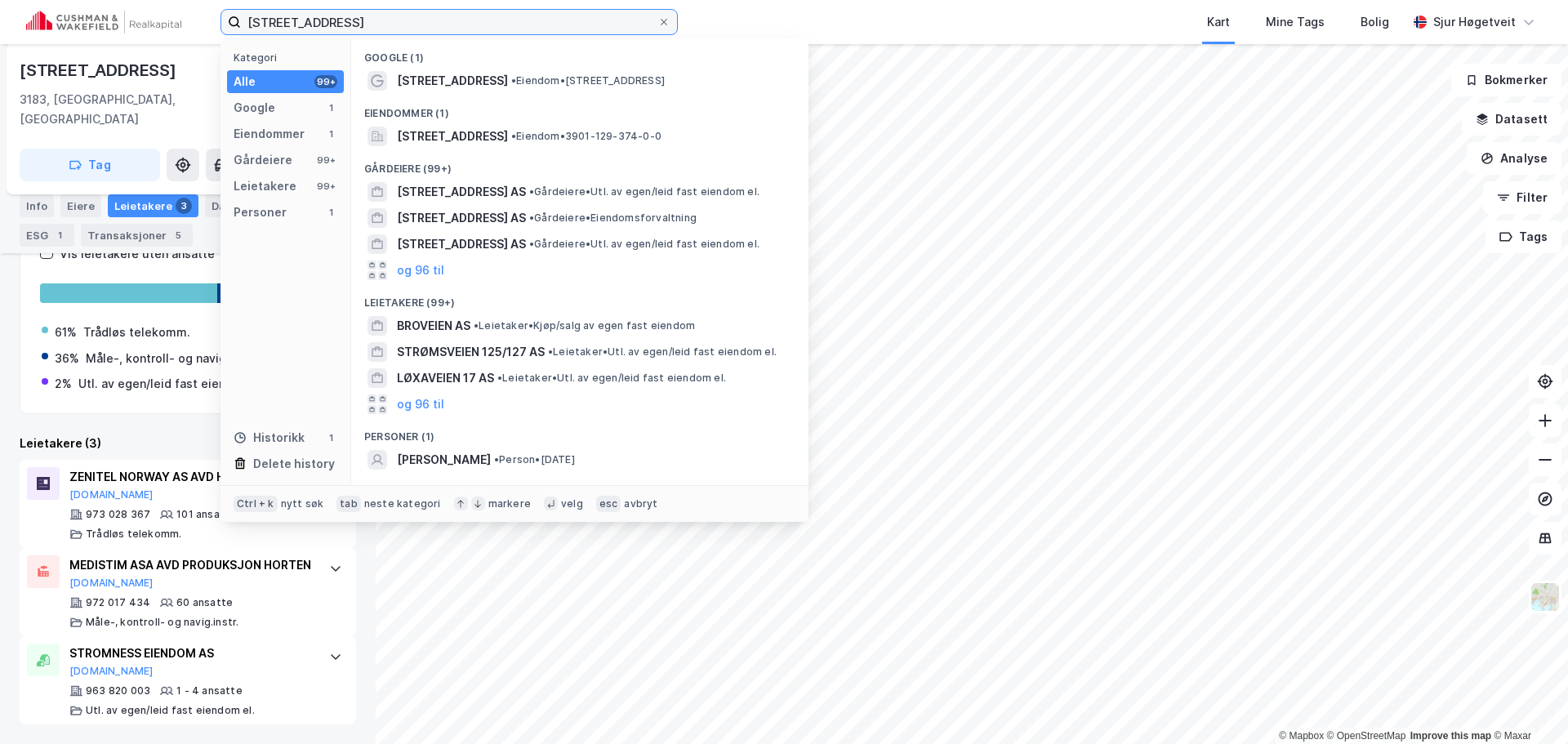
click at [430, 21] on input "[STREET_ADDRESS]" at bounding box center [449, 22] width 417 height 24
click at [429, 21] on input "[STREET_ADDRESS]" at bounding box center [449, 22] width 417 height 24
paste input "Strandpromenaden 50"
click at [428, 21] on input "[STREET_ADDRESS]" at bounding box center [449, 22] width 417 height 24
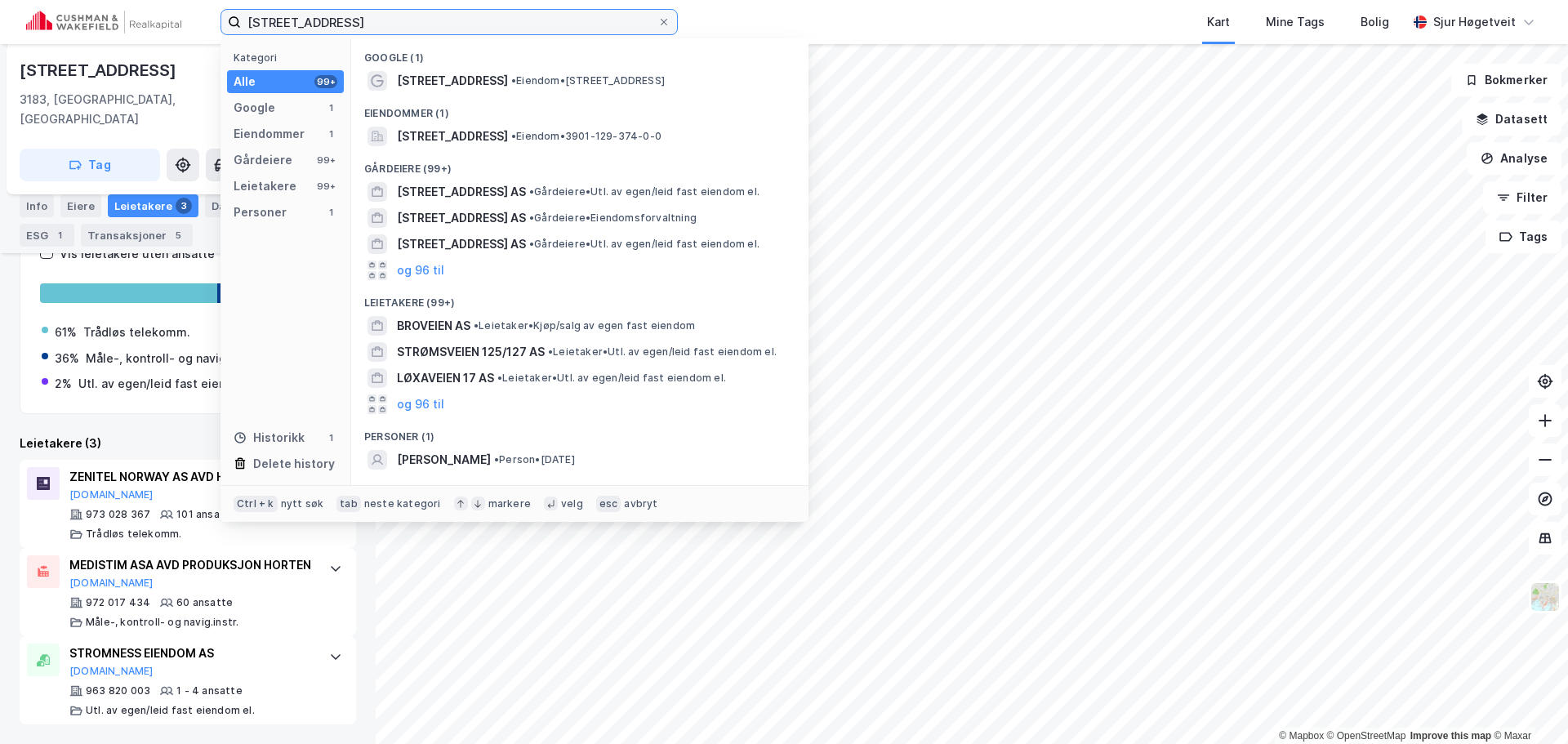
click at [428, 21] on input "[STREET_ADDRESS]" at bounding box center [449, 22] width 417 height 24
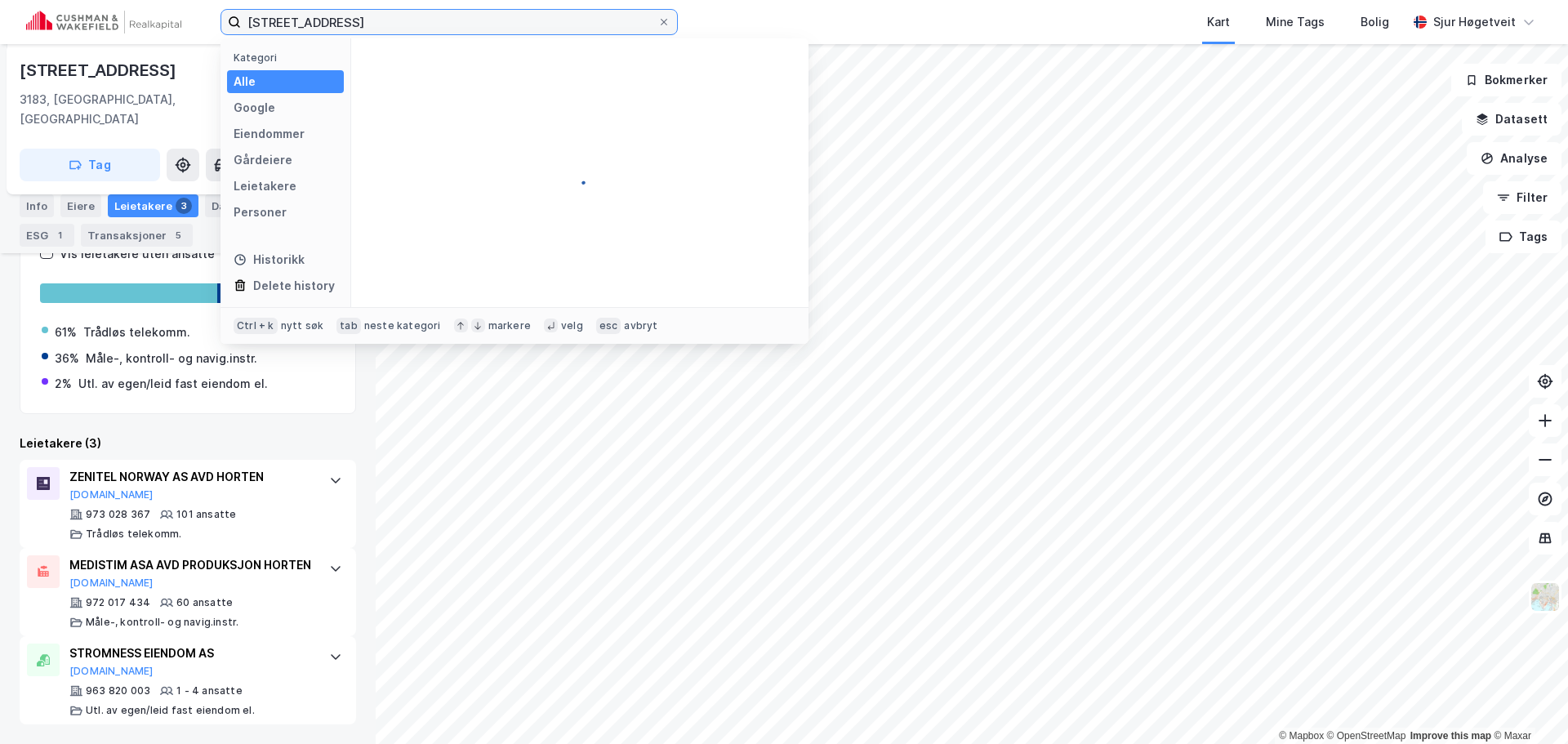
paste input
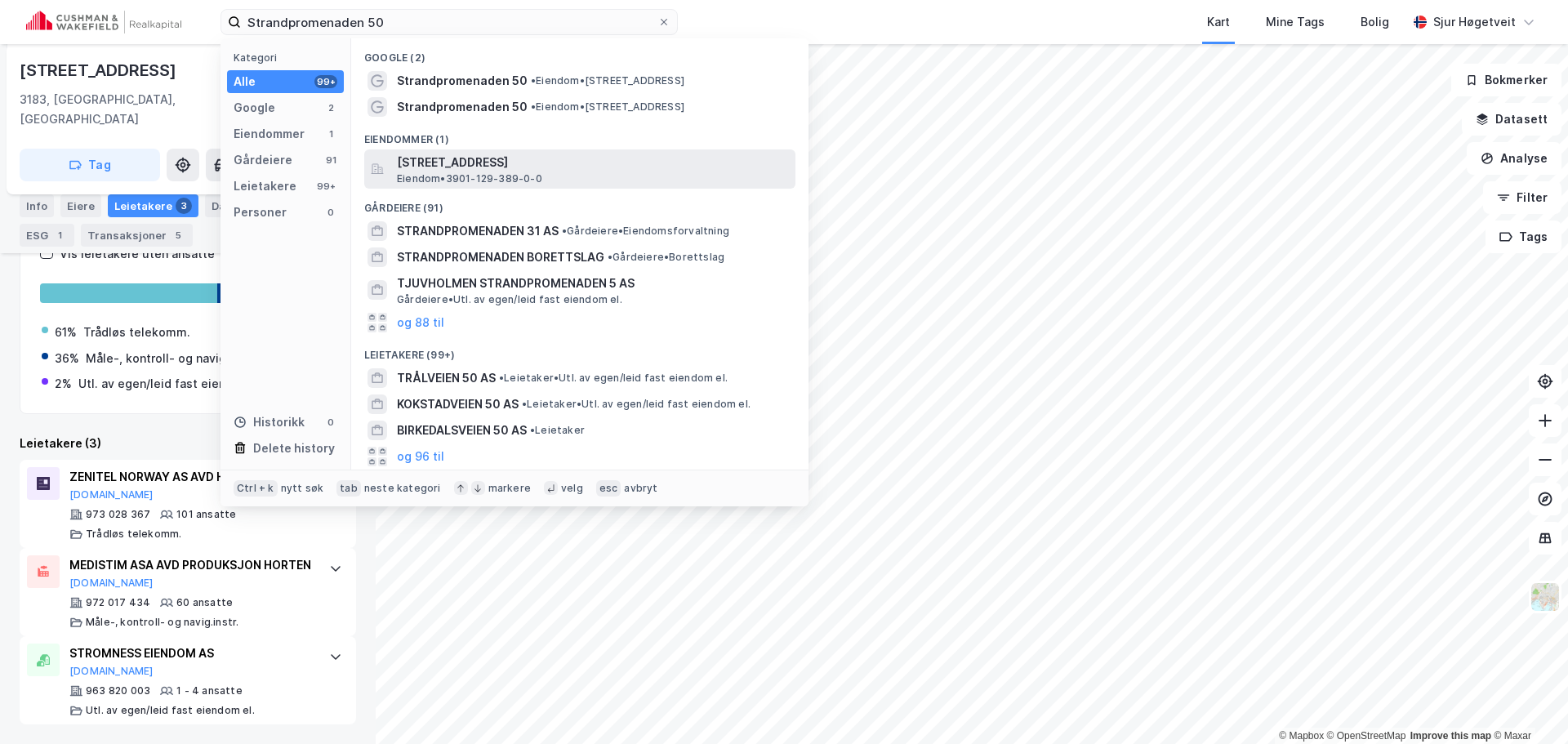
click at [592, 166] on span "[STREET_ADDRESS]" at bounding box center [593, 162] width 392 height 20
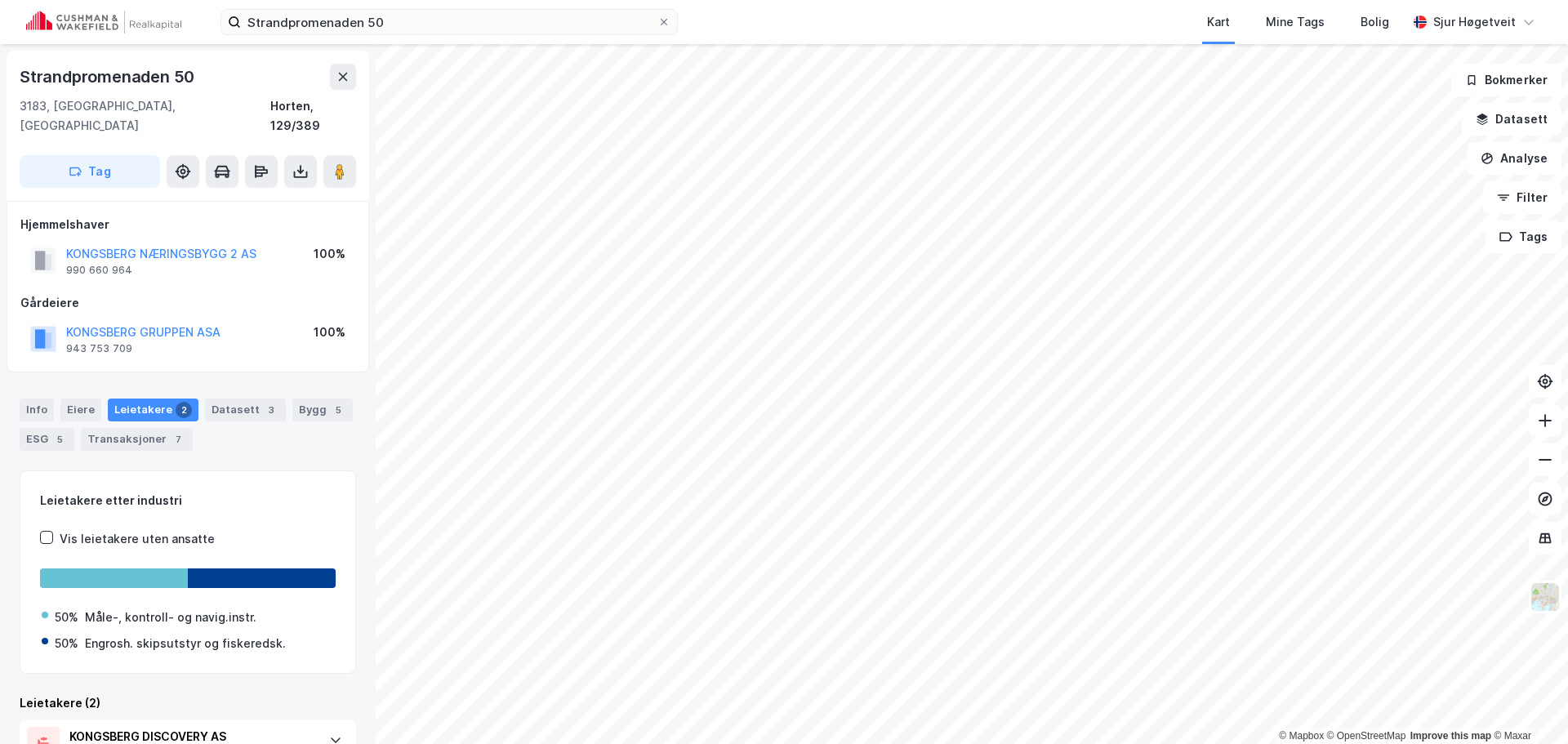
click at [266, 443] on div "Info Eiere Leietakere 2 Datasett 3 Bygg 5 ESG 5 Transaksjoner 7 Leietakere ette…" at bounding box center [188, 654] width 337 height 550
click at [46, 399] on div "Info" at bounding box center [37, 409] width 34 height 23
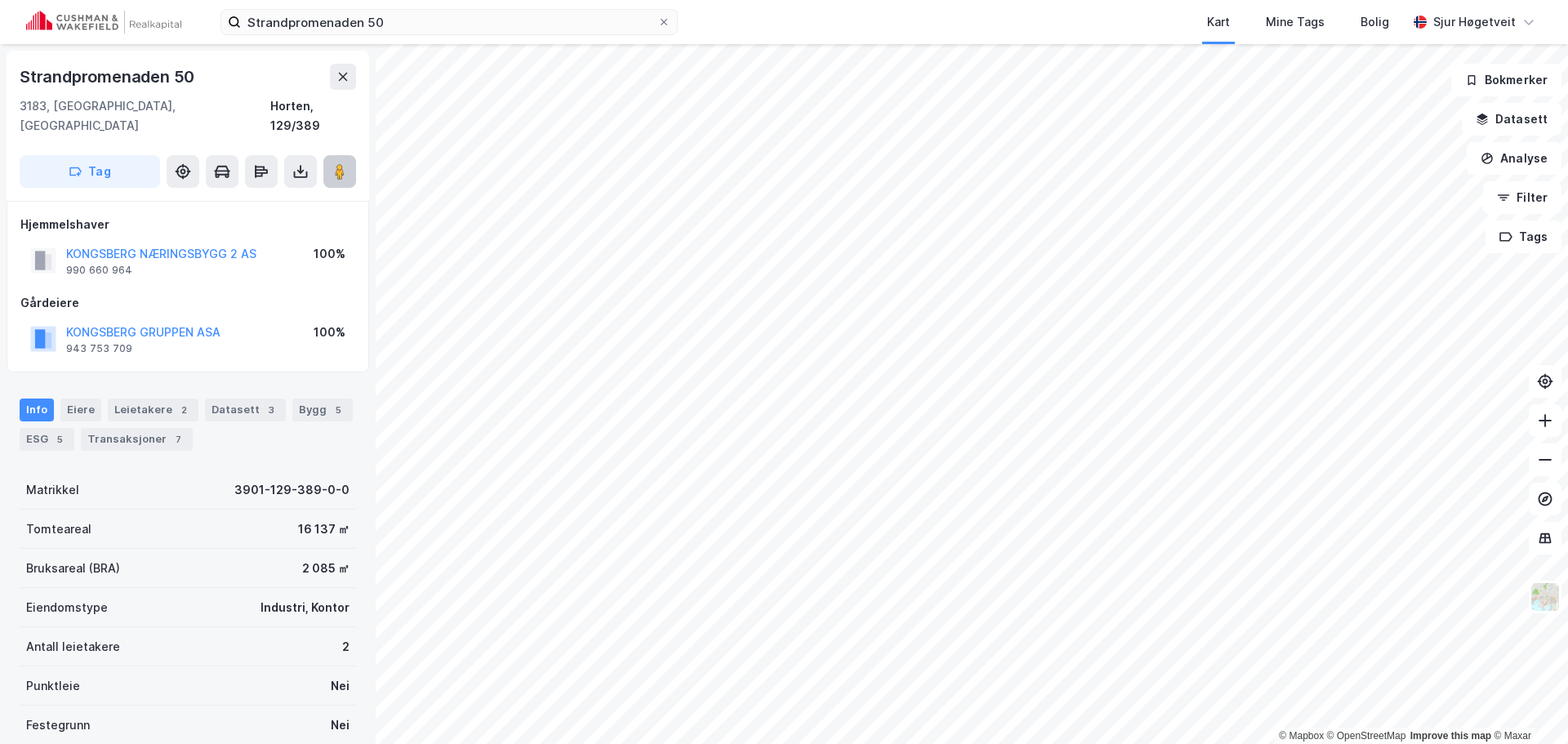
click at [344, 163] on image at bounding box center [339, 171] width 10 height 16
click at [263, 401] on div "3" at bounding box center [271, 409] width 16 height 16
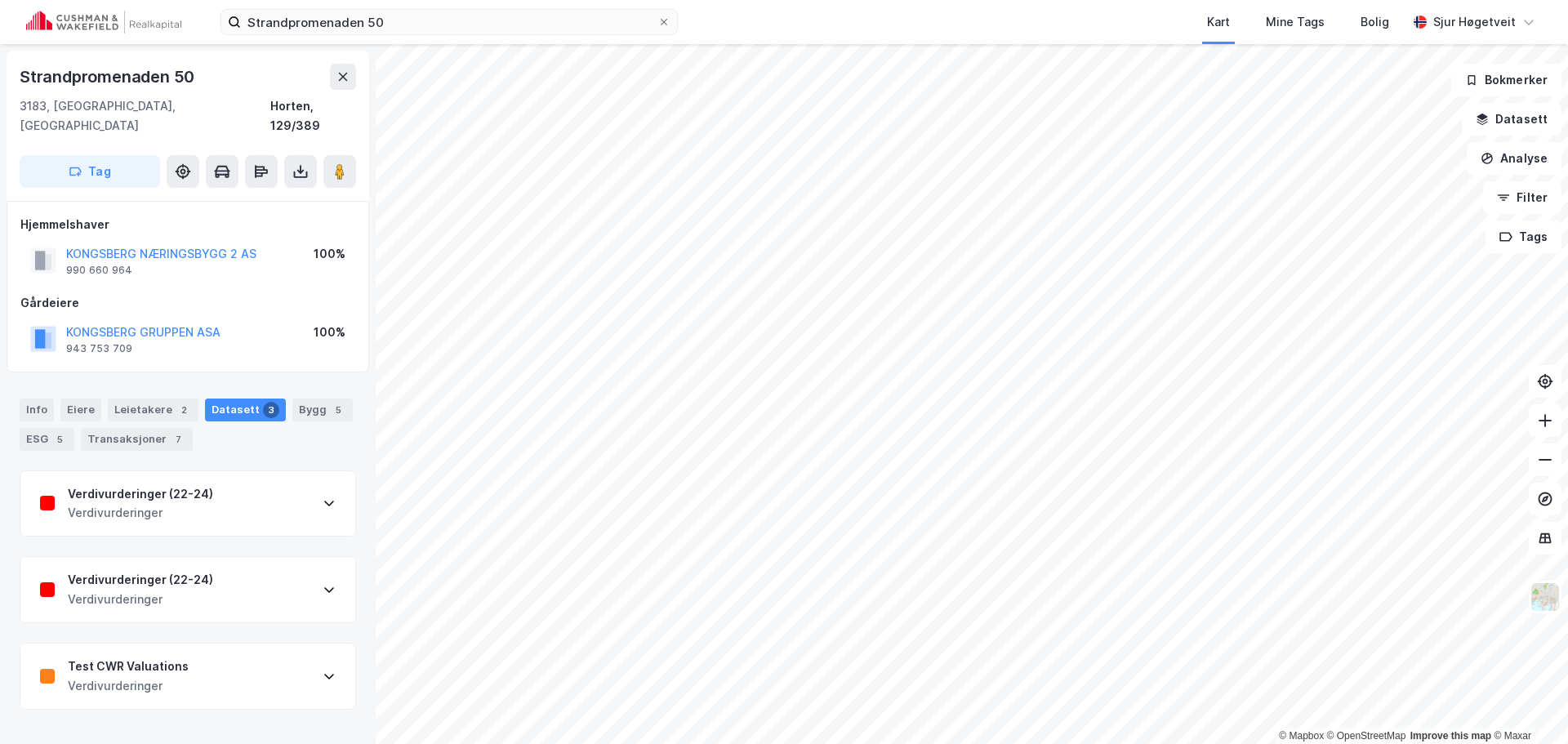
click at [278, 643] on div "Test CWR Valuations Verdivurderinger" at bounding box center [188, 675] width 335 height 65
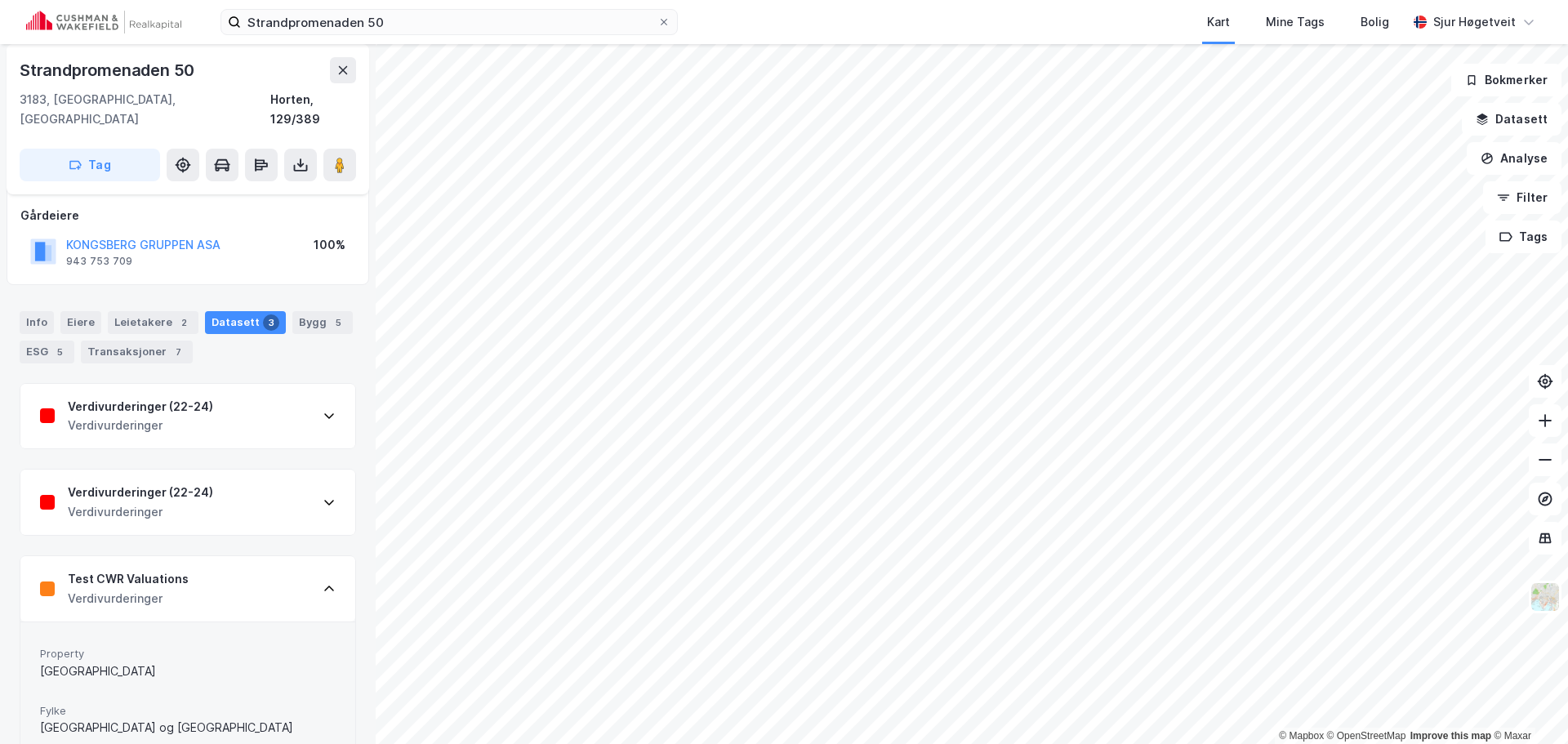
click at [290, 485] on div "Verdivurderinger (22-24) Verdivurderinger" at bounding box center [188, 501] width 335 height 65
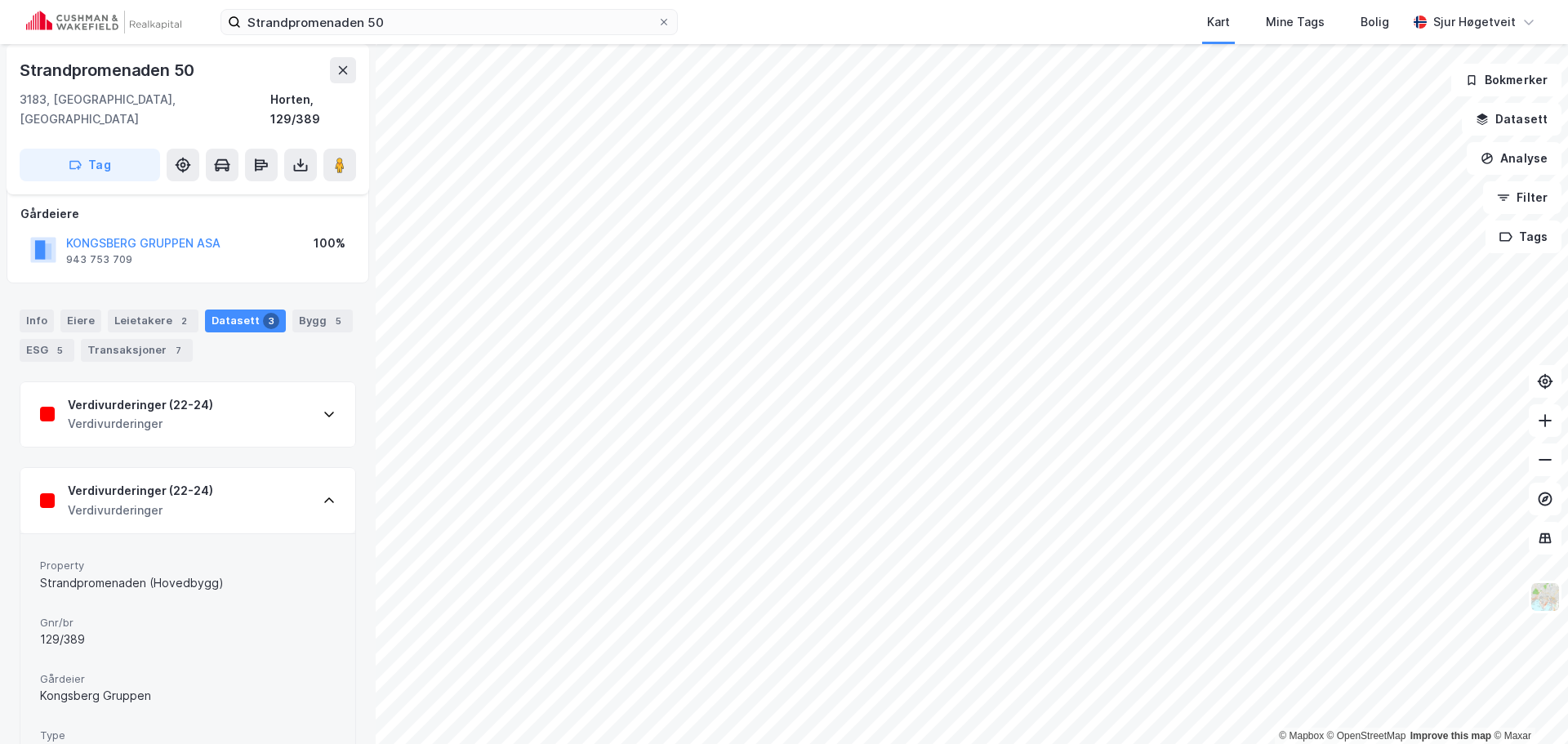
scroll to position [87, 0]
click at [308, 408] on div "Verdivurderinger (22-24) Verdivurderinger" at bounding box center [188, 416] width 335 height 65
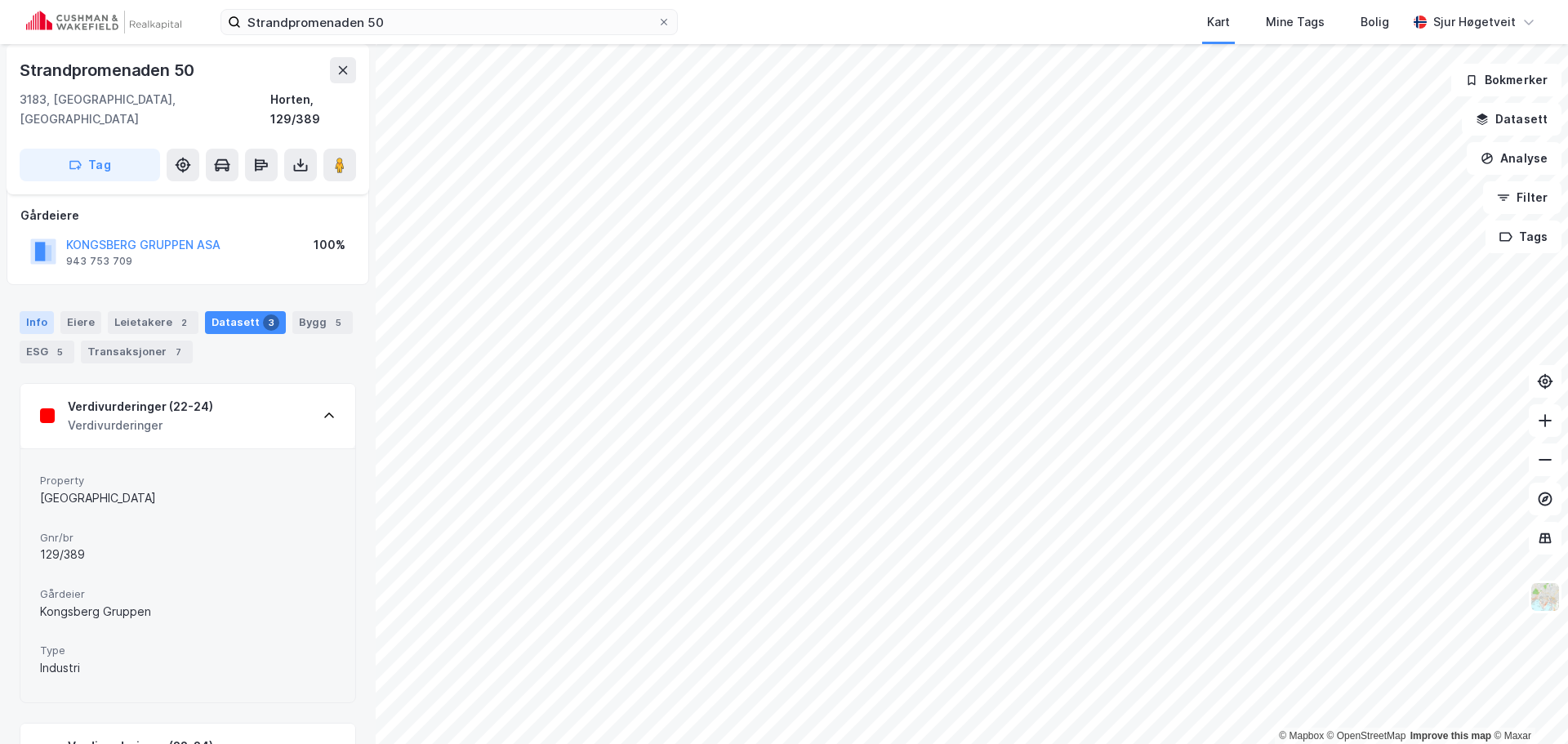
click at [42, 311] on div "Info" at bounding box center [37, 322] width 34 height 23
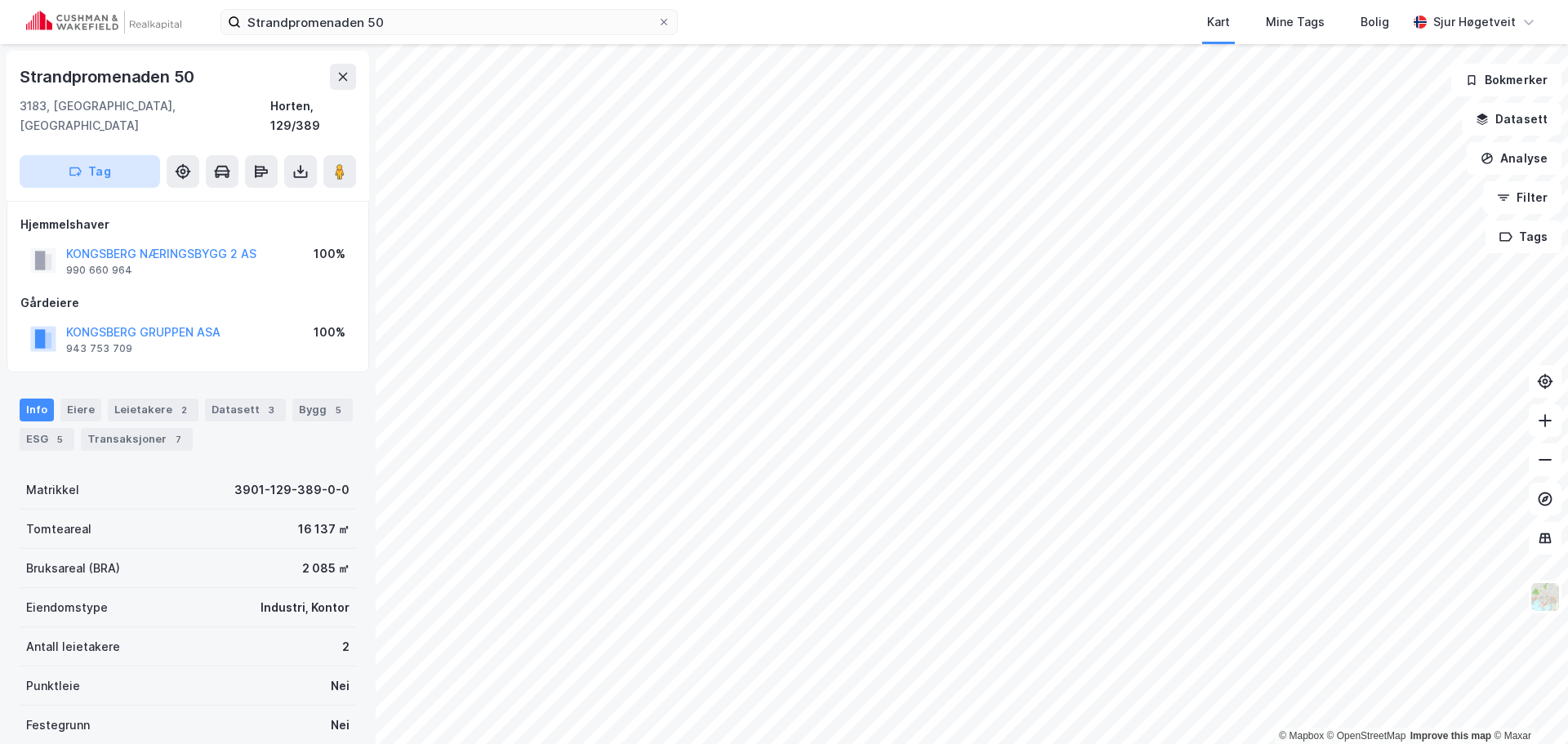
click at [44, 161] on button "Tag" at bounding box center [90, 171] width 141 height 32
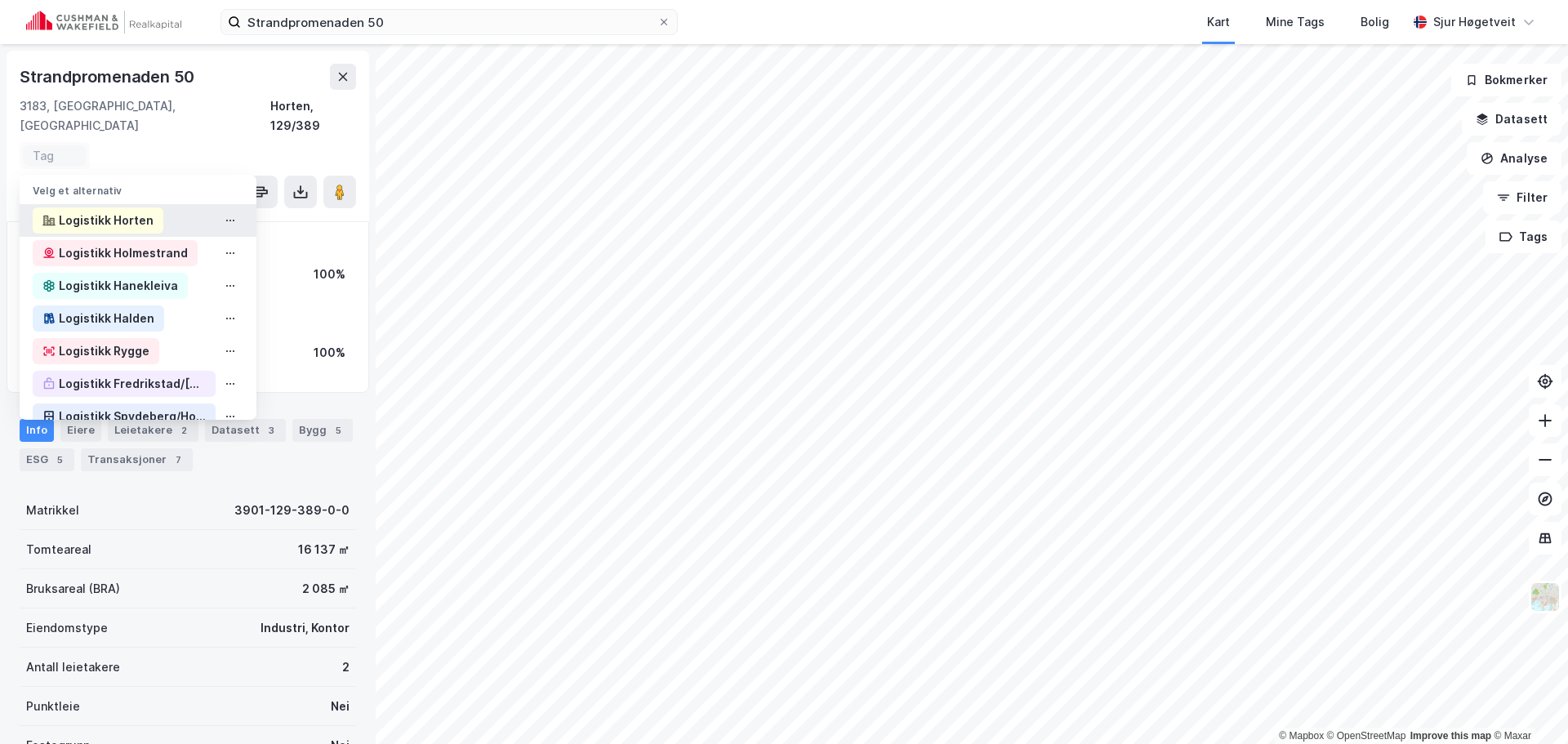
click at [93, 211] on div "Logistikk Horten" at bounding box center [106, 221] width 95 height 20
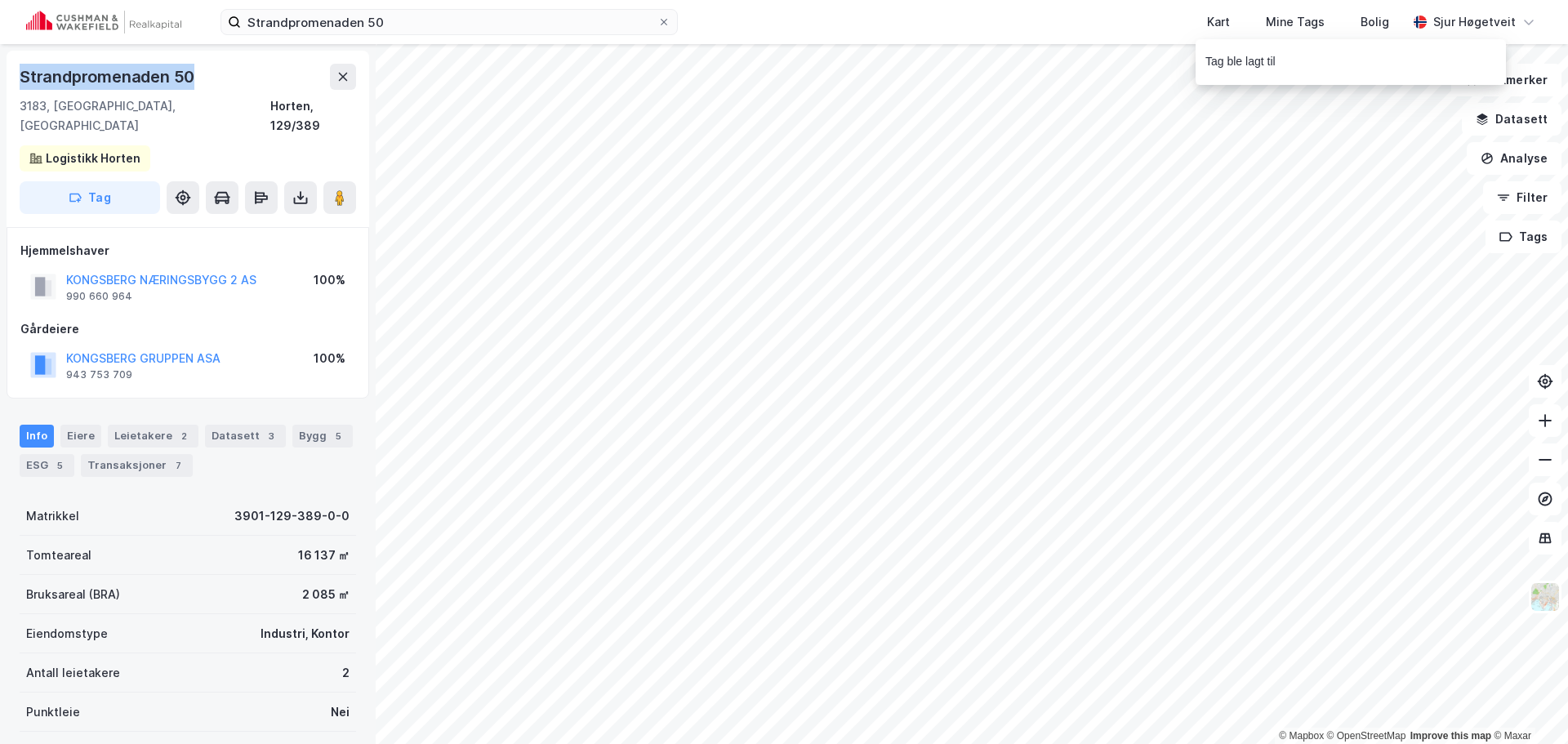
drag, startPoint x: 217, startPoint y: 71, endPoint x: 20, endPoint y: 70, distance: 197.0
click at [20, 70] on div "Strandpromenaden 50" at bounding box center [188, 77] width 337 height 26
copy div "Strandpromenaden 50"
click at [334, 181] on button at bounding box center [339, 197] width 32 height 32
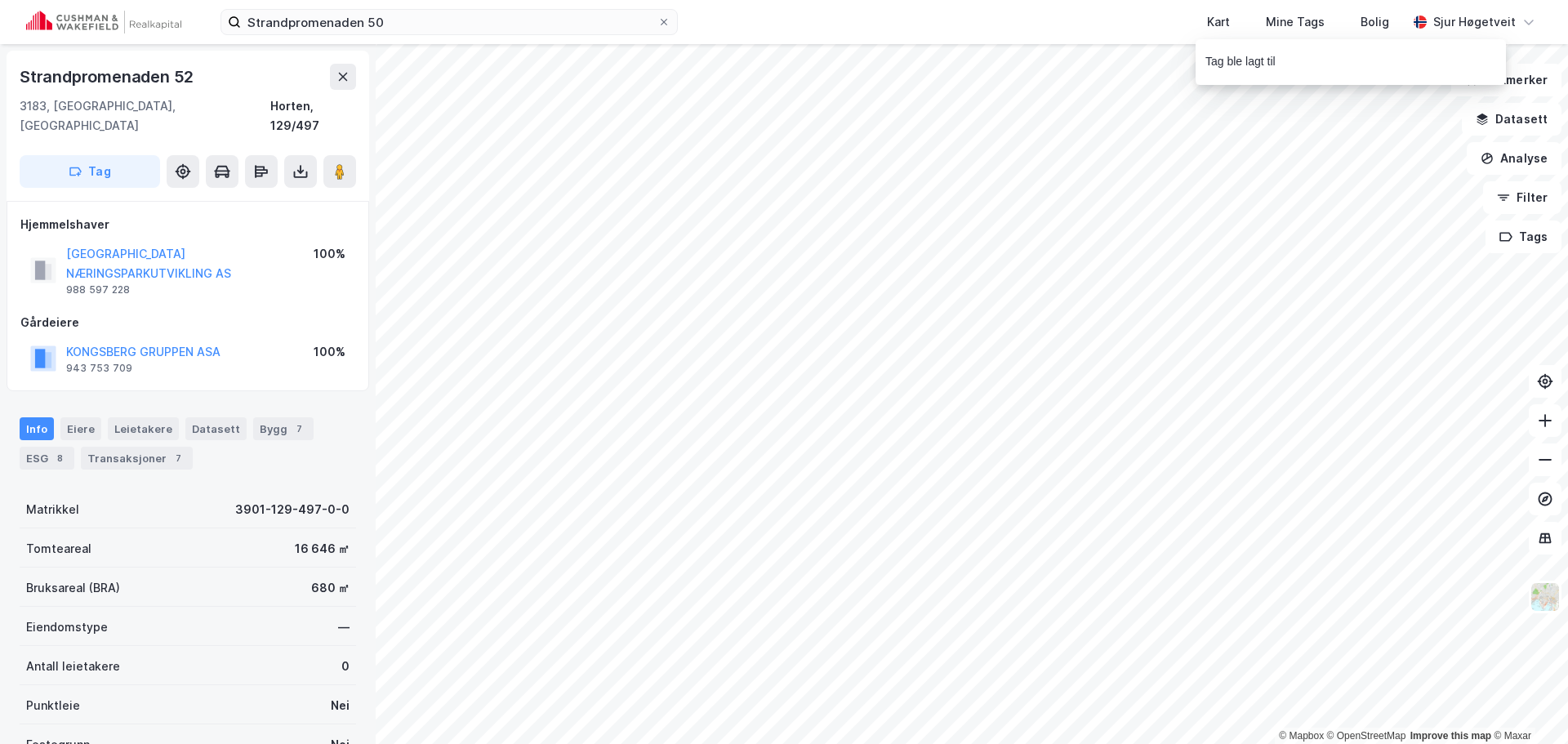
scroll to position [4, 0]
click at [291, 417] on div "Info [PERSON_NAME] Datasett Bygg 7 ESG 8 Transaksjoner 7" at bounding box center [188, 440] width 337 height 52
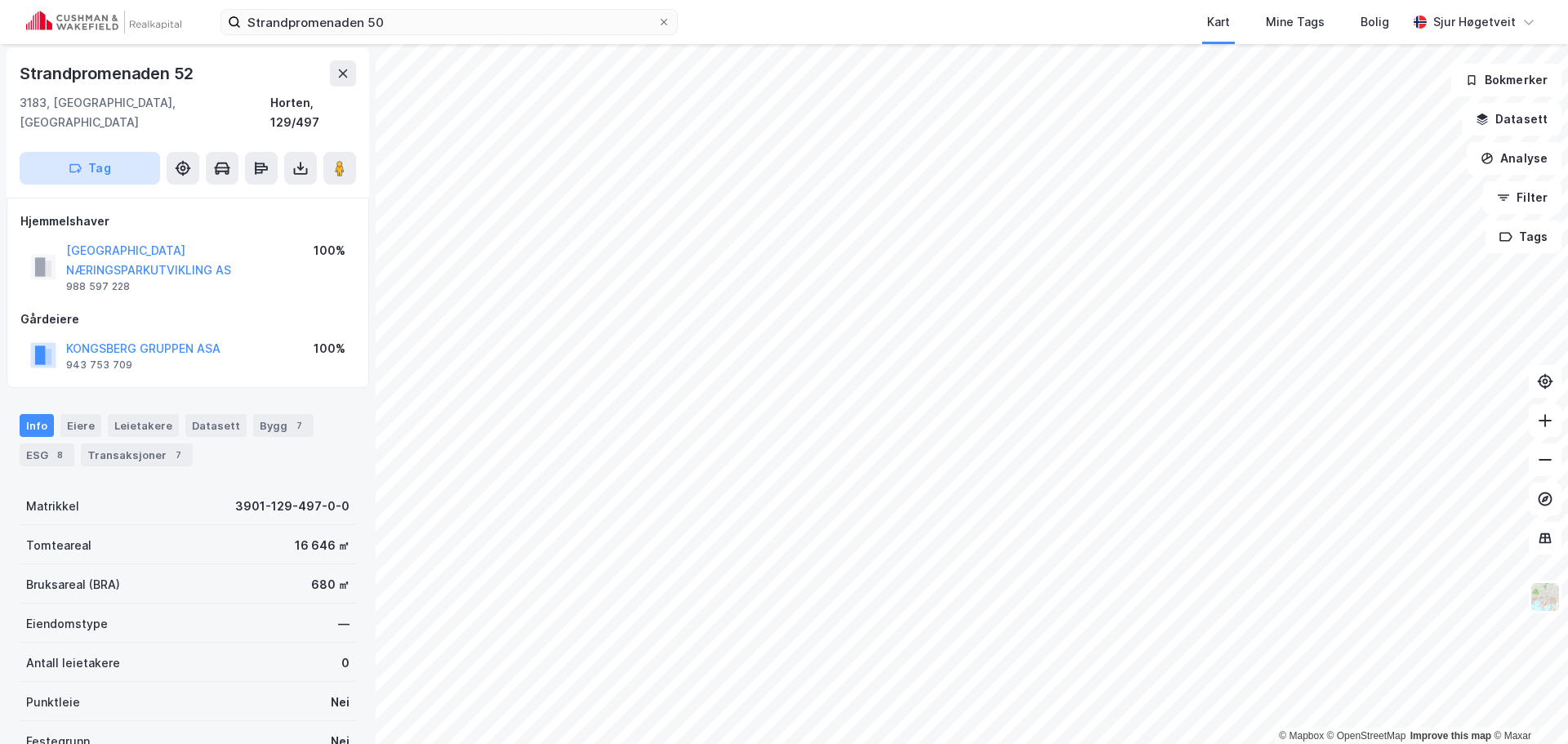
click at [124, 152] on button "Tag" at bounding box center [90, 168] width 141 height 32
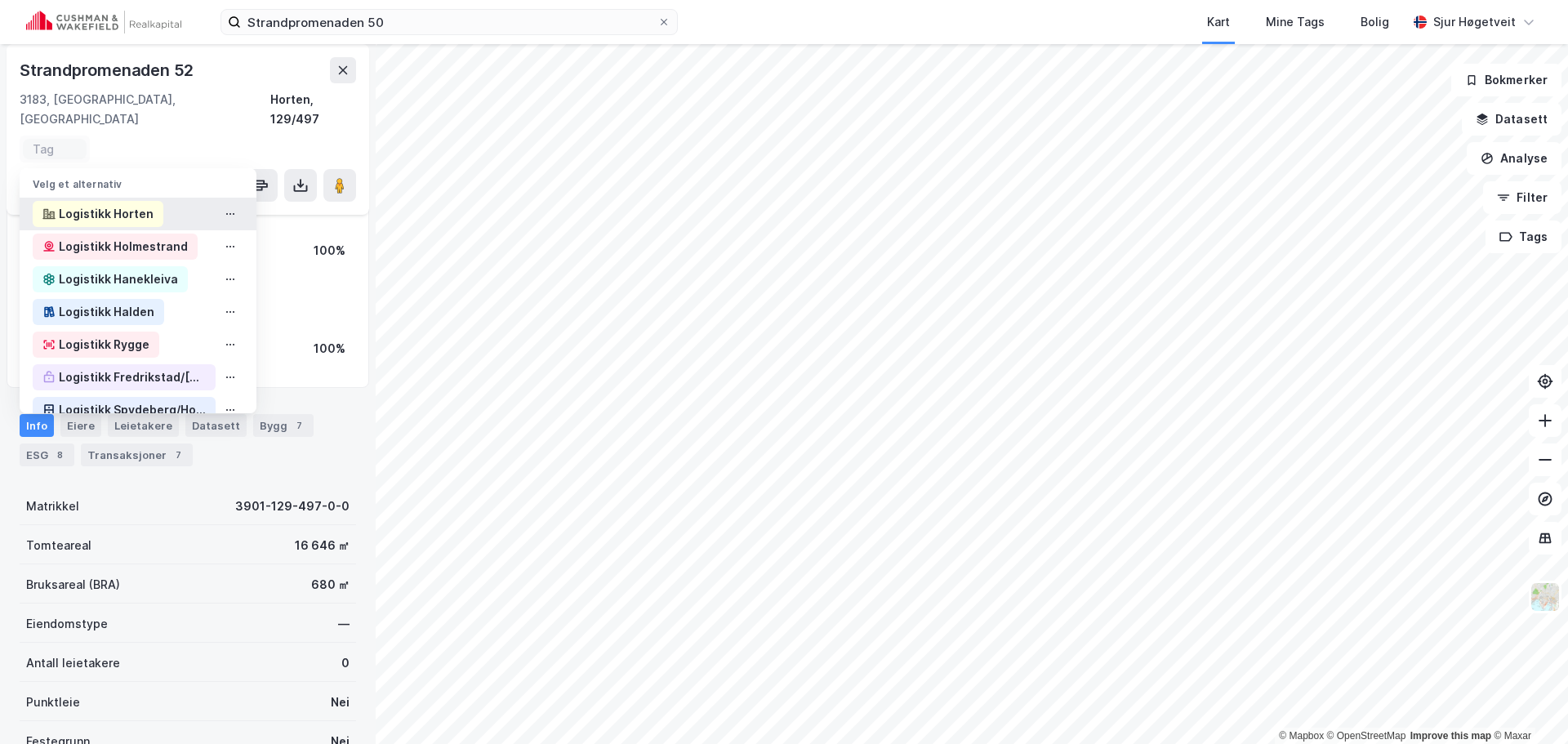
click at [122, 204] on div "Logistikk Horten" at bounding box center [106, 214] width 95 height 20
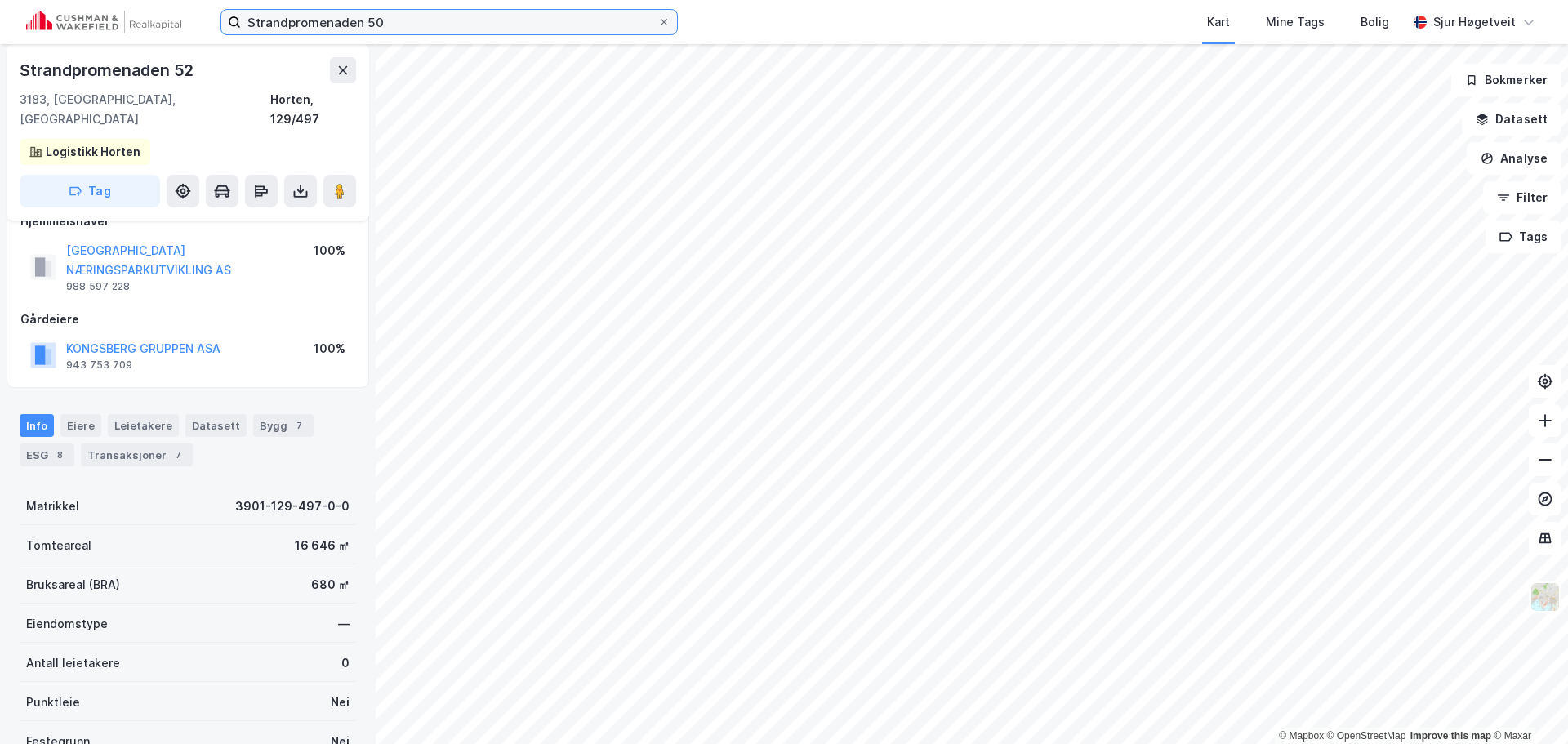
click at [330, 24] on input "Strandpromenaden 50" at bounding box center [449, 22] width 417 height 24
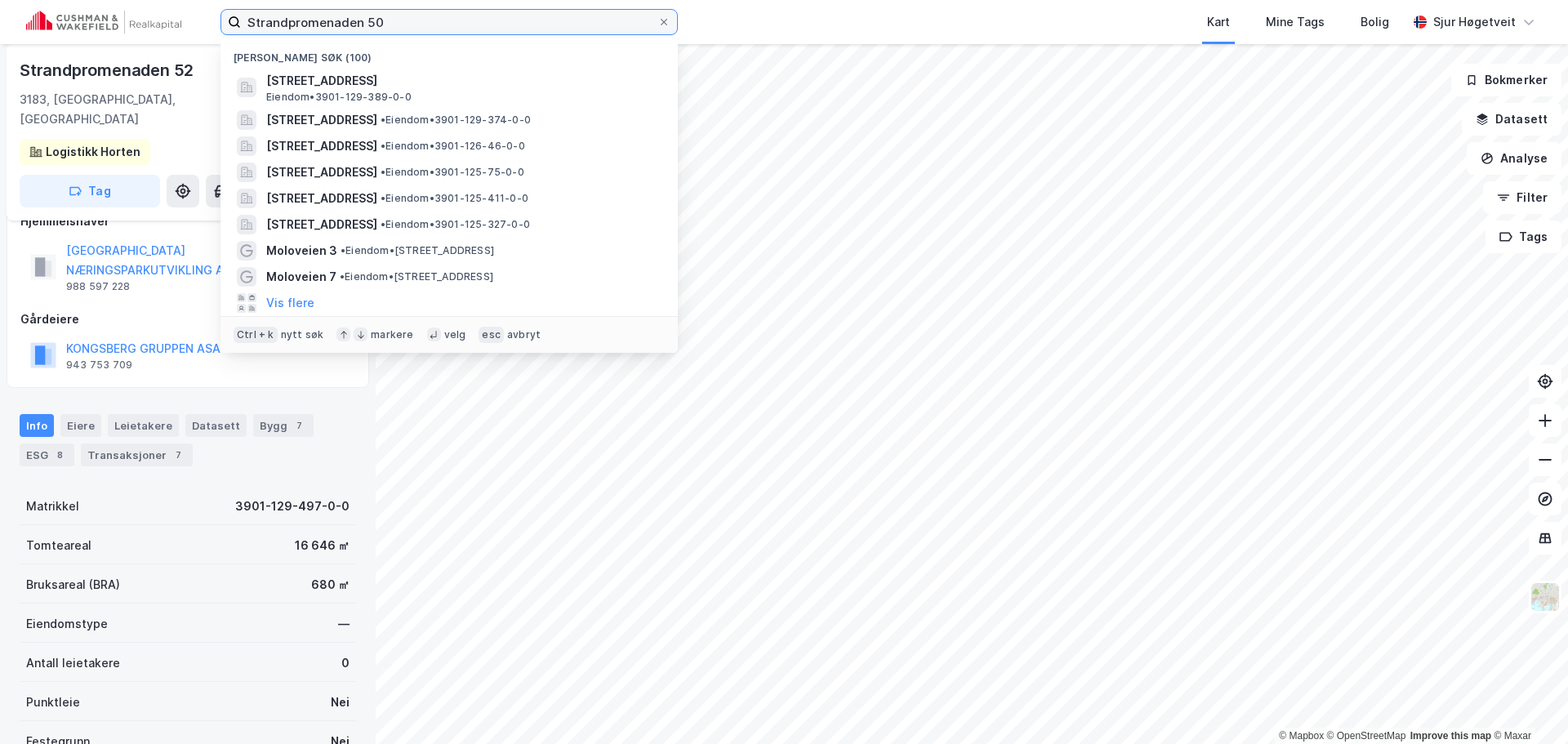
click at [331, 24] on input "Strandpromenaden 50" at bounding box center [449, 22] width 417 height 24
paste input "[STREET_ADDRESS]"
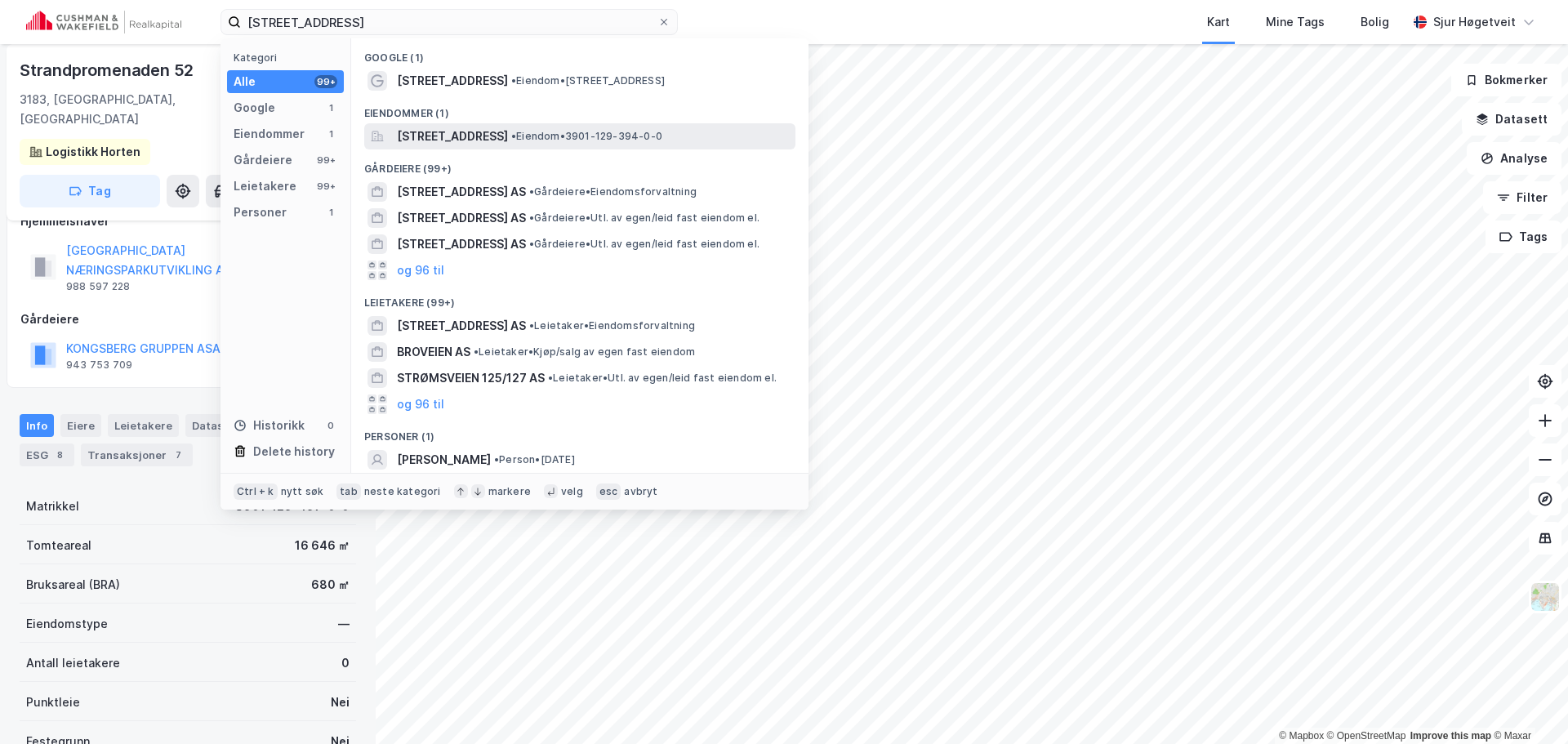
click at [508, 133] on span "[STREET_ADDRESS]" at bounding box center [452, 136] width 111 height 20
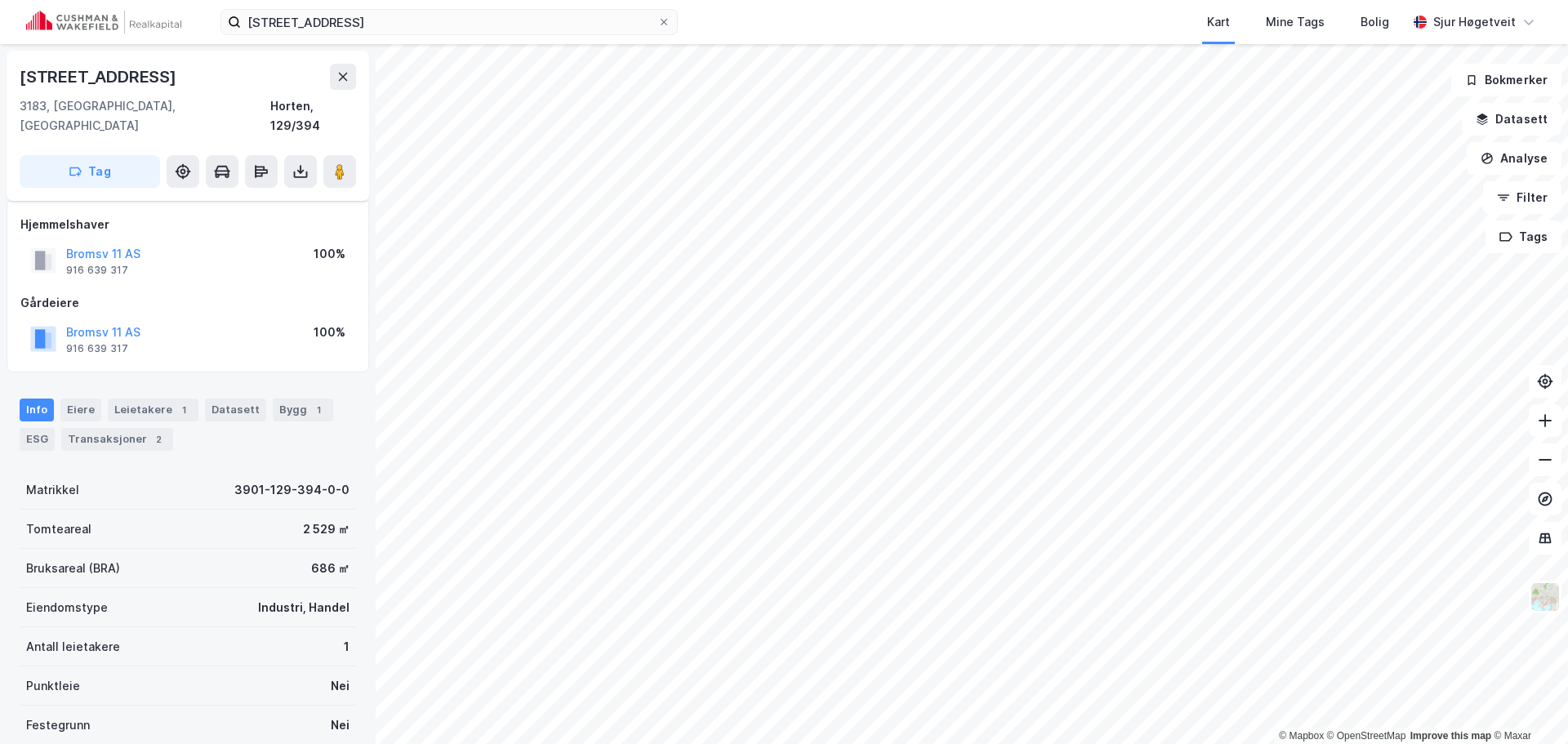
scroll to position [30, 0]
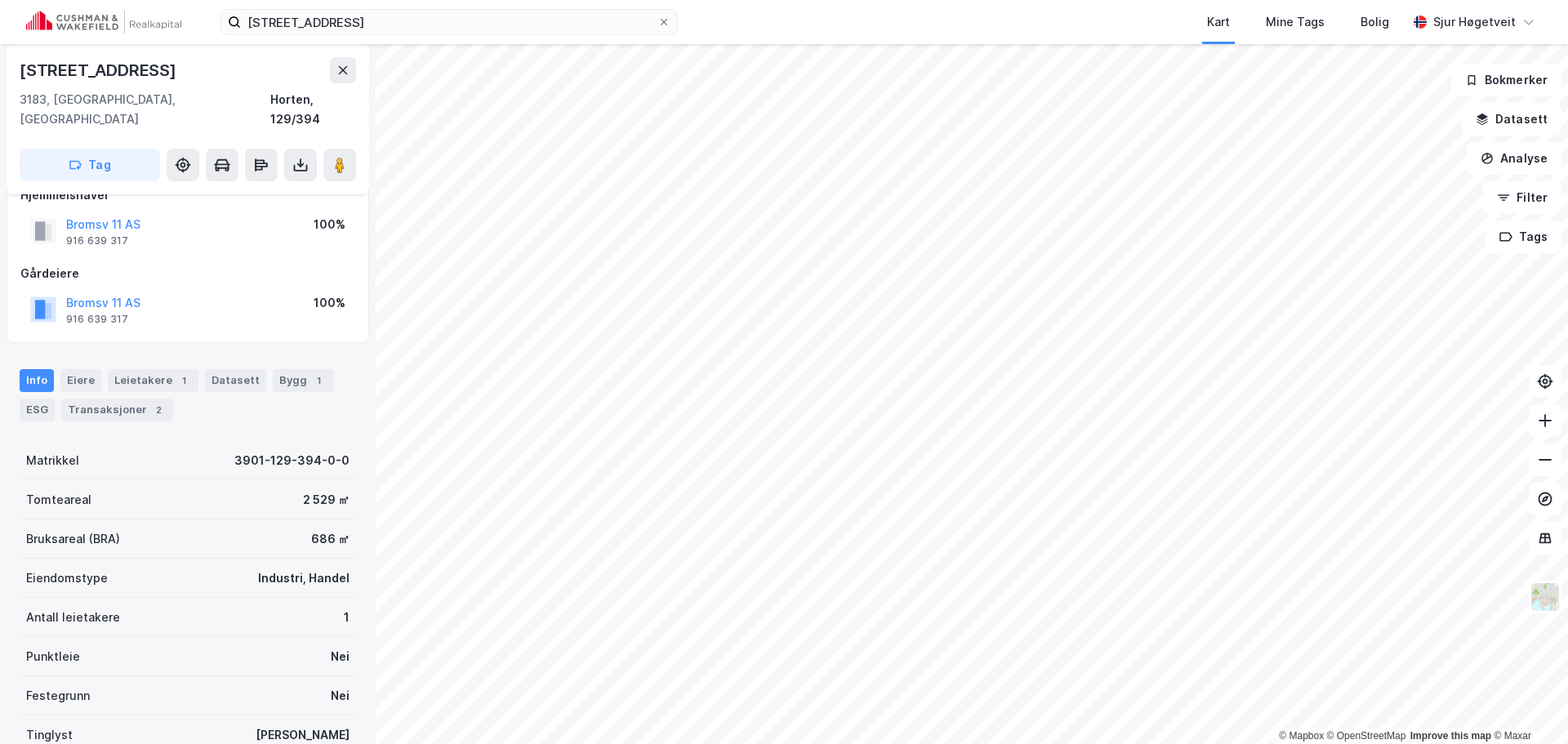
click at [169, 369] on div "Leietakere 1" at bounding box center [152, 380] width 90 height 23
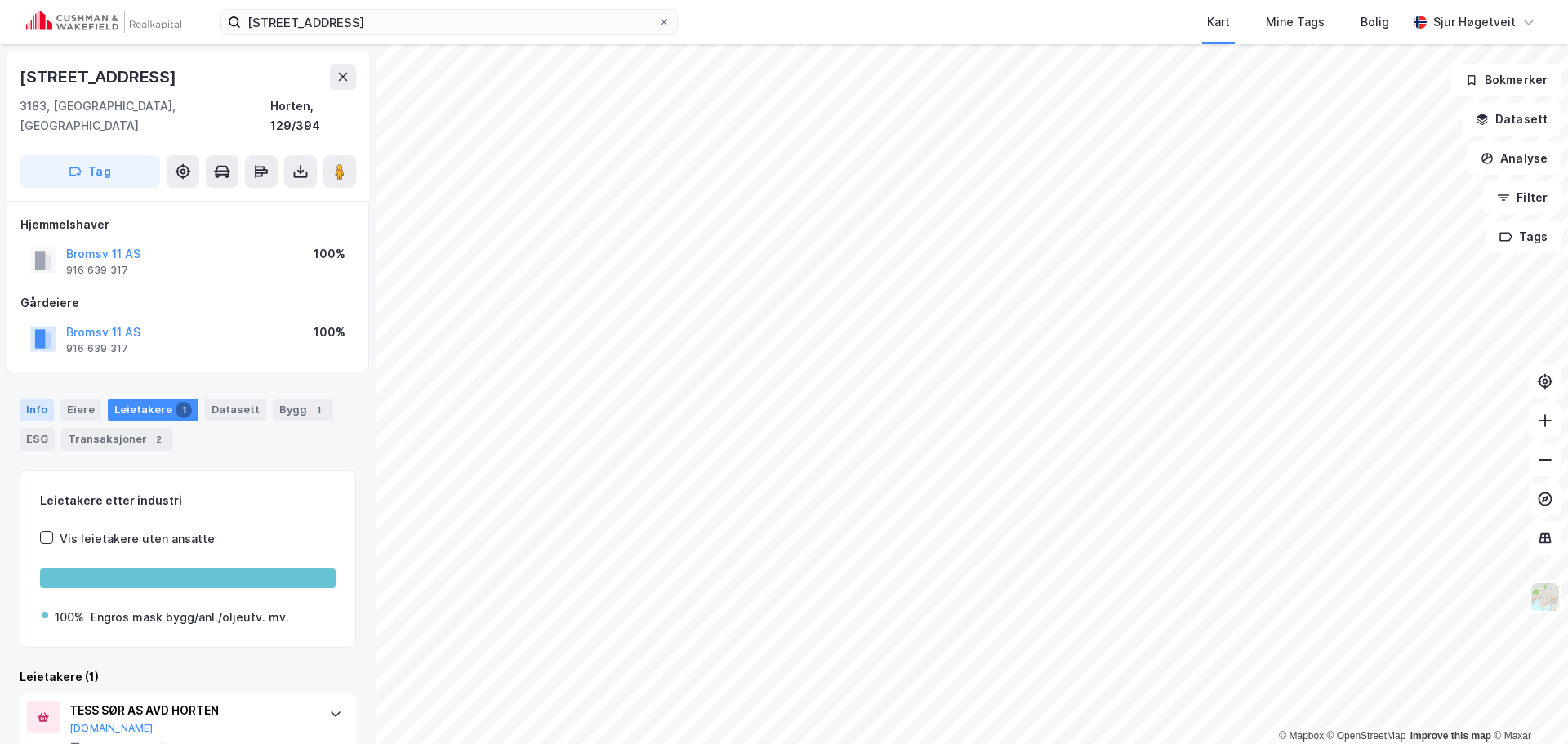
click at [45, 399] on div "Info" at bounding box center [37, 409] width 34 height 23
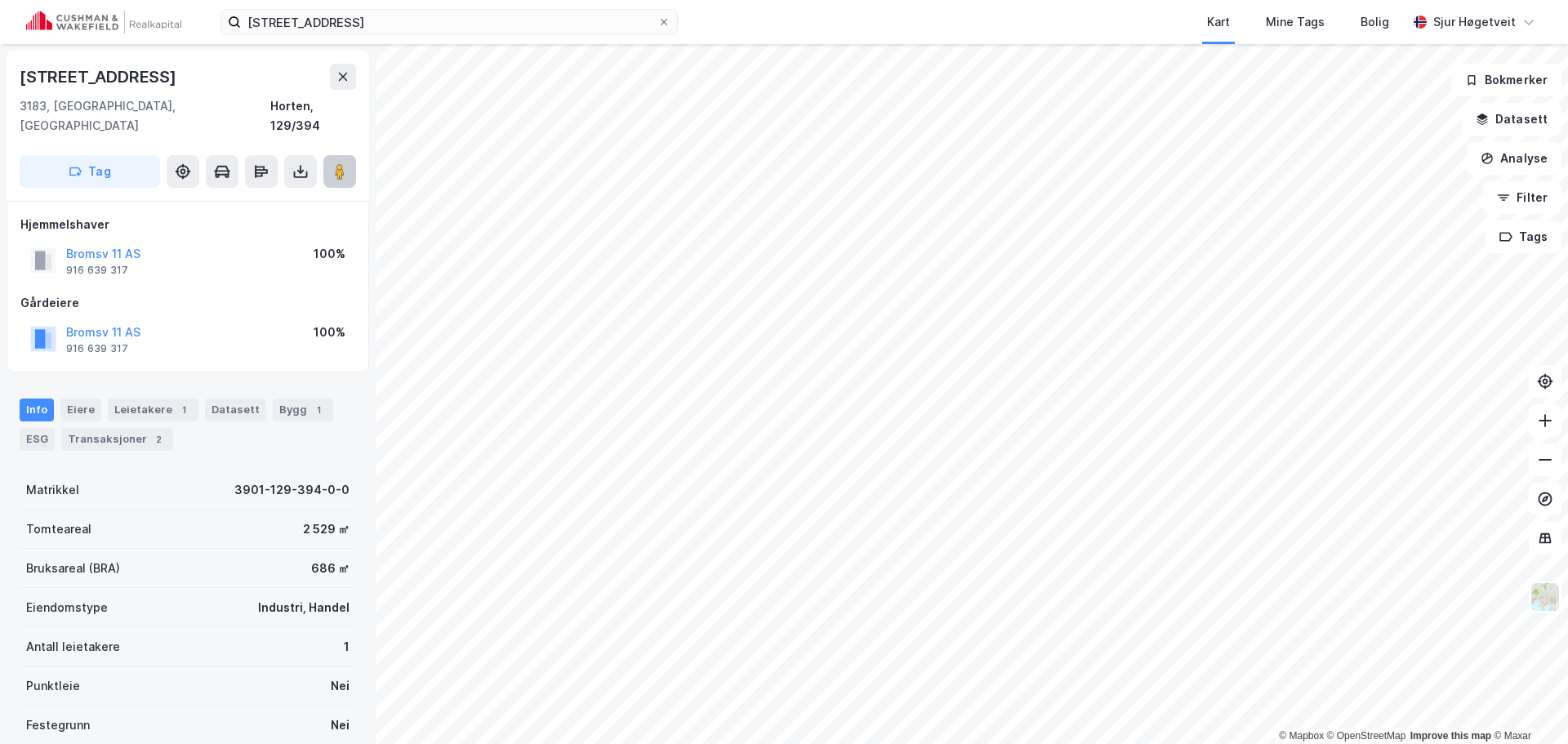
click at [339, 163] on image at bounding box center [339, 171] width 10 height 16
click at [86, 155] on button "Tag" at bounding box center [90, 171] width 141 height 32
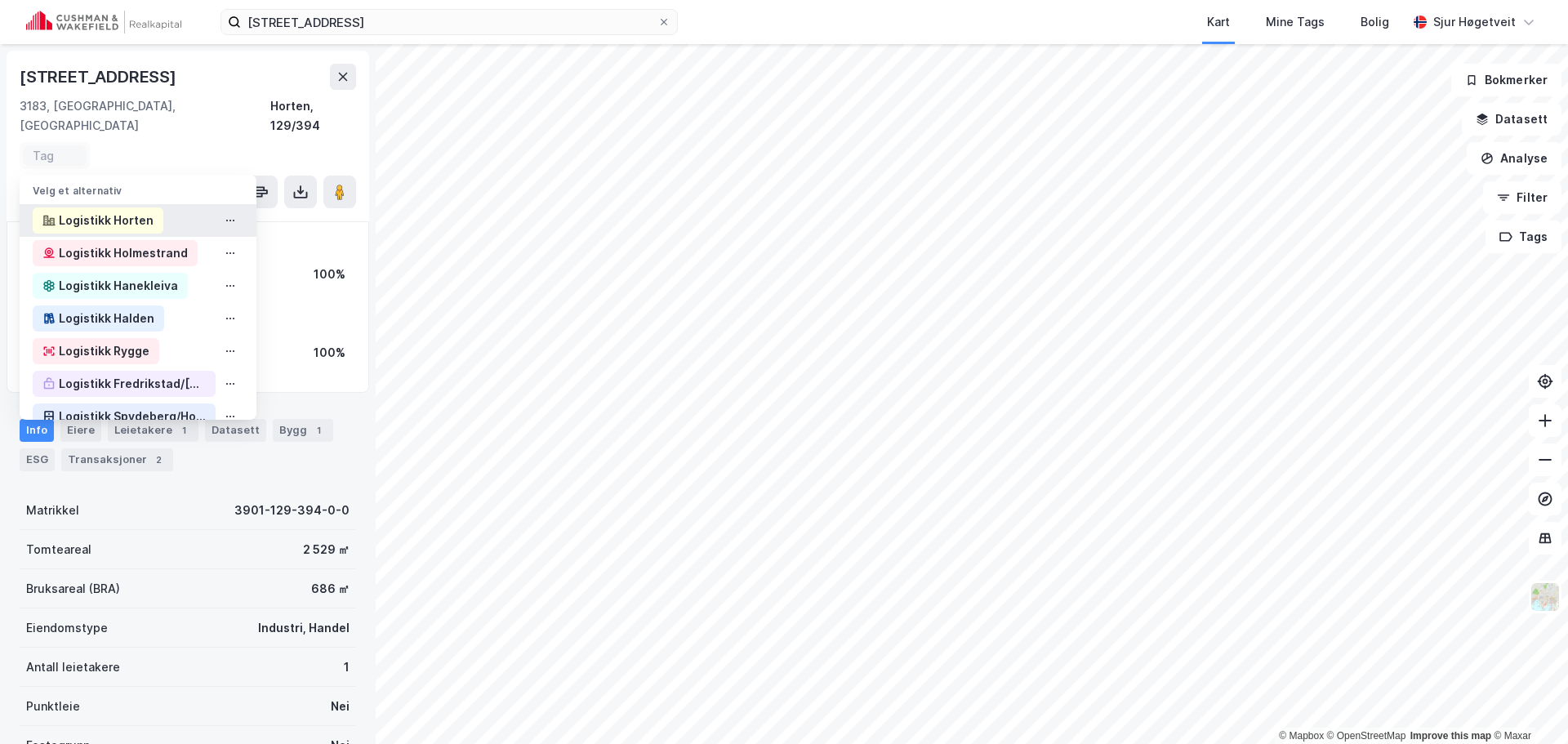
click at [103, 211] on div "Logistikk Horten" at bounding box center [106, 221] width 95 height 20
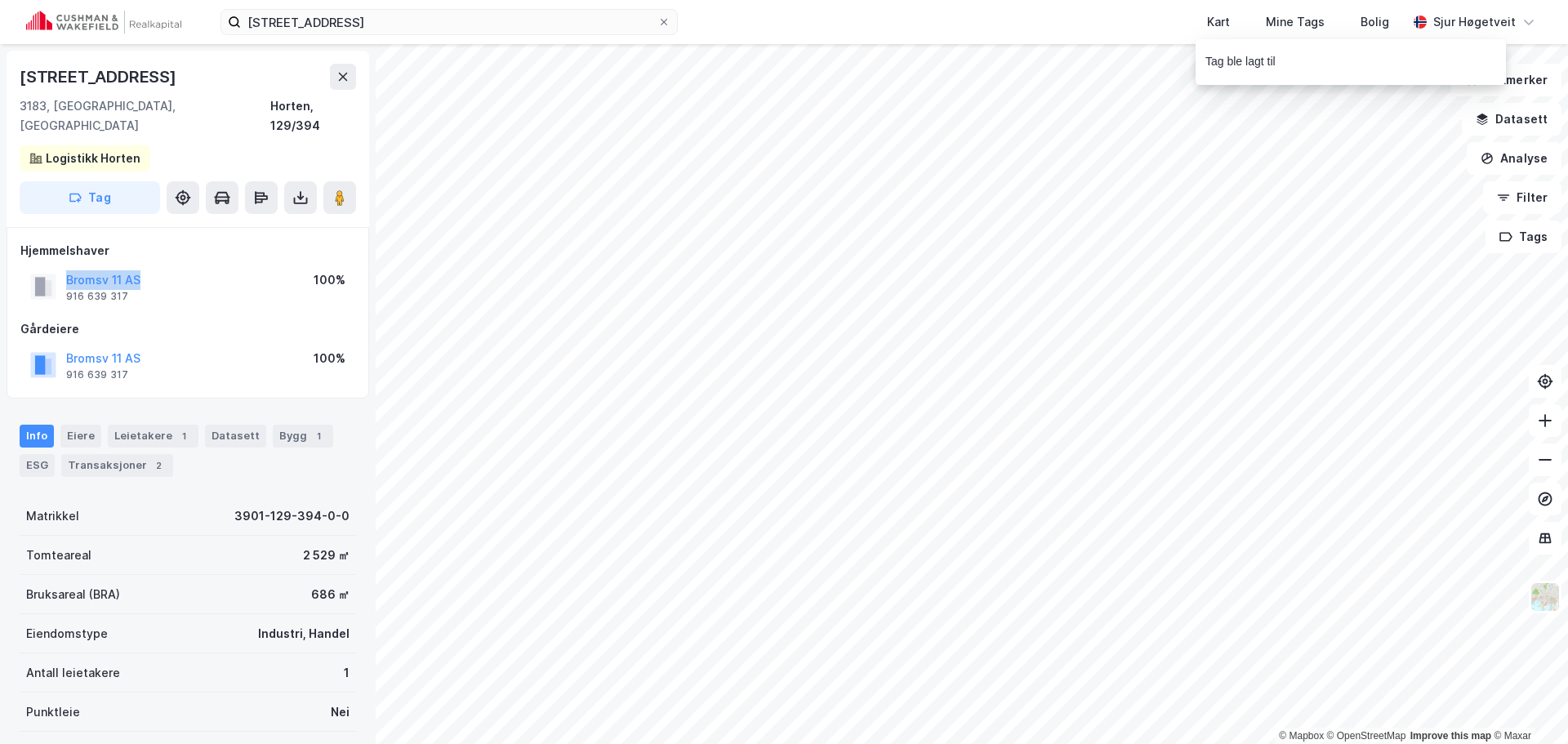
drag, startPoint x: 137, startPoint y: 255, endPoint x: 65, endPoint y: 261, distance: 72.2
click at [65, 267] on div "Bromsv 11 AS 916 639 317 100%" at bounding box center [188, 286] width 335 height 39
copy button "Bromsv 11 AS"
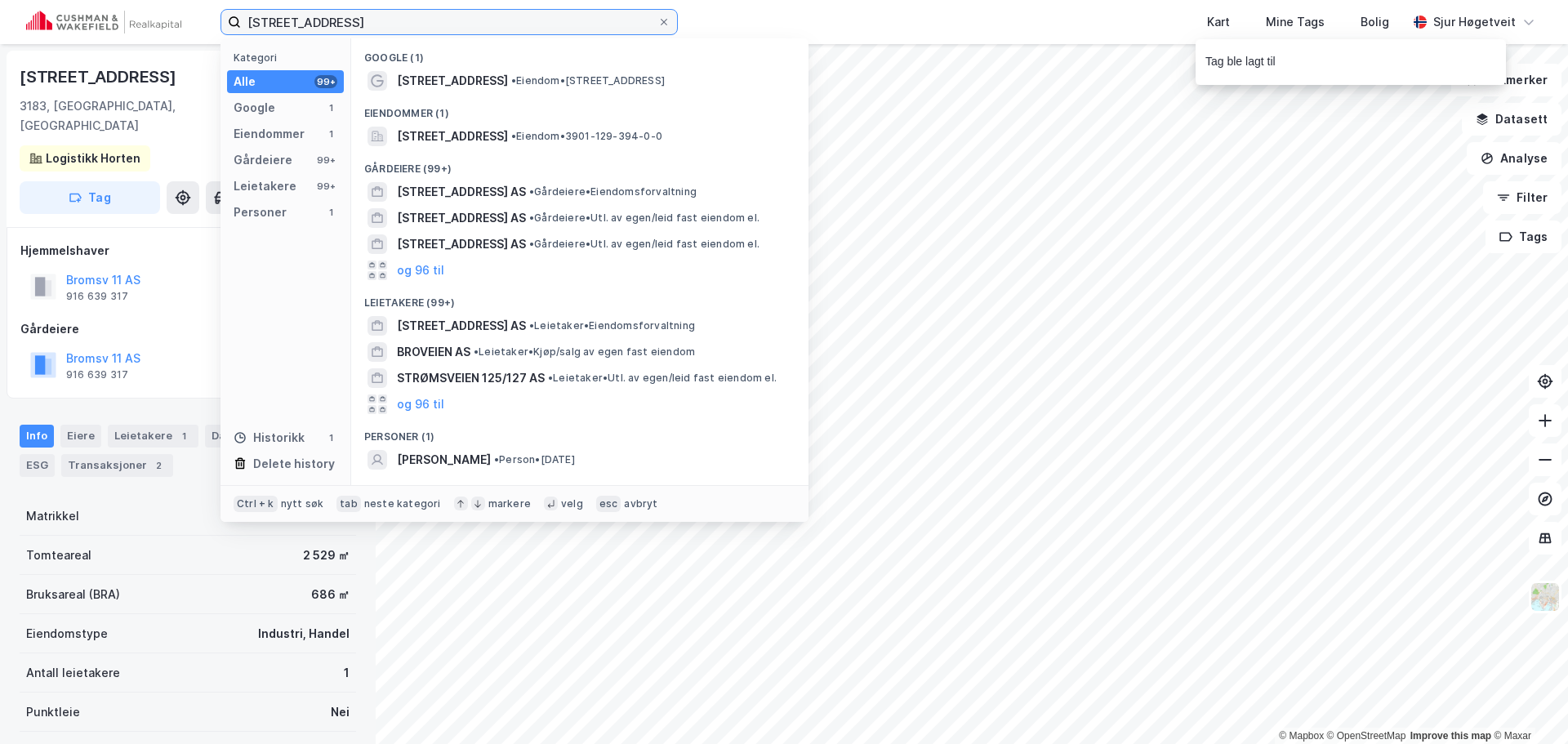
drag, startPoint x: 451, startPoint y: 21, endPoint x: 100, endPoint y: 17, distance: 351.0
click at [100, 17] on div "Bromsveien 11 Kategori Alle 99+ Google 1 Eiendommer 1 Gårdeiere 99+ Leietakere …" at bounding box center [784, 22] width 1568 height 44
paste input "23"
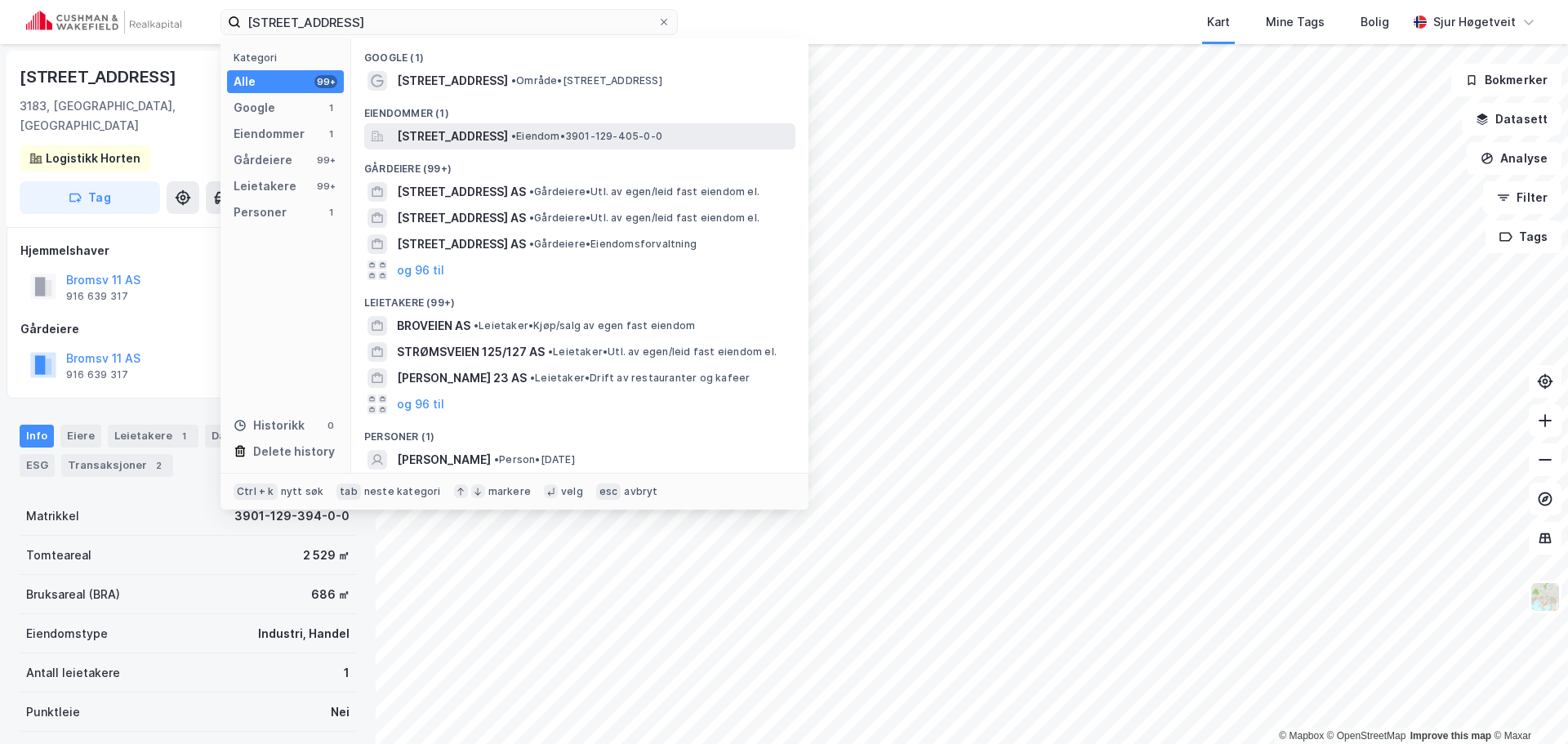
click at [508, 141] on span "[STREET_ADDRESS]" at bounding box center [452, 136] width 111 height 20
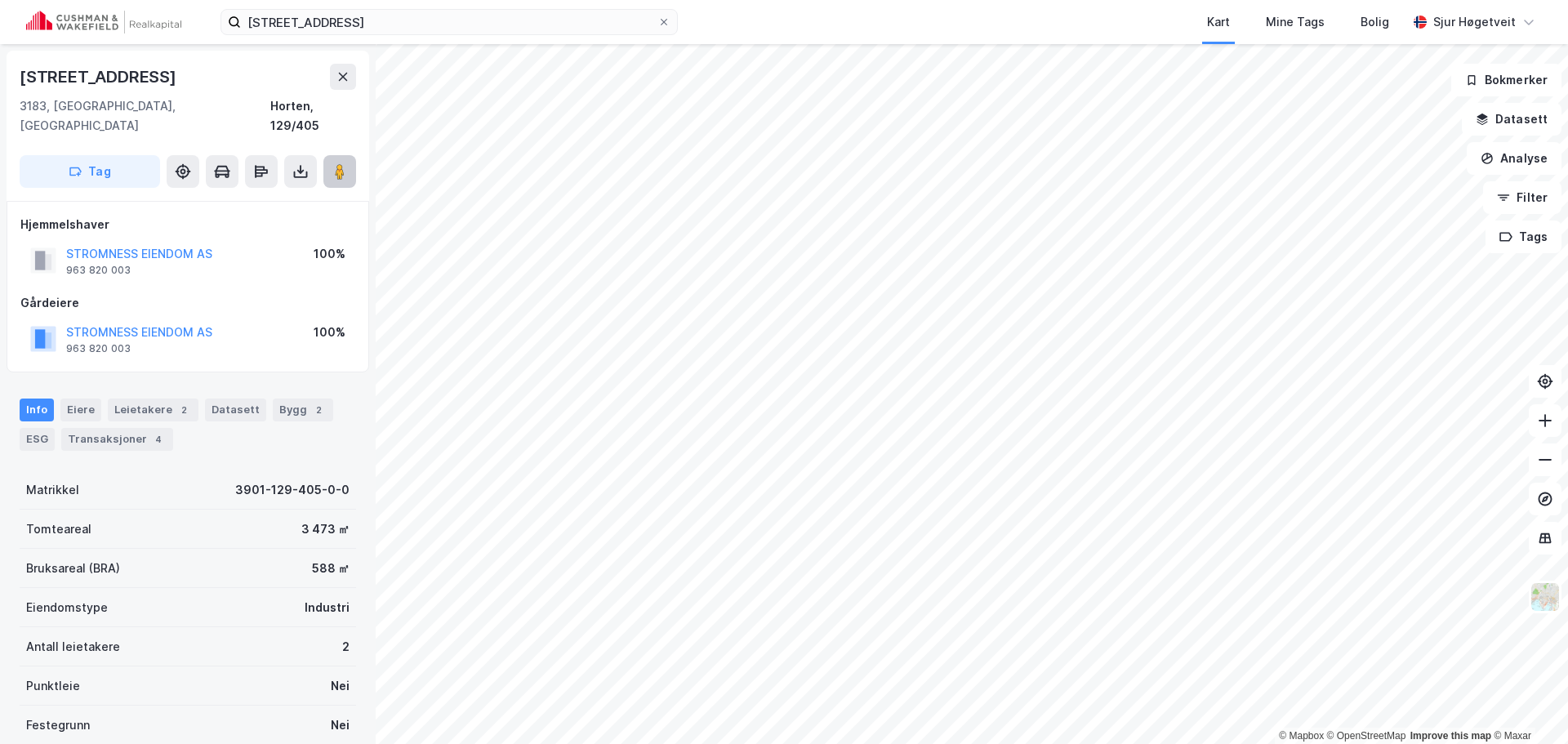
click at [343, 163] on image at bounding box center [339, 171] width 10 height 16
click at [152, 399] on div "Leietakere 2" at bounding box center [152, 409] width 90 height 23
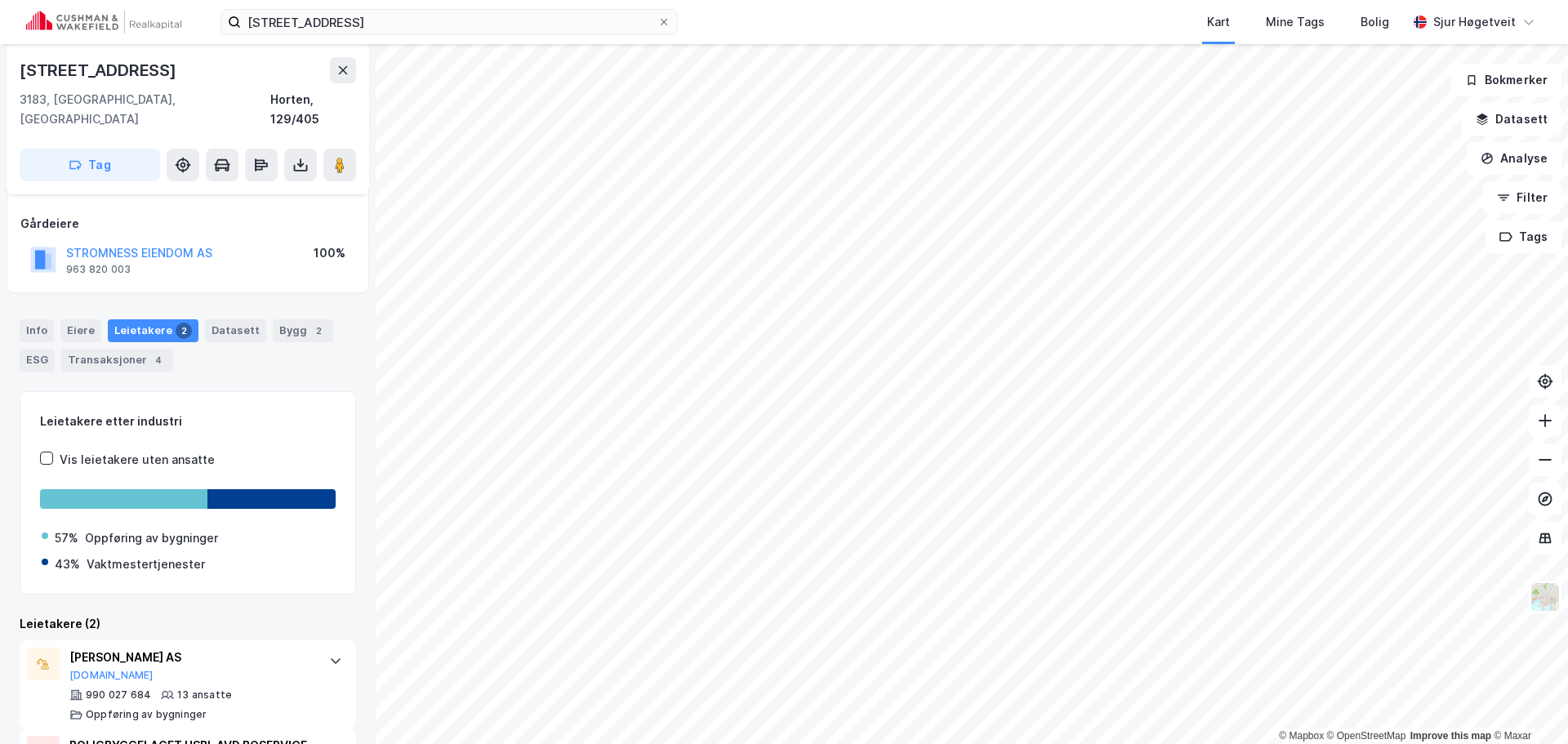
scroll to position [171, 0]
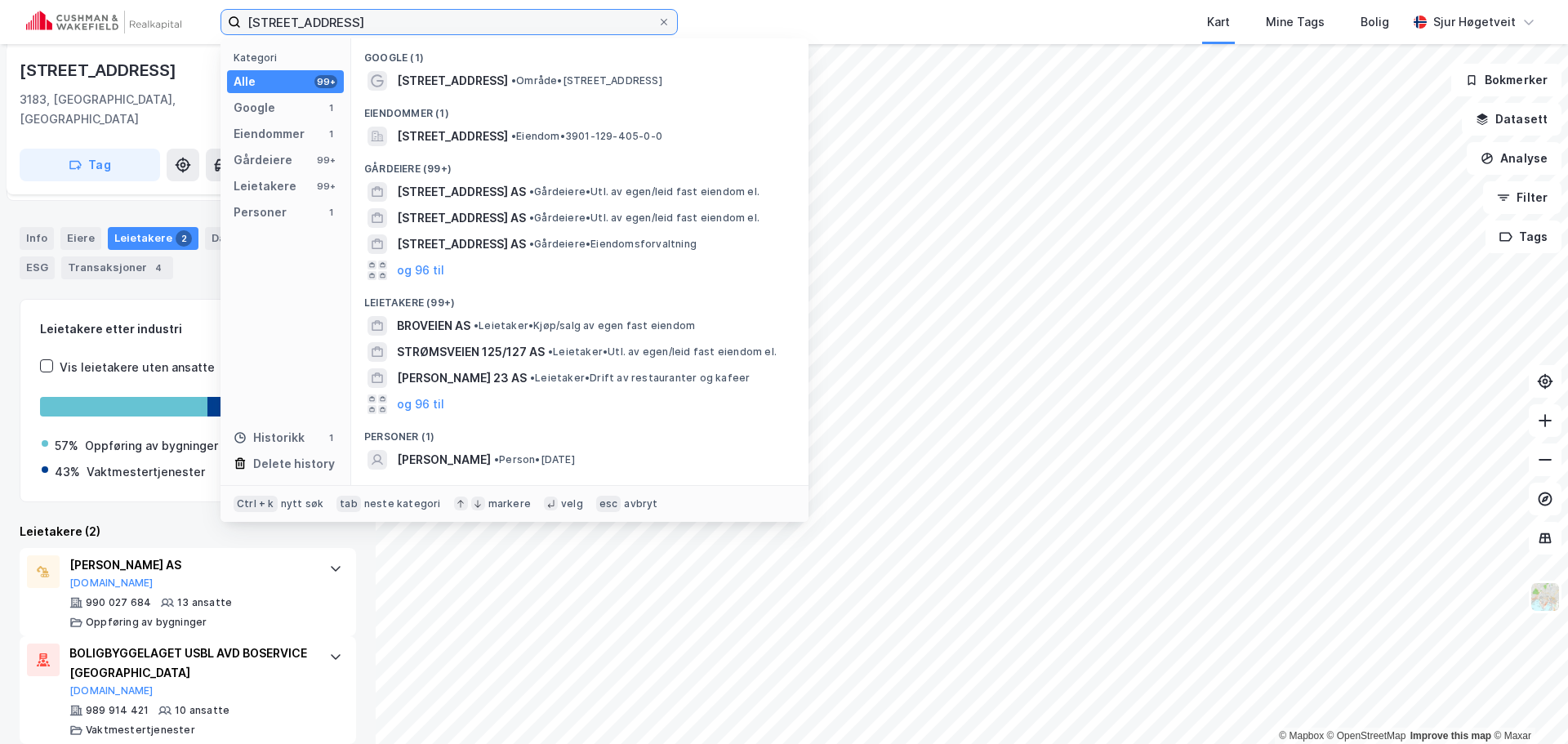
click at [406, 18] on input "[STREET_ADDRESS]" at bounding box center [449, 22] width 417 height 24
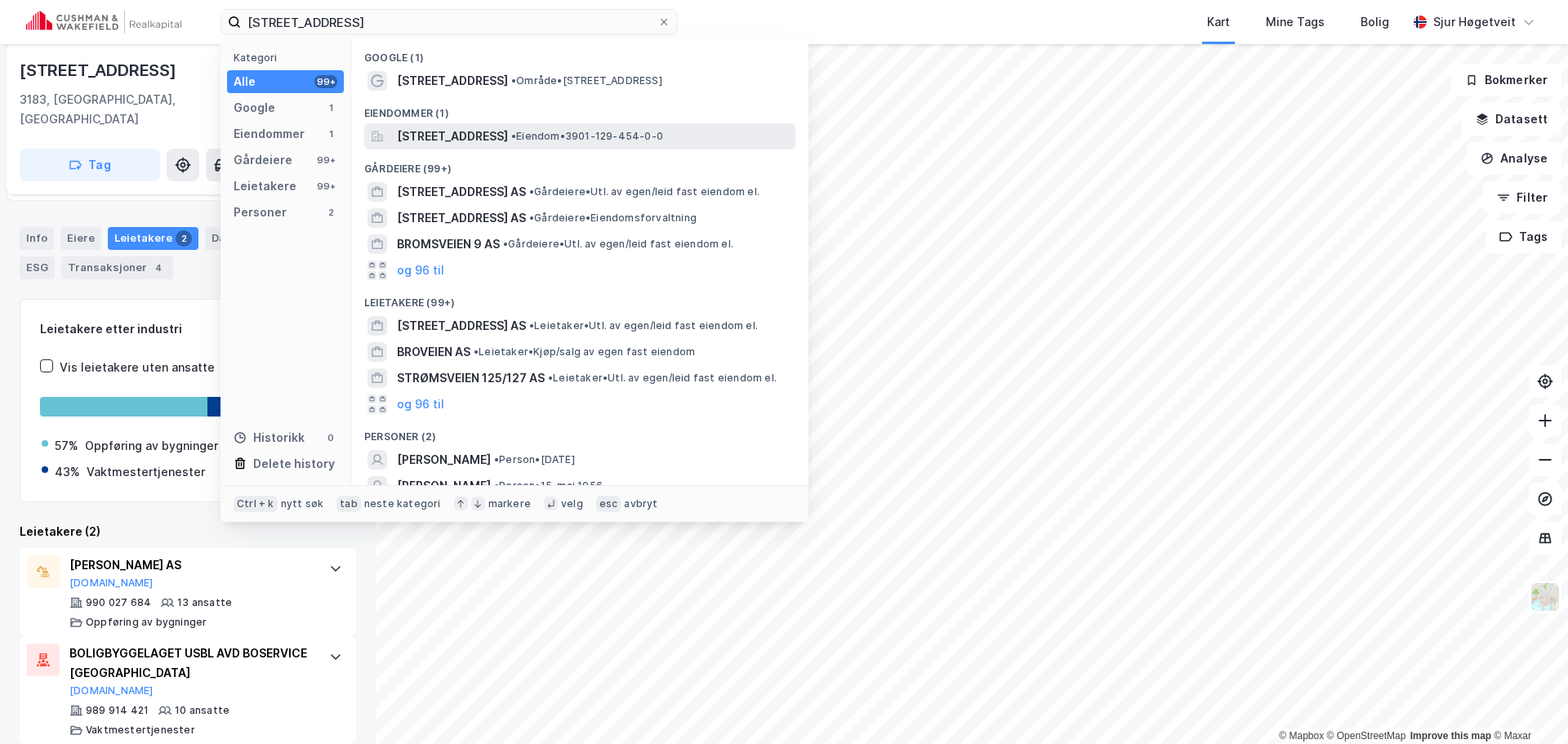
click at [508, 126] on span "[STREET_ADDRESS]" at bounding box center [452, 136] width 111 height 20
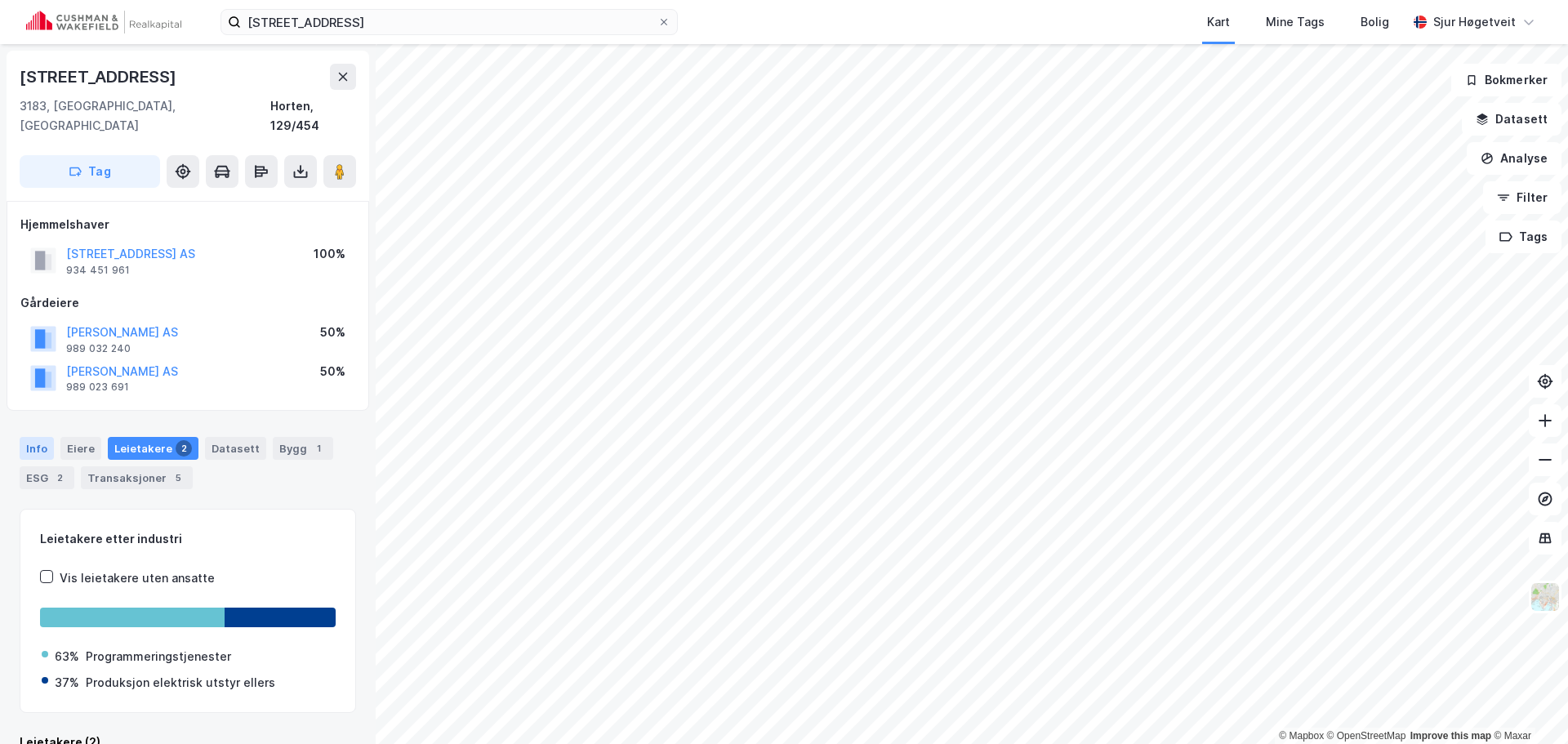
click at [35, 436] on div "Info" at bounding box center [37, 447] width 34 height 23
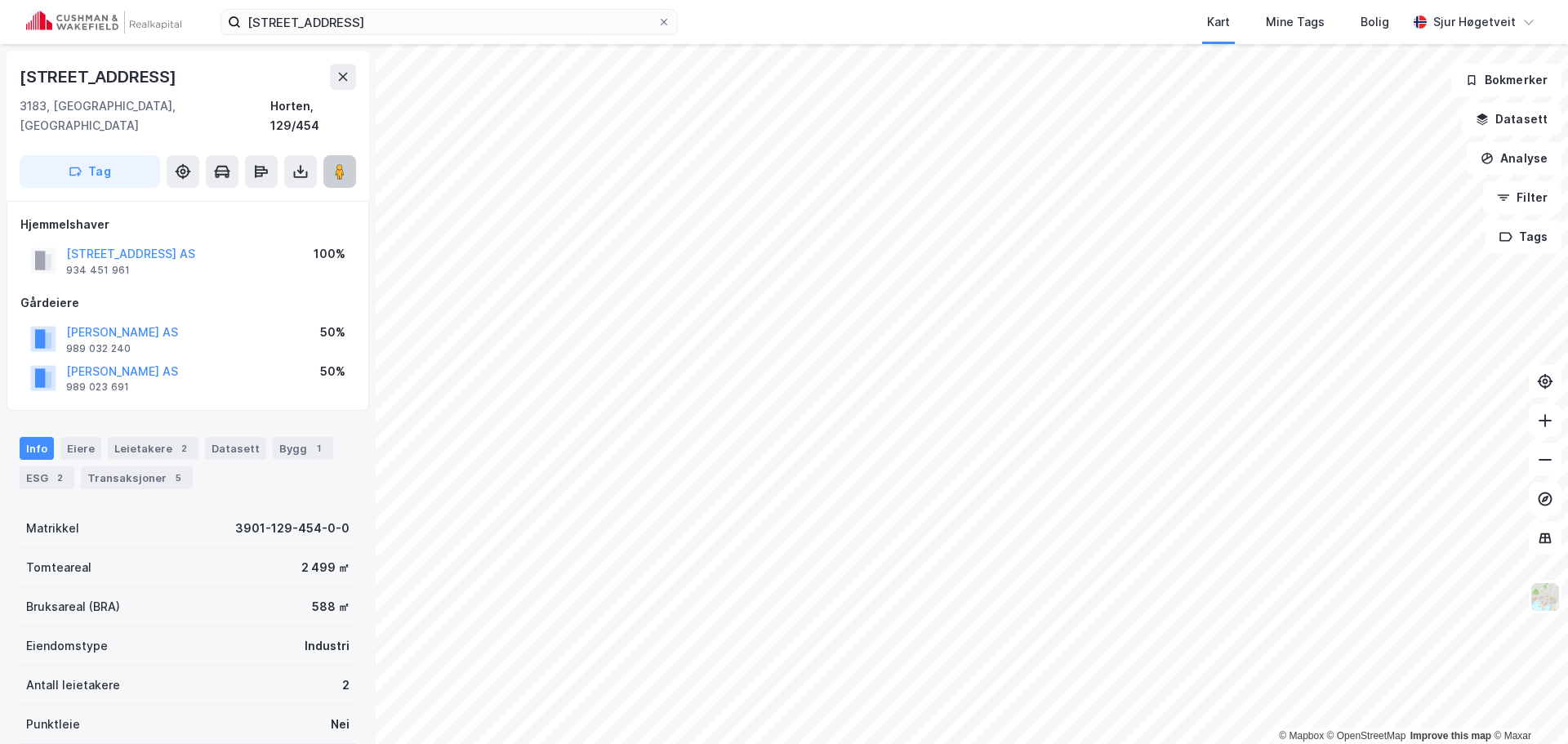
click at [348, 155] on button at bounding box center [339, 171] width 32 height 32
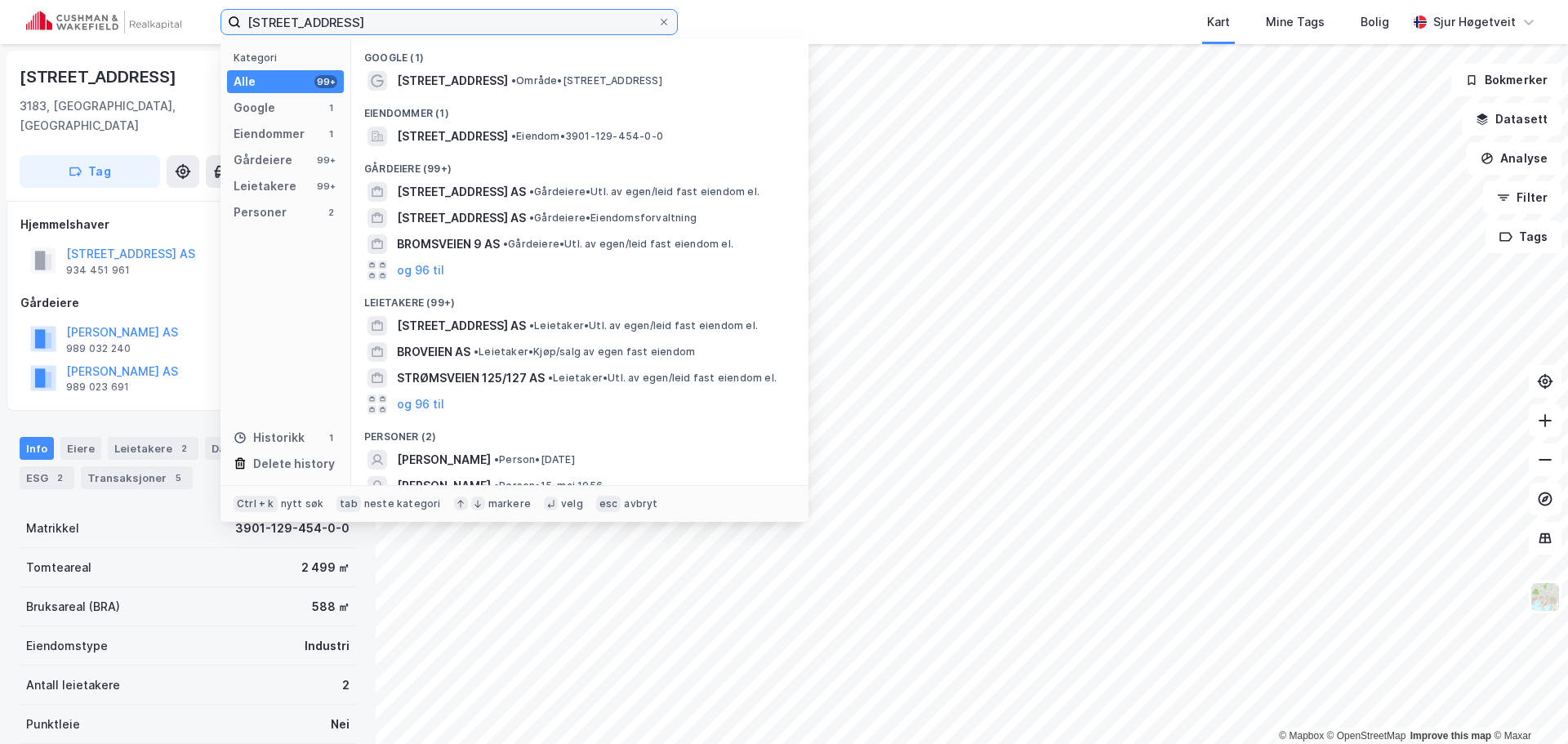
drag, startPoint x: 402, startPoint y: 22, endPoint x: 179, endPoint y: 9, distance: 223.4
click at [183, 8] on div "Bromsveien 19 Kategori Alle 99+ Google 1 Eiendommer 1 Gårdeiere 99+ Leietakere …" at bounding box center [784, 22] width 1568 height 44
paste input "Strandpromenaden 45"
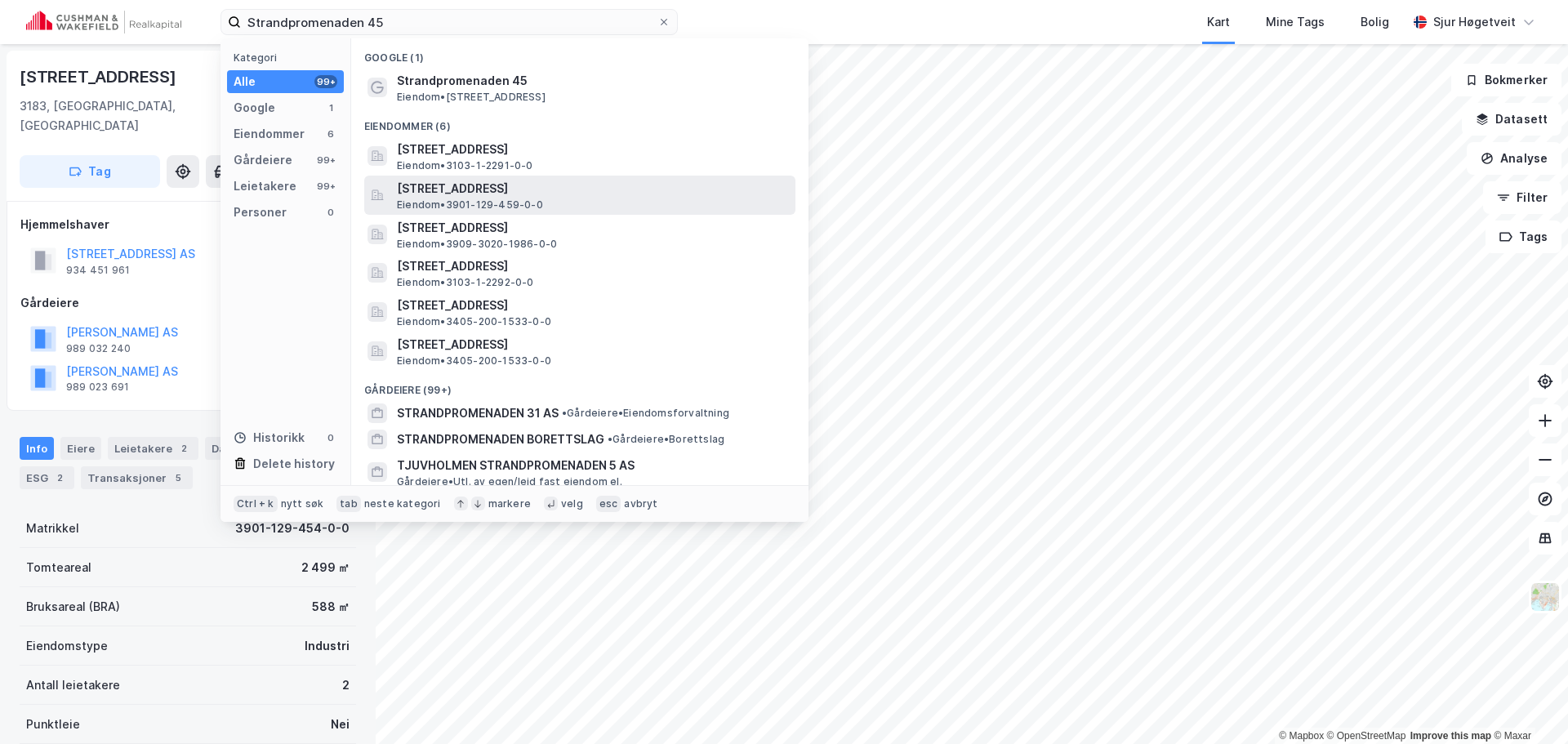
click at [669, 184] on span "[STREET_ADDRESS]" at bounding box center [593, 188] width 392 height 20
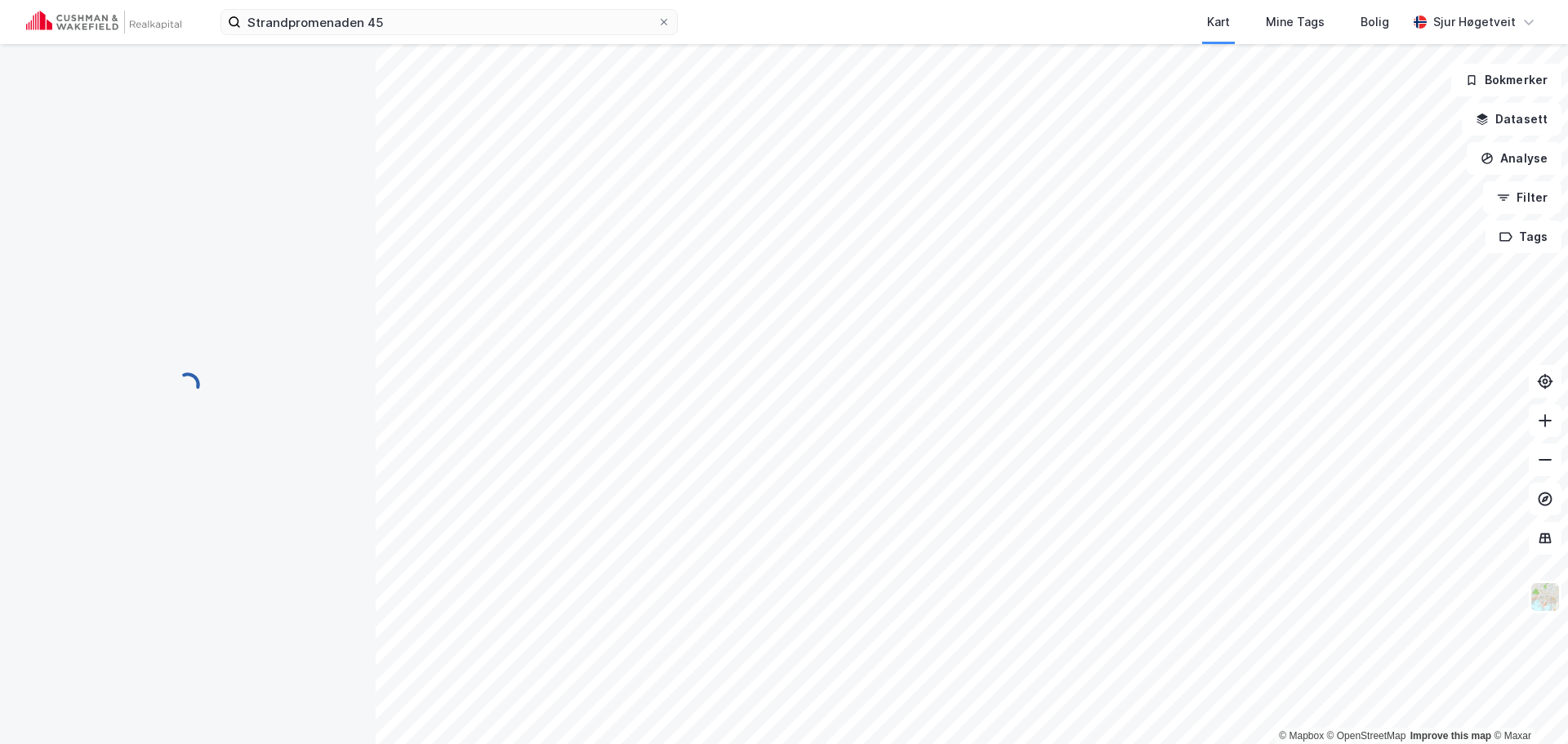
scroll to position [4, 0]
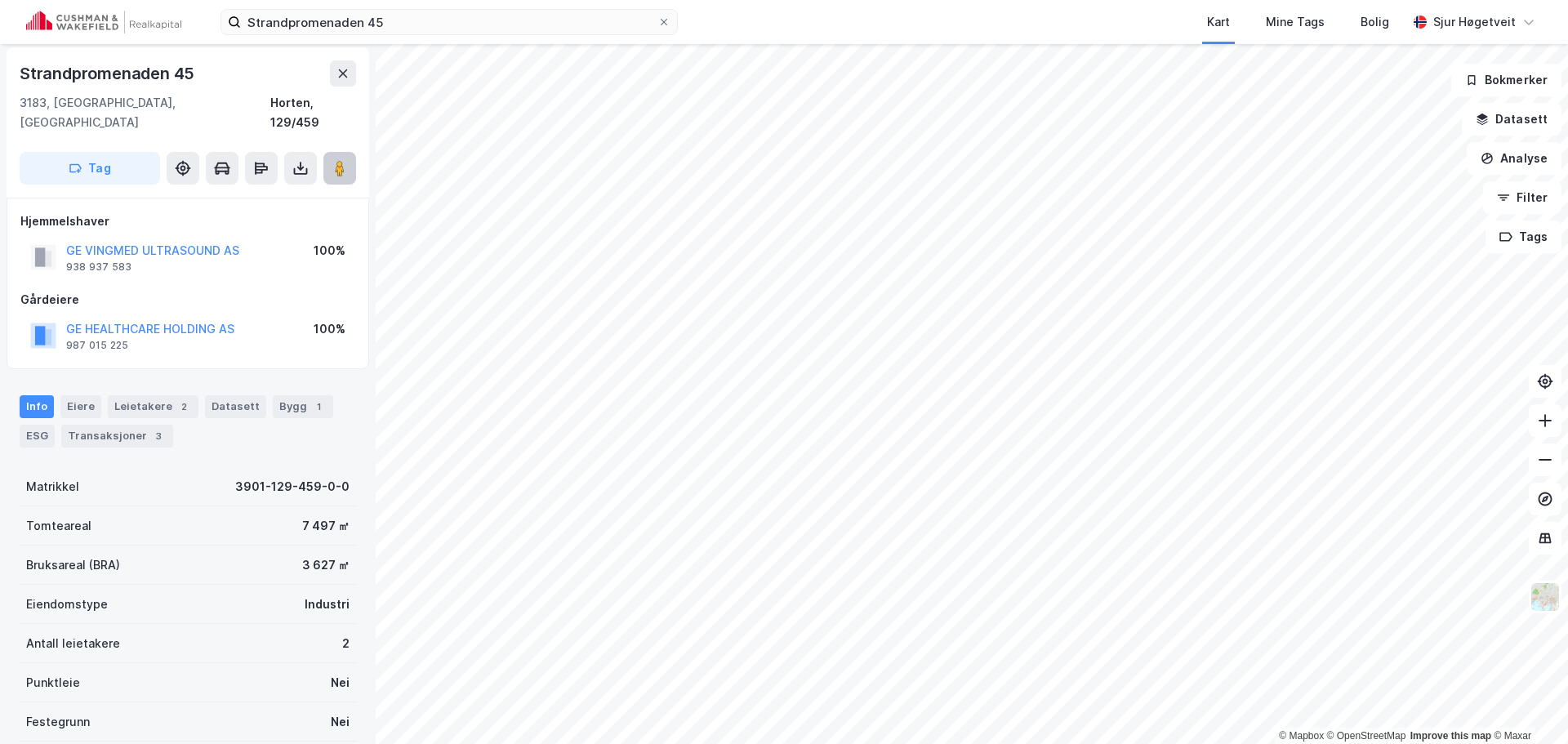
click at [352, 152] on button at bounding box center [339, 168] width 32 height 32
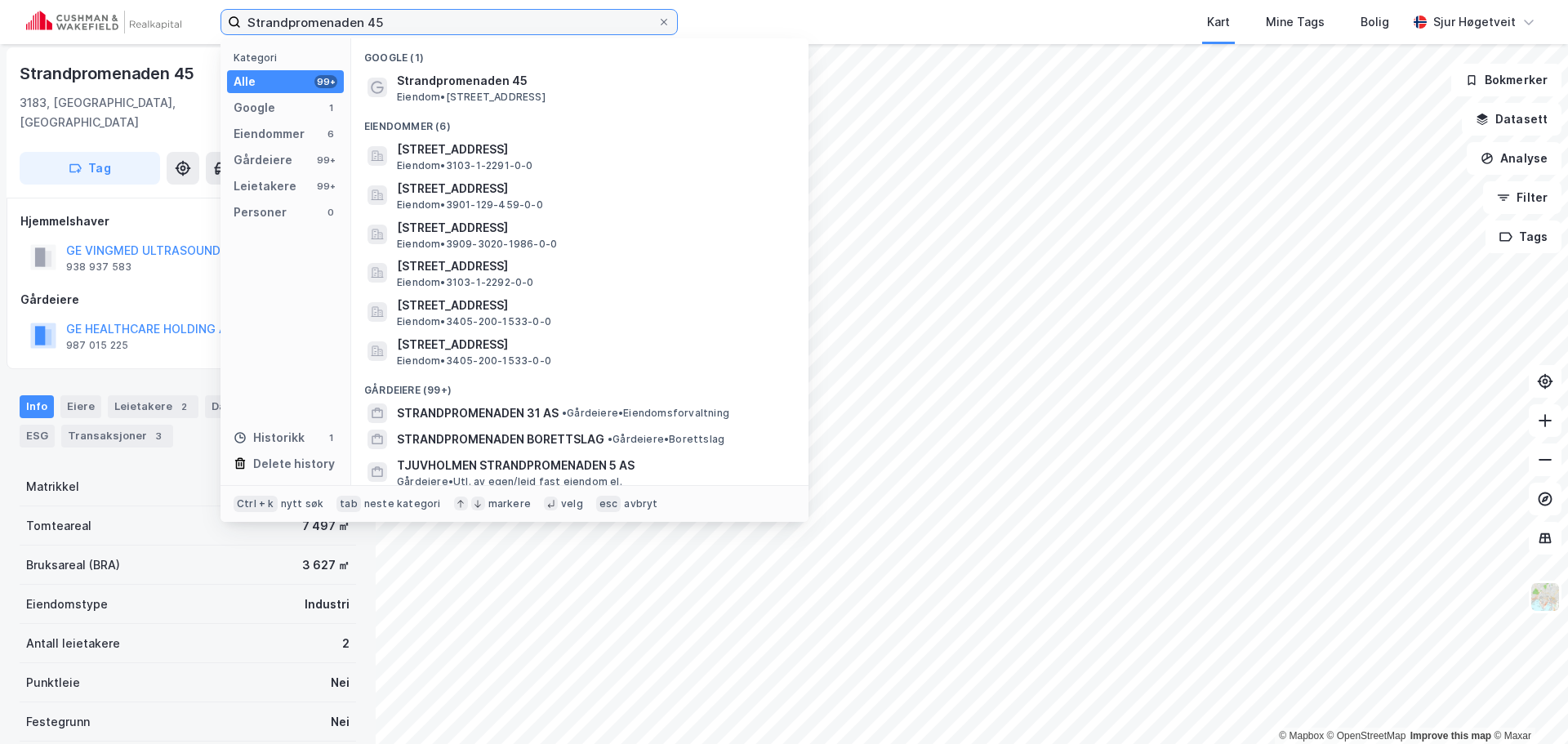
drag, startPoint x: 469, startPoint y: 22, endPoint x: 257, endPoint y: 34, distance: 212.3
click at [464, 24] on input "Strandpromenaden 45" at bounding box center [449, 22] width 417 height 24
drag, startPoint x: 257, startPoint y: 34, endPoint x: 248, endPoint y: 36, distance: 9.2
click at [250, 36] on div "Strandpromenaden 45 Kategori Alle 99+ Google 1 Eiendommer 6 Gårdeiere 99+ Leiet…" at bounding box center [784, 22] width 1568 height 44
paste input "[STREET_ADDRESS]"
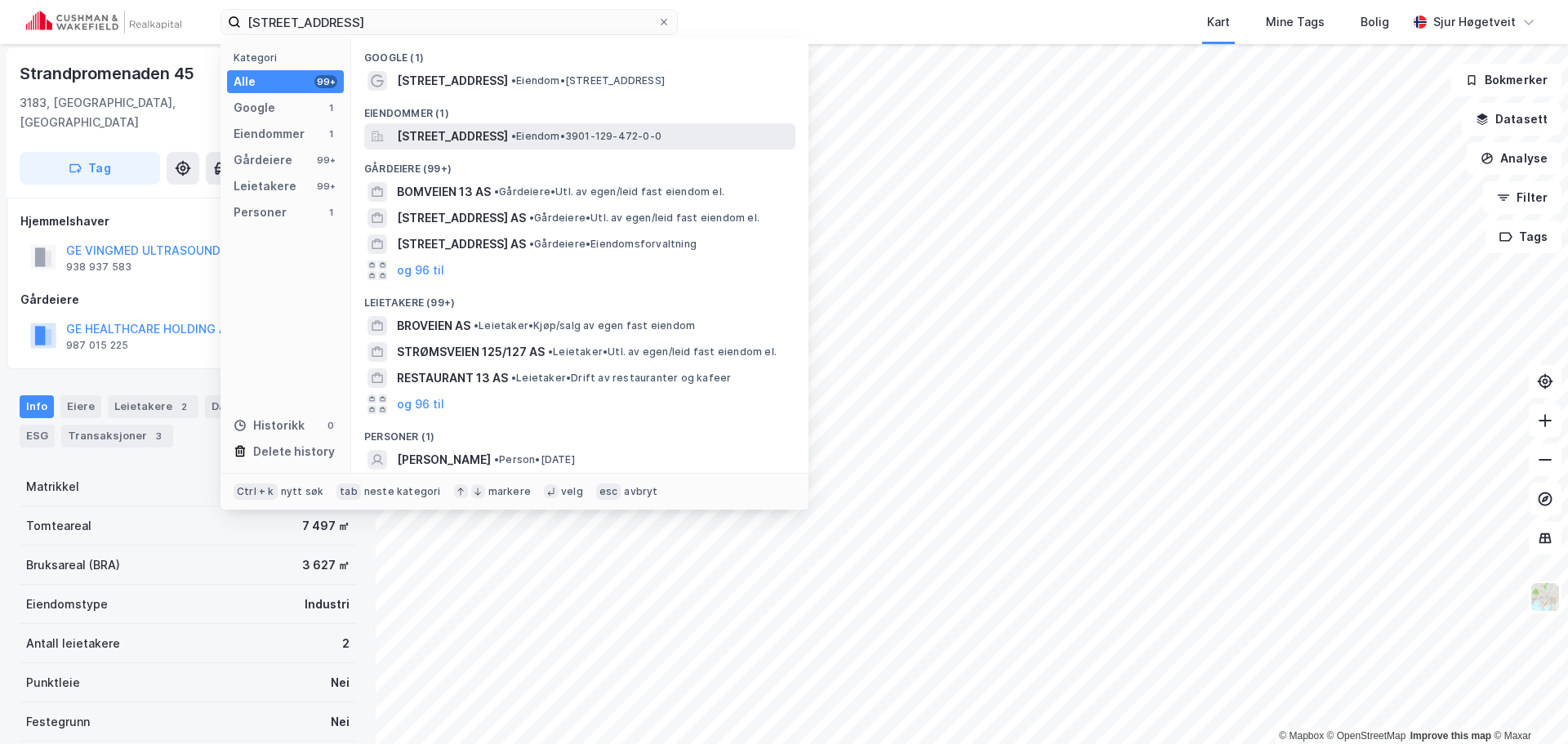
click at [508, 128] on span "[STREET_ADDRESS]" at bounding box center [452, 136] width 111 height 20
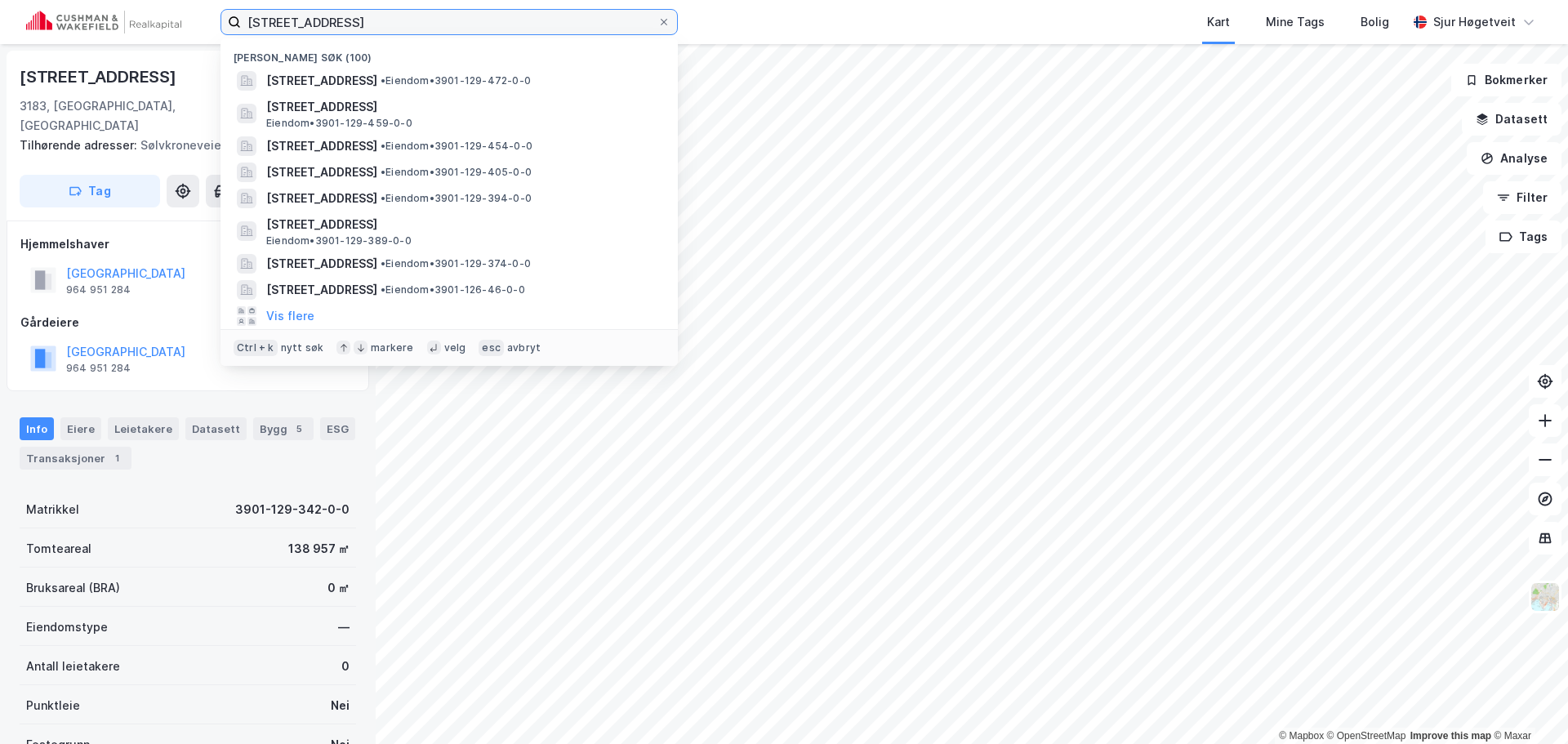
drag, startPoint x: 357, startPoint y: 18, endPoint x: 193, endPoint y: -2, distance: 165.2
click at [193, 0] on html "[STREET_ADDRESS] Nylige søk (100) [STREET_ADDRESS] • Eiendom • 3901-129-472-0-0…" at bounding box center [784, 372] width 1568 height 744
paste input "Horten, 129/472"
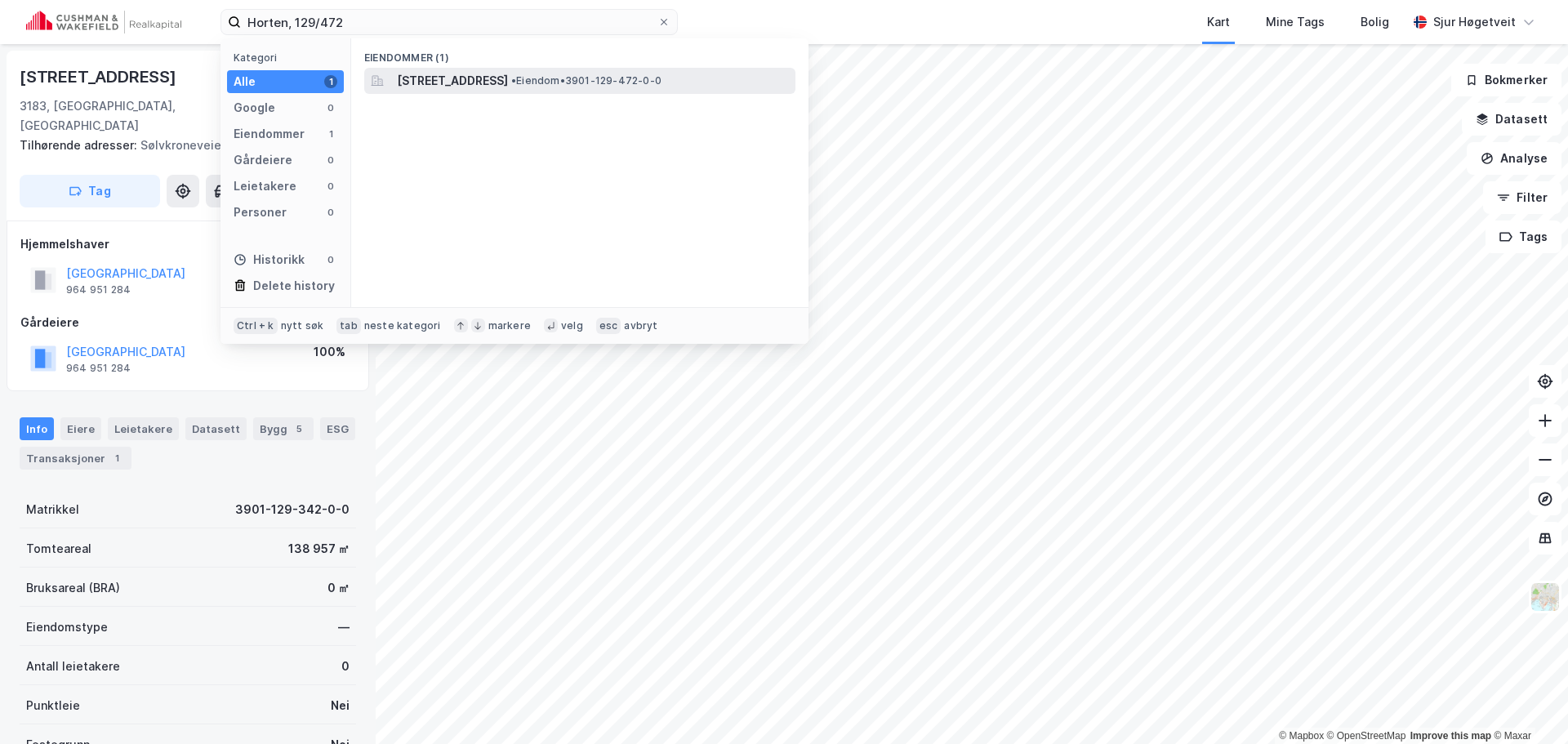
click at [415, 79] on span "[STREET_ADDRESS]" at bounding box center [452, 81] width 111 height 20
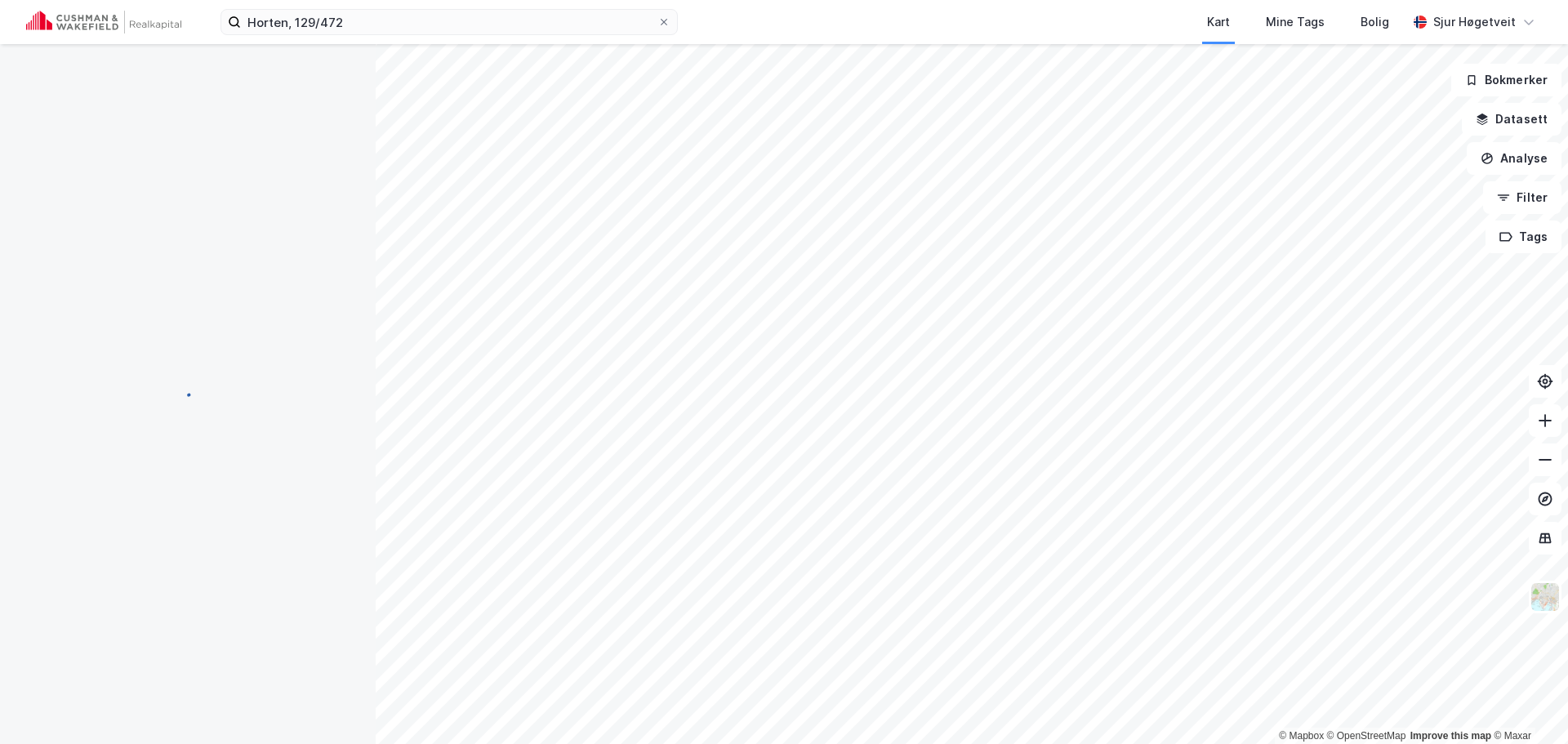
scroll to position [1, 0]
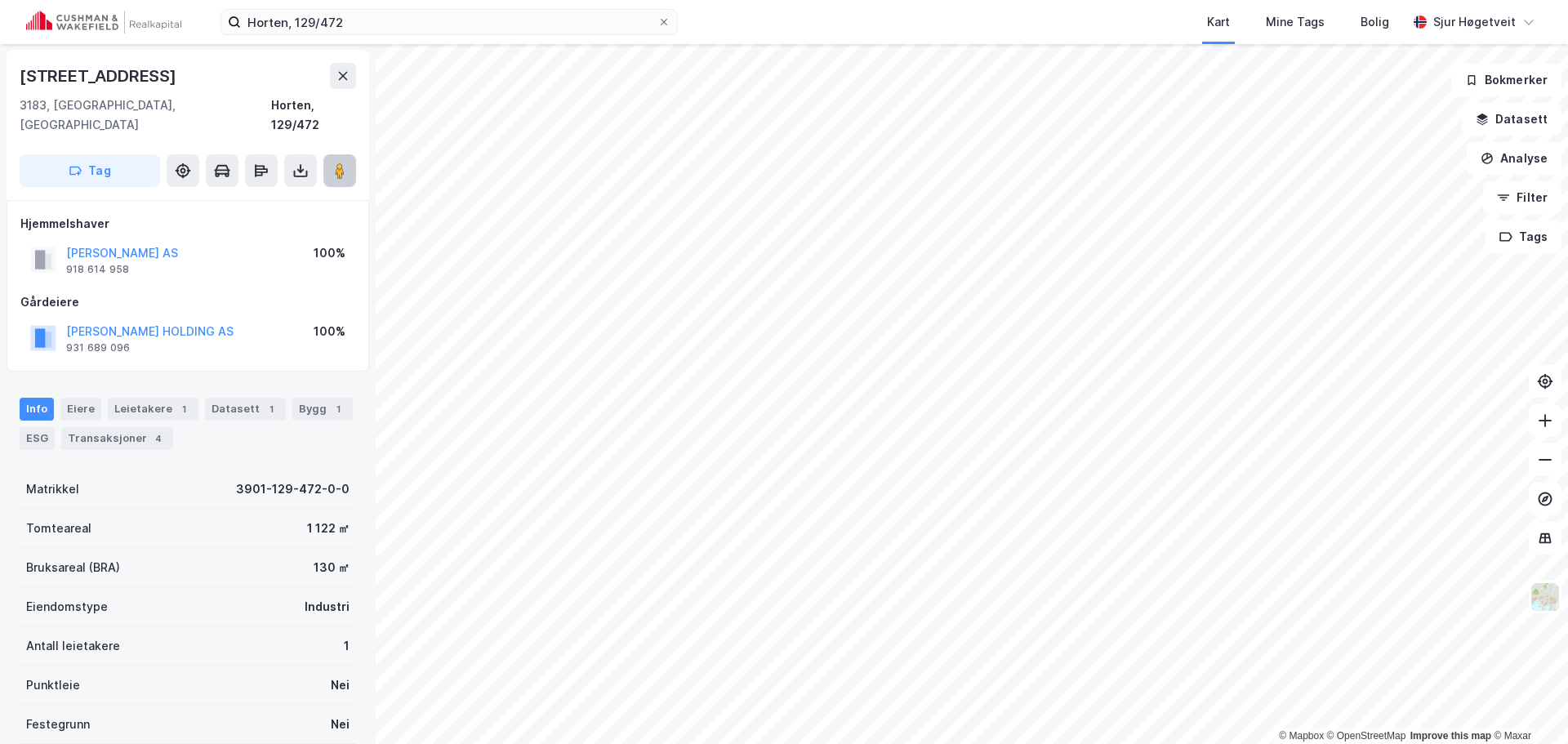
click at [340, 162] on image at bounding box center [339, 170] width 10 height 16
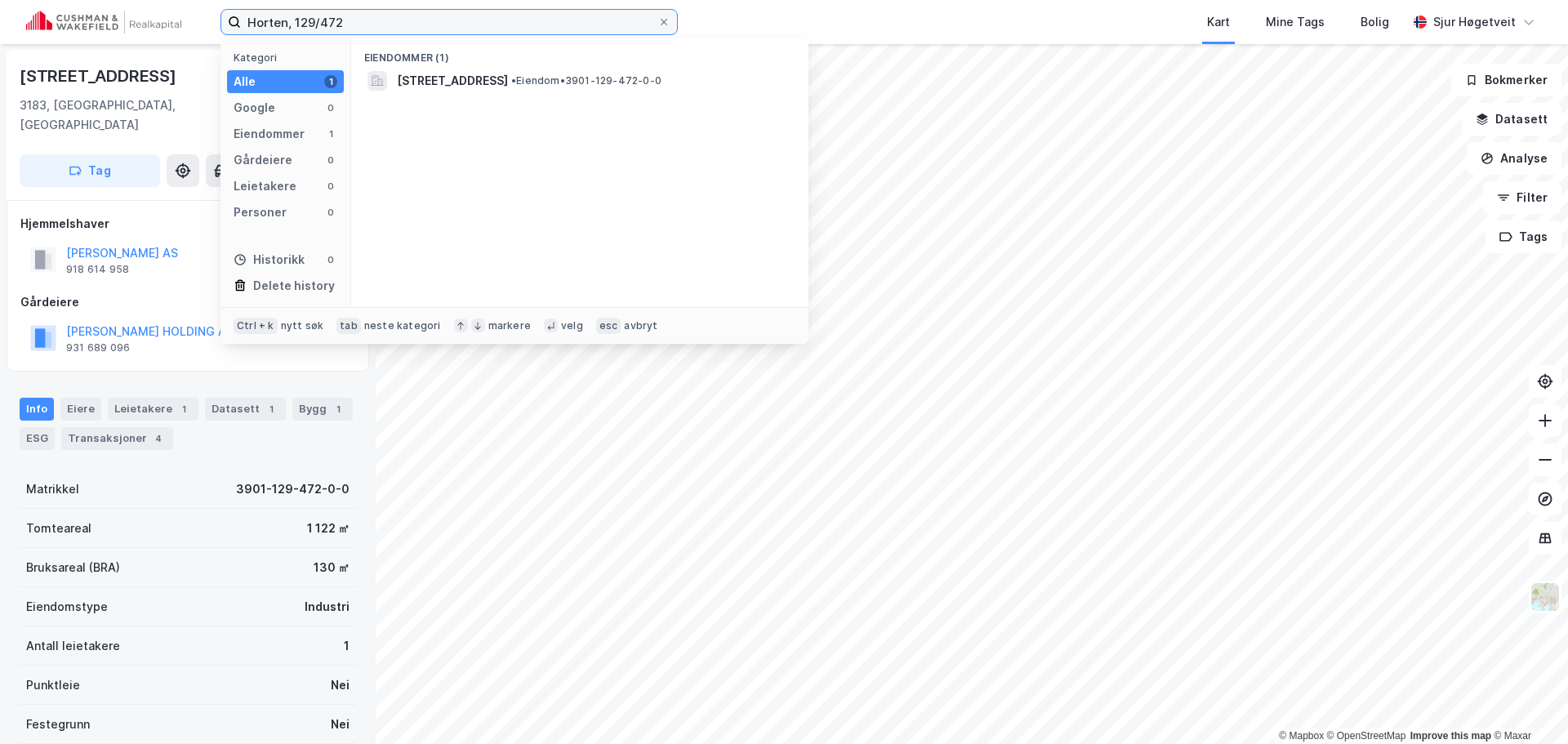
drag, startPoint x: 455, startPoint y: 20, endPoint x: 148, endPoint y: 0, distance: 307.7
click at [148, 0] on div "Horten, 129/472 Kategori Alle 1 Google 0 Eiendommer 1 Gårdeiere 0 Leietakere 0 …" at bounding box center [784, 22] width 1568 height 44
paste input "[STREET_ADDRESS]"
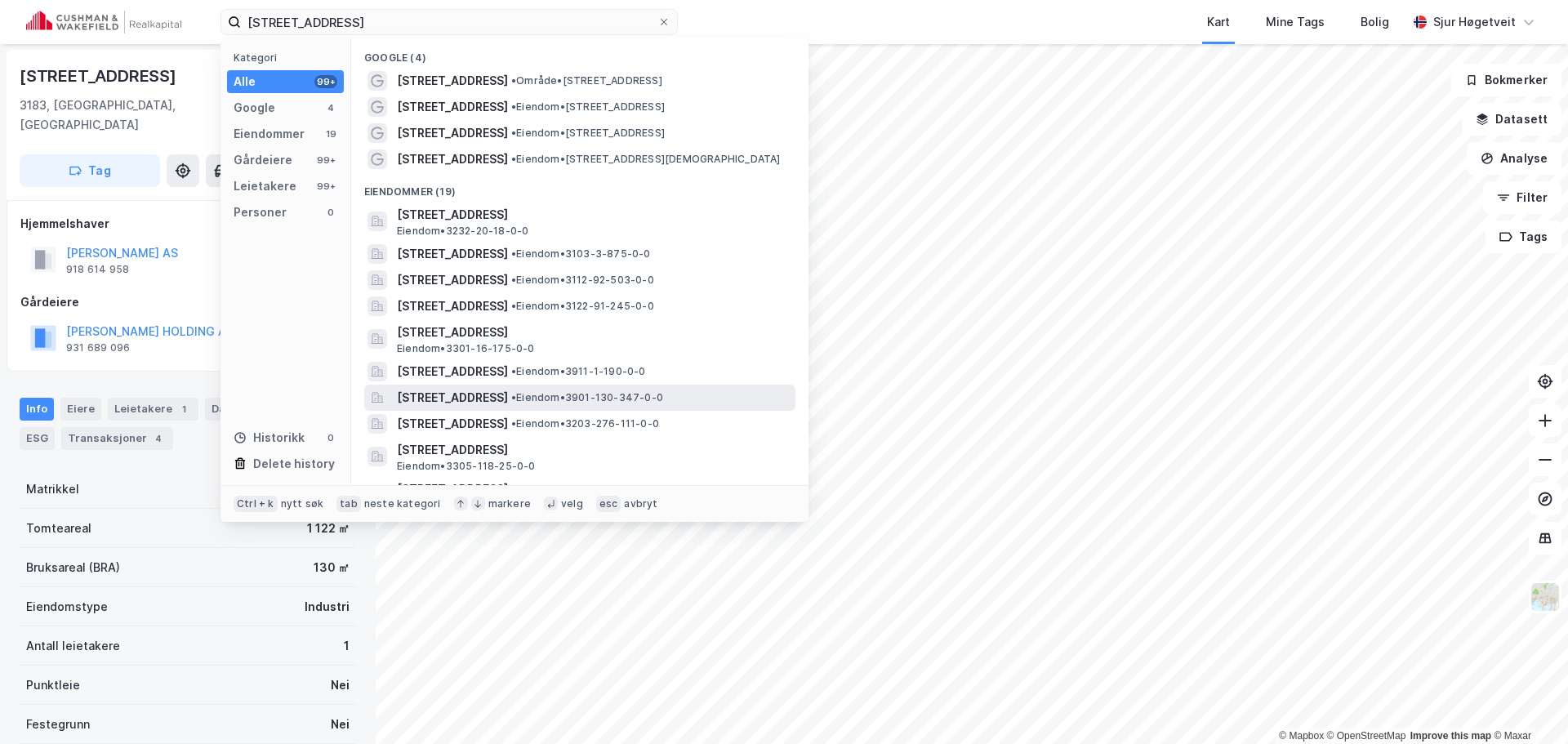
click at [663, 403] on span "• Eiendom • 3901-130-347-0-0" at bounding box center [587, 398] width 152 height 13
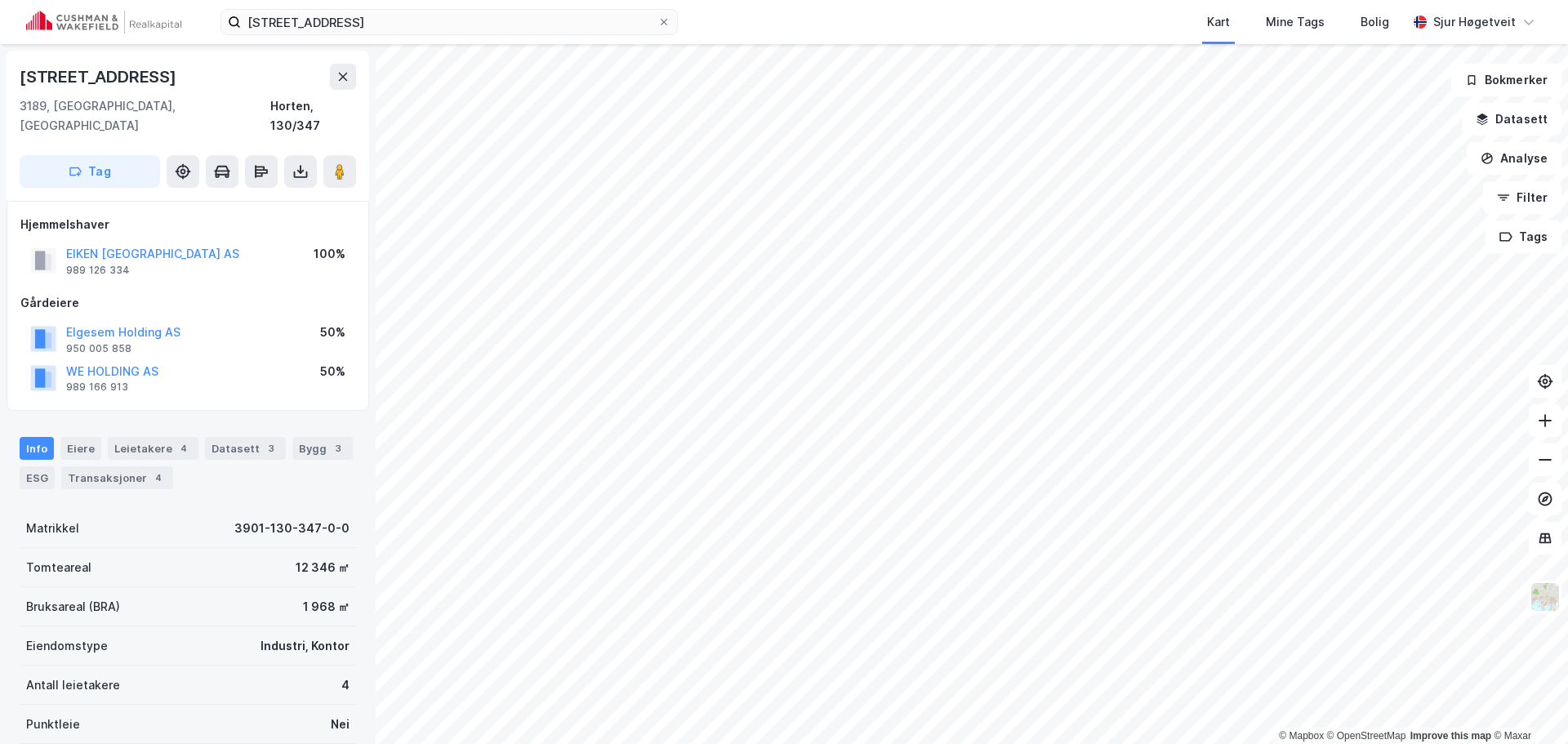
scroll to position [1, 0]
click at [160, 436] on div "Leietakere 4" at bounding box center [152, 446] width 90 height 23
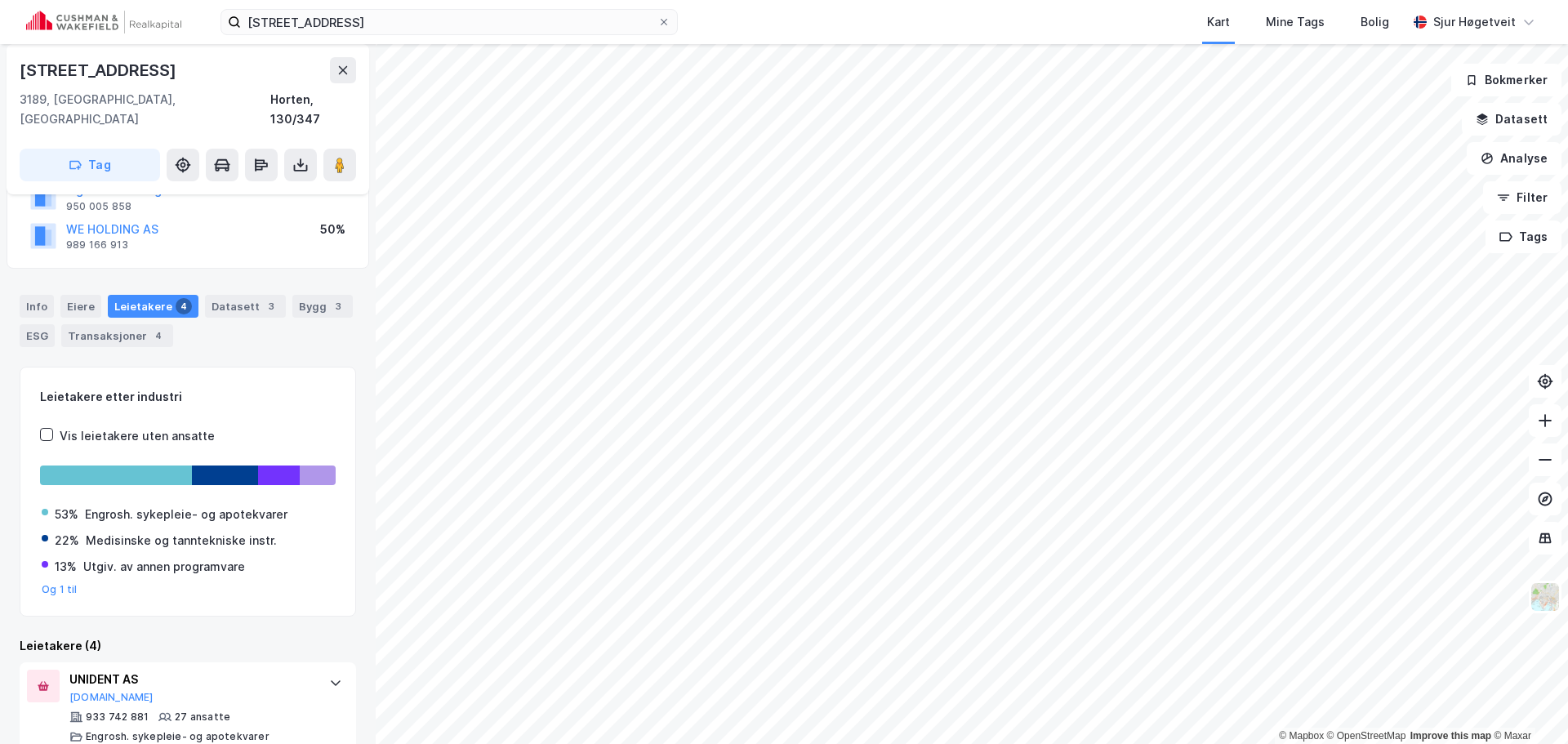
scroll to position [387, 0]
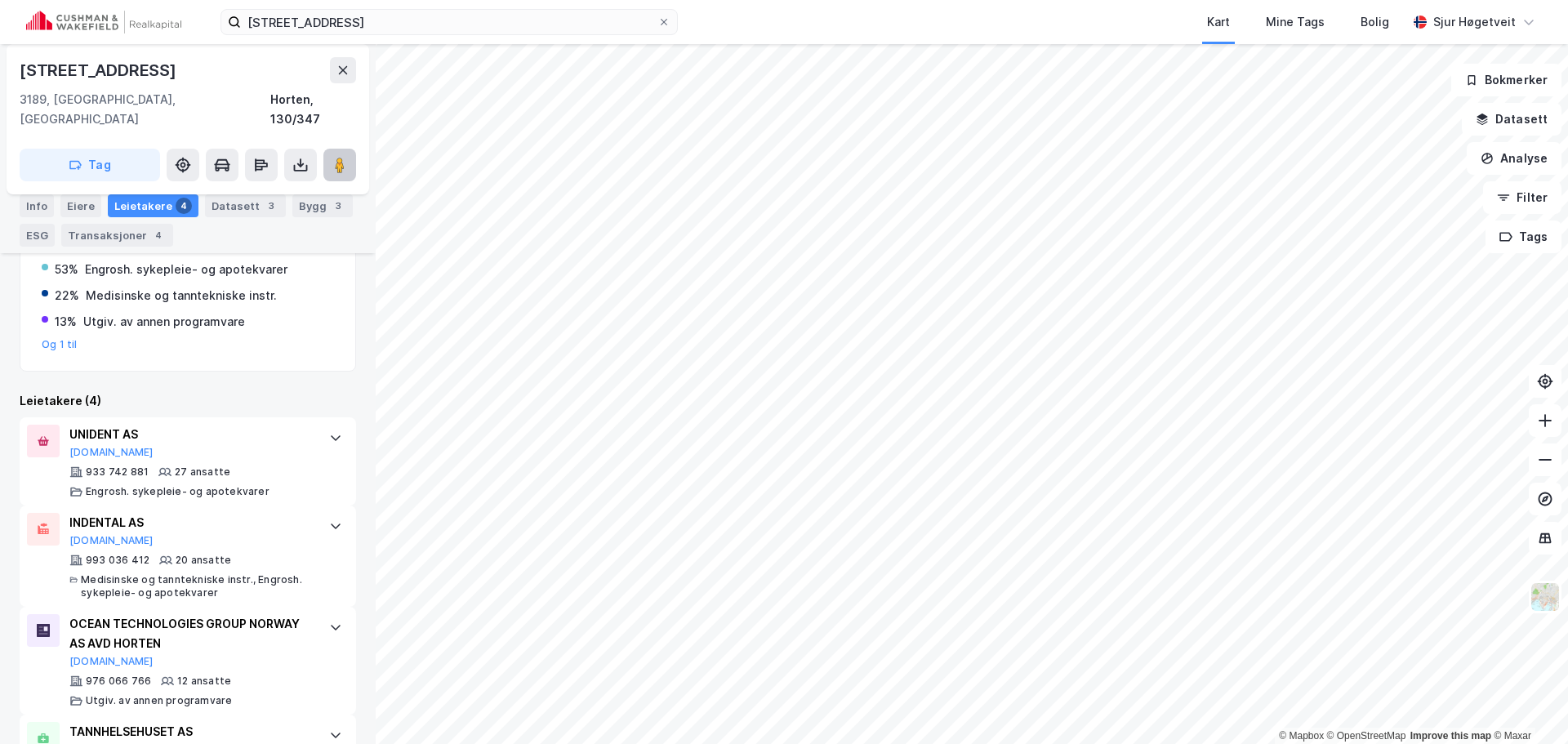
click at [345, 157] on image at bounding box center [339, 165] width 10 height 16
click at [39, 0] on html "[STREET_ADDRESS] Kart Mine Tags Bolig [PERSON_NAME] © Mapbox © OpenStreetMap Im…" at bounding box center [784, 372] width 1568 height 744
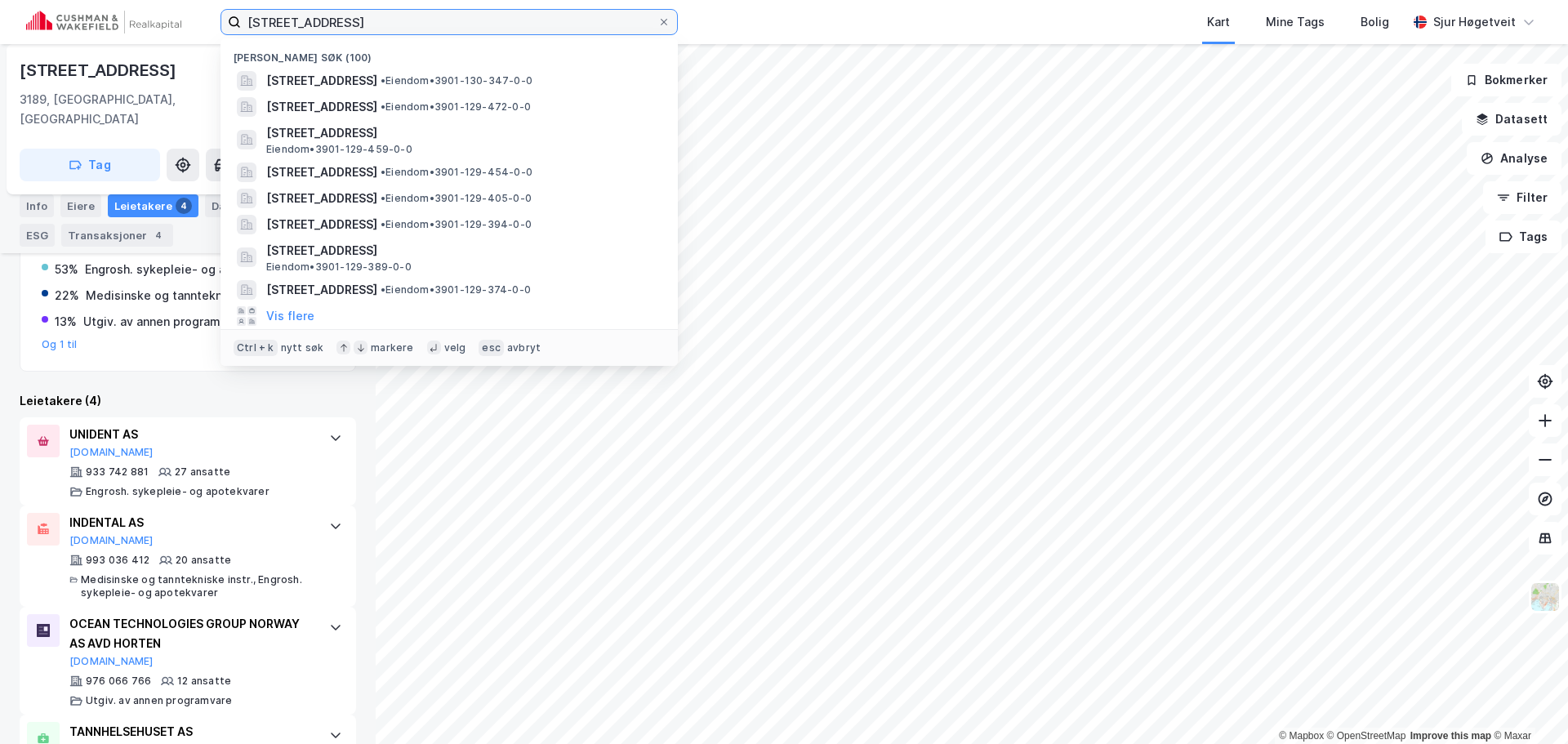
paste input "[STREET_ADDRESS]"
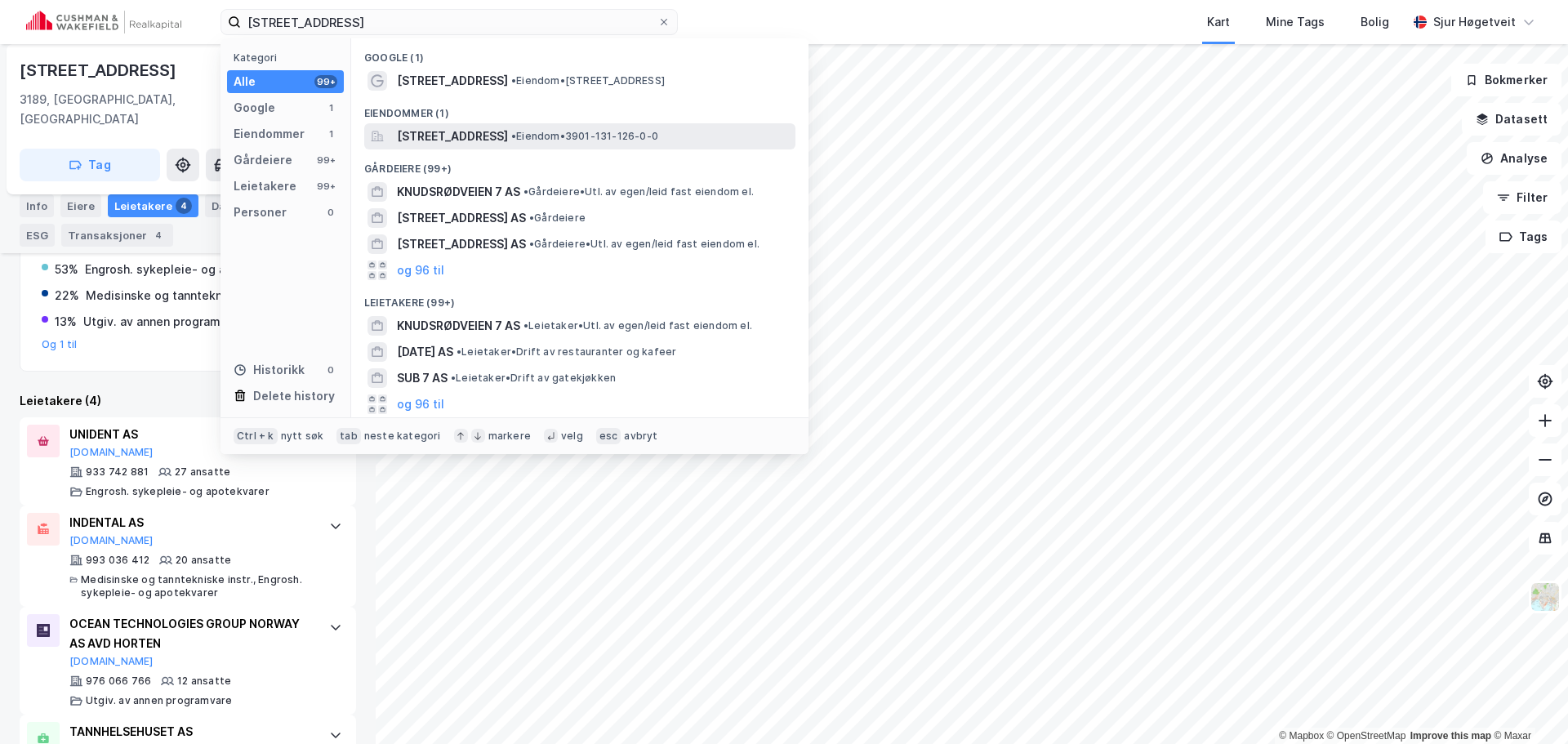
click at [654, 136] on span "• Eiendom • 3901-131-126-0-0" at bounding box center [585, 136] width 147 height 13
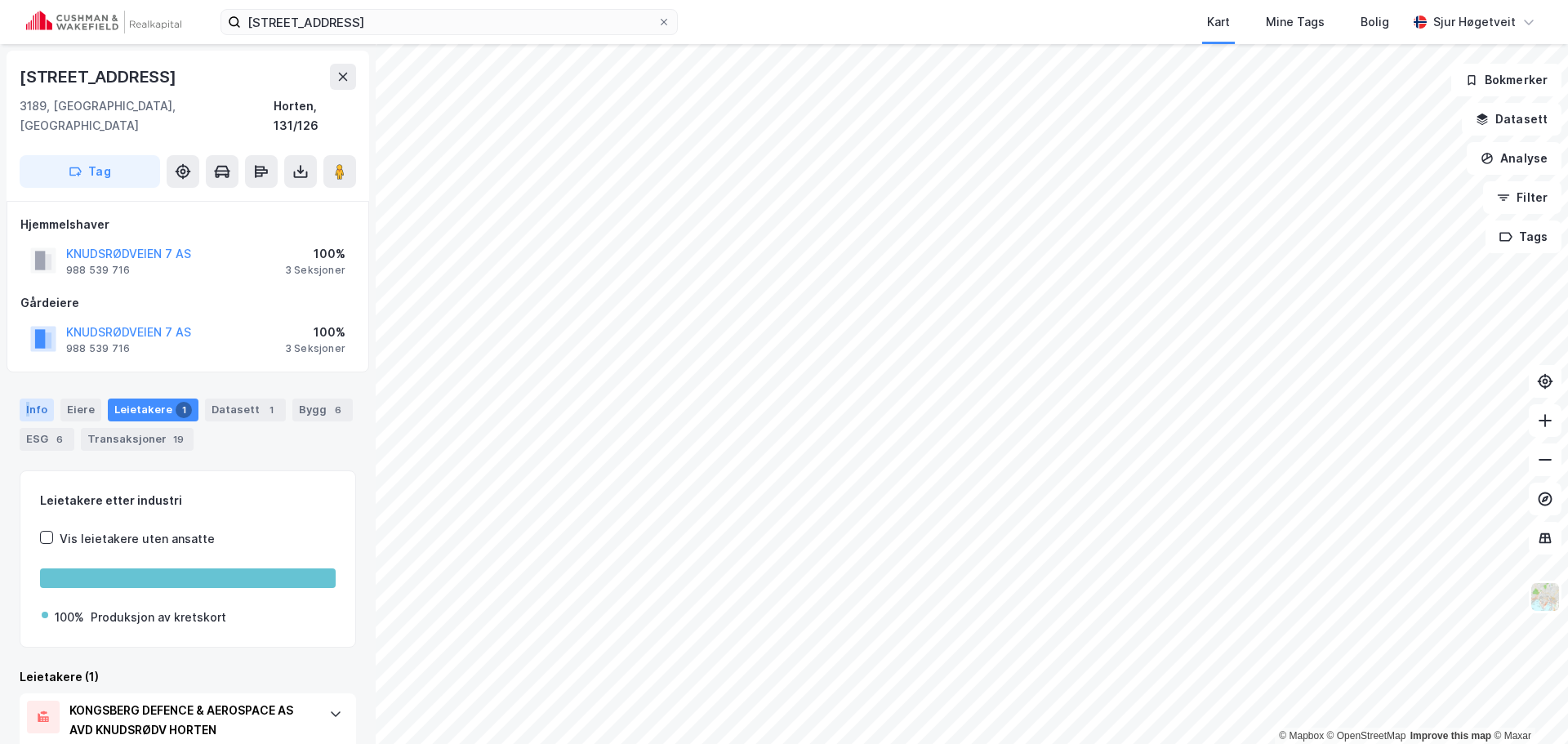
click at [28, 399] on div "Info" at bounding box center [37, 409] width 34 height 23
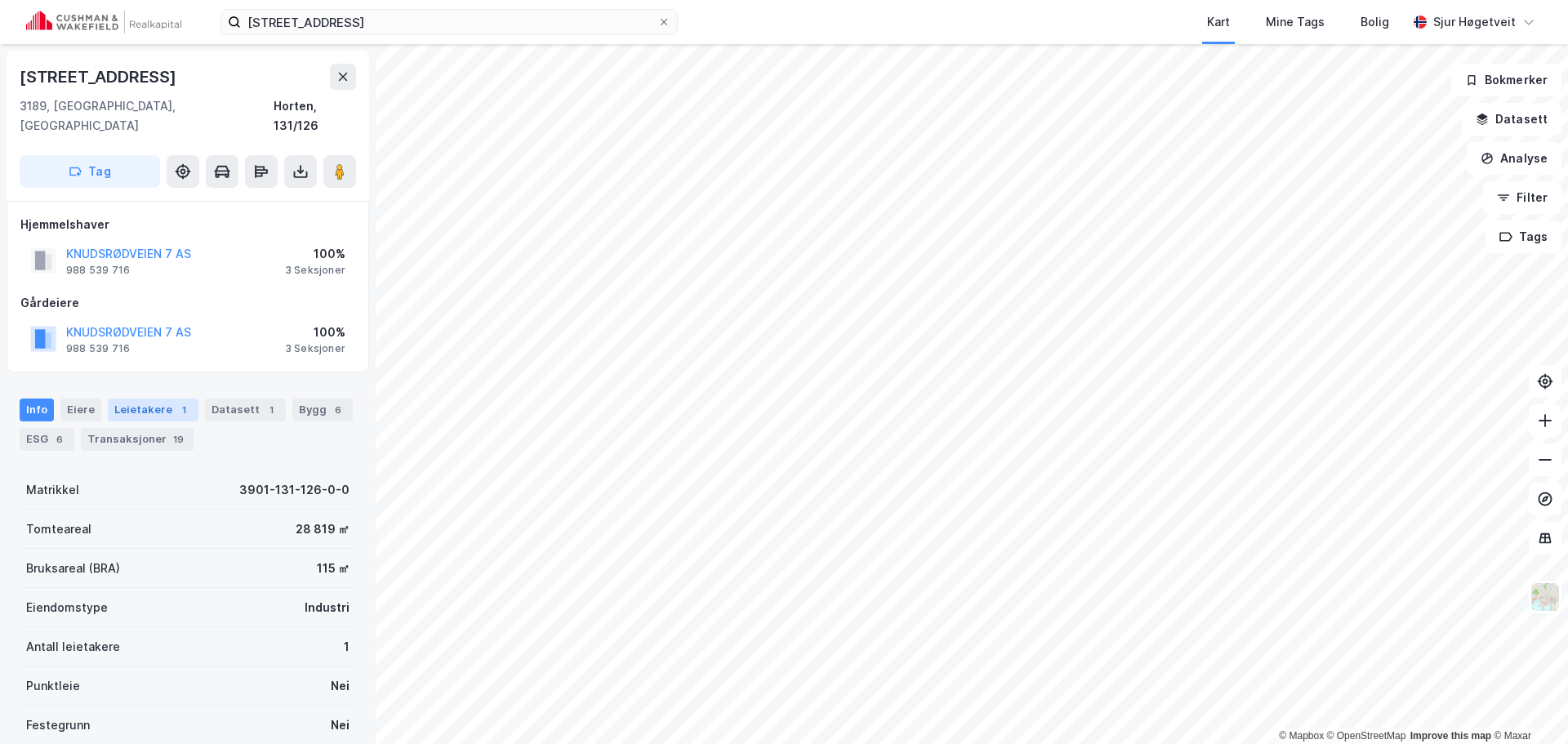
click at [107, 399] on div "Leietakere 1" at bounding box center [152, 409] width 90 height 23
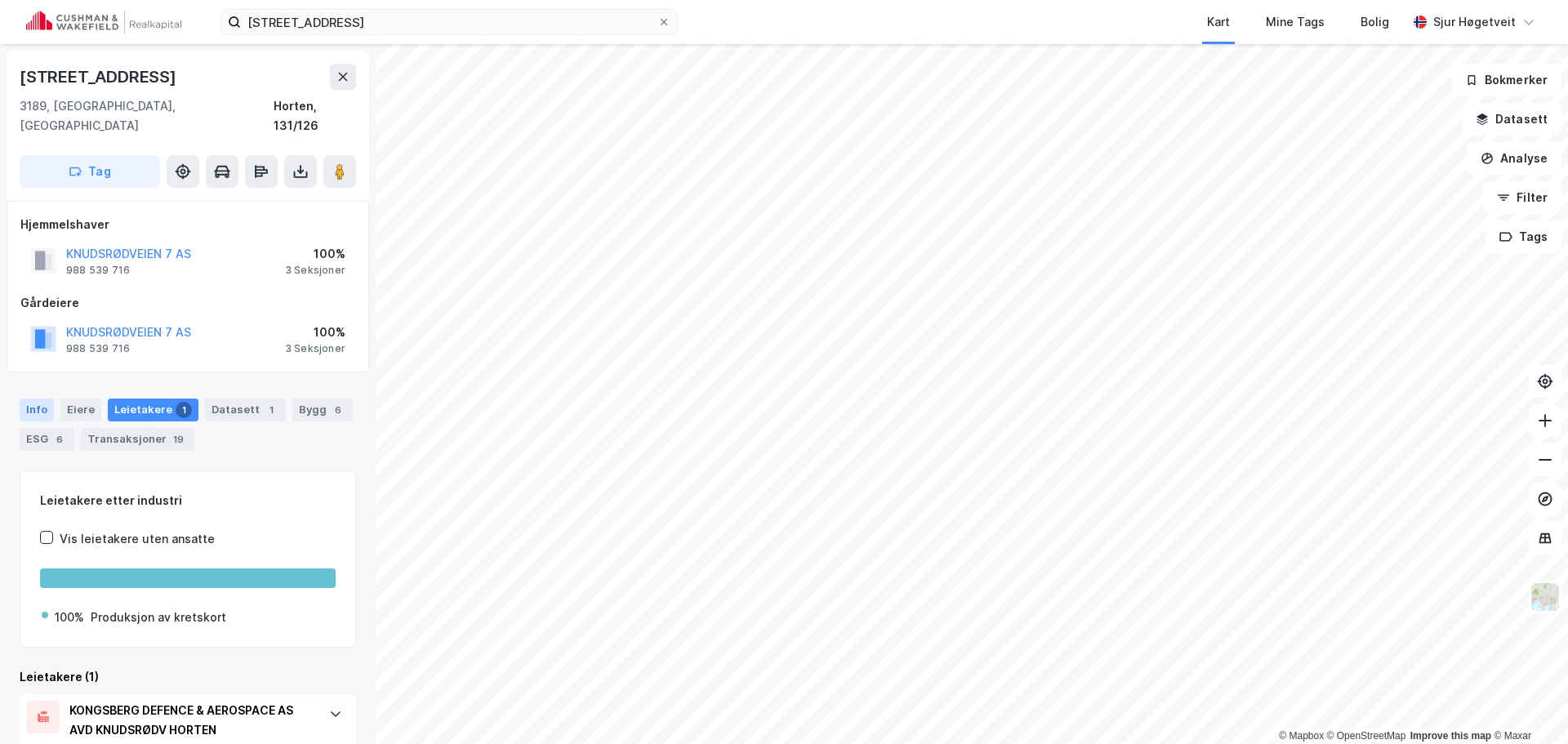
click at [50, 399] on div "Info" at bounding box center [37, 409] width 34 height 23
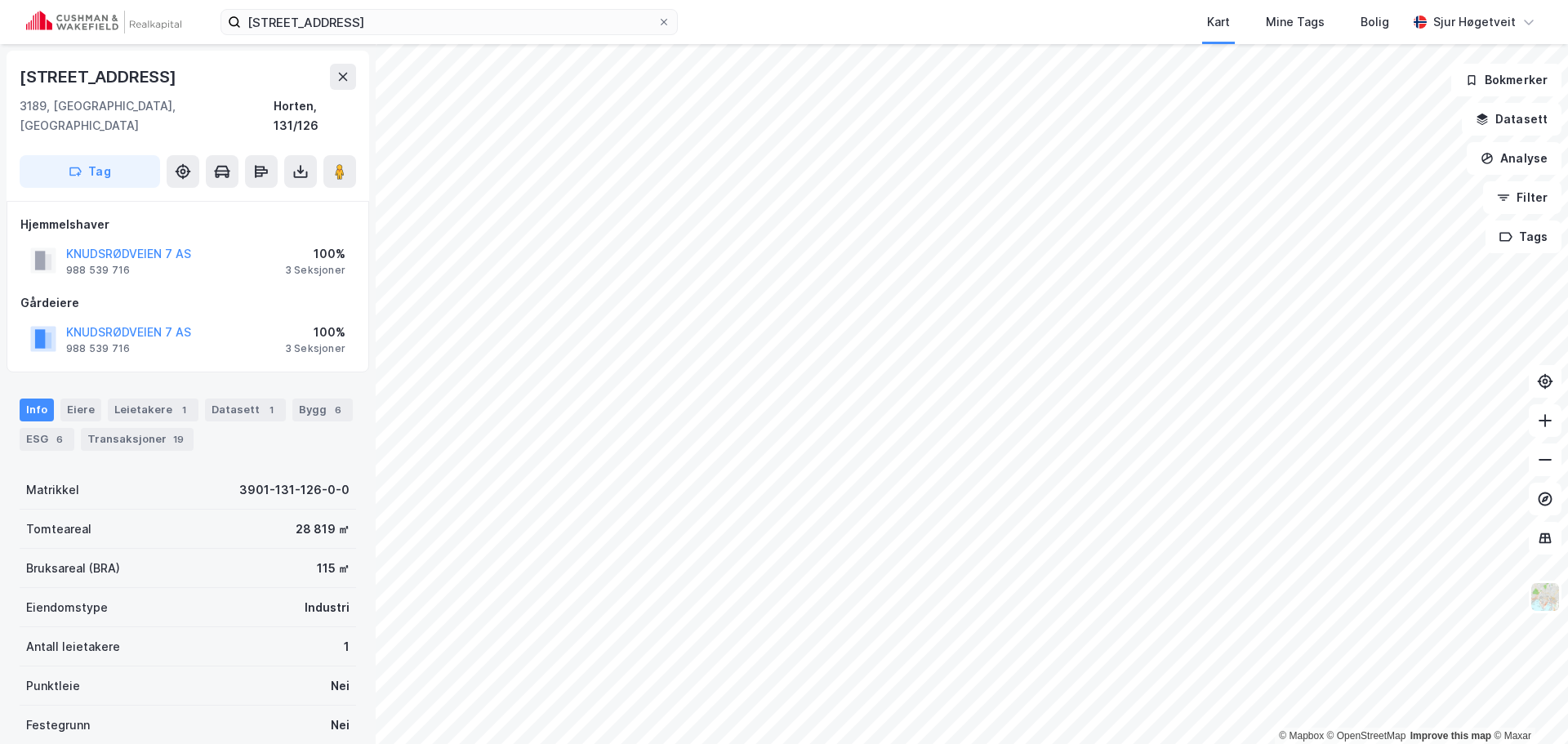
click at [51, 399] on div "Info" at bounding box center [37, 409] width 34 height 23
click at [345, 163] on image at bounding box center [339, 171] width 10 height 16
drag, startPoint x: 66, startPoint y: 76, endPoint x: 0, endPoint y: 79, distance: 66.1
click at [0, 79] on div "Knudsrødveien 7 3189, [GEOGRAPHIC_DATA], [GEOGRAPHIC_DATA] Horten, 131/126 Tag …" at bounding box center [188, 394] width 375 height 700
copy div "[STREET_ADDRESS]"
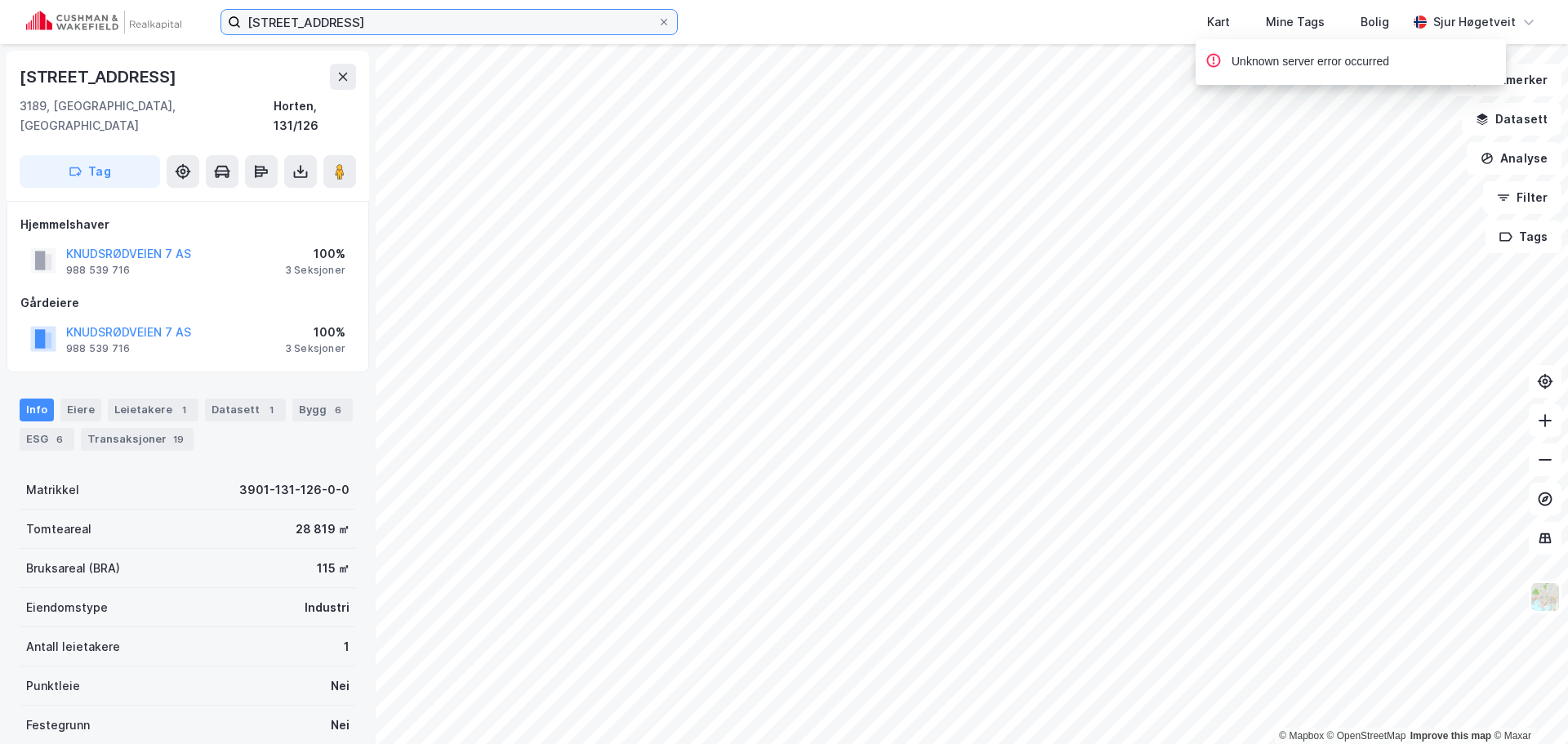
click at [384, 22] on input "[STREET_ADDRESS]" at bounding box center [449, 22] width 417 height 24
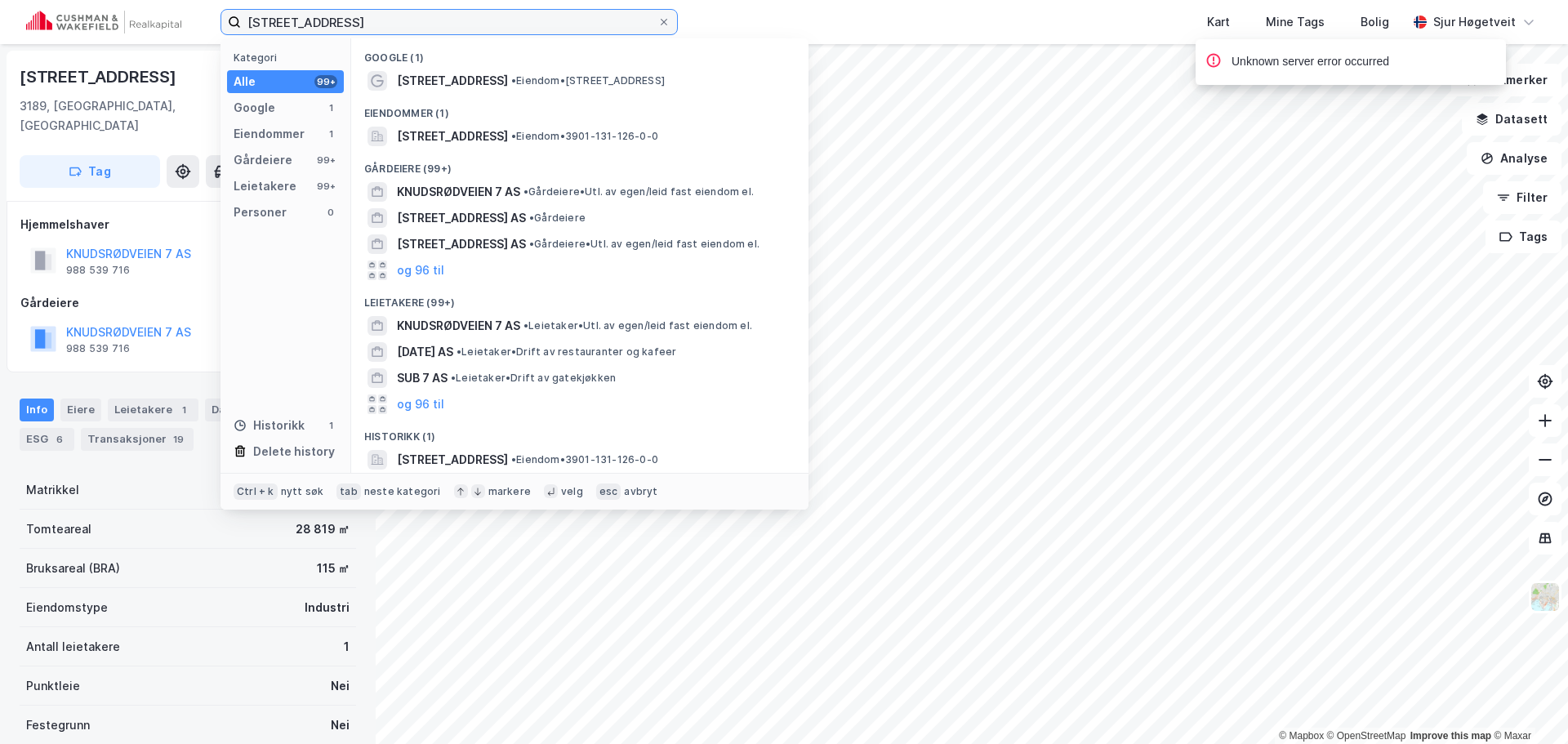
click at [384, 22] on input "[STREET_ADDRESS]" at bounding box center [449, 22] width 417 height 24
paste input "Verftsbassenget 5"
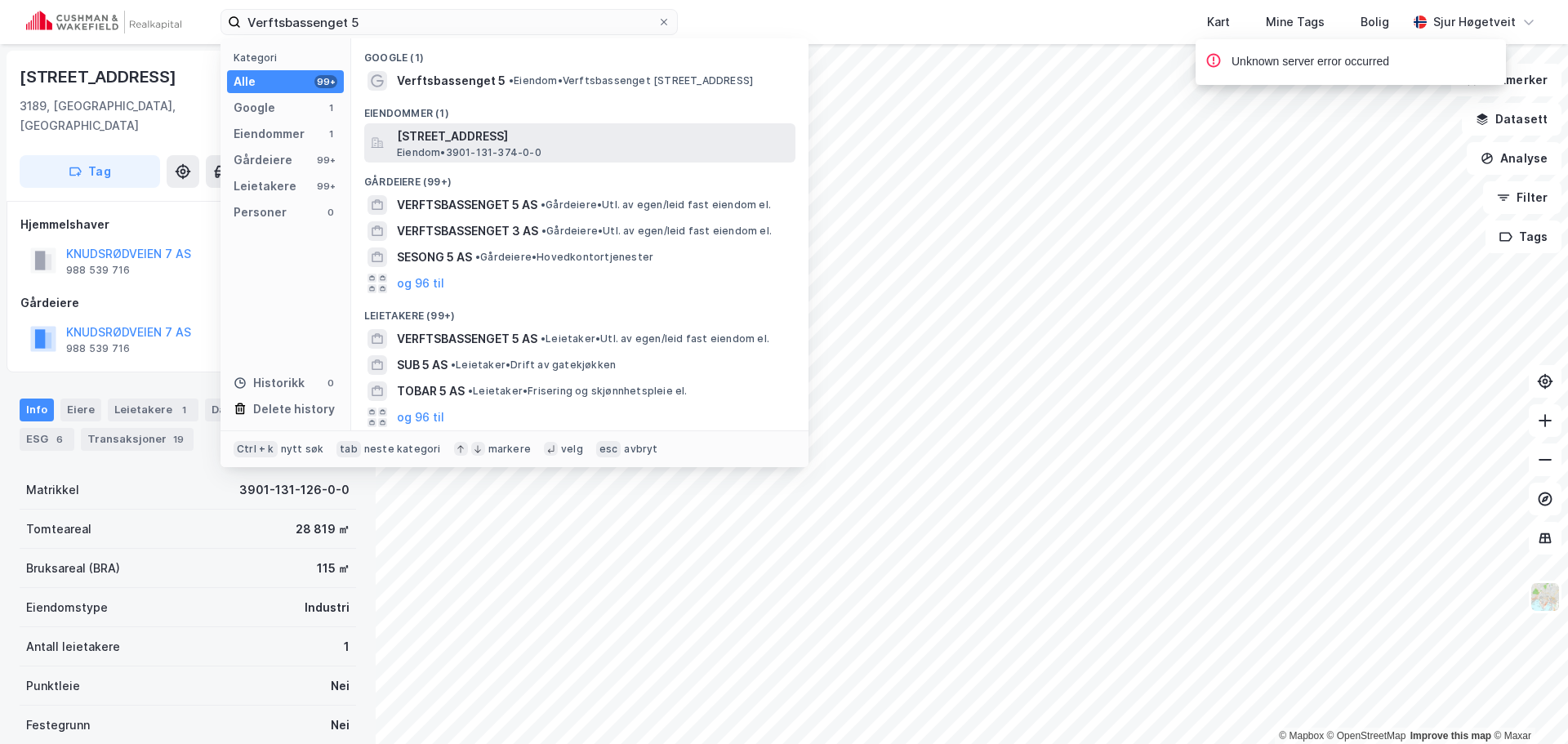
click at [508, 132] on span "[STREET_ADDRESS]" at bounding box center [593, 136] width 392 height 20
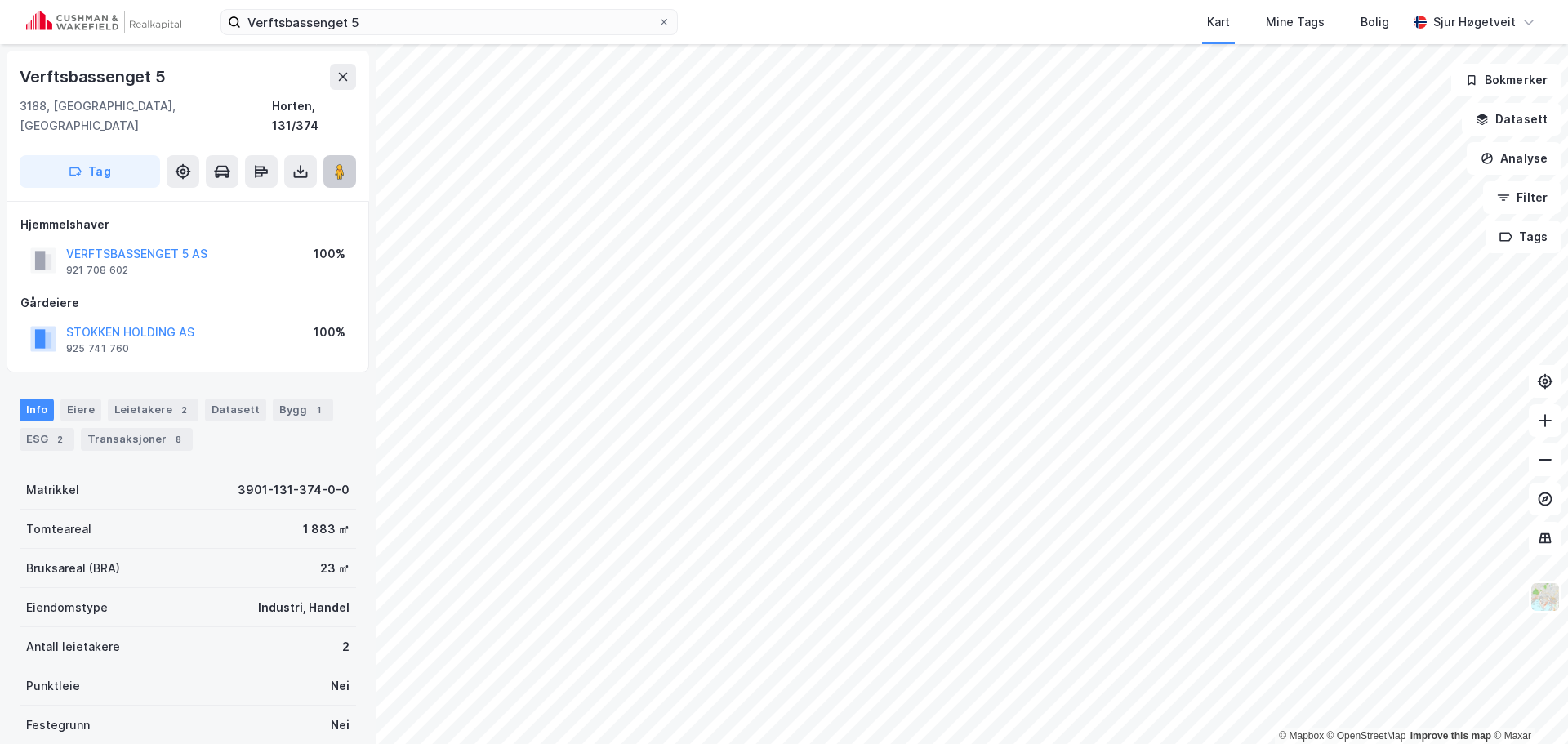
click at [339, 163] on image at bounding box center [339, 171] width 10 height 16
click at [158, 399] on div "Leietakere 2" at bounding box center [152, 409] width 90 height 23
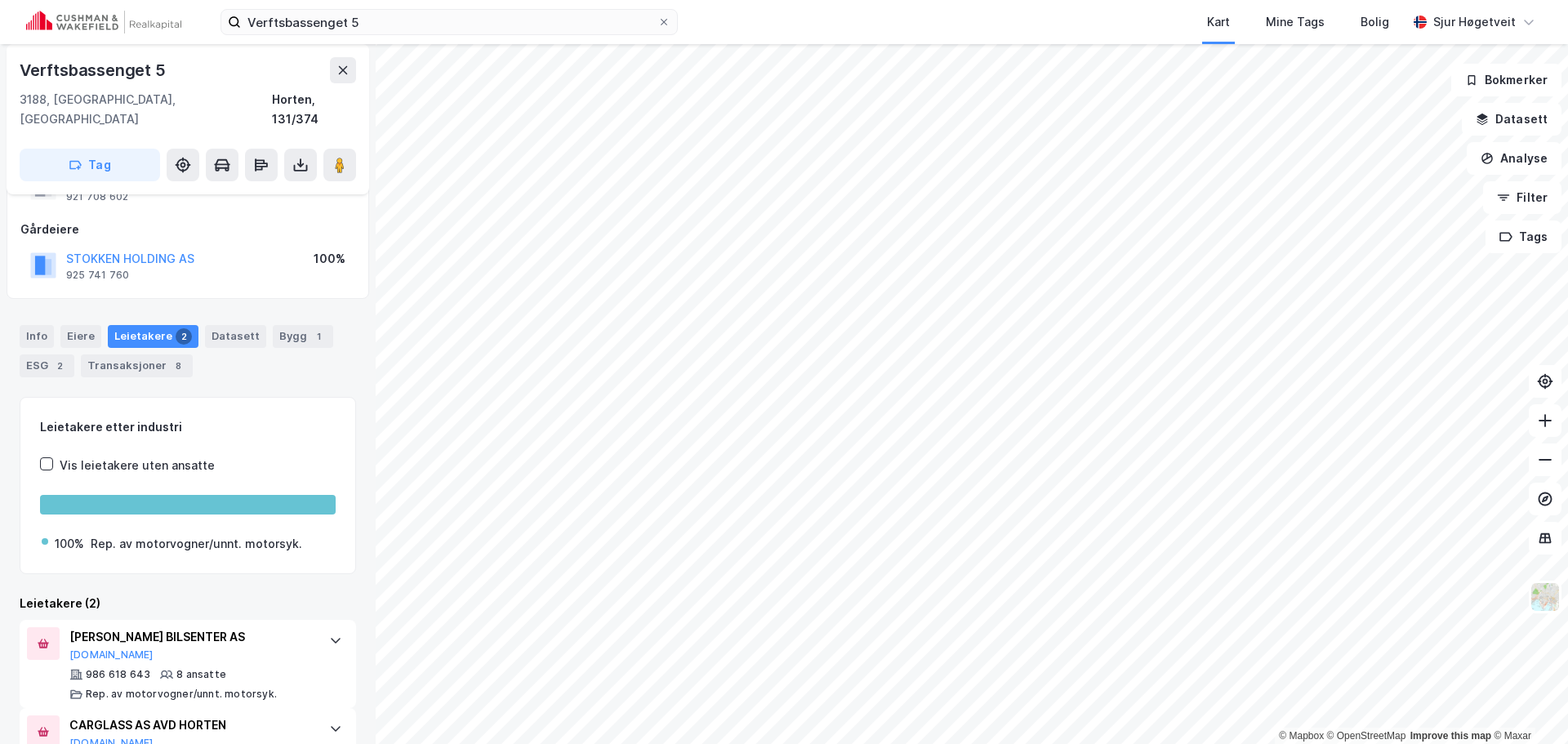
scroll to position [125, 0]
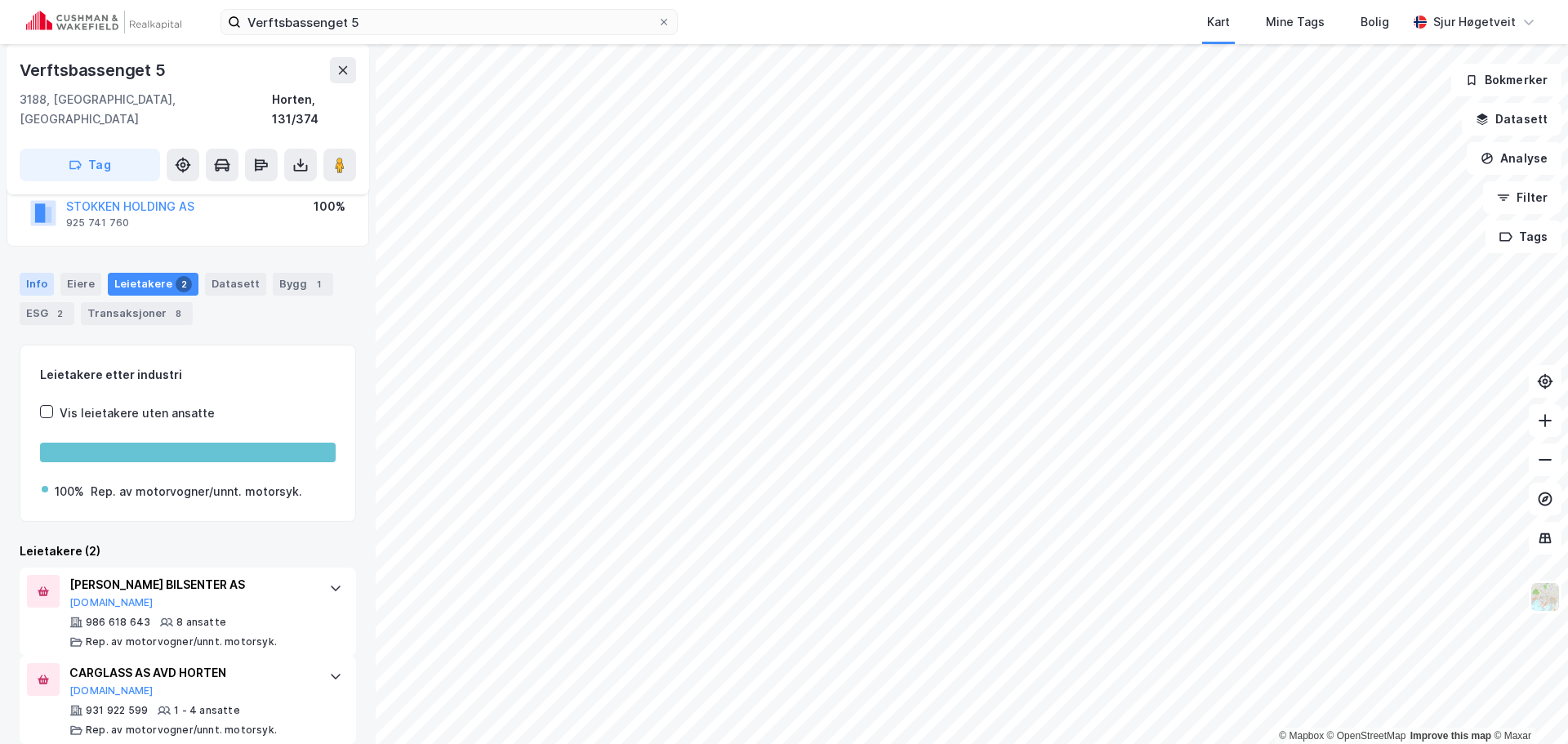
click at [39, 272] on div "Info" at bounding box center [37, 283] width 34 height 23
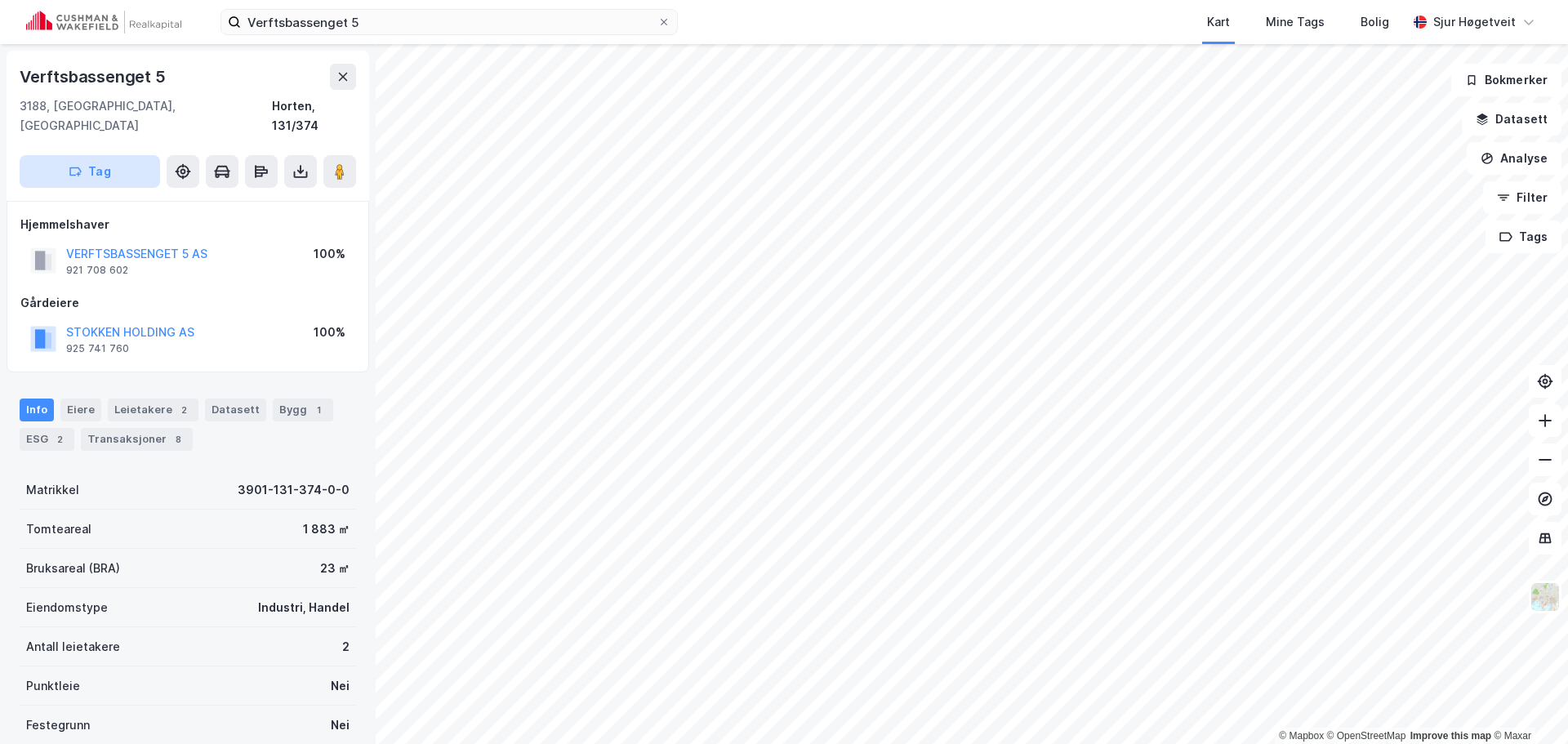
click at [138, 156] on button "Tag" at bounding box center [90, 171] width 141 height 32
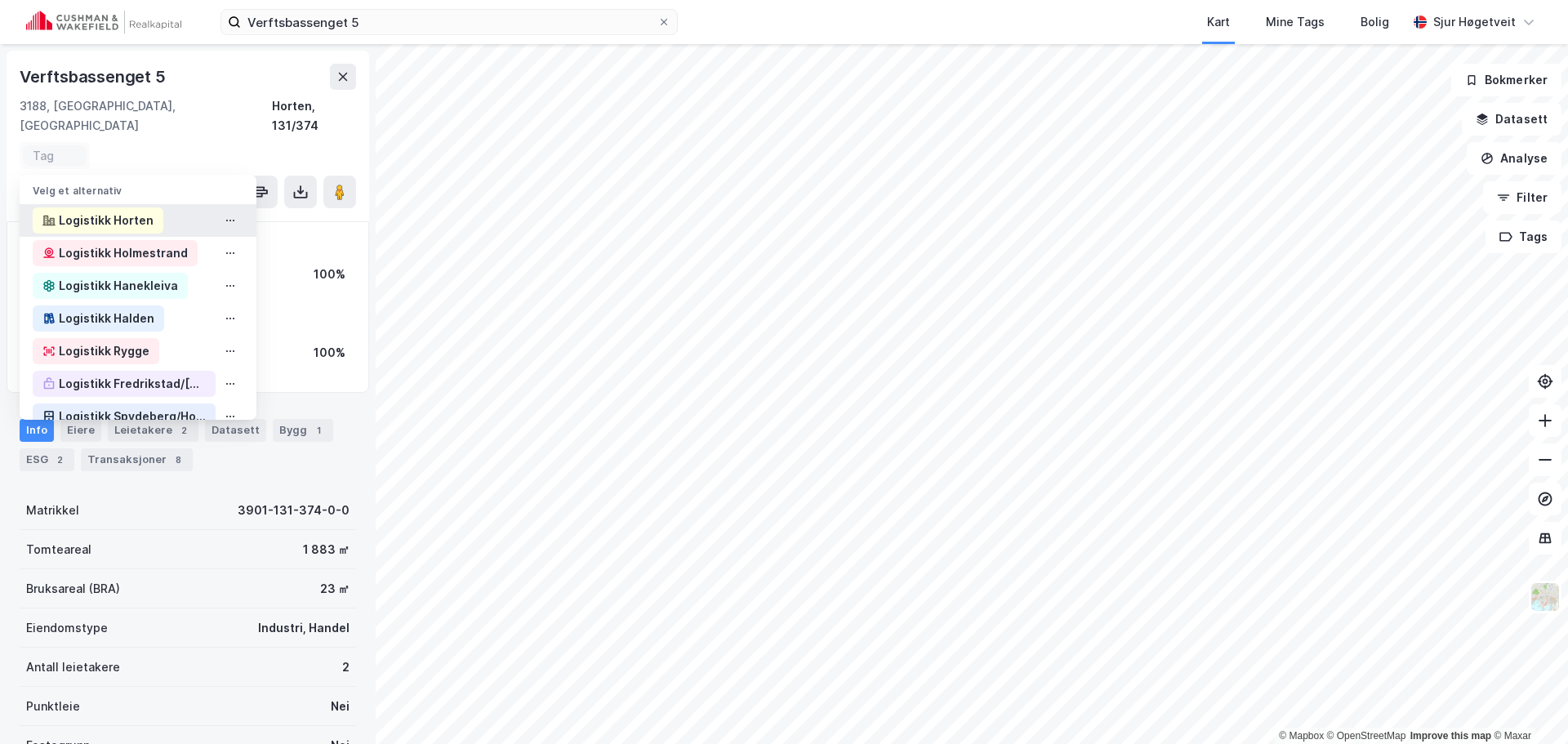
click at [139, 211] on div "Logistikk Horten" at bounding box center [106, 221] width 95 height 20
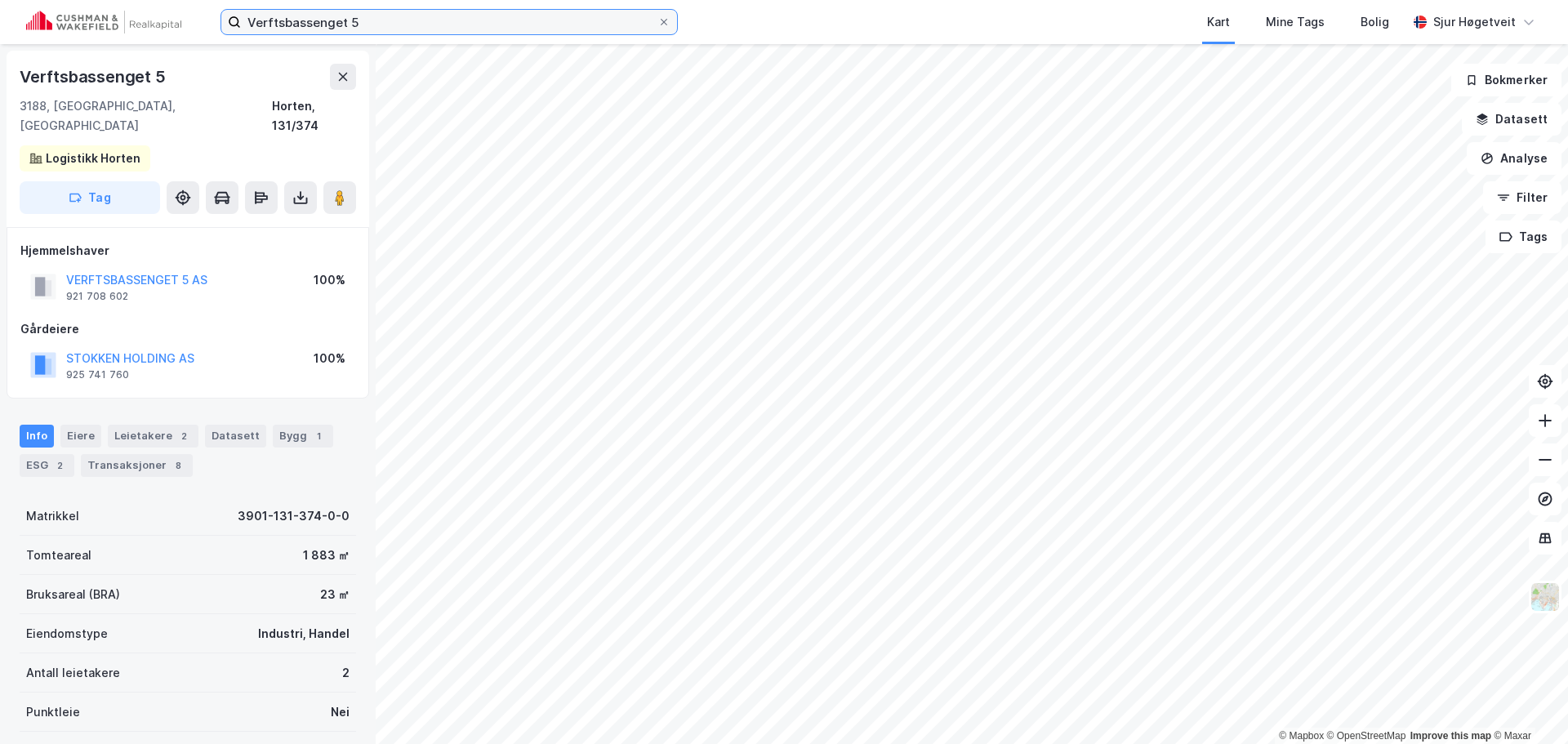
click at [530, 15] on input "Verftsbassenget 5" at bounding box center [449, 22] width 417 height 24
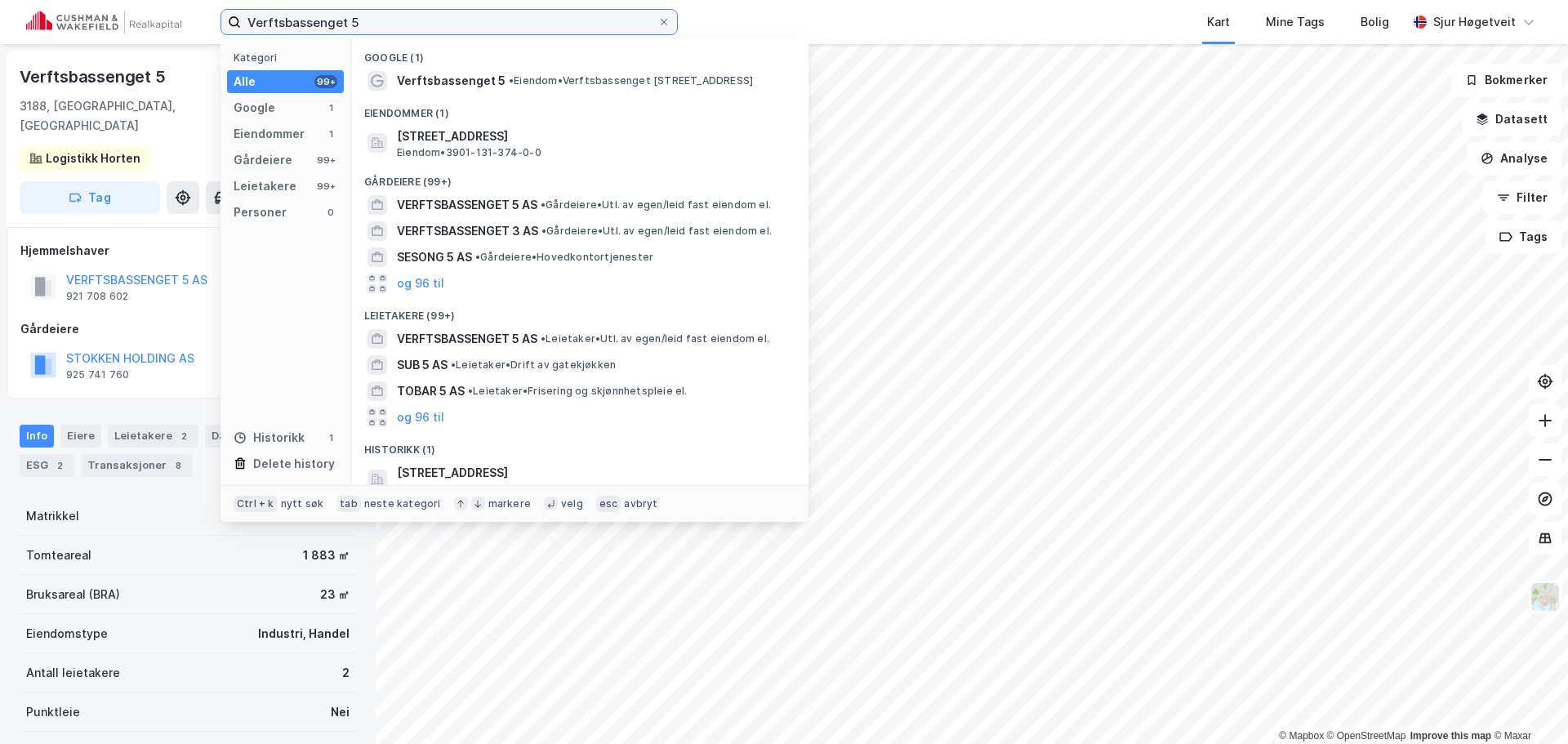
click at [528, 15] on input "Verftsbassenget 5" at bounding box center [449, 22] width 417 height 24
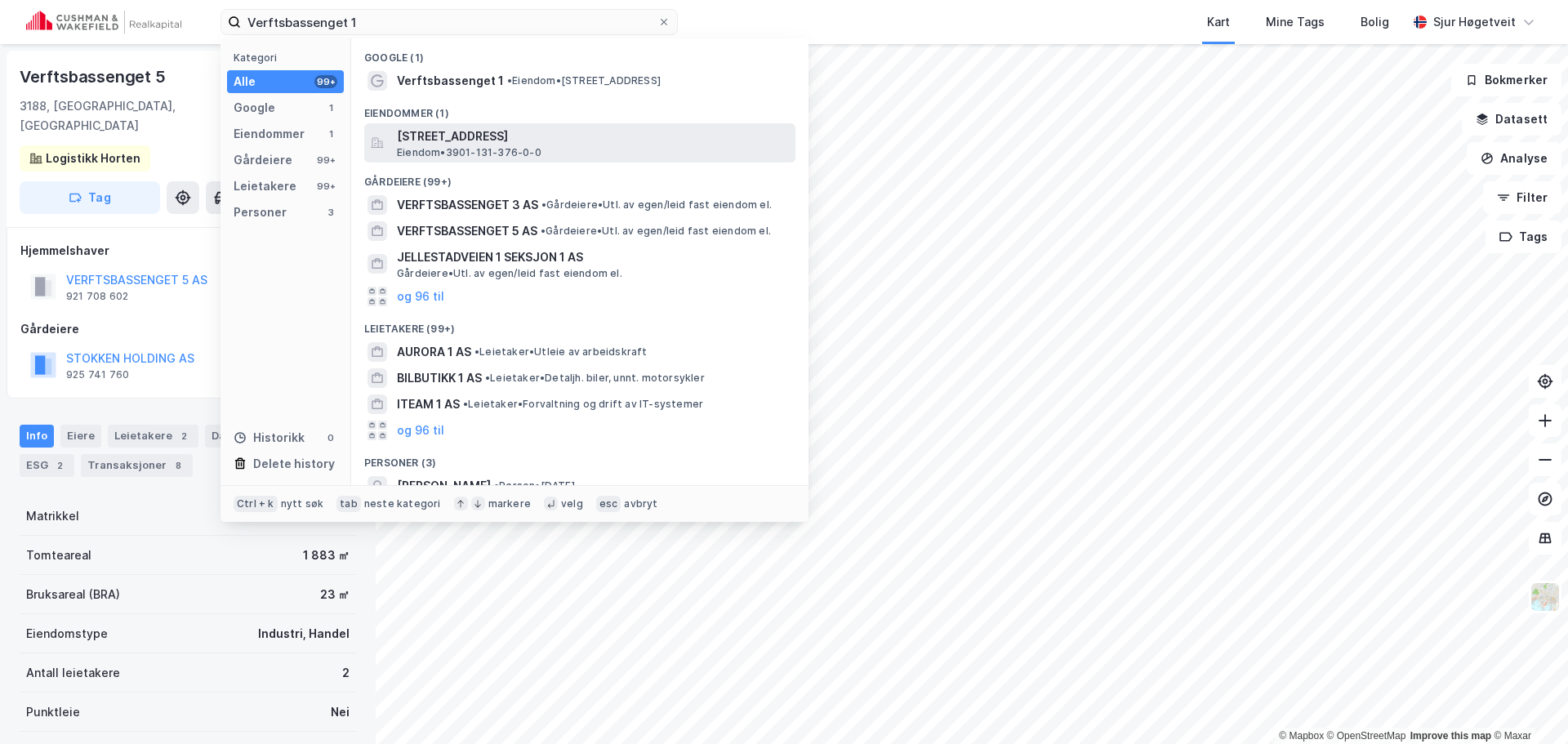
click at [572, 130] on span "[STREET_ADDRESS]" at bounding box center [593, 136] width 392 height 20
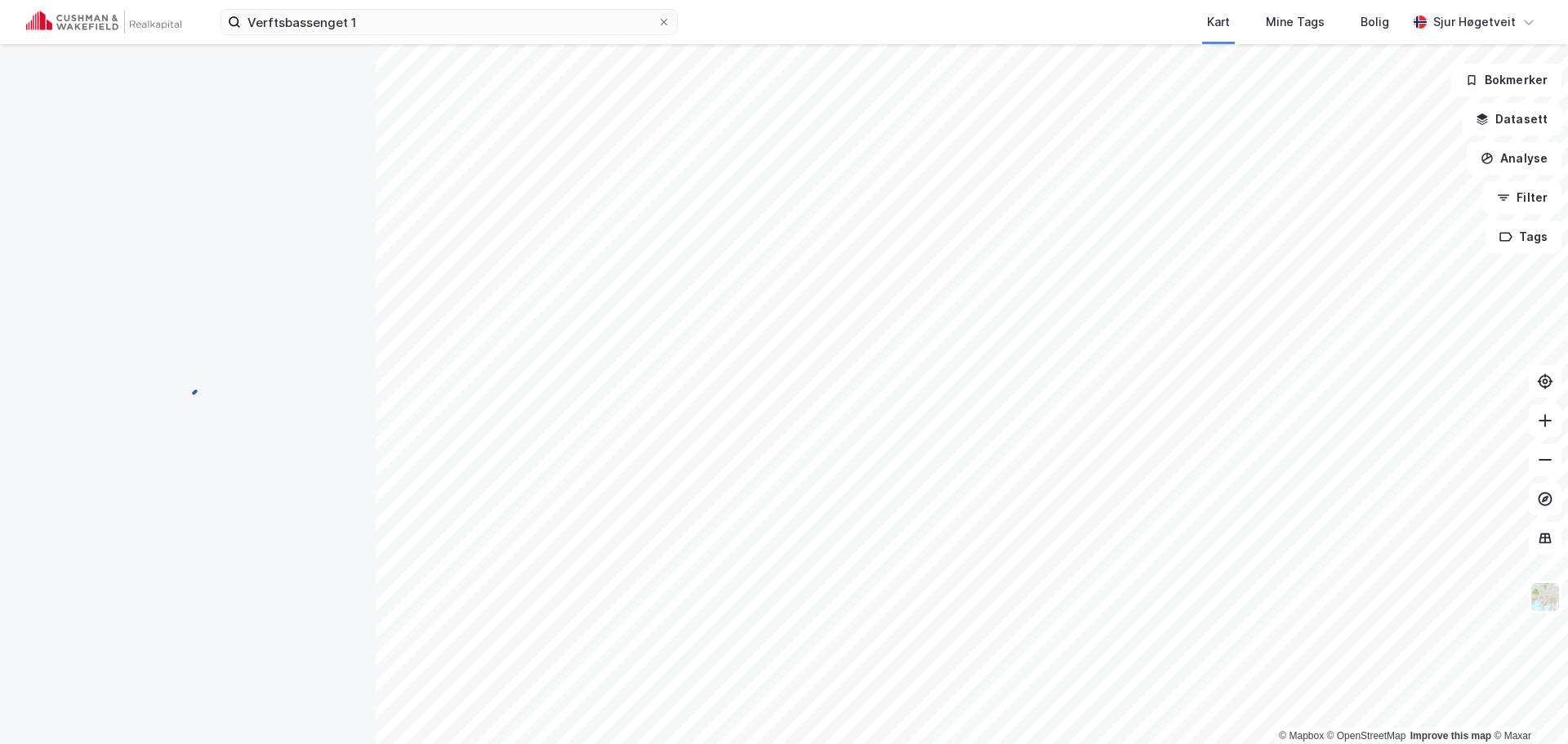
scroll to position [4, 0]
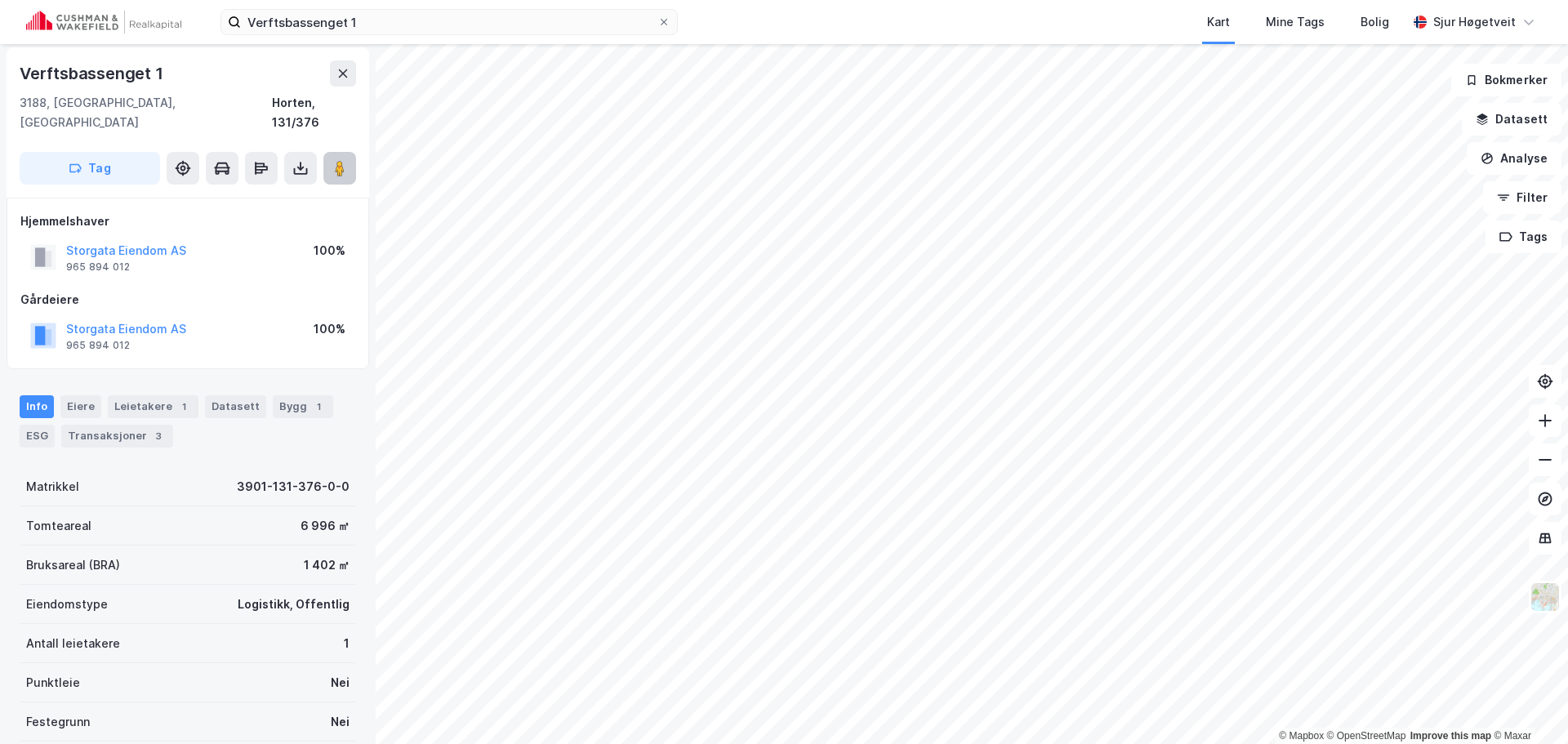
click at [338, 160] on image at bounding box center [339, 168] width 10 height 16
click at [176, 399] on div "1" at bounding box center [184, 407] width 16 height 16
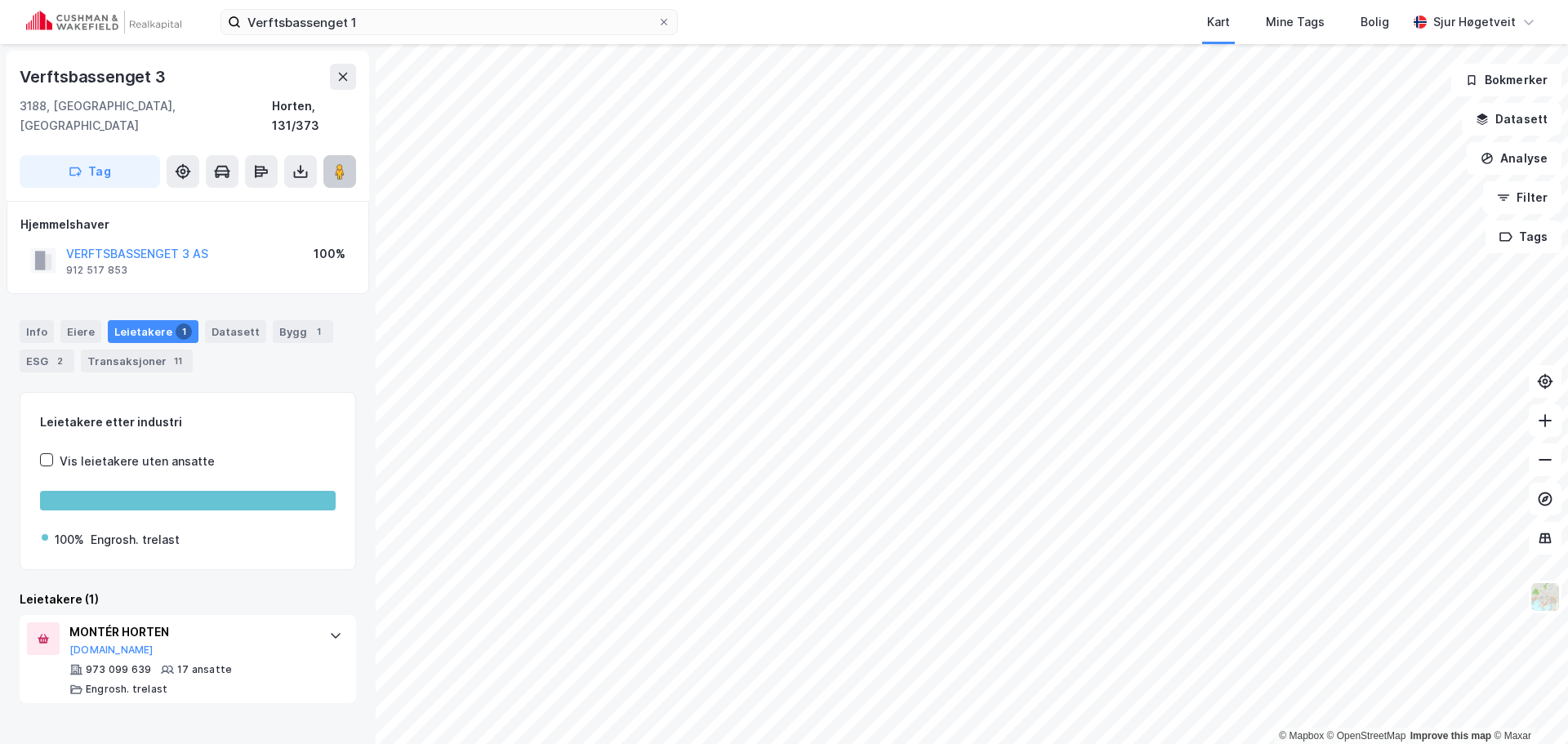
click at [330, 155] on button at bounding box center [339, 171] width 32 height 32
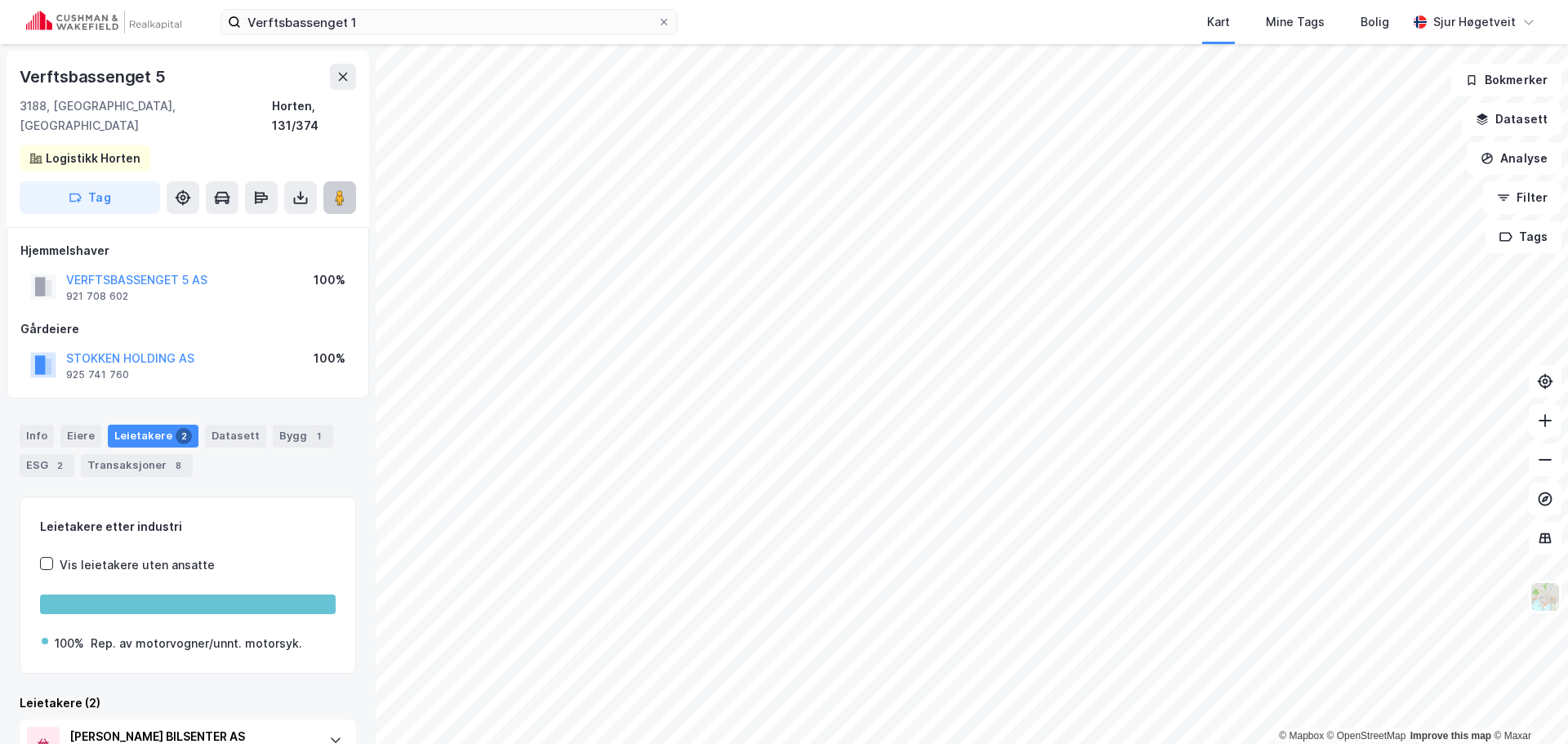
click at [350, 185] on button at bounding box center [339, 197] width 32 height 32
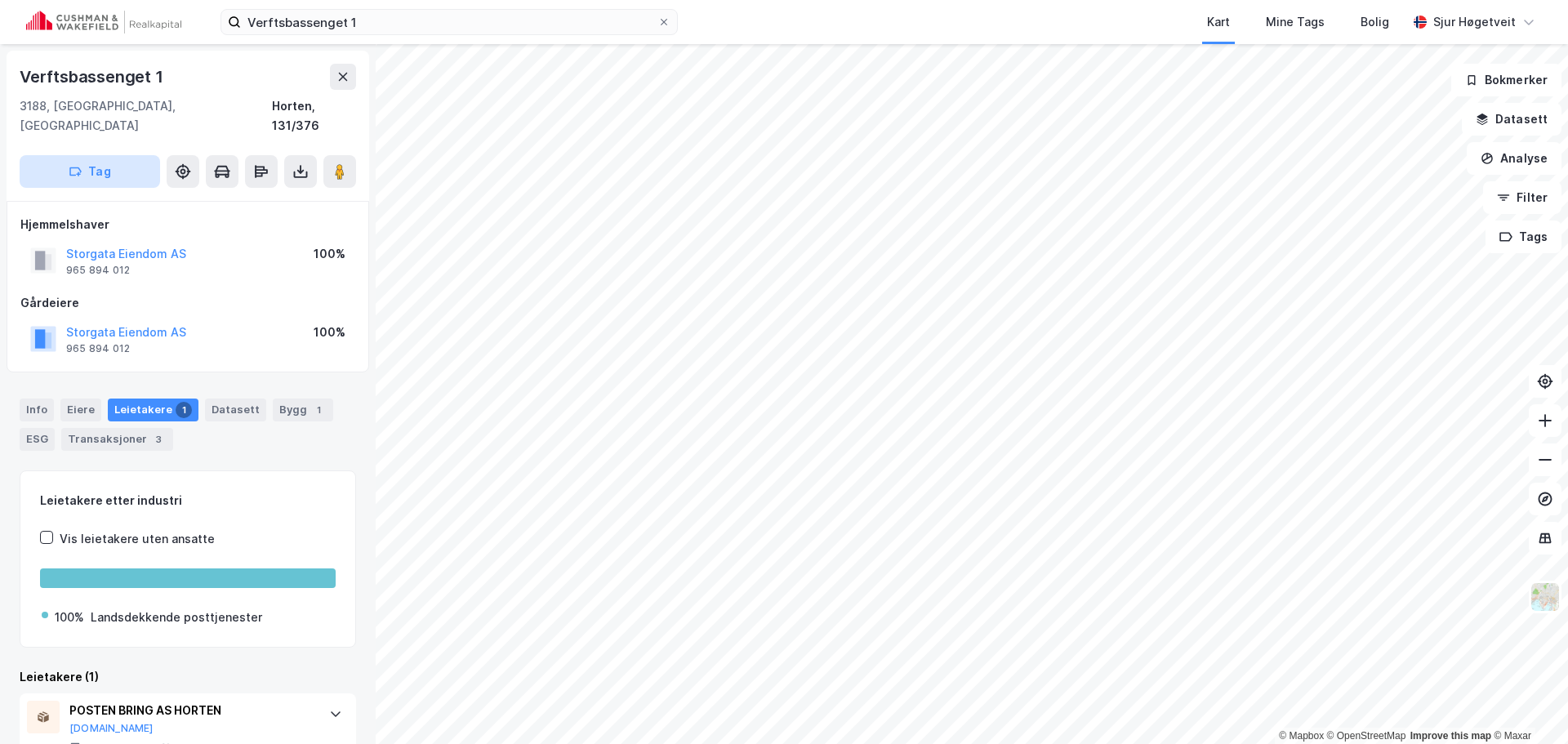
click at [97, 163] on button "Tag" at bounding box center [90, 171] width 141 height 32
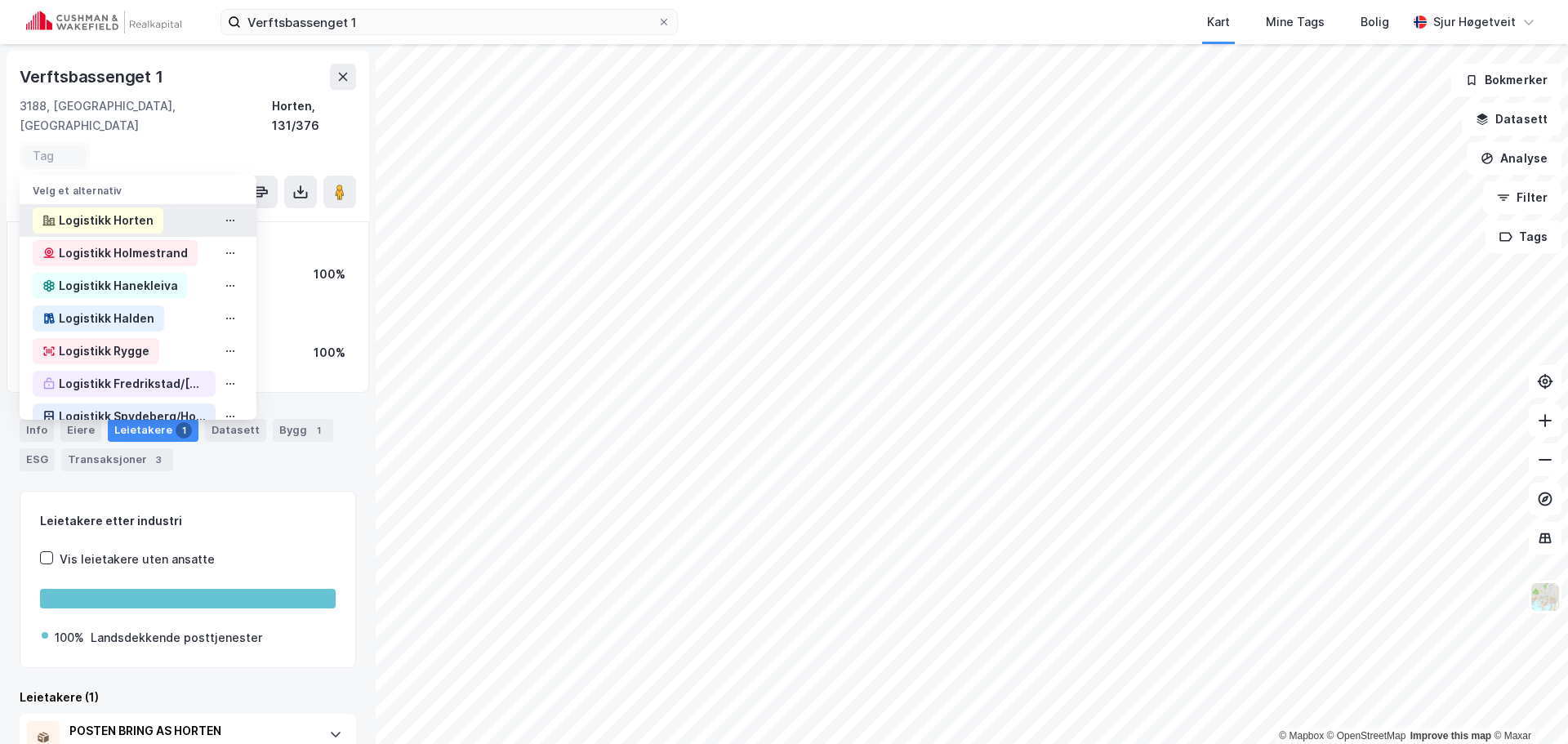
click at [106, 211] on div "Logistikk Horten" at bounding box center [106, 221] width 95 height 20
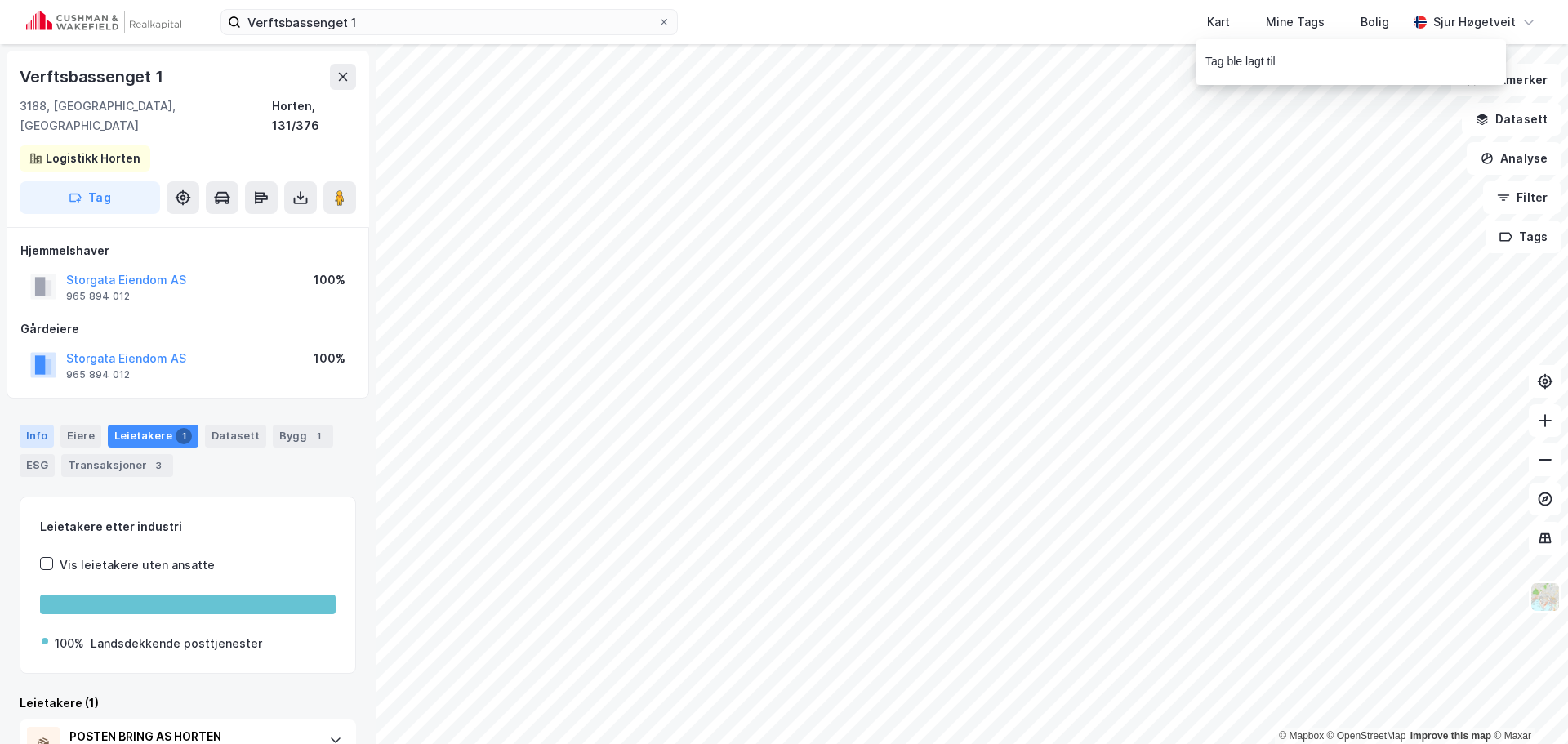
click at [34, 425] on div "Info" at bounding box center [37, 436] width 34 height 23
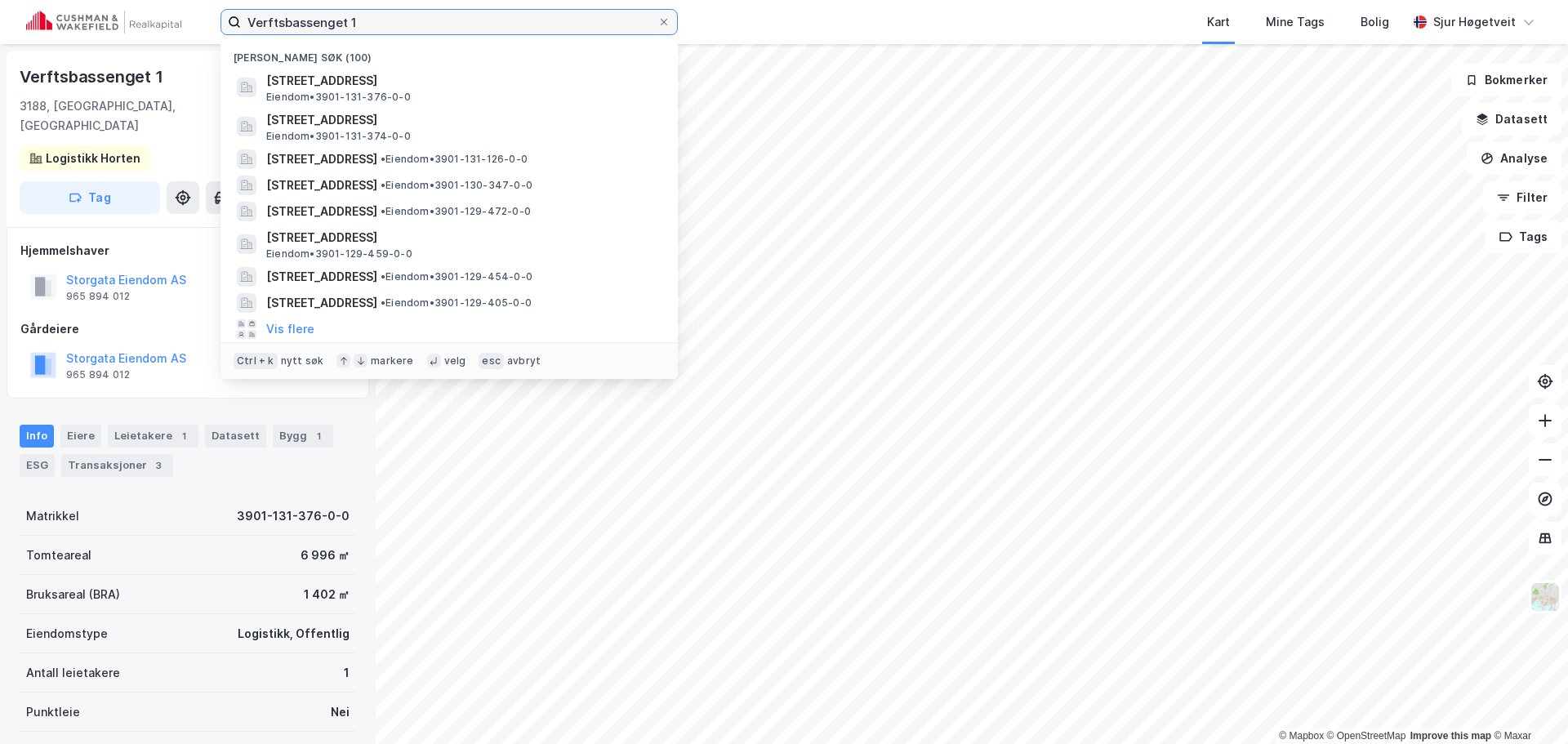
drag, startPoint x: 450, startPoint y: 22, endPoint x: 73, endPoint y: 11, distance: 377.2
click at [62, 13] on div "Verftsbassenget 1 Nylige søk (100) Verftsbassenget 1, 3188, HORTEN, HORTEN Eien…" at bounding box center [784, 22] width 1568 height 44
paste input "Bekkajordet 6"
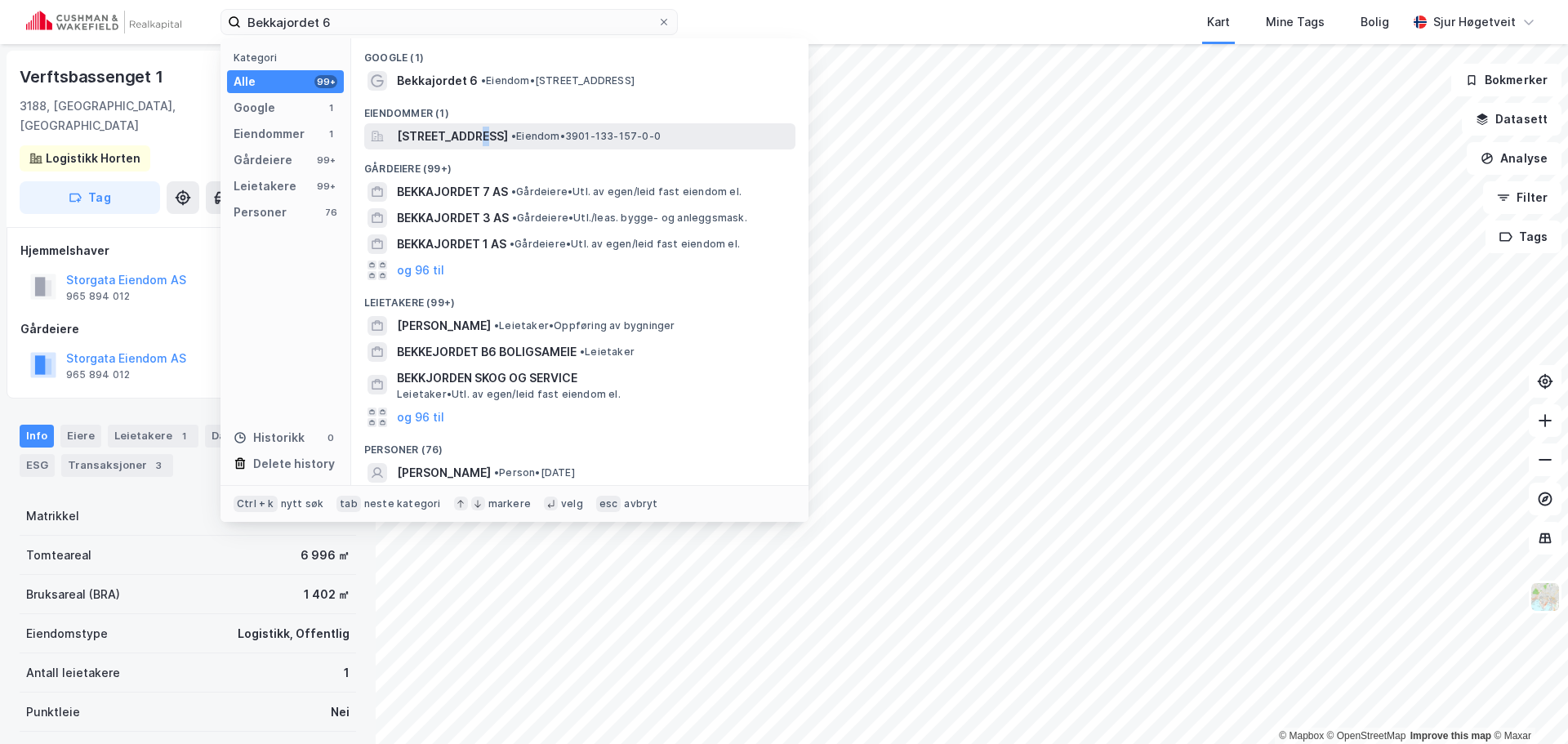
click at [470, 124] on div "[STREET_ADDRESS] • Eiendom • 3901-133-157-0-0" at bounding box center [580, 136] width 431 height 26
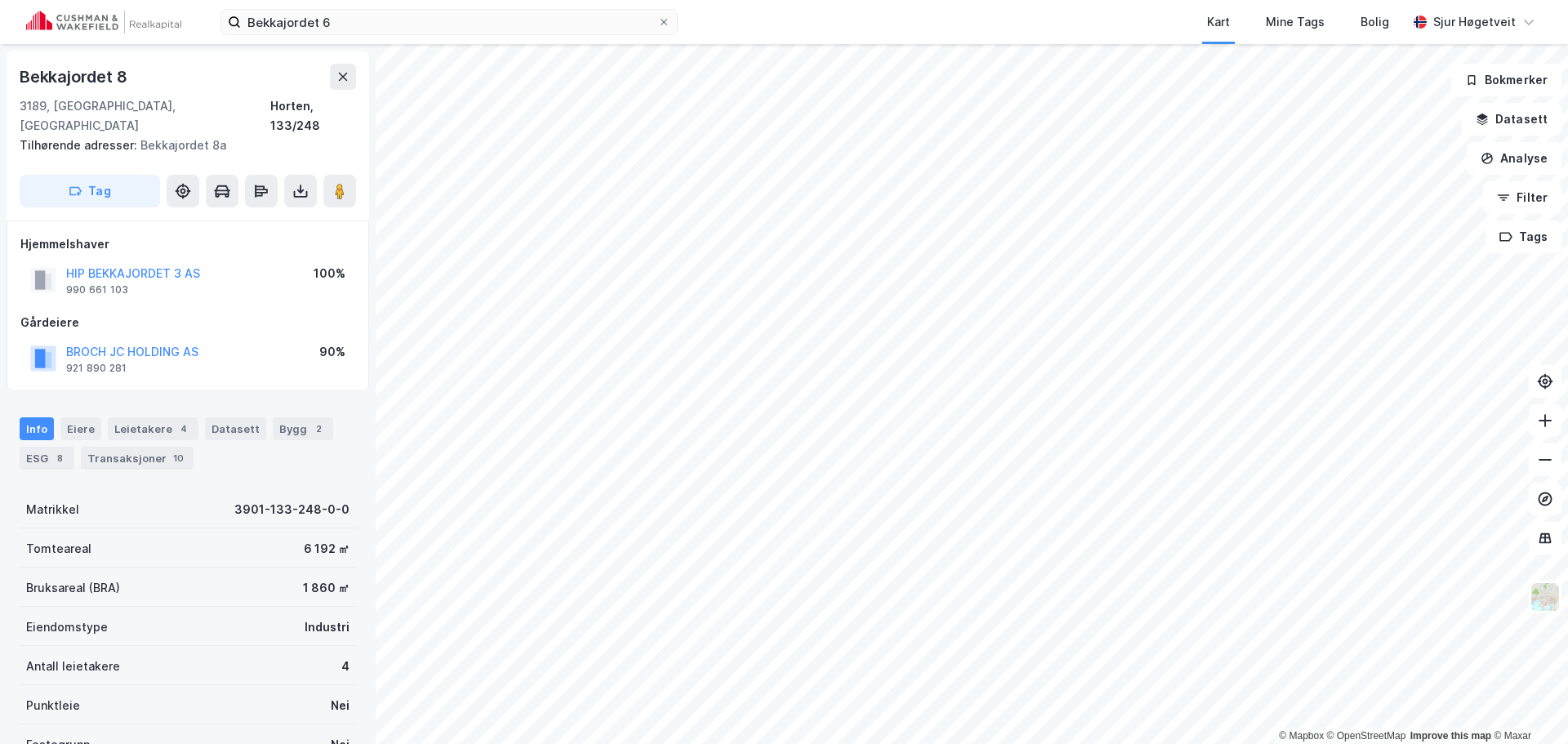
scroll to position [1, 0]
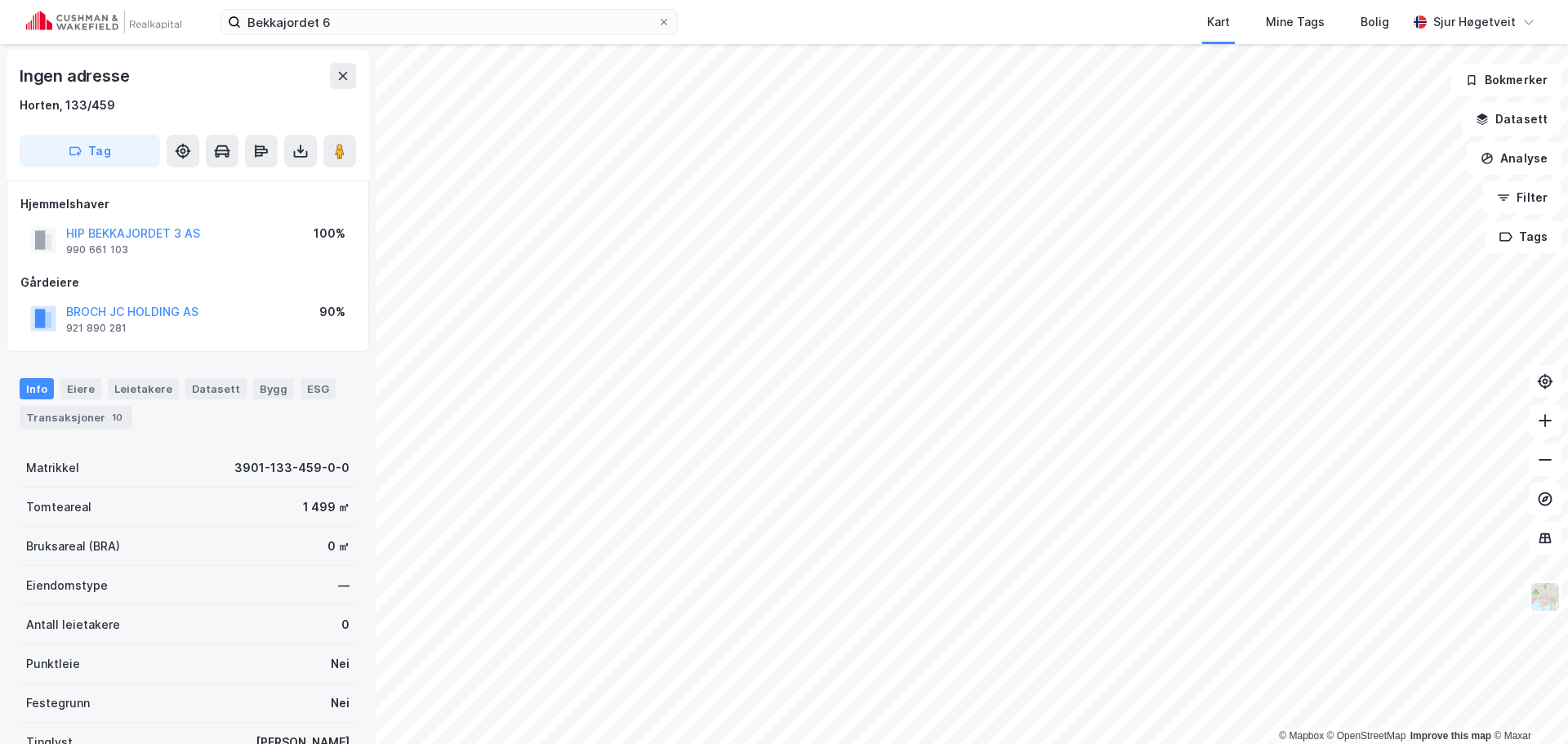
scroll to position [1, 0]
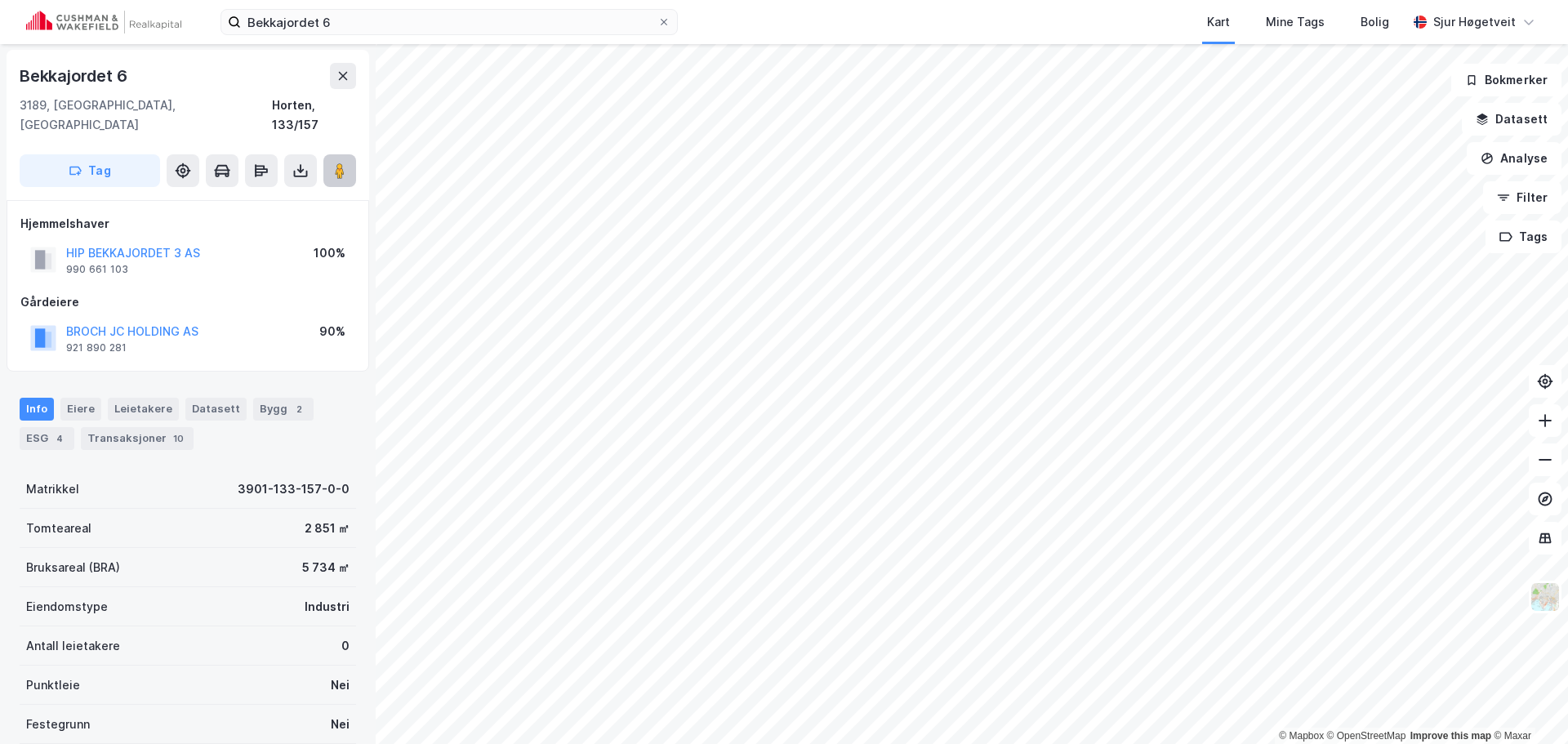
click at [339, 162] on image at bounding box center [339, 170] width 10 height 16
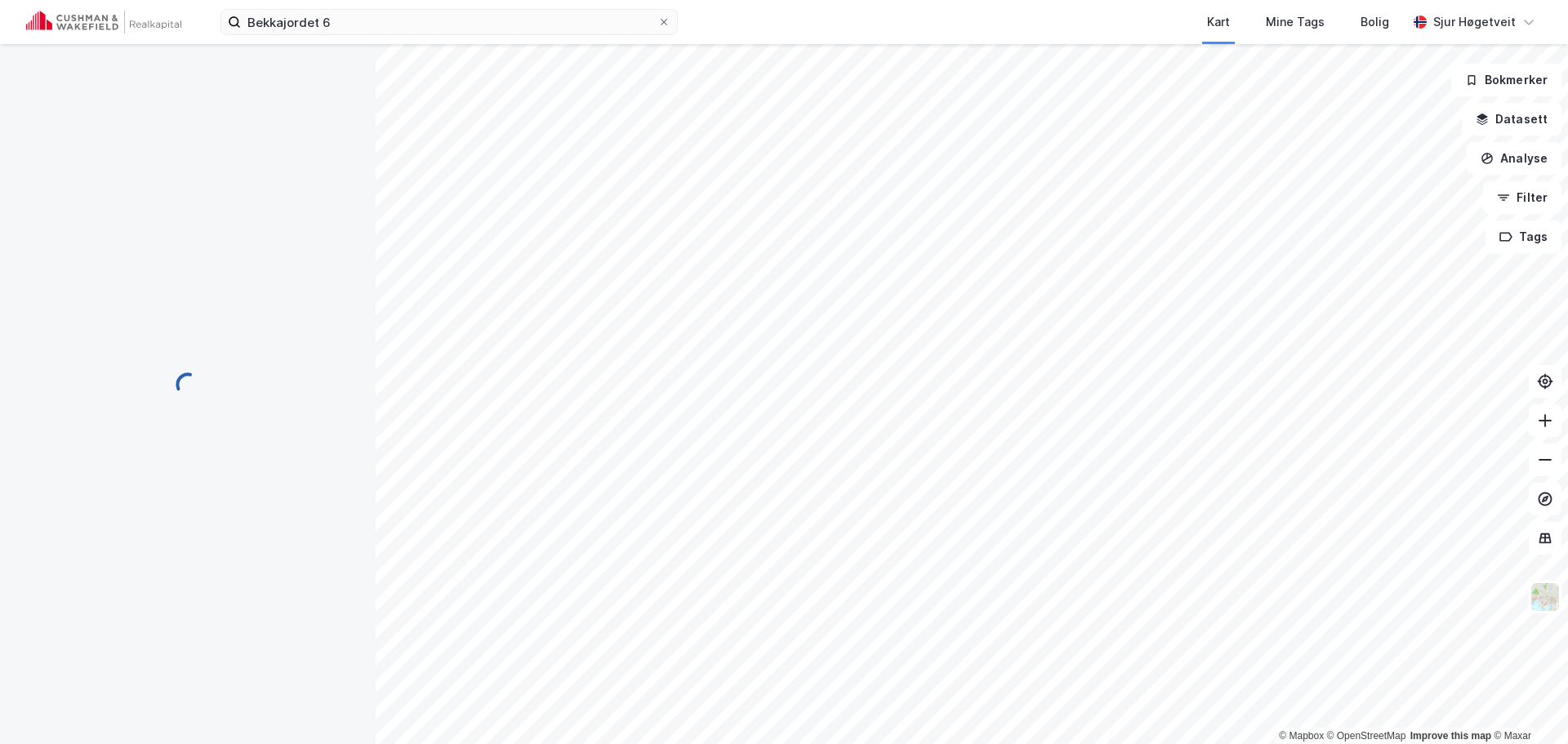
scroll to position [1, 0]
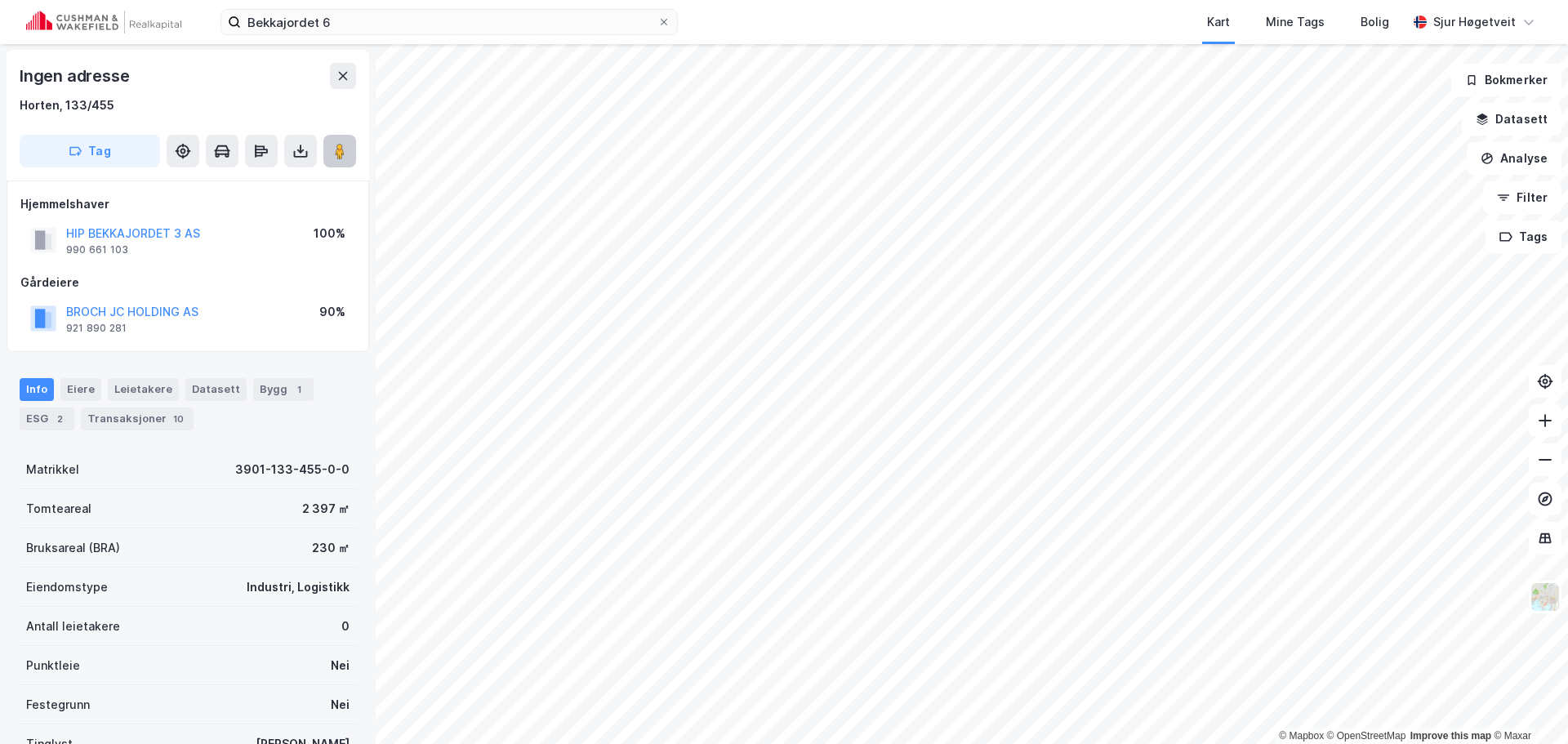
click at [341, 156] on image at bounding box center [339, 151] width 10 height 16
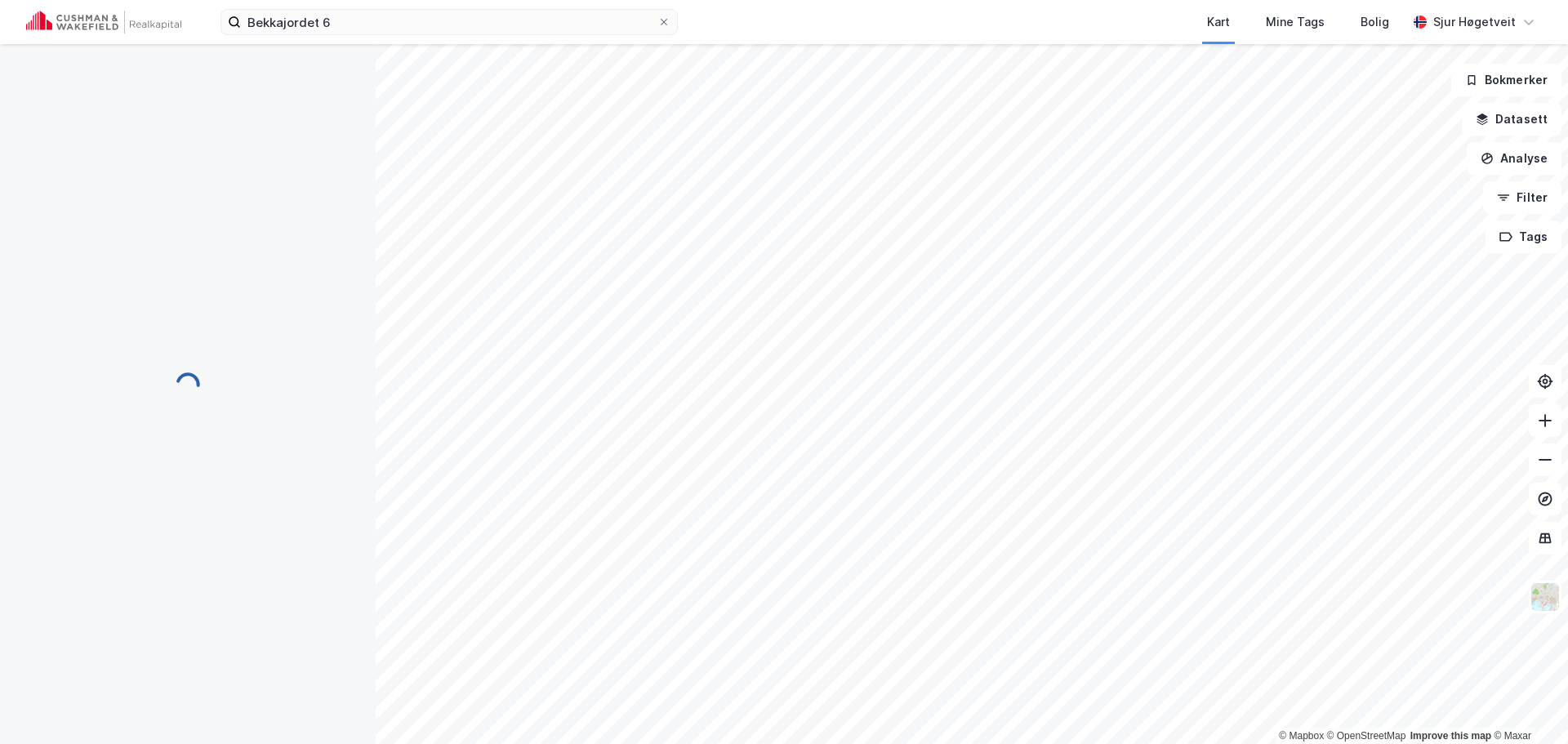
scroll to position [1, 0]
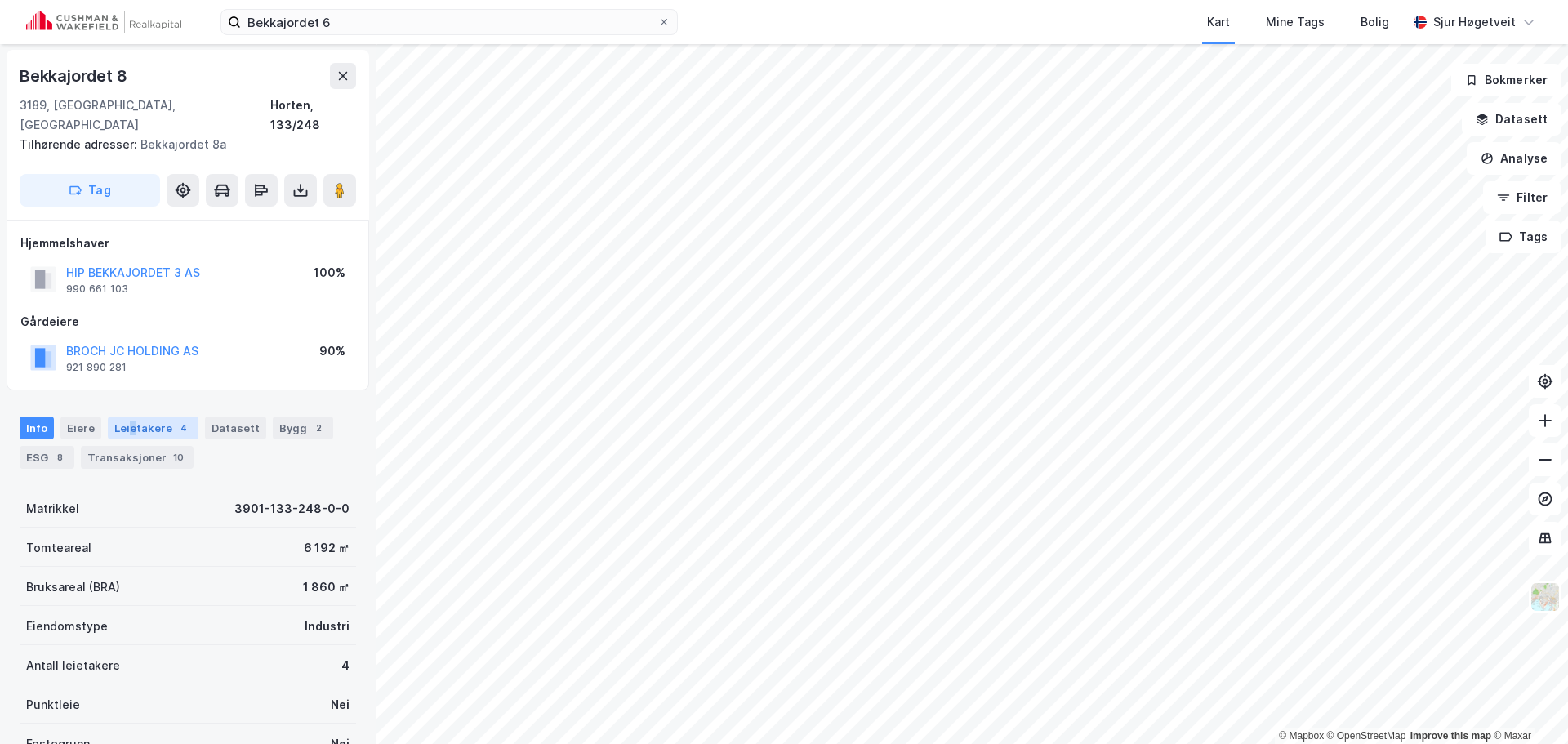
click at [129, 417] on div "Leietakere 4" at bounding box center [152, 427] width 90 height 23
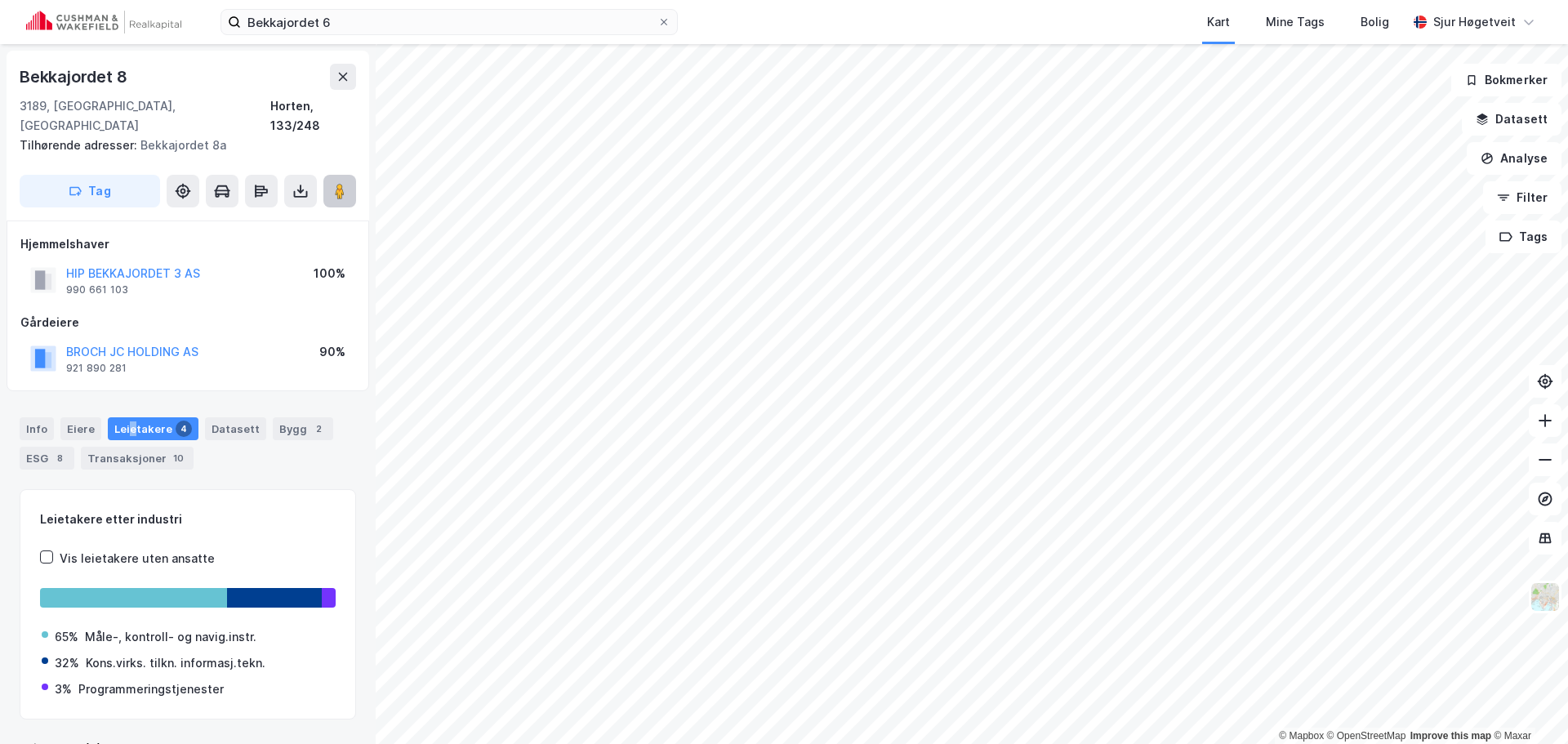
click at [342, 183] on image at bounding box center [339, 191] width 10 height 16
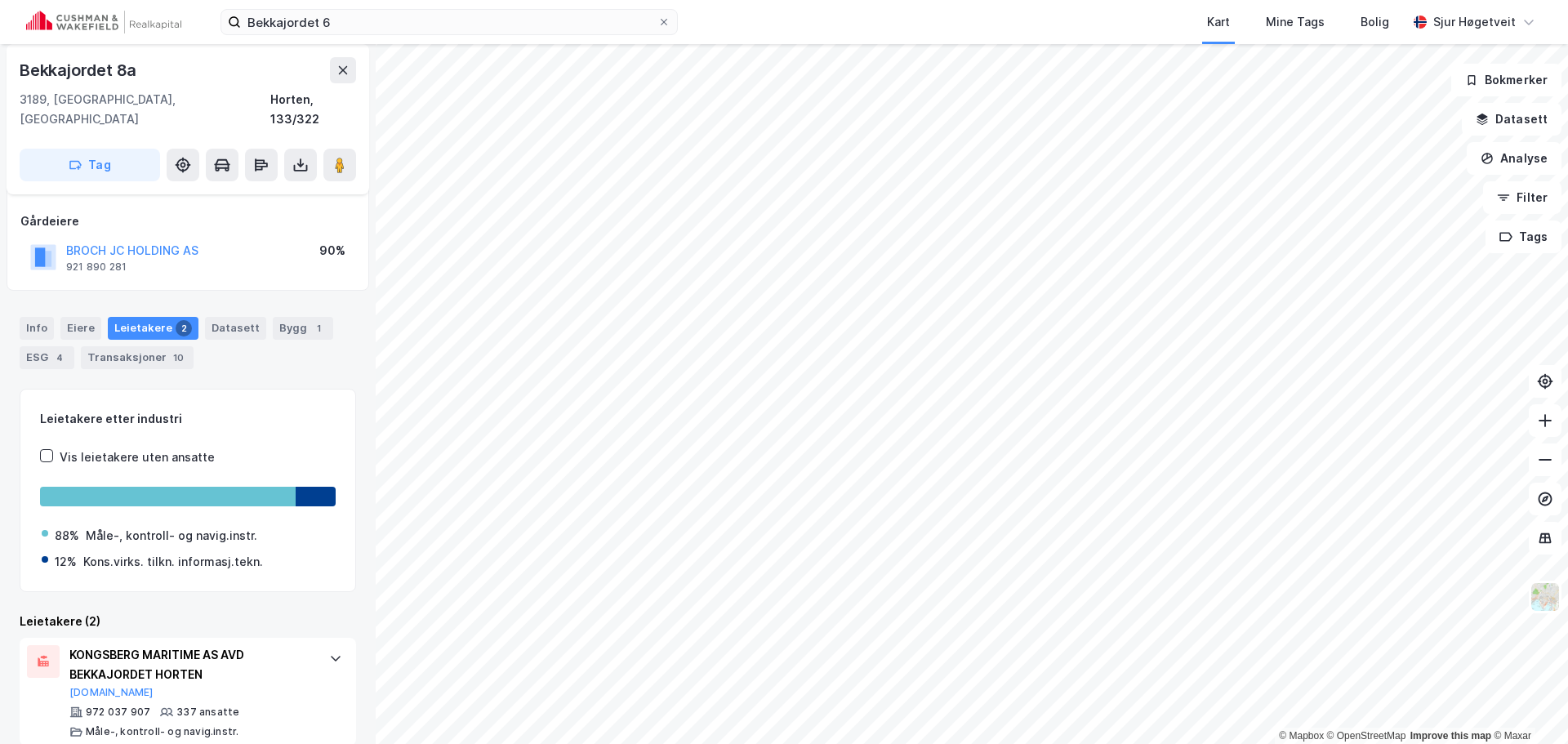
scroll to position [163, 0]
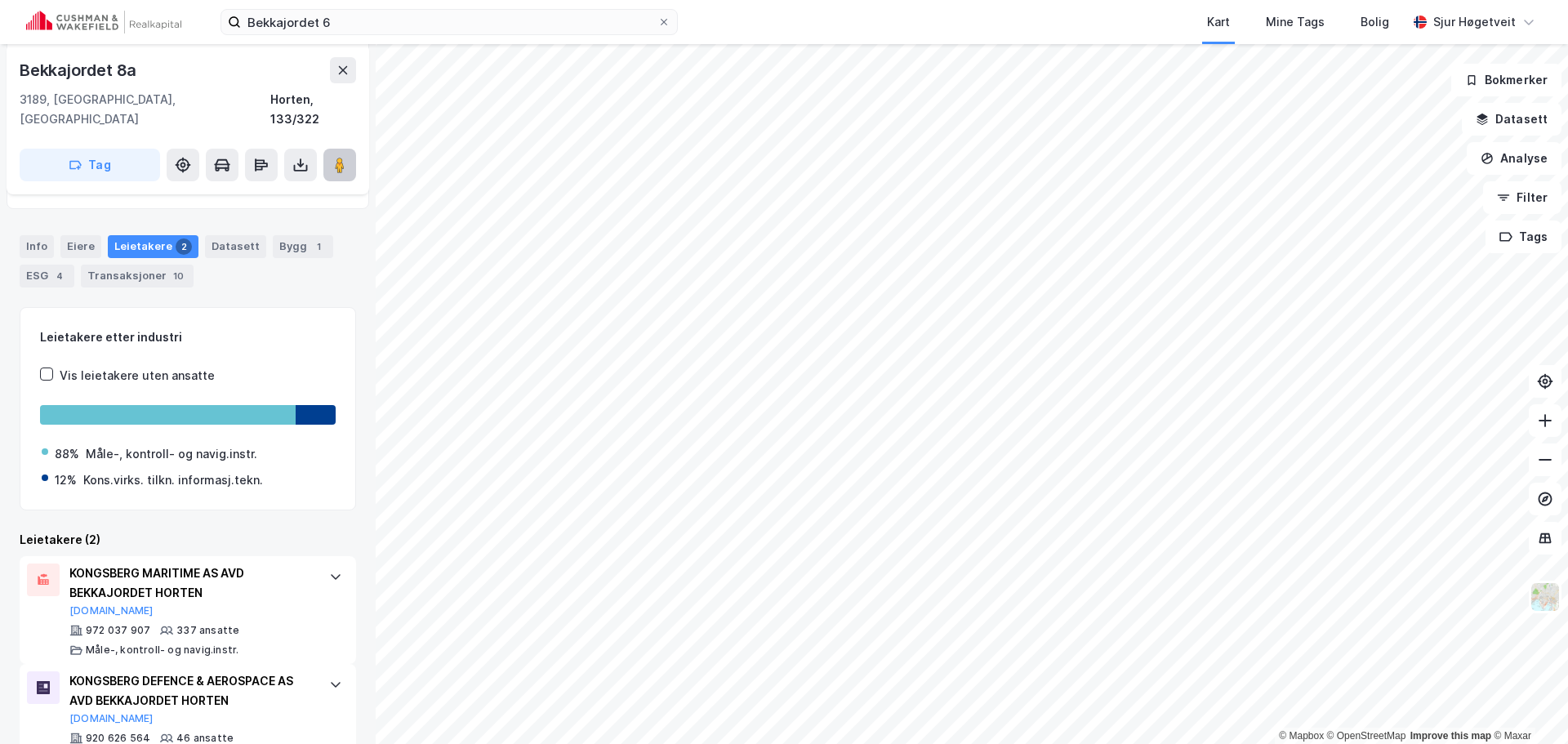
click at [336, 157] on image at bounding box center [339, 165] width 10 height 16
click at [41, 235] on div "Info" at bounding box center [37, 246] width 34 height 23
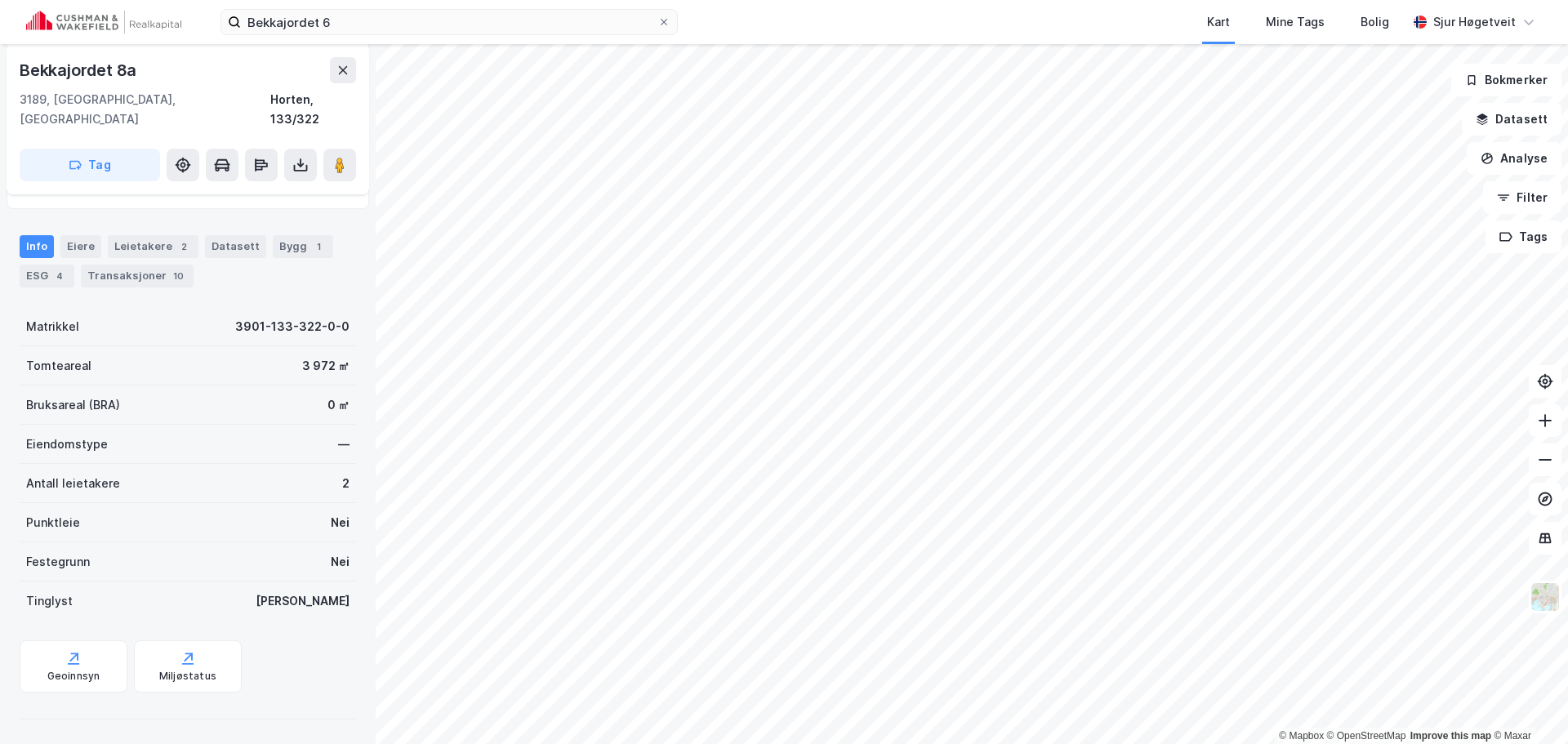
scroll to position [145, 0]
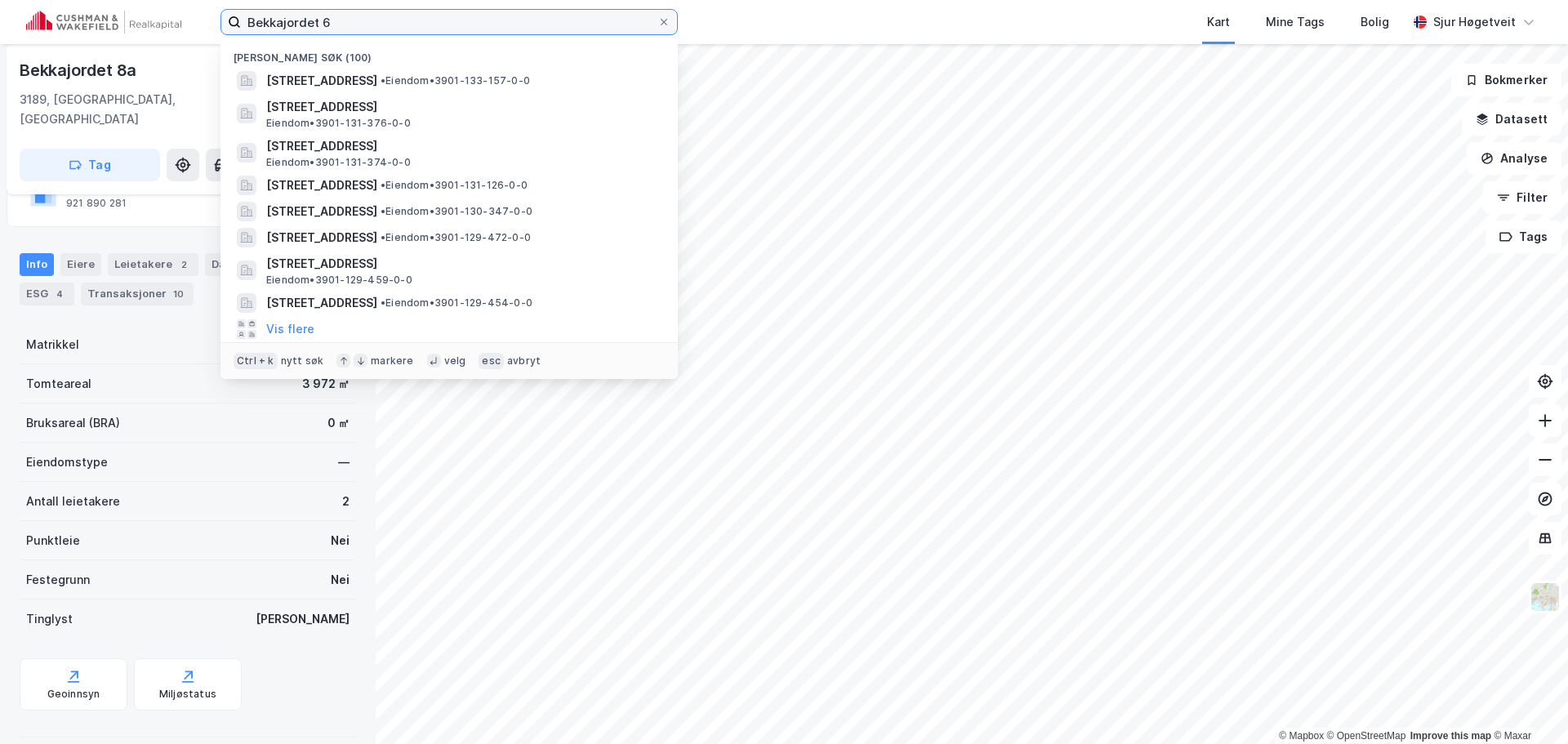
drag, startPoint x: 389, startPoint y: 22, endPoint x: 82, endPoint y: 7, distance: 307.4
click at [82, 7] on div "Bekkajordet 6 Nylige søk (100) [GEOGRAPHIC_DATA] 6, 3189, HORTEN, HORTEN • Eien…" at bounding box center [784, 22] width 1568 height 44
paste input "11"
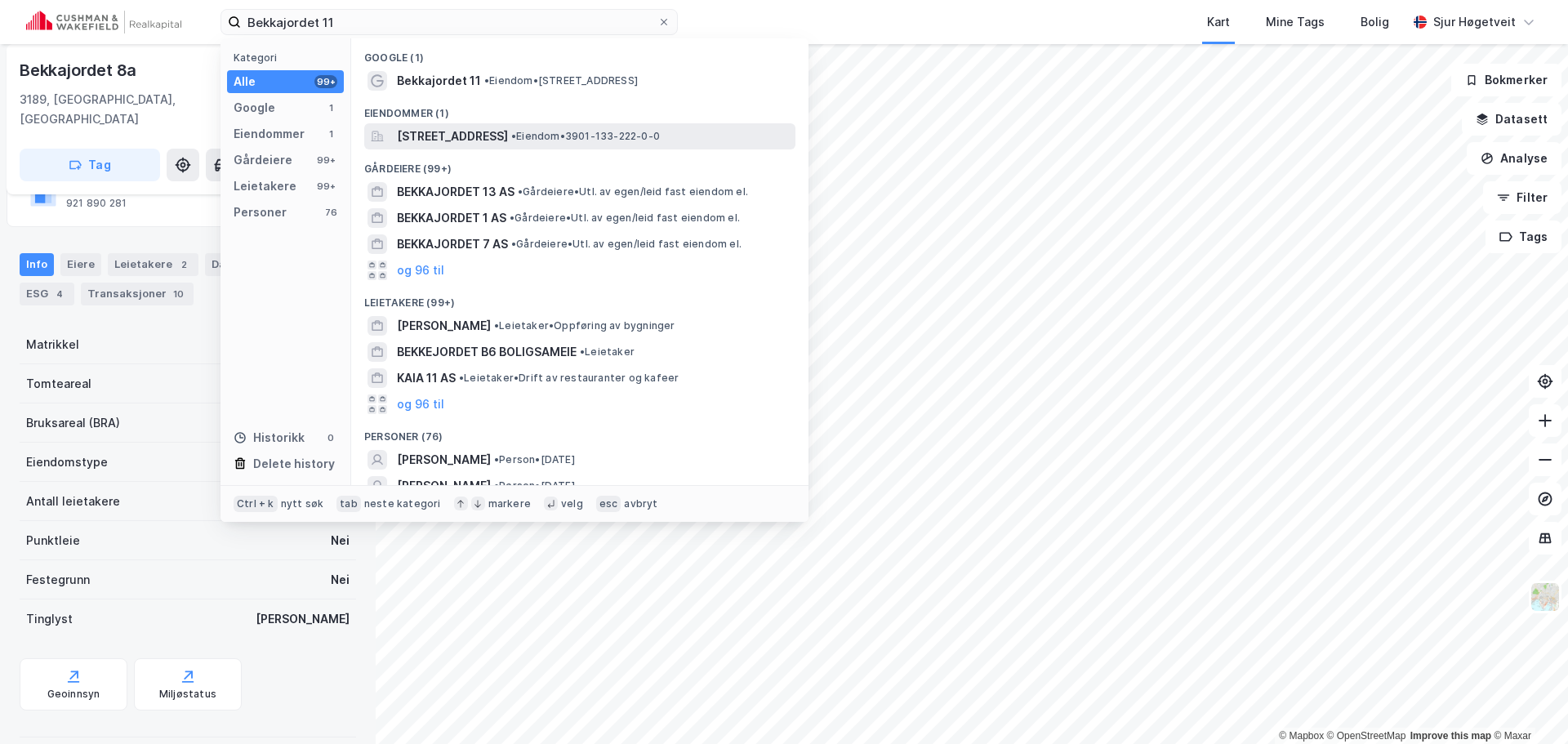
click at [508, 131] on span "[STREET_ADDRESS]" at bounding box center [452, 136] width 111 height 20
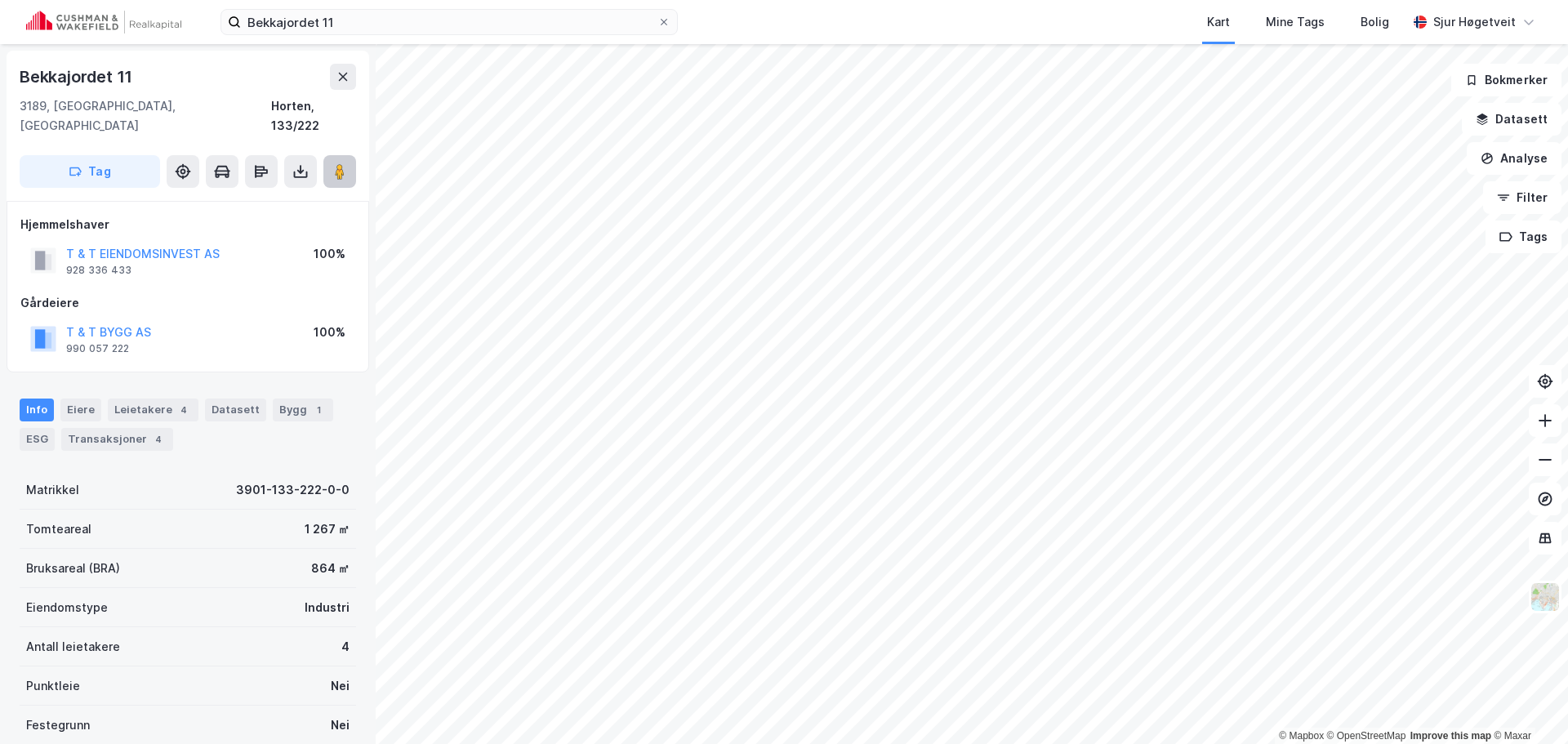
click at [341, 163] on image at bounding box center [339, 171] width 10 height 16
click at [149, 399] on div "Leietakere 4" at bounding box center [152, 409] width 90 height 23
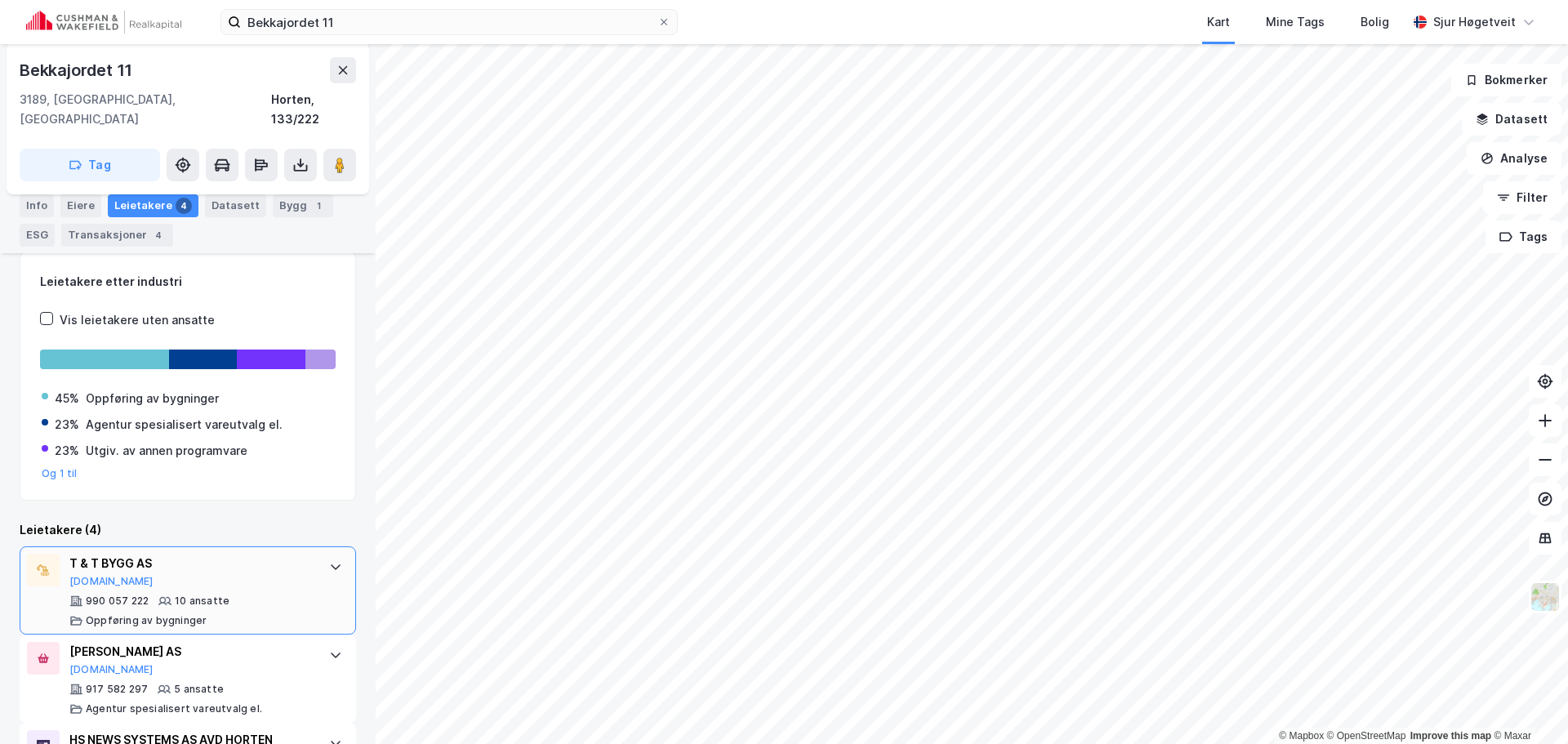
scroll to position [374, 0]
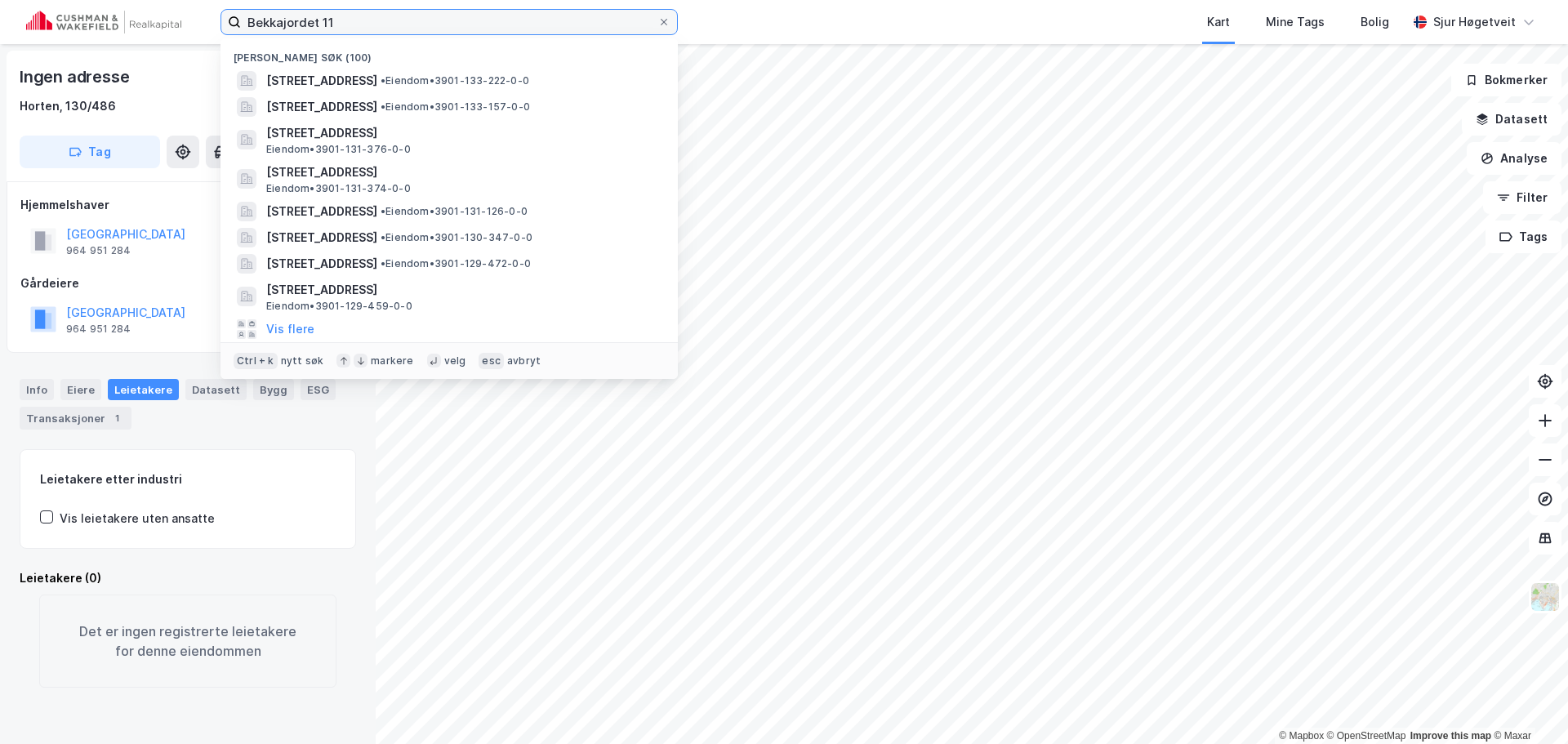
click at [428, 27] on input "Bekkajordet 11" at bounding box center [449, 22] width 417 height 24
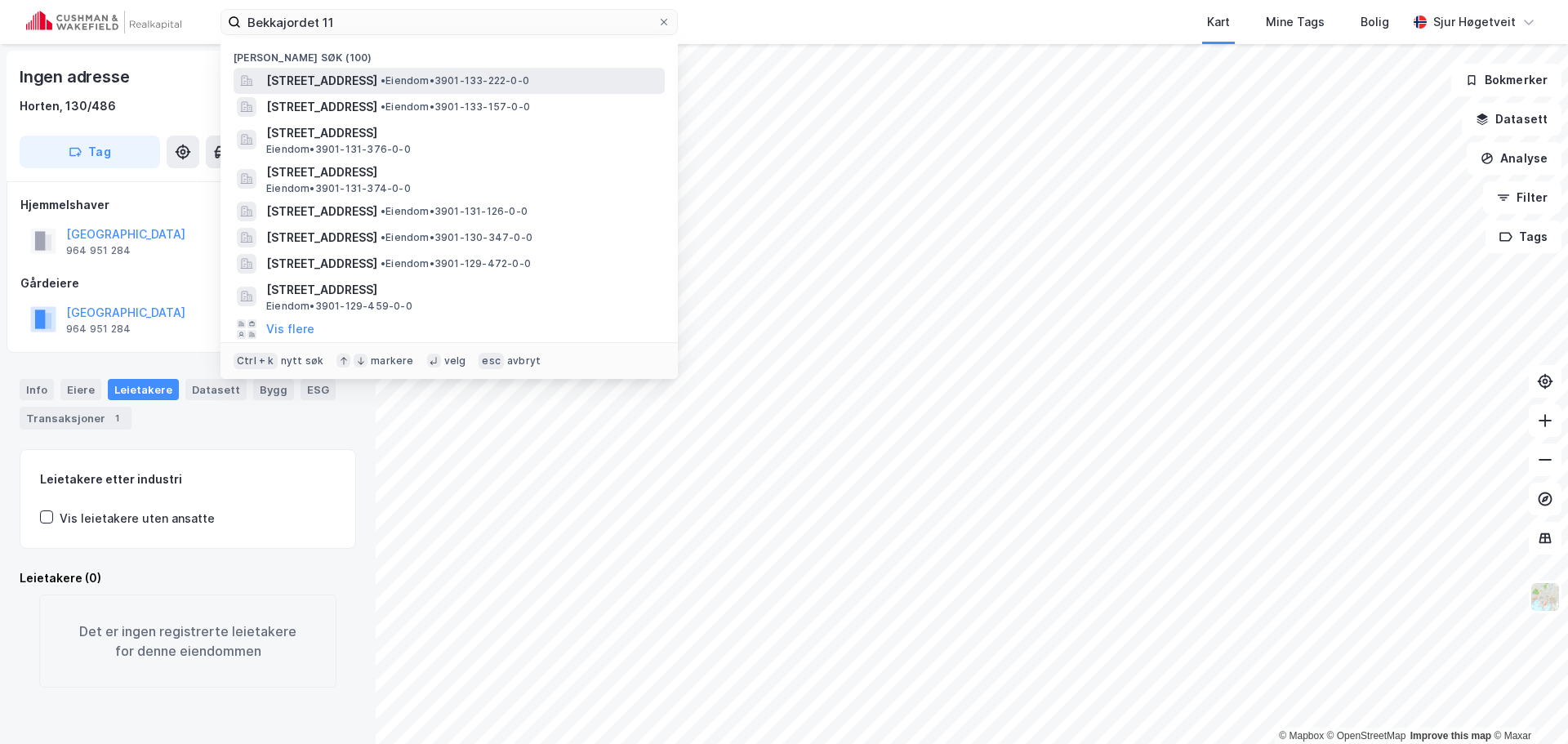
click at [377, 79] on span "[STREET_ADDRESS]" at bounding box center [321, 81] width 111 height 20
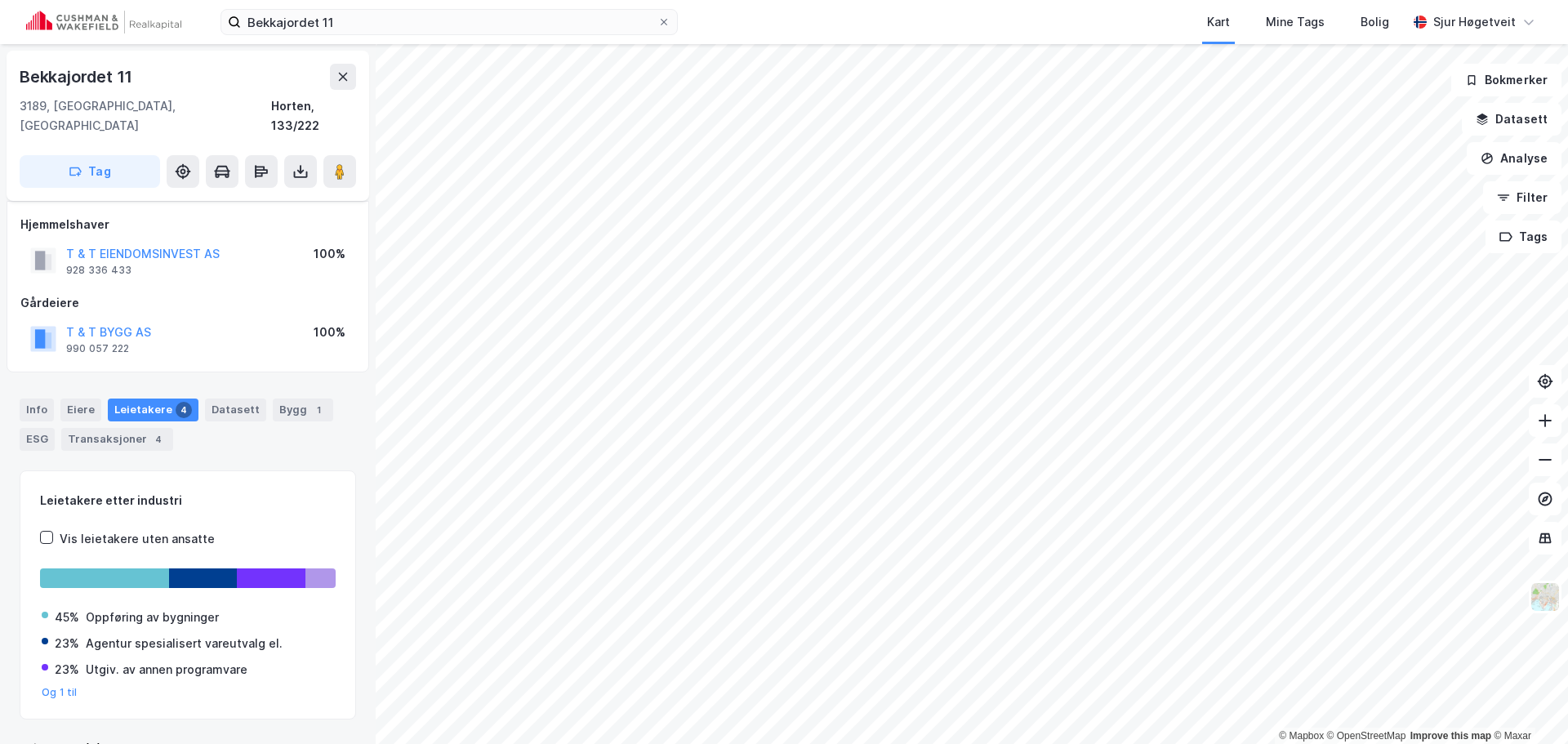
scroll to position [22, 0]
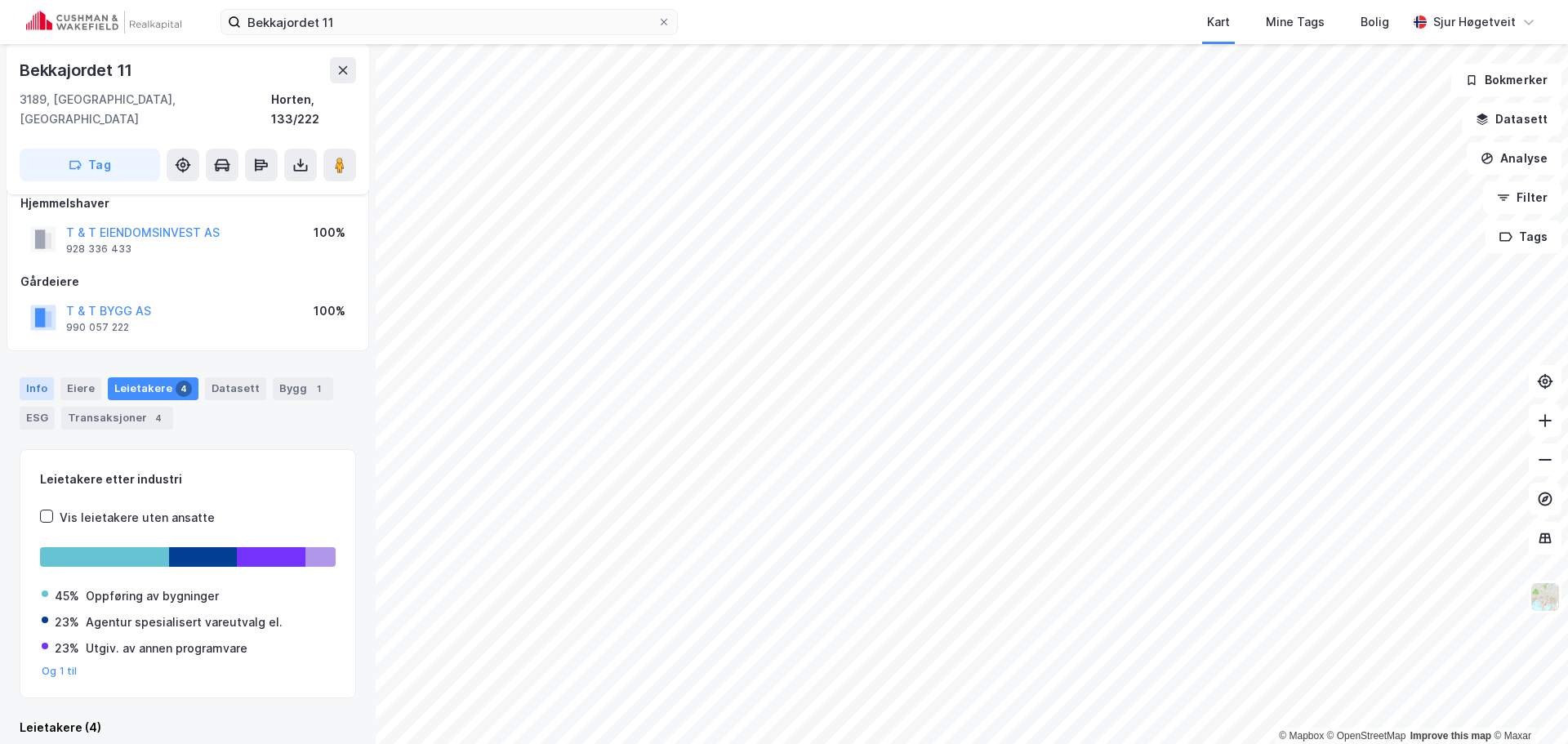
click at [32, 377] on div "Info" at bounding box center [37, 388] width 34 height 23
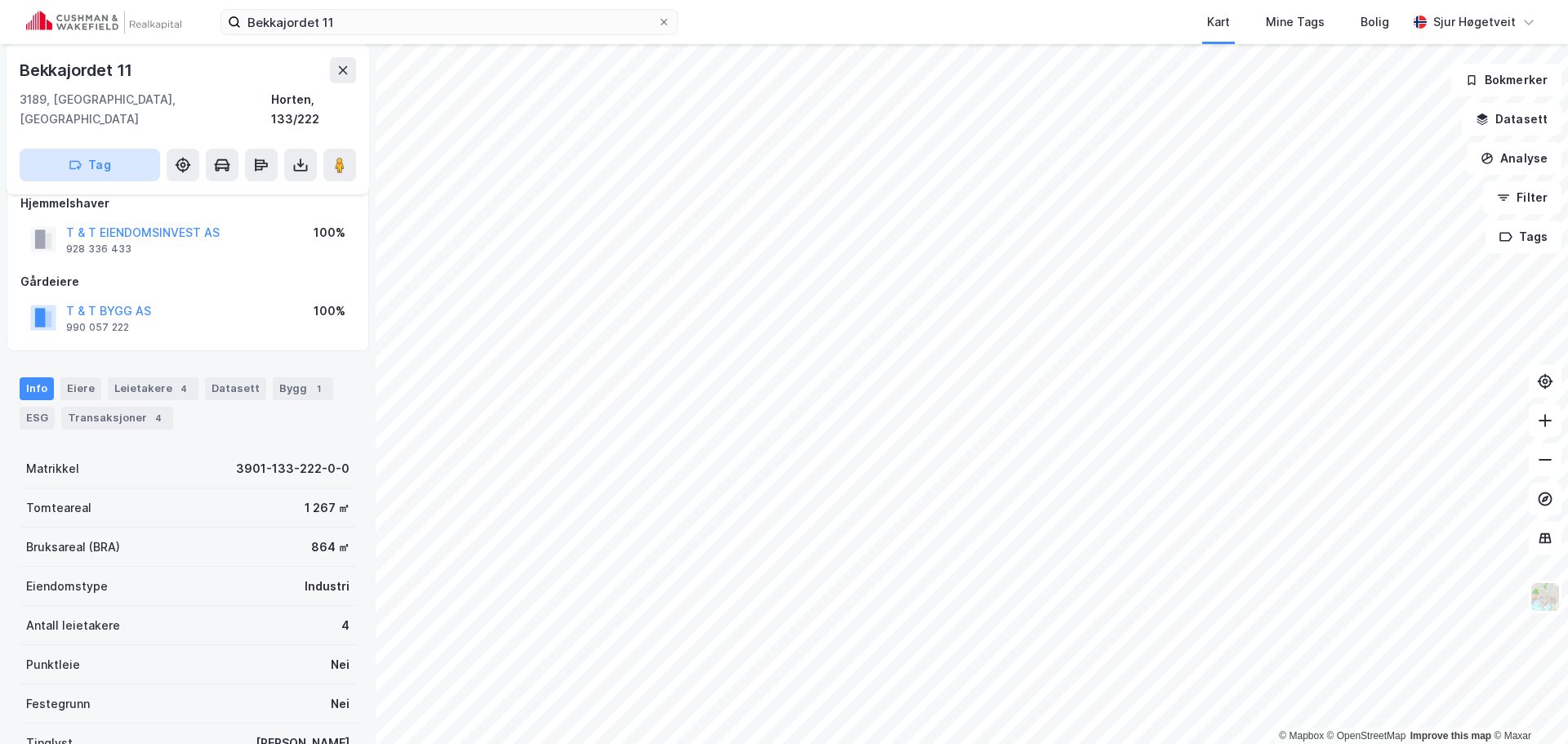
click at [85, 149] on button "Tag" at bounding box center [90, 165] width 141 height 32
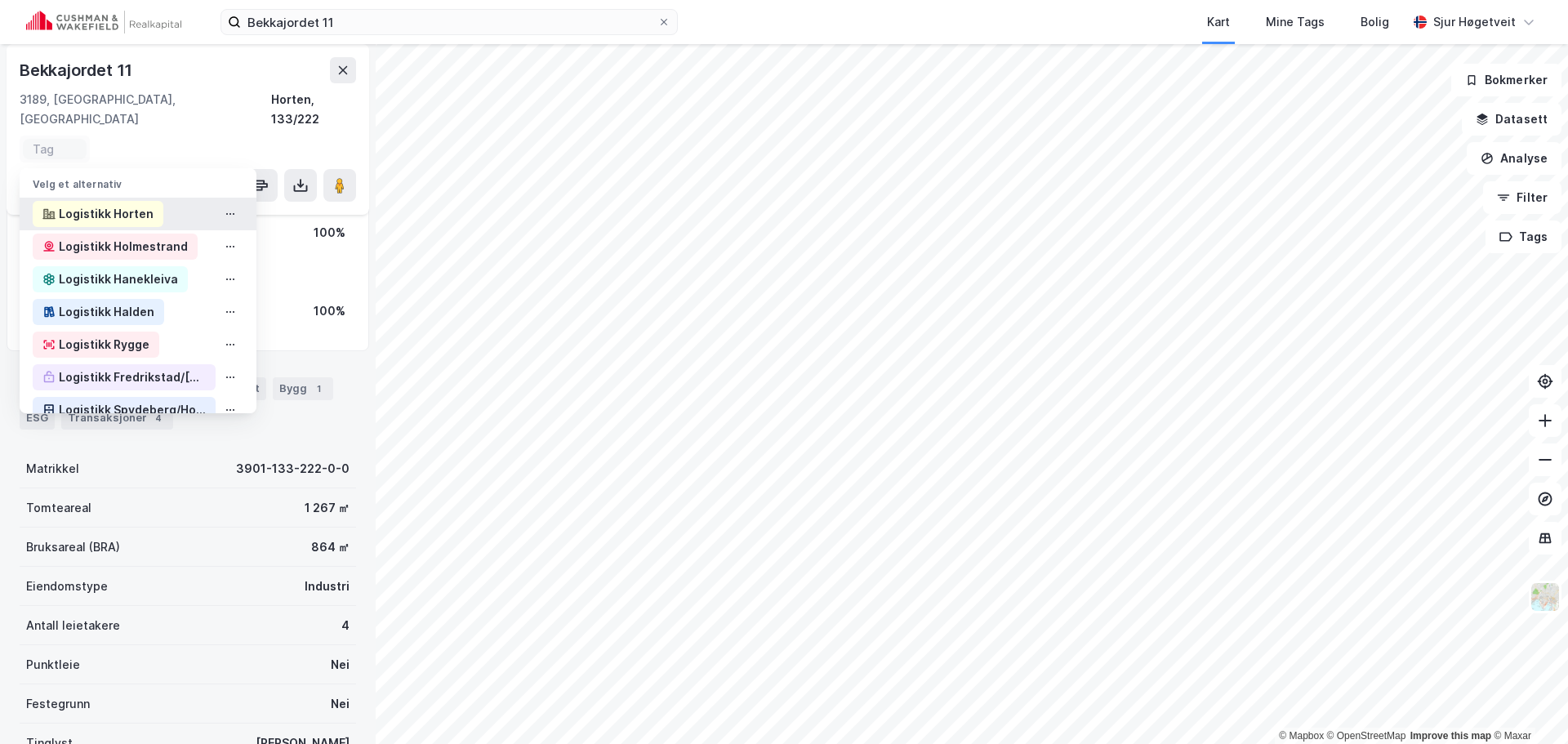
click at [82, 204] on div "Logistikk Horten" at bounding box center [106, 214] width 95 height 20
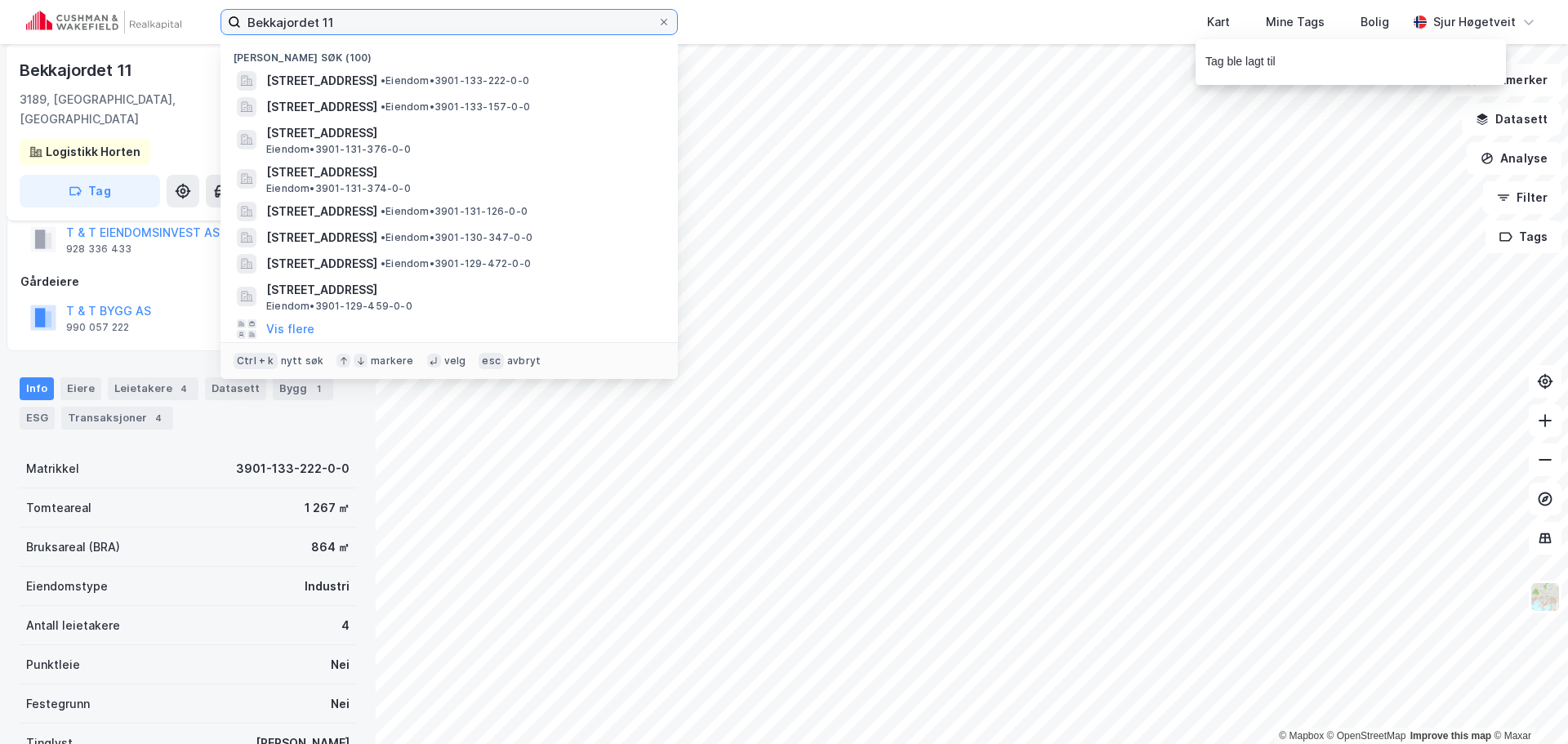
click at [533, 24] on input "Bekkajordet 11" at bounding box center [449, 22] width 417 height 24
click at [532, 22] on input "Bekkajordet 11" at bounding box center [449, 22] width 417 height 24
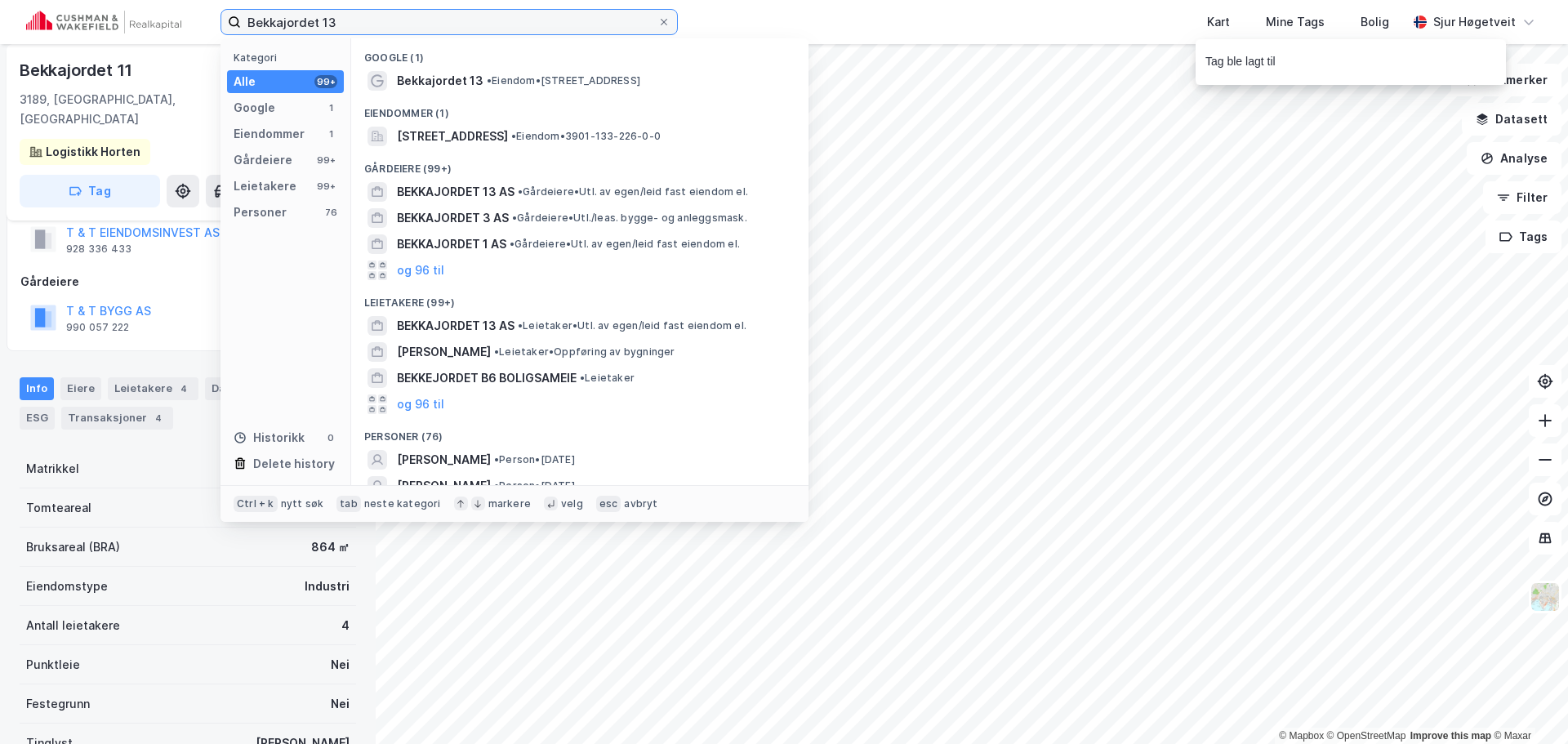
type input "Bekkajordet 13"
click at [549, 122] on div "Eiendommer (1)" at bounding box center [579, 108] width 457 height 30
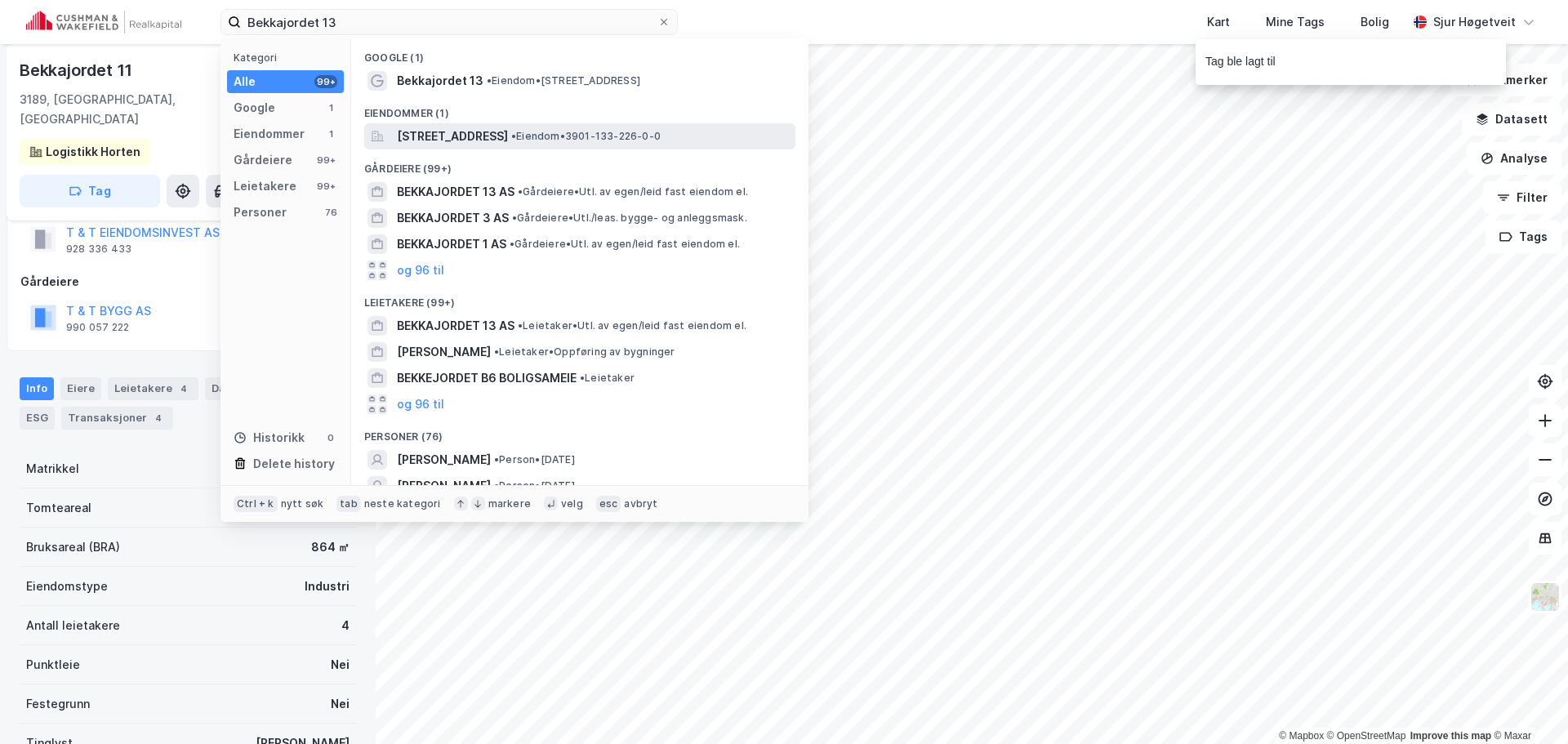
click at [508, 128] on span "[STREET_ADDRESS]" at bounding box center [452, 136] width 111 height 20
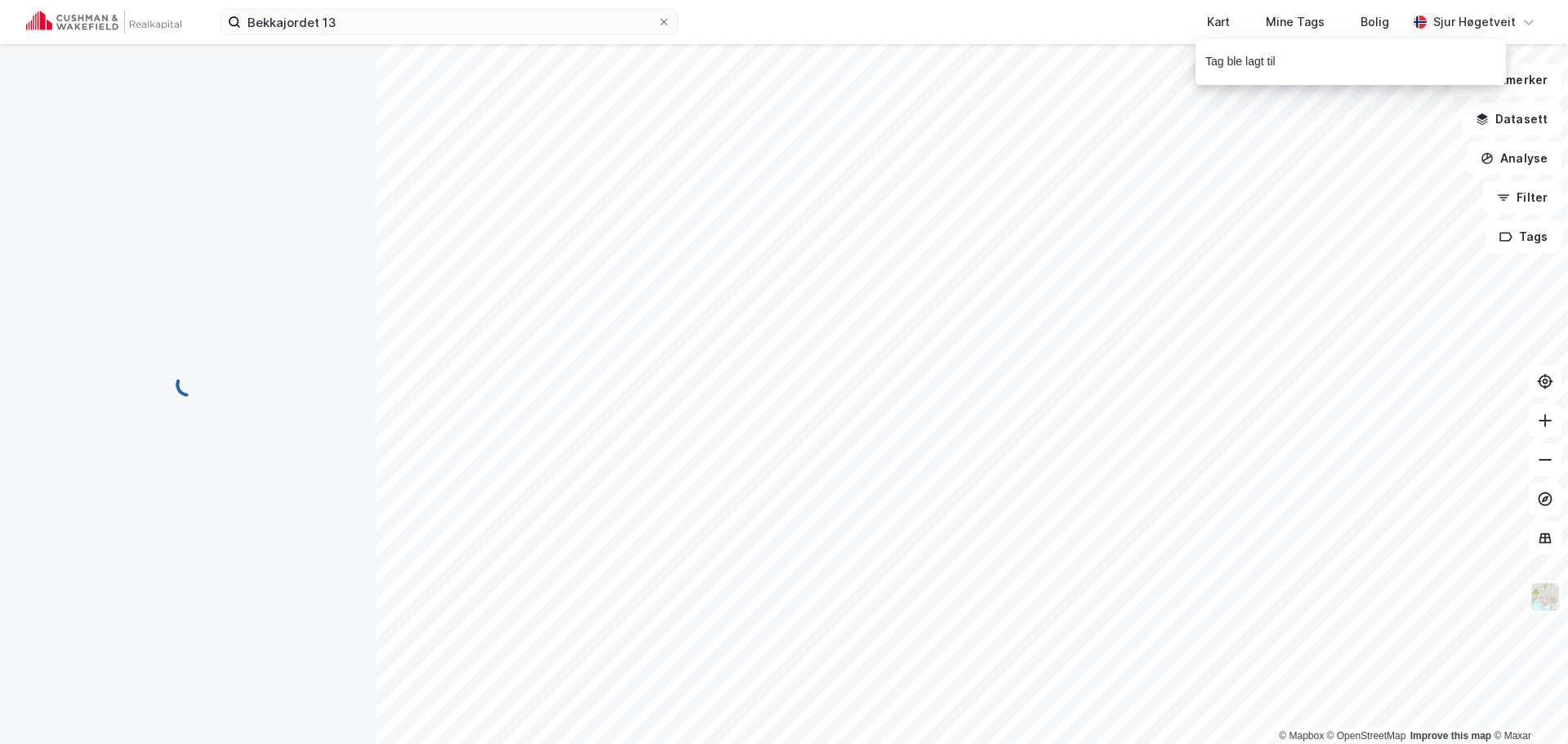
scroll to position [47, 0]
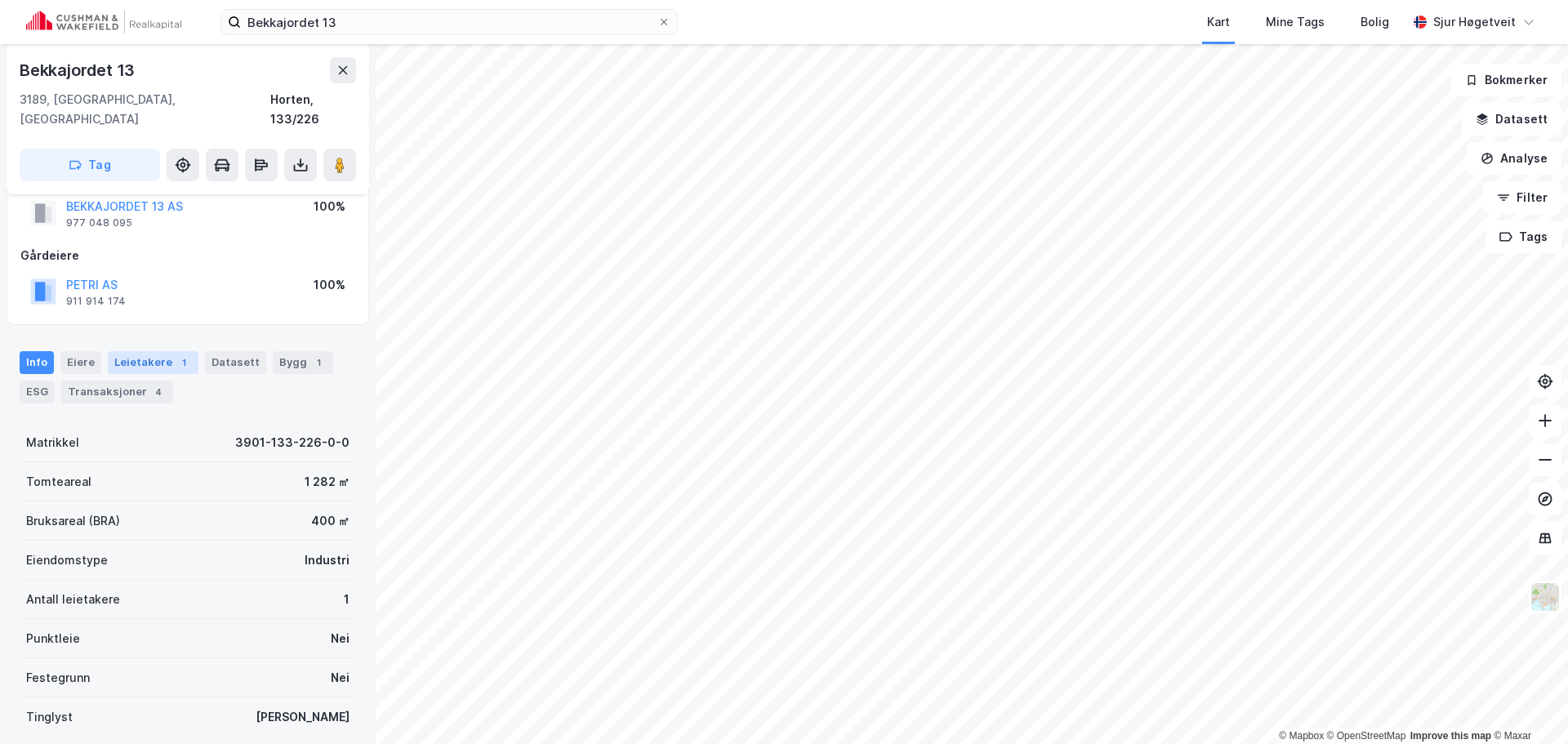
click at [186, 351] on div "Leietakere 1" at bounding box center [152, 362] width 90 height 23
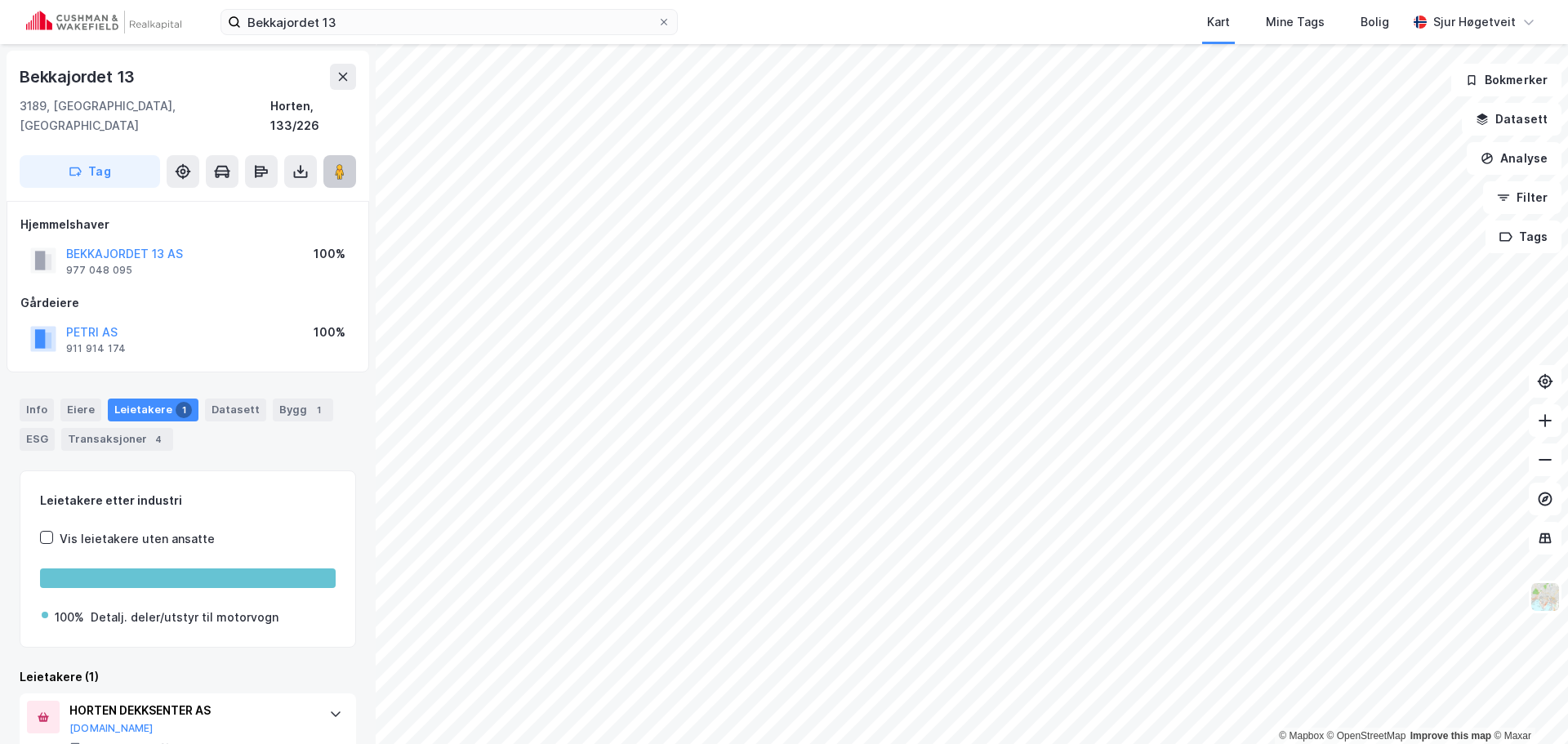
click at [351, 155] on button at bounding box center [339, 171] width 32 height 32
click at [25, 379] on div "Info [PERSON_NAME] 1 Datasett Bygg 1 ESG Transaksjoner 4" at bounding box center [188, 418] width 375 height 78
click at [36, 399] on div "Info" at bounding box center [37, 409] width 34 height 23
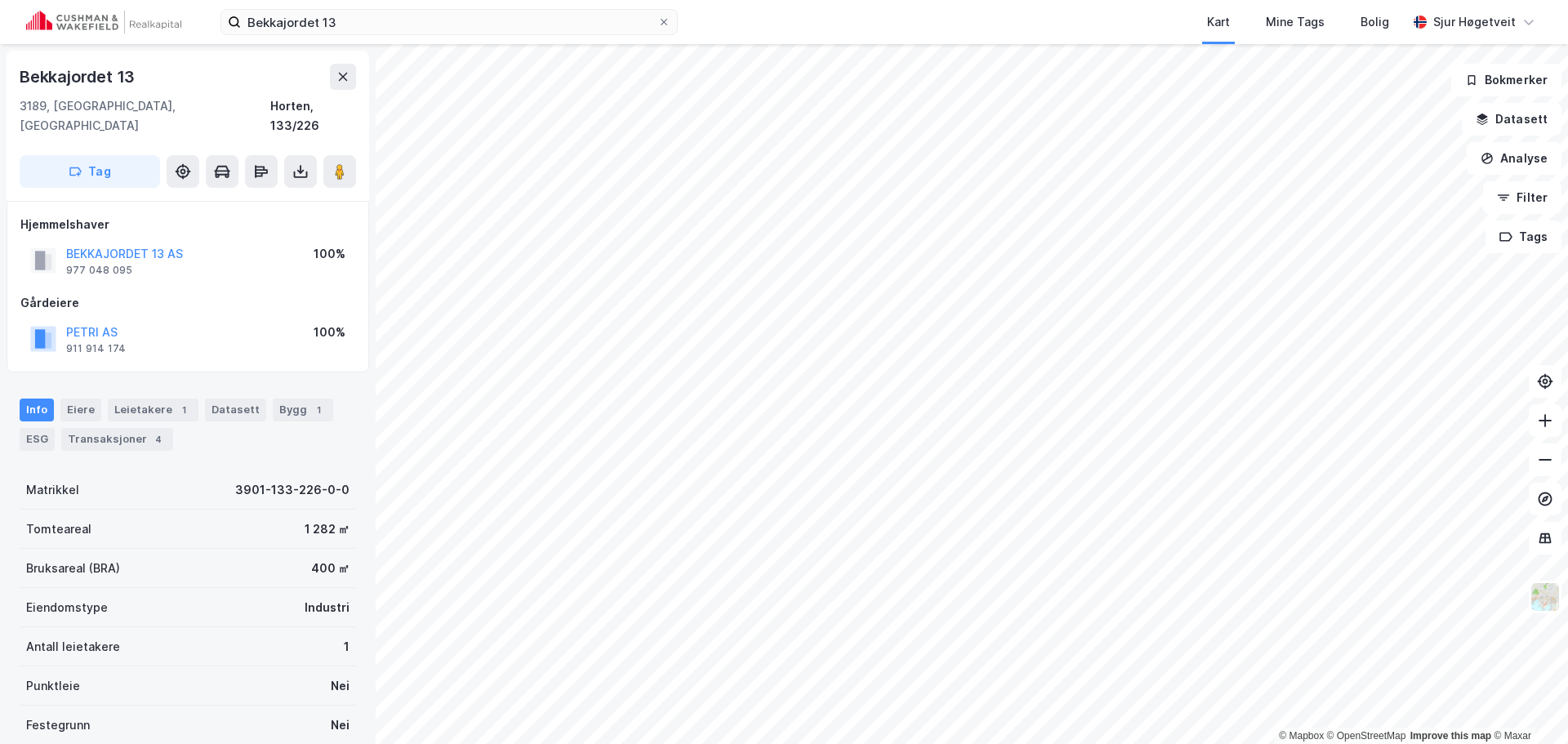
click at [136, 155] on button "Tag" at bounding box center [90, 171] width 141 height 32
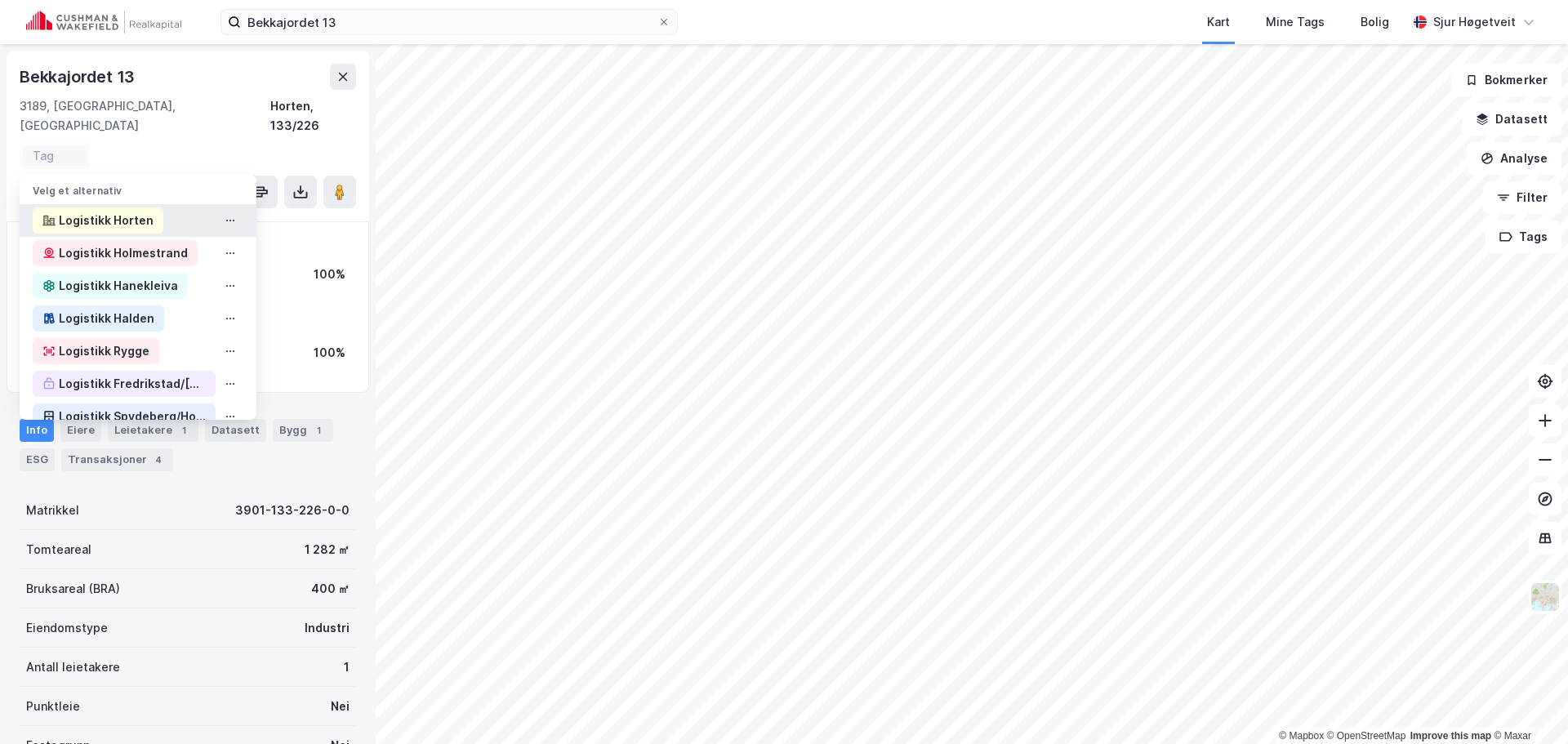
click at [143, 211] on div "Logistikk Horten" at bounding box center [106, 221] width 95 height 20
